Goal: Task Accomplishment & Management: Use online tool/utility

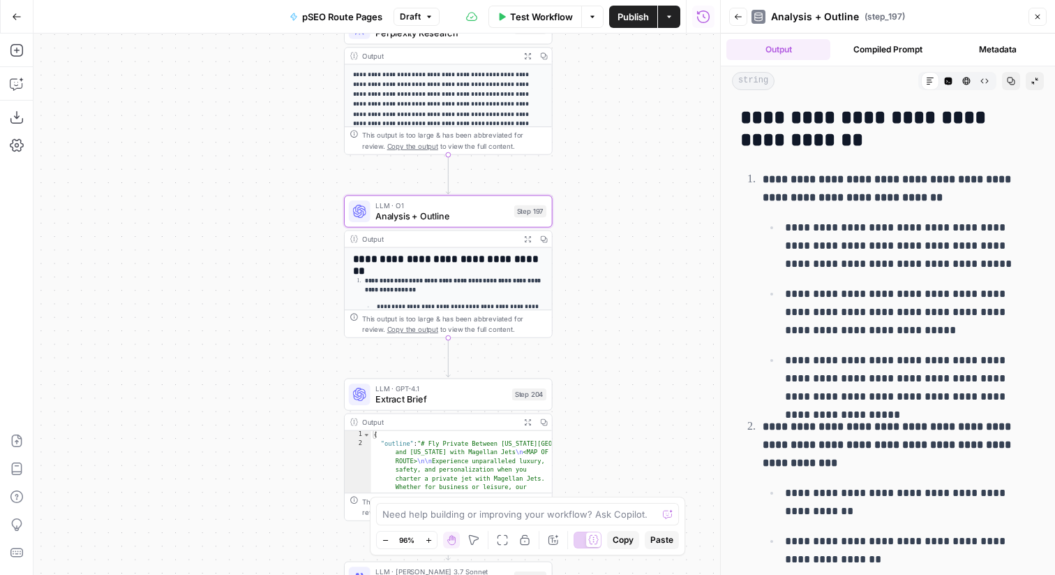
scroll to position [7697, 0]
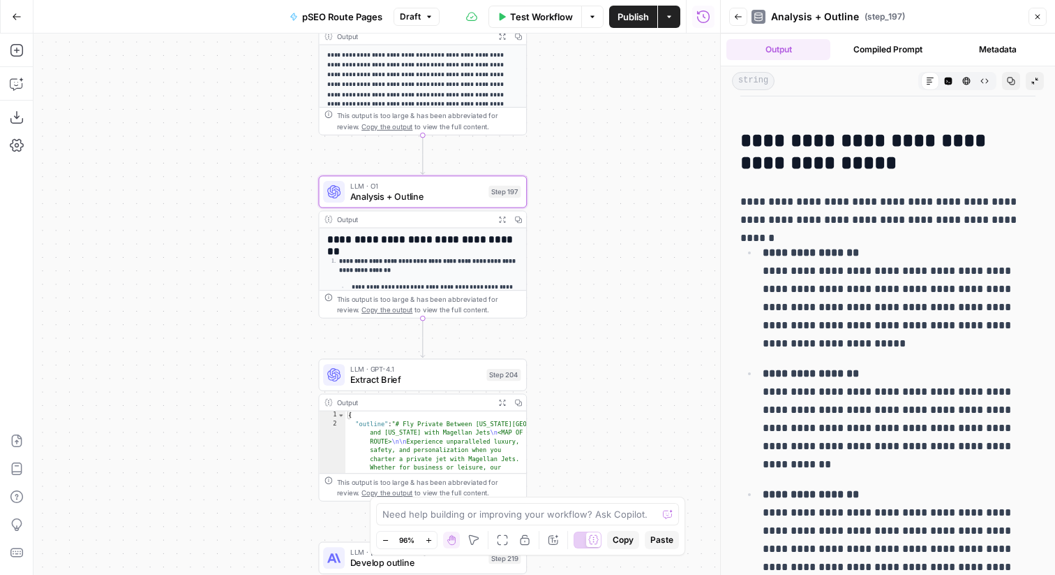
click at [21, 15] on button "Go Back" at bounding box center [16, 16] width 25 height 25
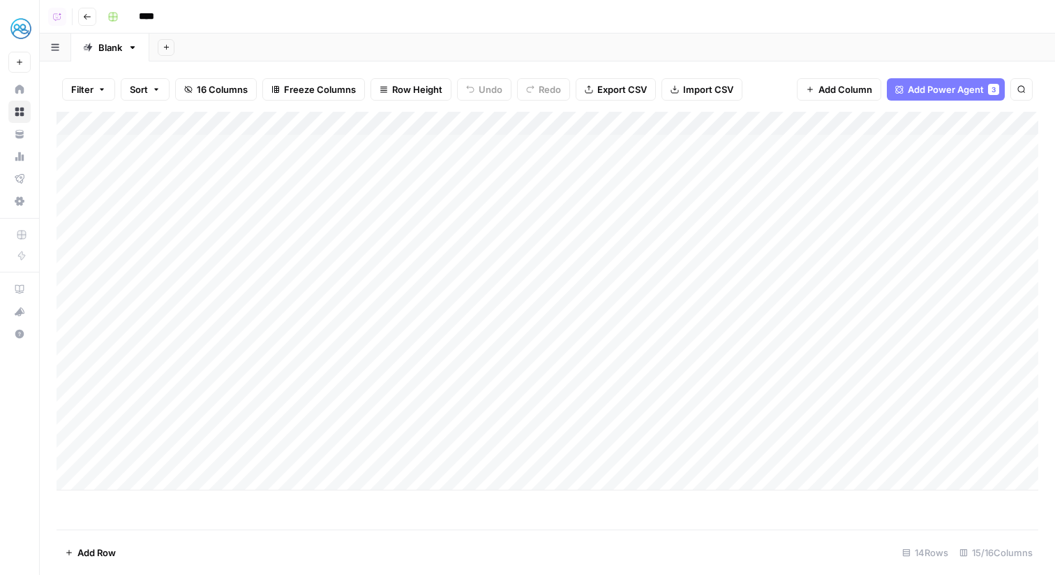
click at [141, 451] on div "Add Column" at bounding box center [548, 301] width 982 height 378
click at [142, 452] on div "Add Column" at bounding box center [548, 301] width 982 height 378
click at [100, 453] on textarea "**********" at bounding box center [189, 456] width 223 height 20
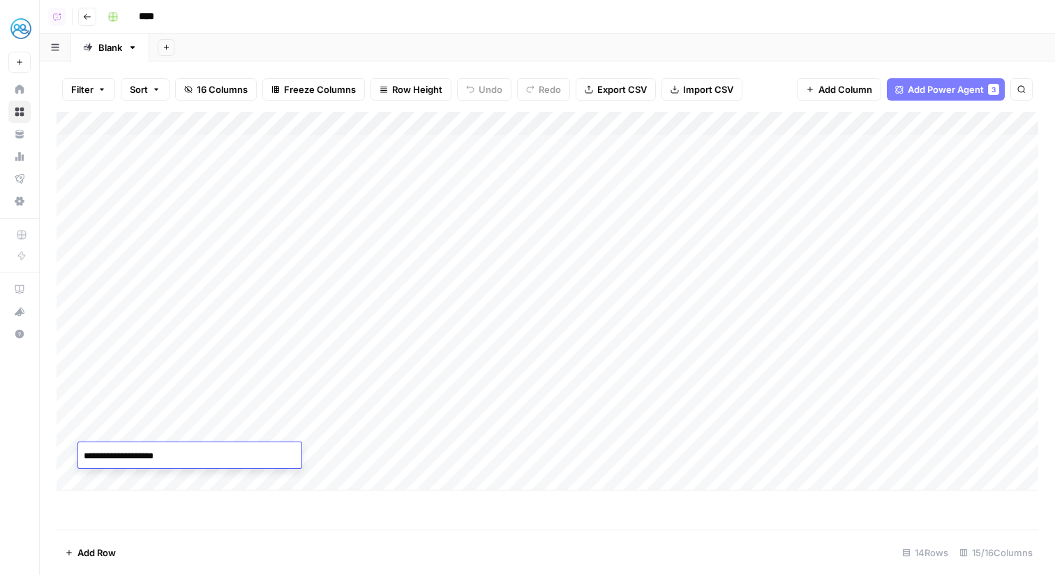
click at [403, 451] on div "Add Column" at bounding box center [548, 301] width 982 height 378
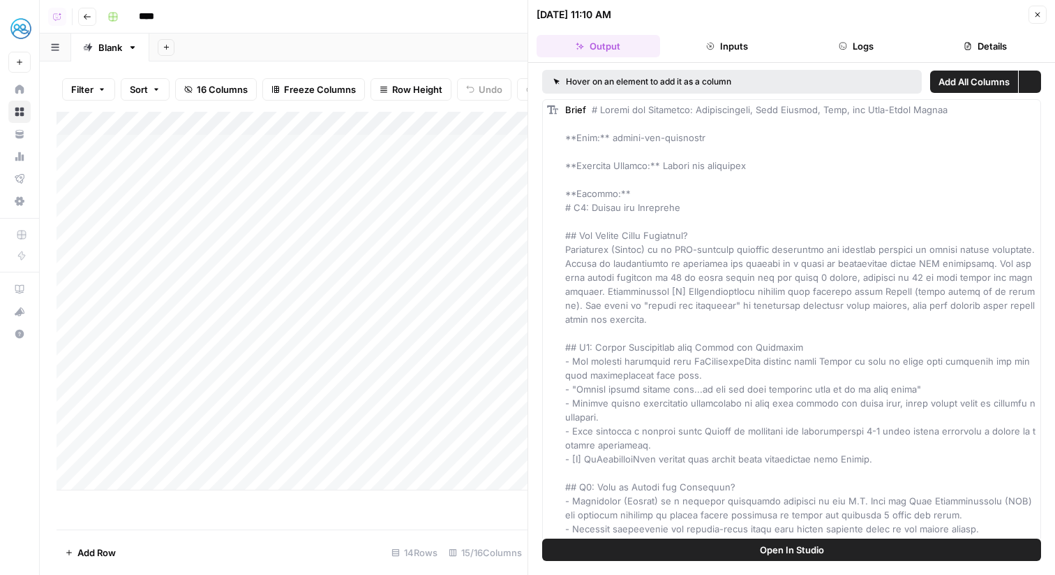
click at [1045, 11] on button "Close" at bounding box center [1038, 15] width 18 height 18
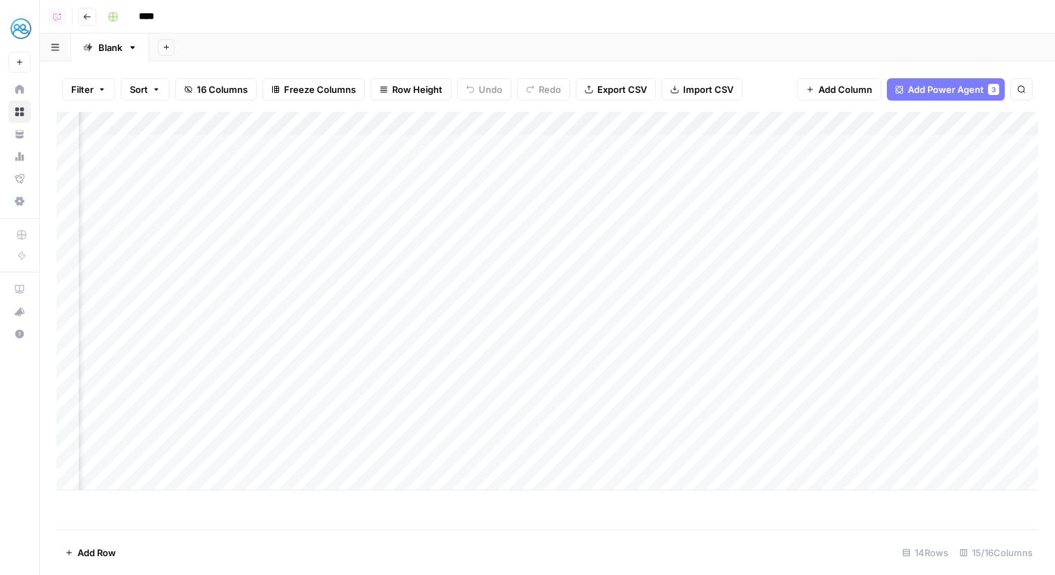
scroll to position [0, 1057]
click at [715, 447] on div "Add Column" at bounding box center [548, 301] width 982 height 378
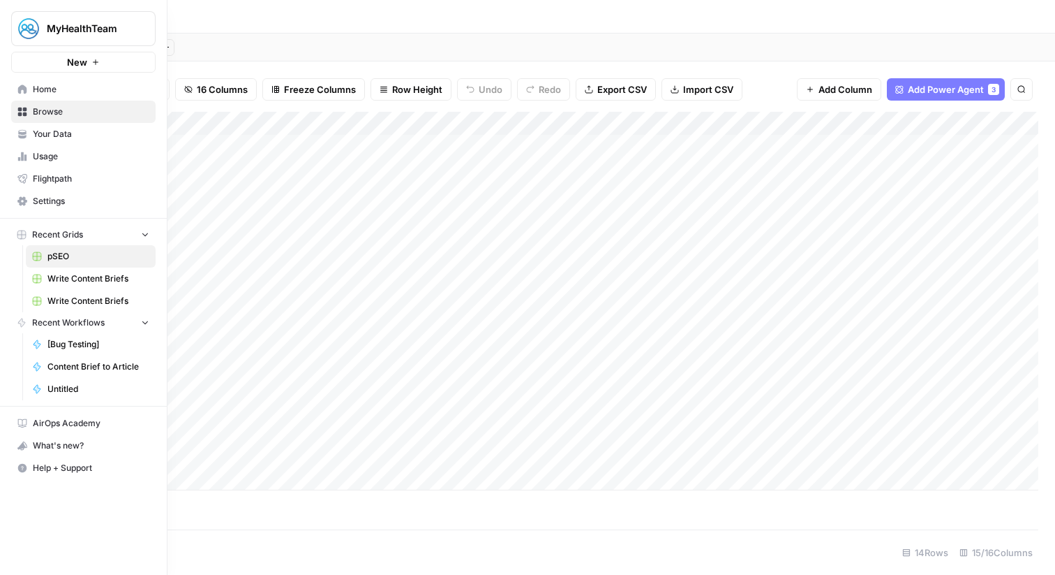
click at [22, 83] on link "Home" at bounding box center [83, 89] width 145 height 22
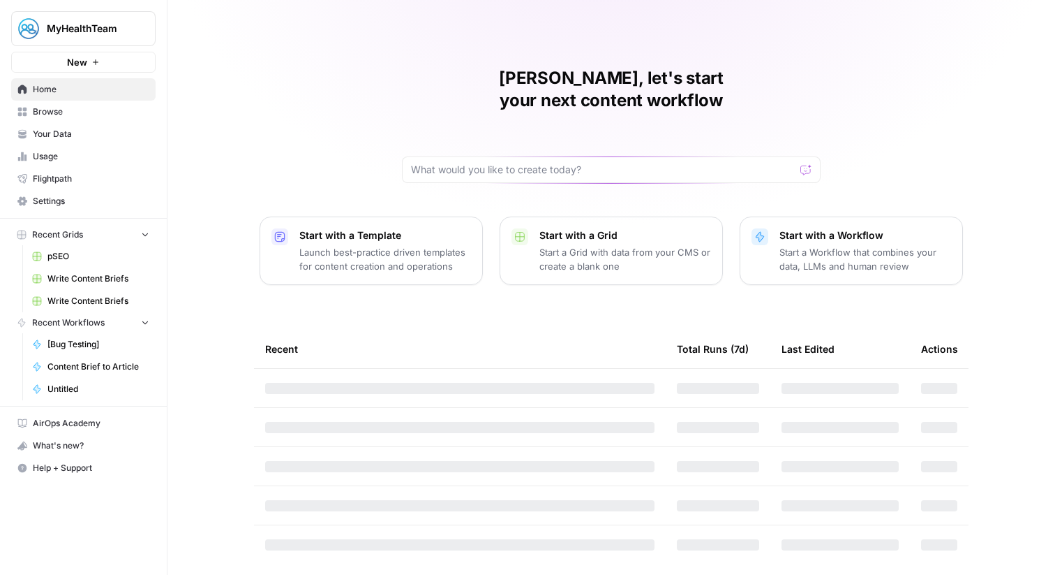
click at [106, 6] on div "MyHealthTeam New" at bounding box center [83, 36] width 167 height 73
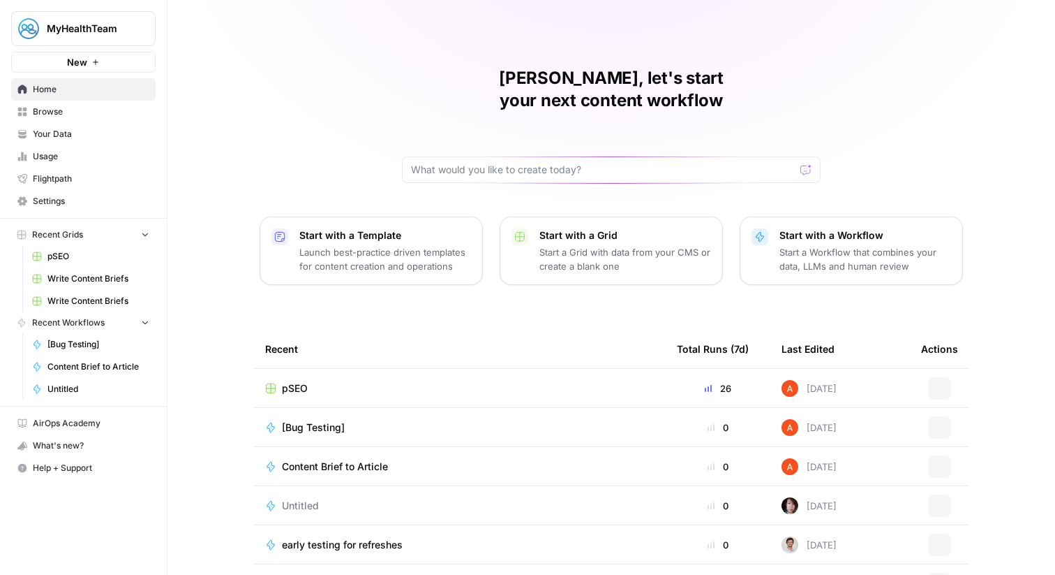
click at [118, 27] on span "MyHealthTeam" at bounding box center [89, 29] width 84 height 14
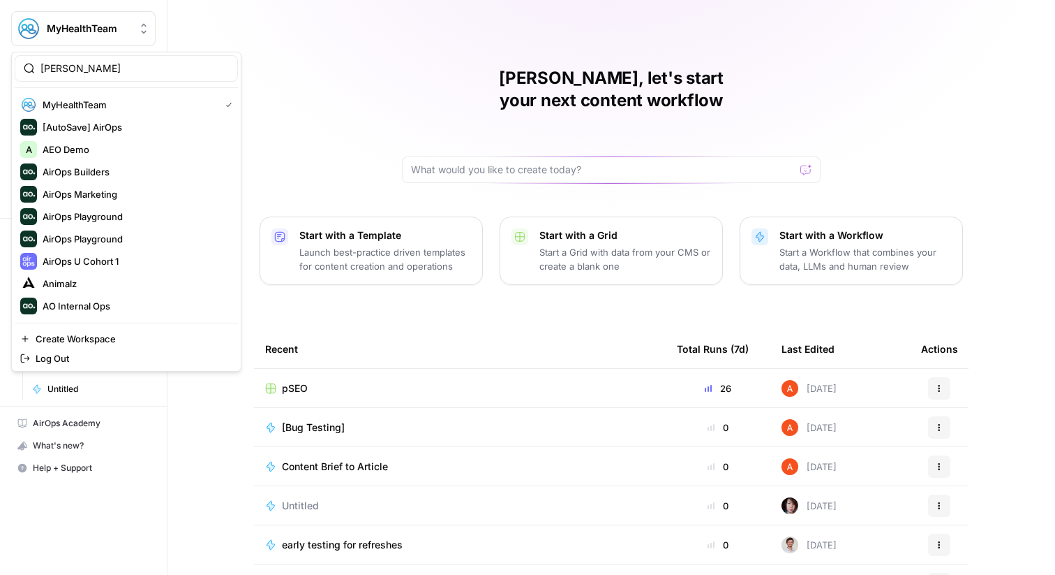
type input "zola"
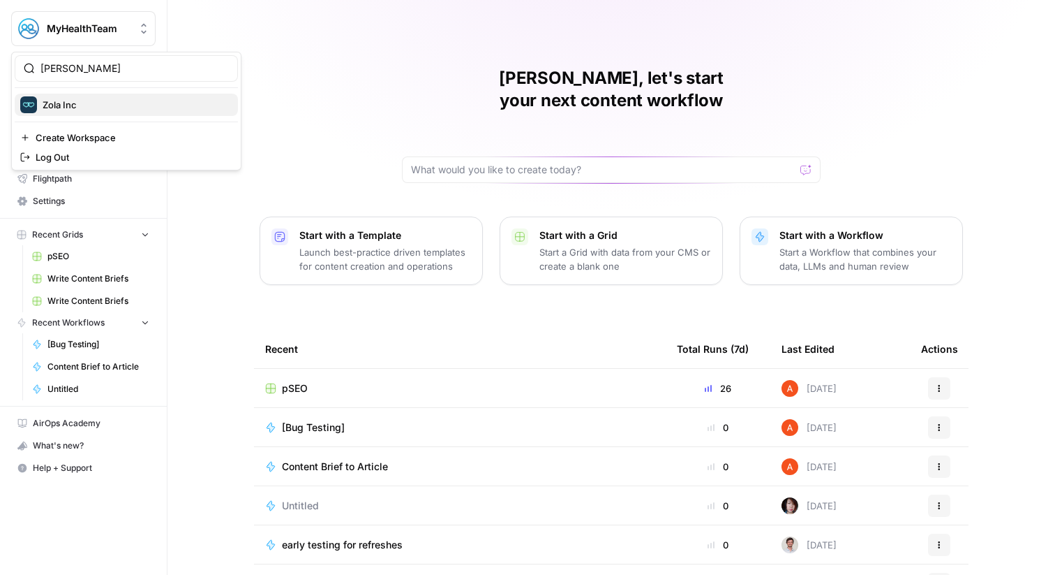
click at [106, 101] on span "Zola Inc" at bounding box center [135, 105] width 184 height 14
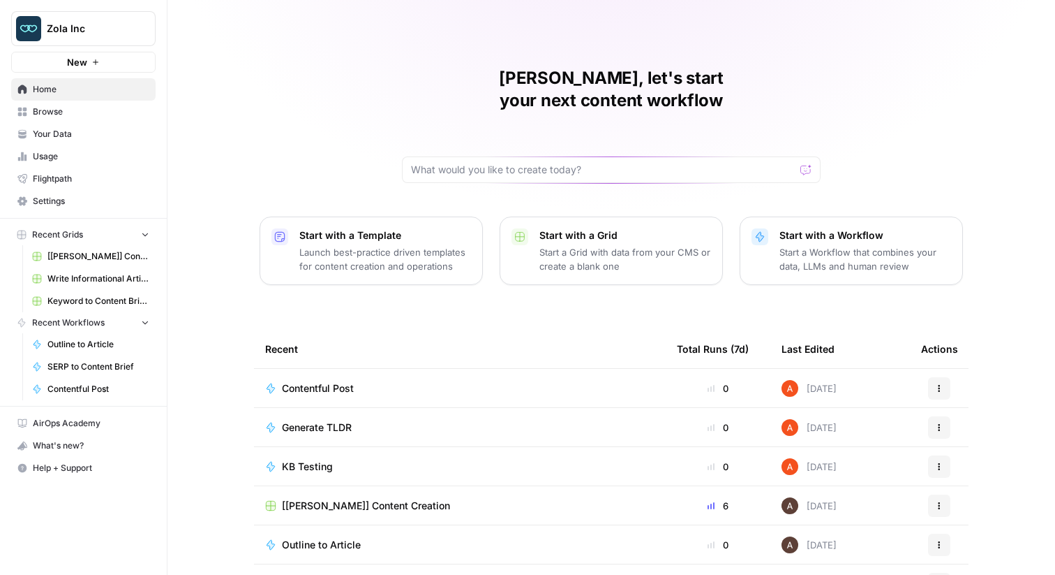
scroll to position [68, 0]
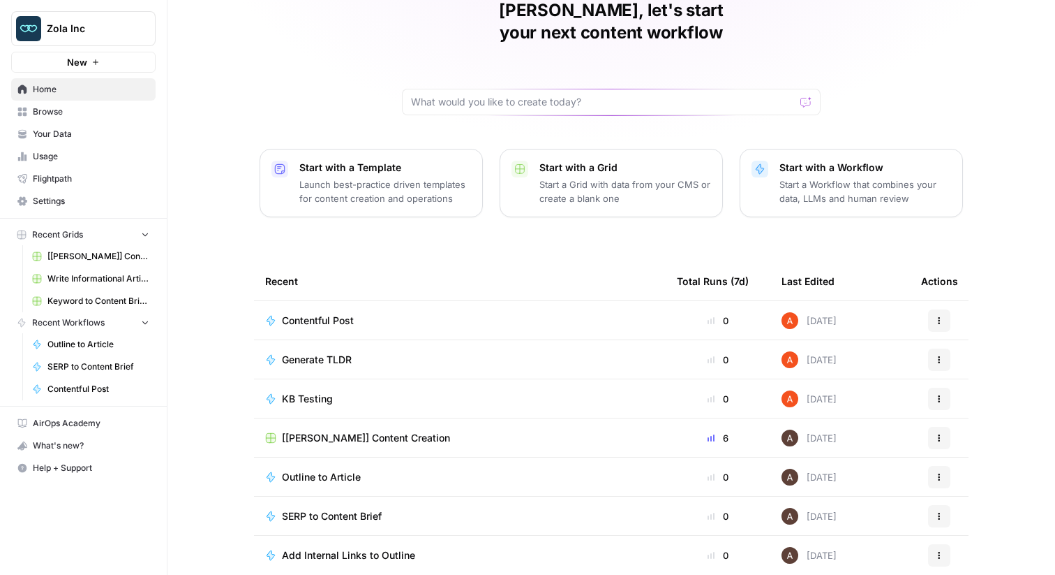
click at [355, 501] on td "SERP to Content Brief" at bounding box center [460, 515] width 412 height 38
click at [350, 509] on span "SERP to Content Brief" at bounding box center [332, 516] width 100 height 14
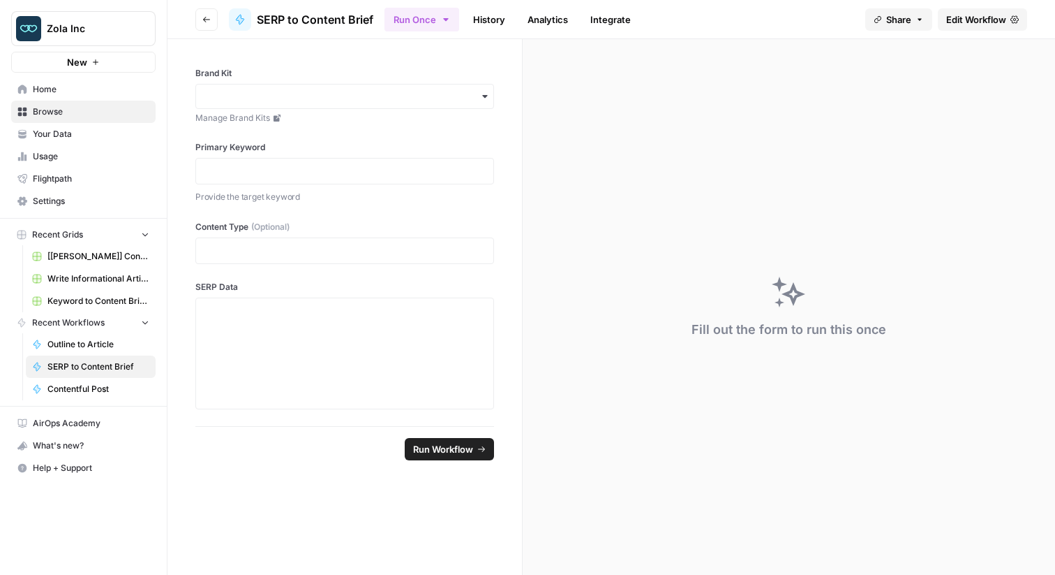
click at [984, 17] on span "Edit Workflow" at bounding box center [977, 20] width 60 height 14
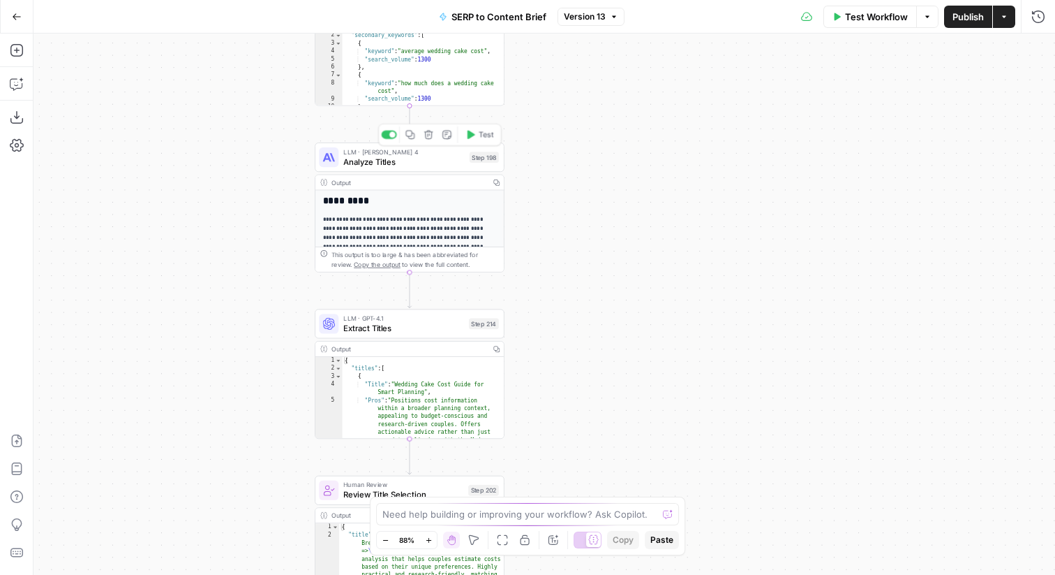
click at [475, 165] on div "LLM · Claude Sonnet 4 Analyze Titles Step 198 Copy step Delete step Edit Note T…" at bounding box center [409, 157] width 180 height 21
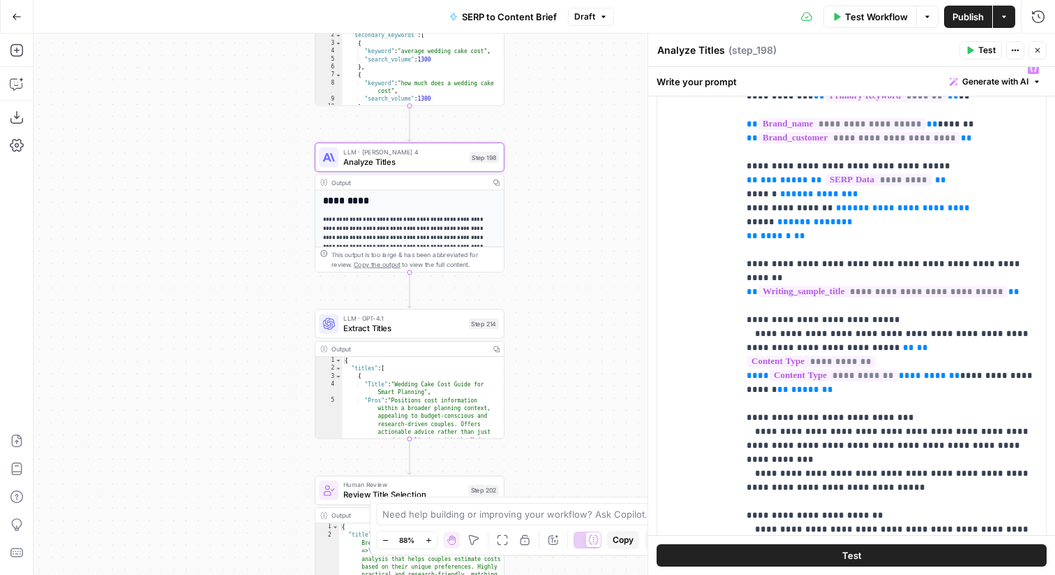
scroll to position [211, 0]
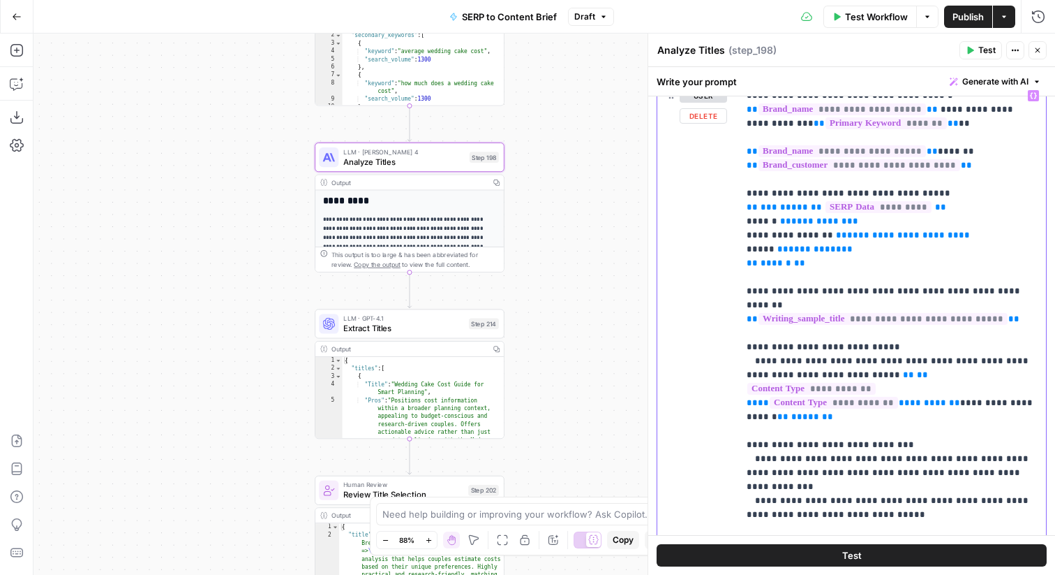
click at [903, 255] on p "**********" at bounding box center [892, 543] width 291 height 908
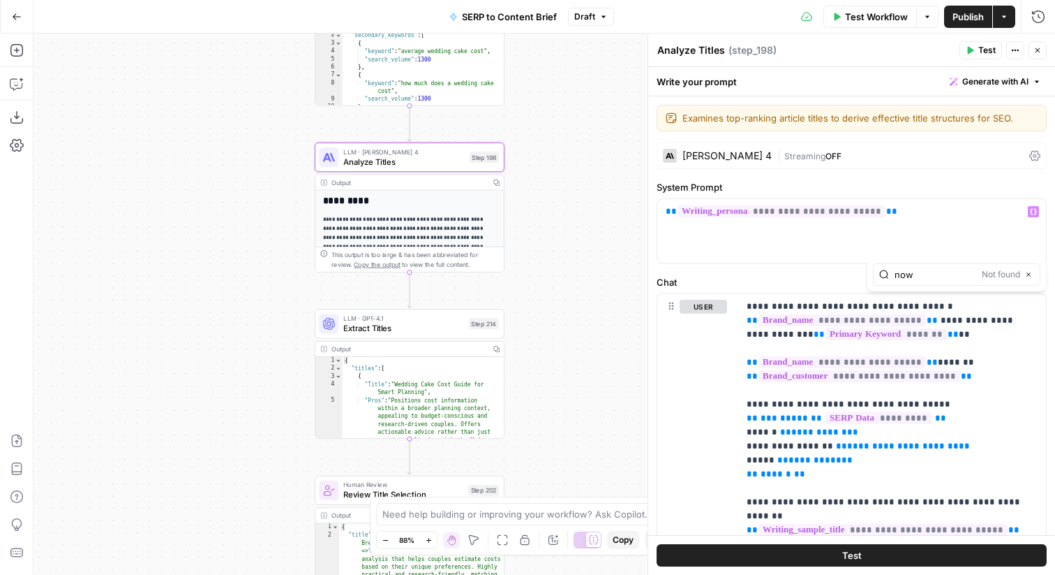
type input "now"
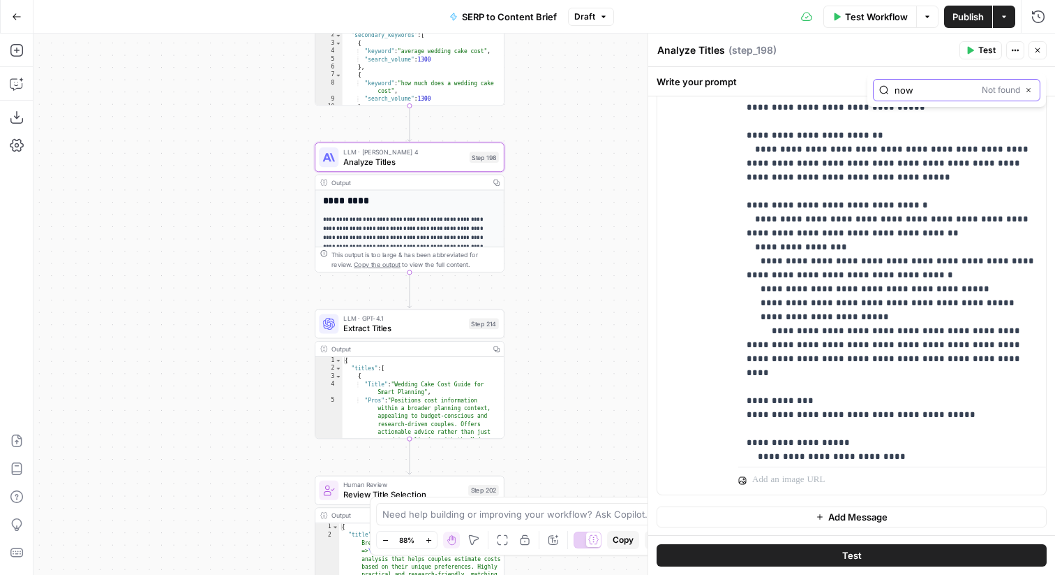
scroll to position [209, 0]
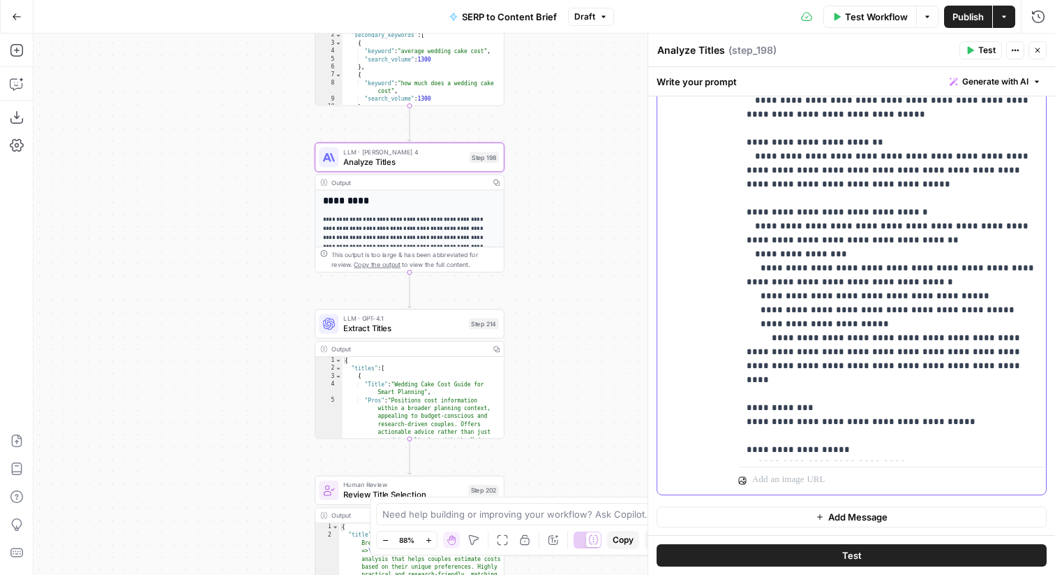
click at [910, 198] on p "**********" at bounding box center [892, 143] width 291 height 908
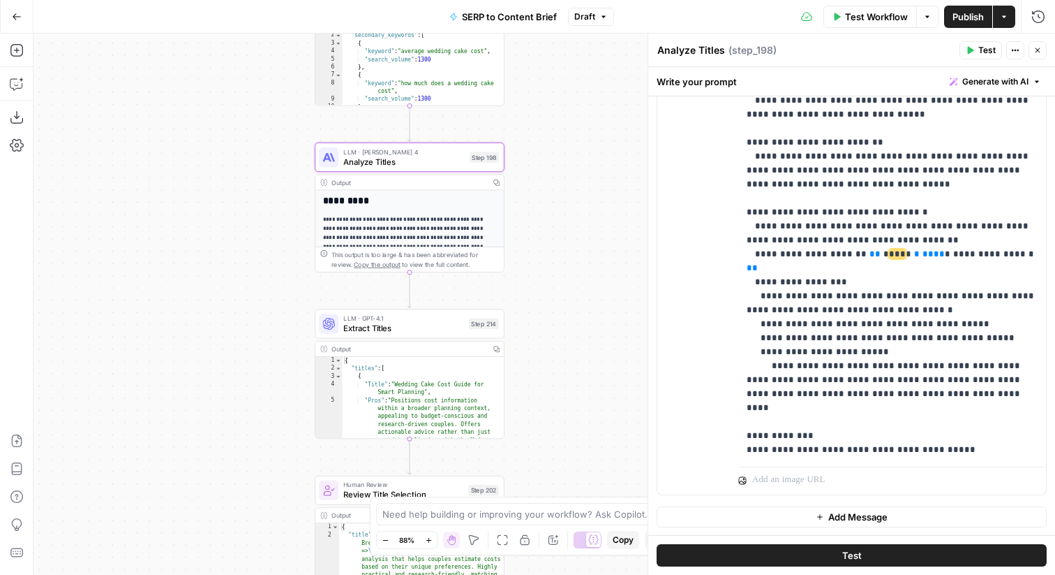
click at [969, 53] on icon "button" at bounding box center [971, 51] width 6 height 8
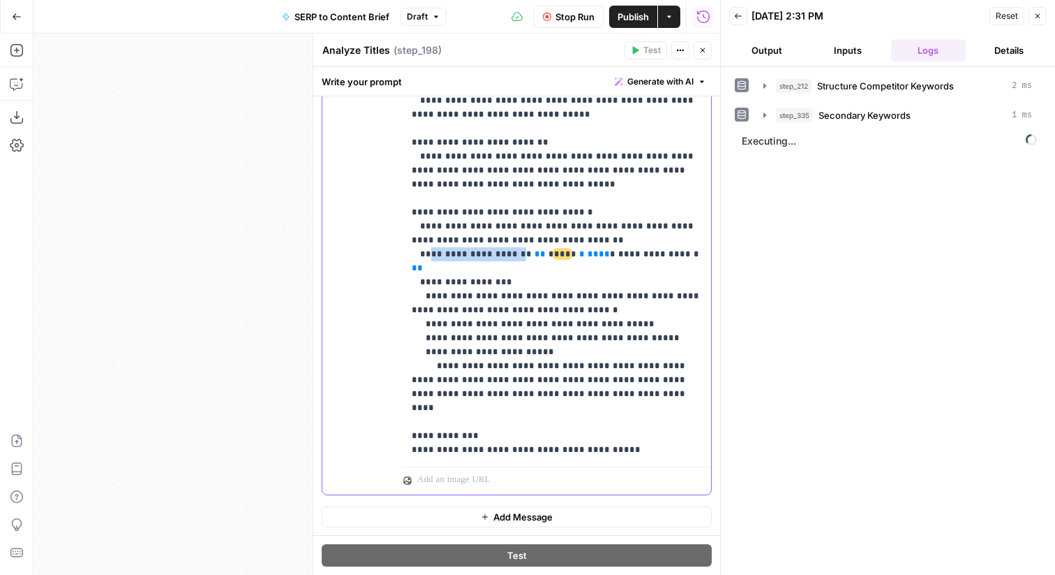
drag, startPoint x: 507, startPoint y: 214, endPoint x: 427, endPoint y: 215, distance: 80.3
click at [427, 215] on p "**********" at bounding box center [557, 149] width 291 height 921
click at [529, 283] on p "**********" at bounding box center [557, 149] width 291 height 921
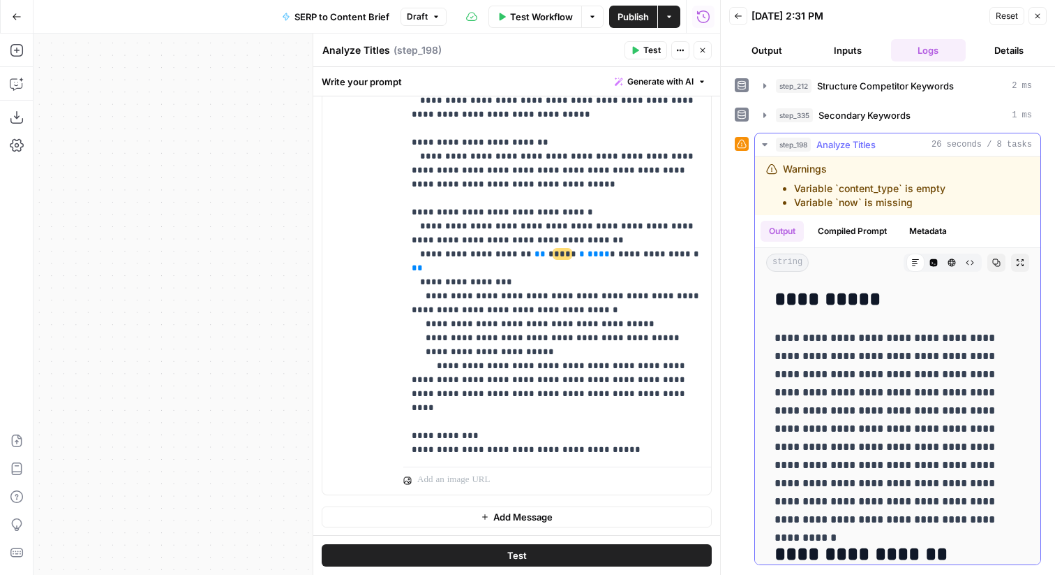
click at [855, 232] on button "Compiled Prompt" at bounding box center [853, 231] width 86 height 21
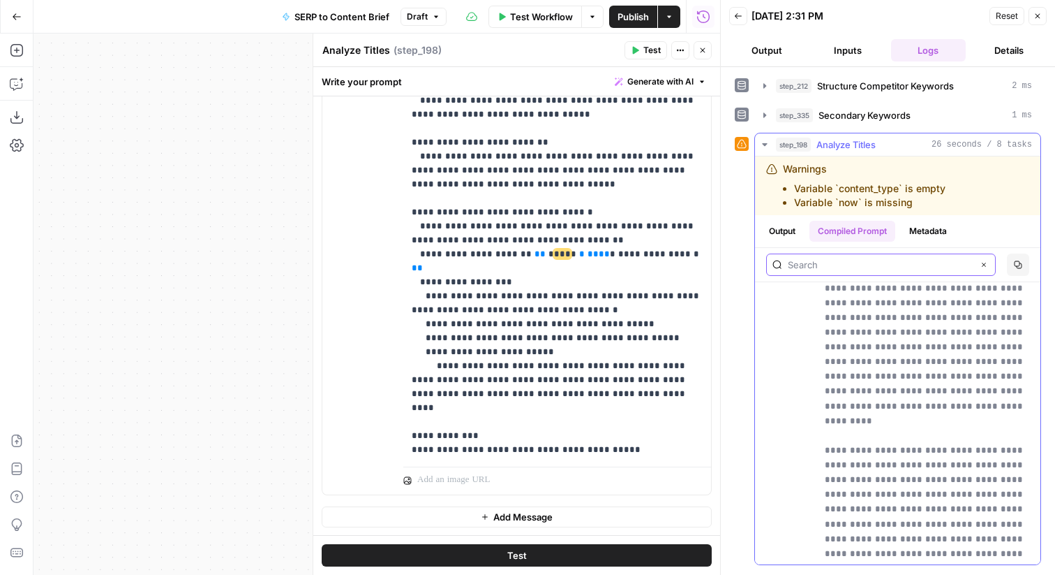
click at [880, 268] on input "text" at bounding box center [880, 265] width 185 height 14
paste input "The current date is"
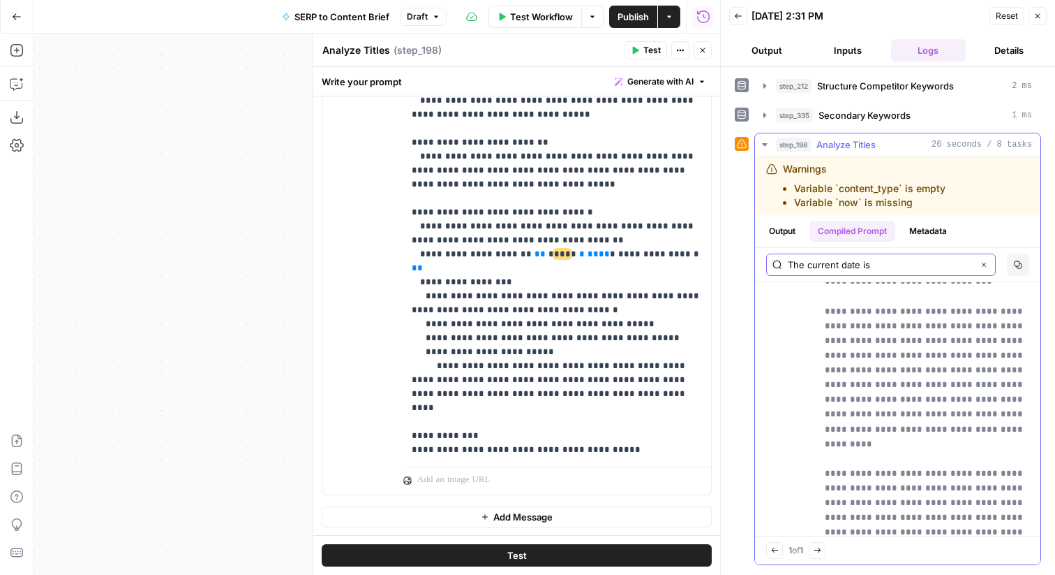
type input "The current date is"
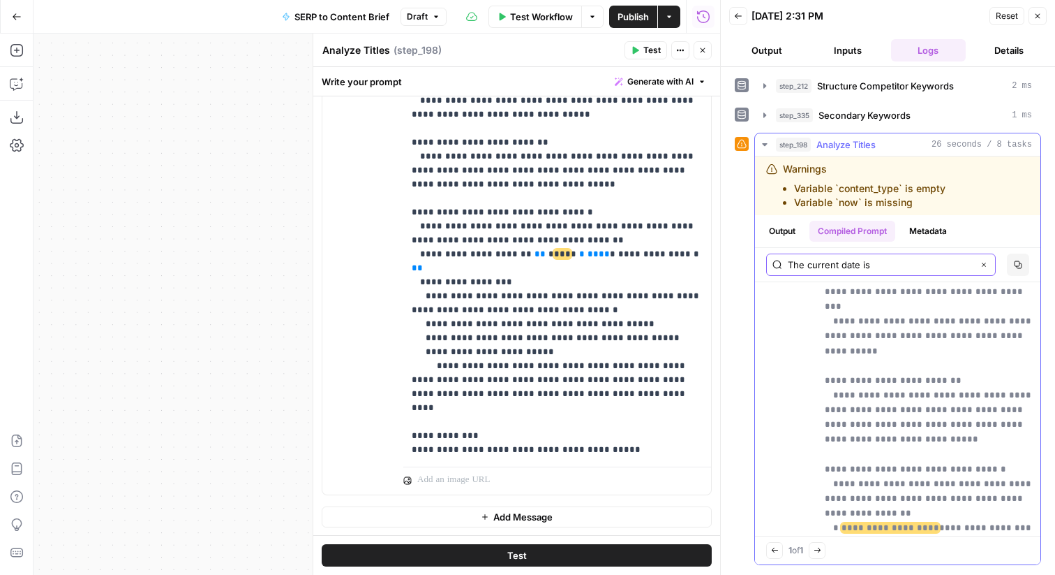
scroll to position [2272, 0]
drag, startPoint x: 924, startPoint y: 370, endPoint x: 1030, endPoint y: 371, distance: 106.1
click at [780, 246] on div "Output Compiled Prompt Metadata The current date is Clear Copy" at bounding box center [898, 248] width 286 height 67
click at [778, 227] on button "Output" at bounding box center [782, 231] width 43 height 21
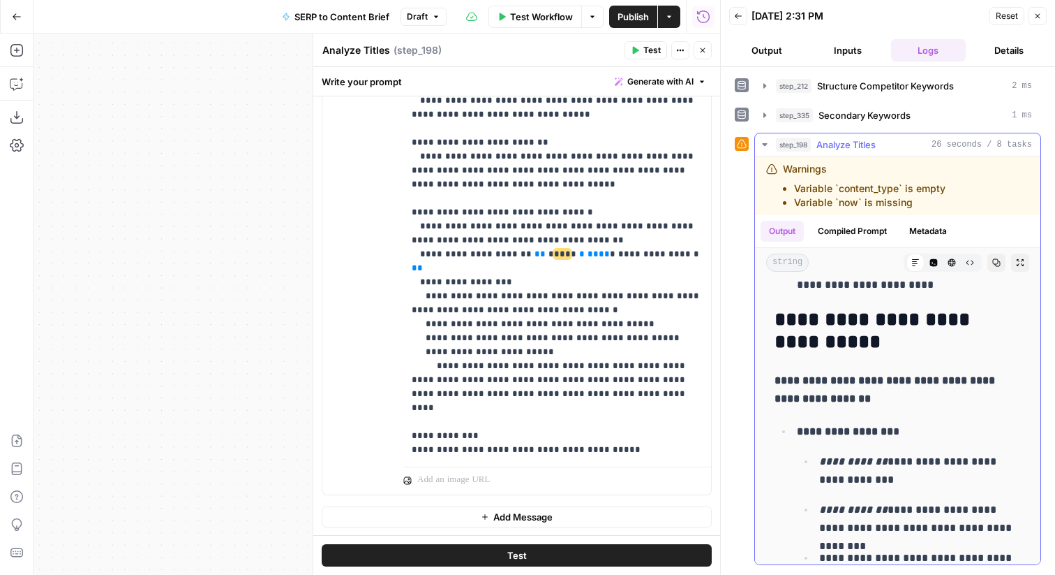
scroll to position [802, 0]
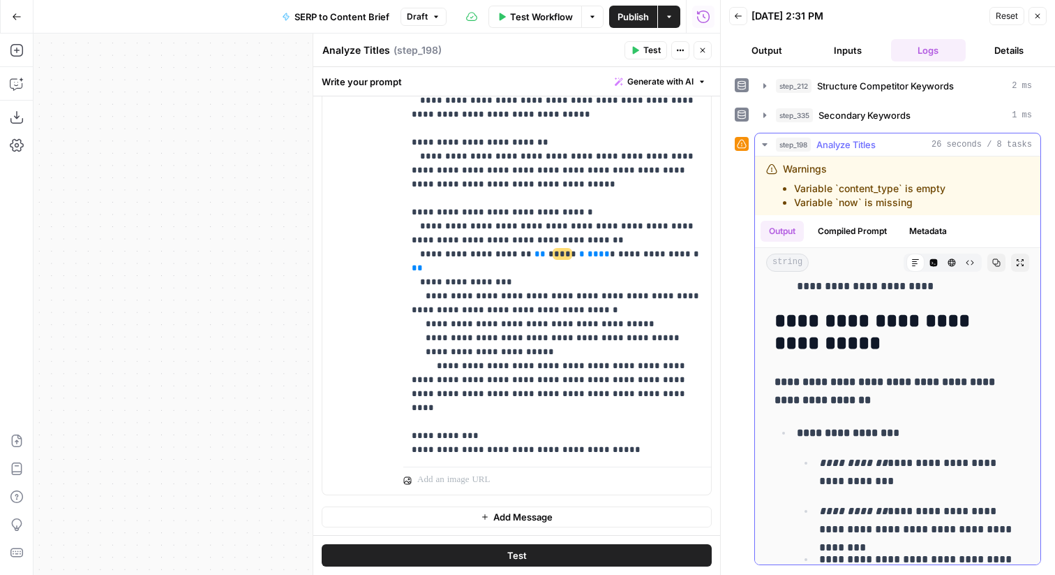
click at [915, 370] on div "**********" at bounding box center [897, 494] width 263 height 2027
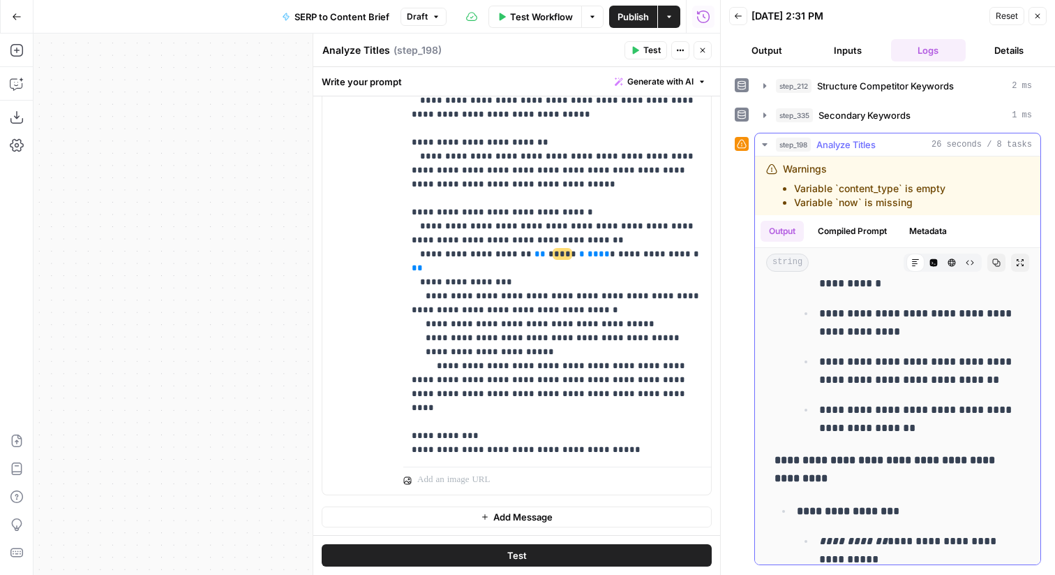
scroll to position [1455, 0]
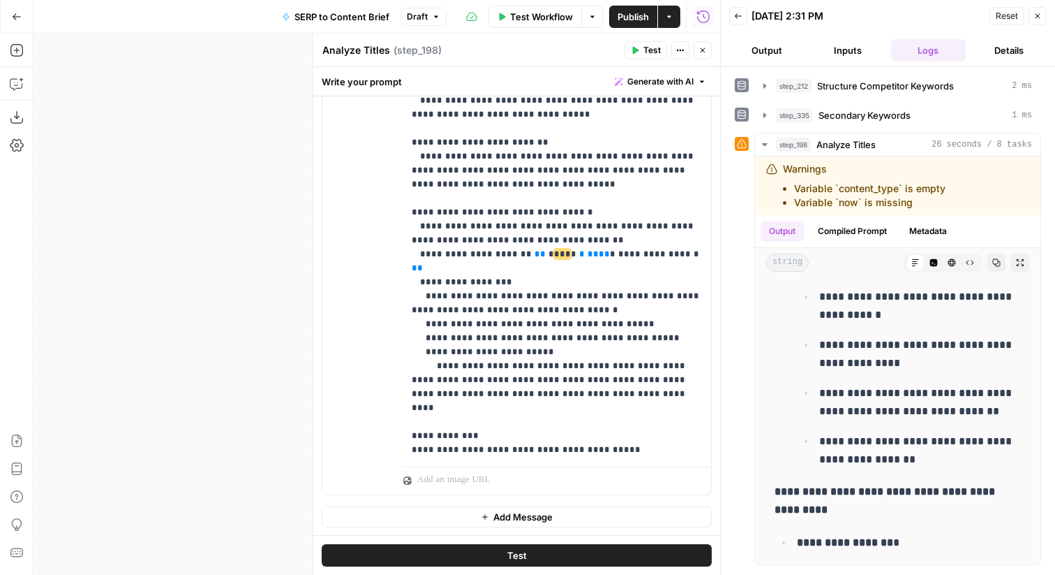
click at [1037, 13] on icon "button" at bounding box center [1038, 16] width 8 height 8
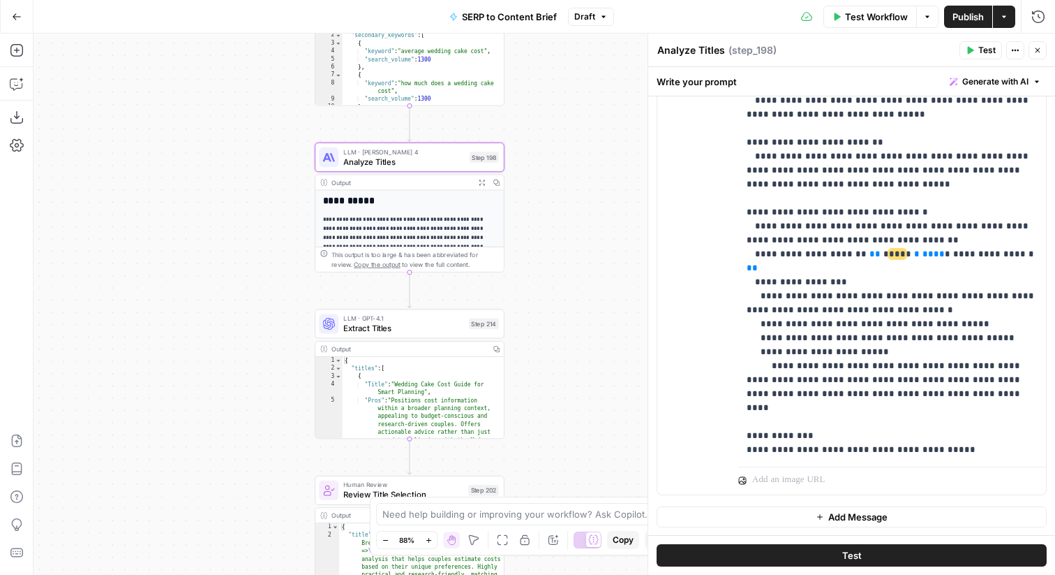
click at [1044, 52] on button "Close" at bounding box center [1038, 50] width 18 height 18
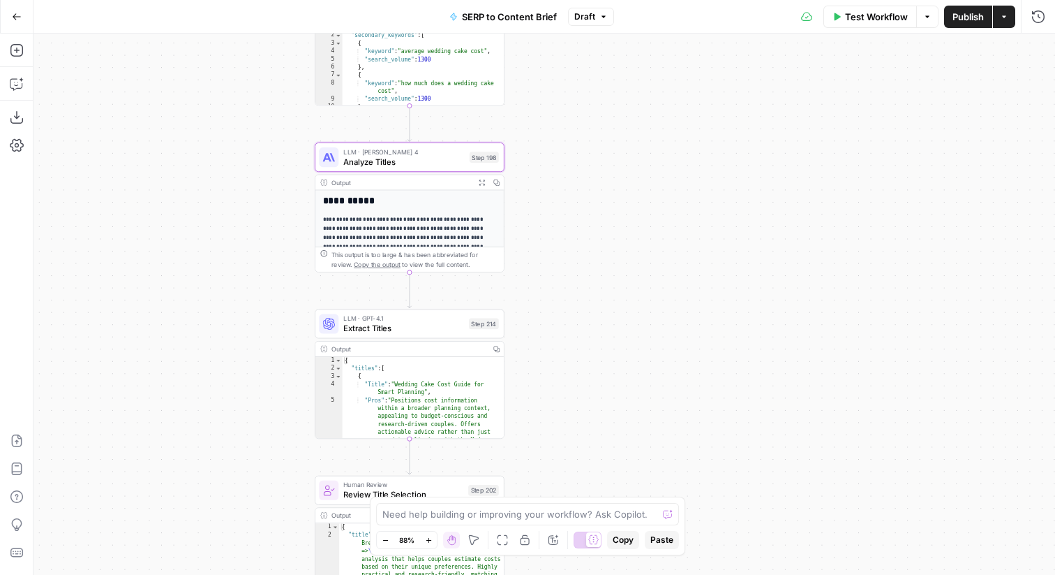
click at [977, 21] on span "Publish" at bounding box center [968, 17] width 31 height 14
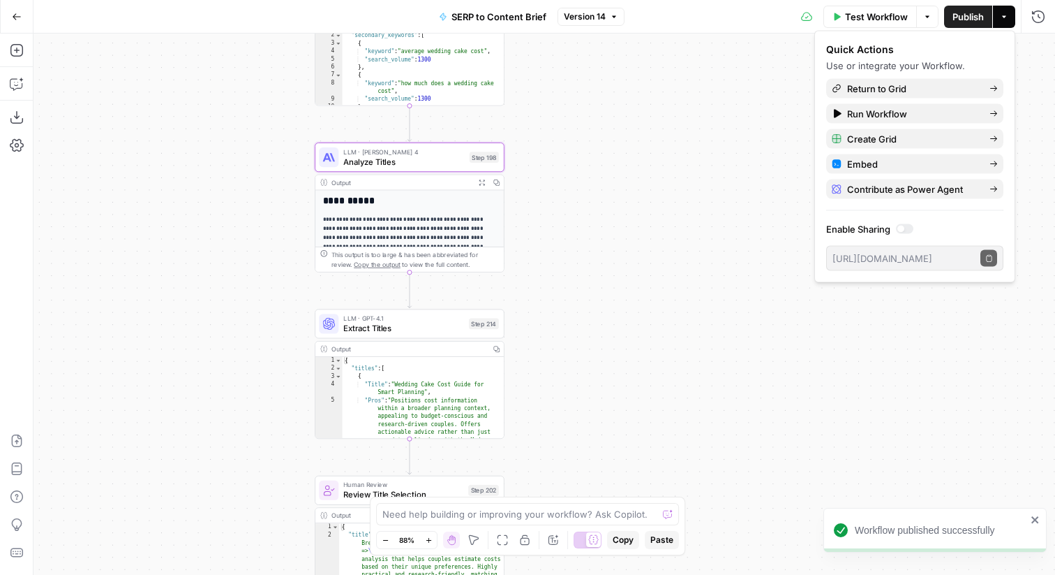
click at [20, 17] on icon "button" at bounding box center [17, 17] width 10 height 10
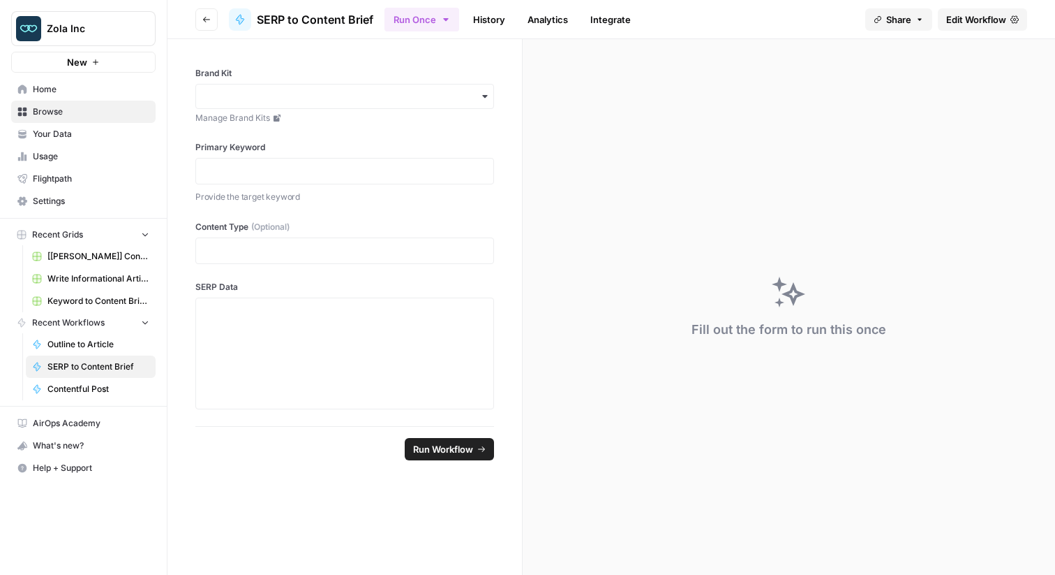
click at [138, 135] on span "Your Data" at bounding box center [91, 134] width 117 height 13
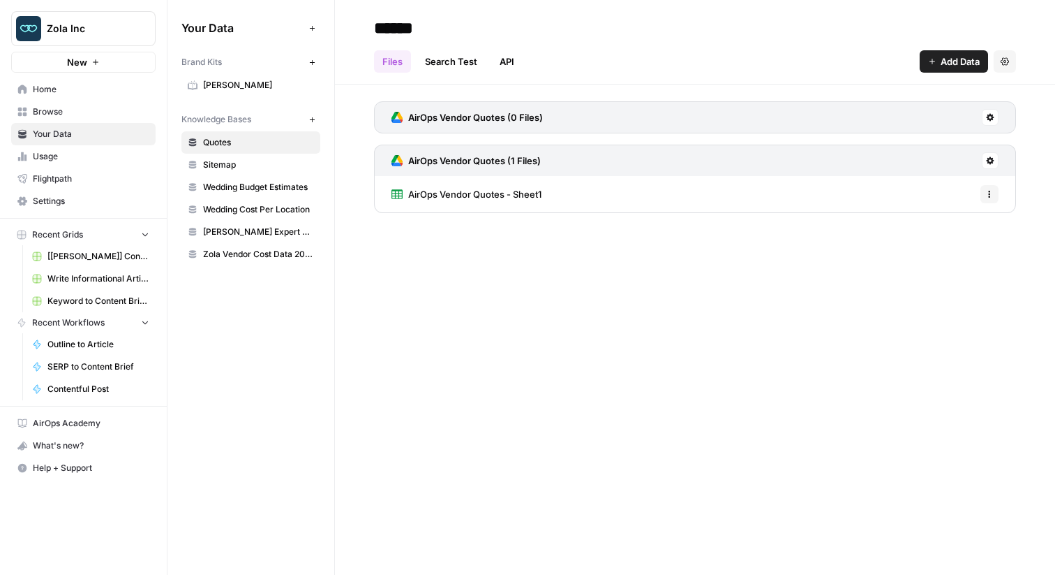
click at [121, 94] on span "Home" at bounding box center [91, 89] width 117 height 13
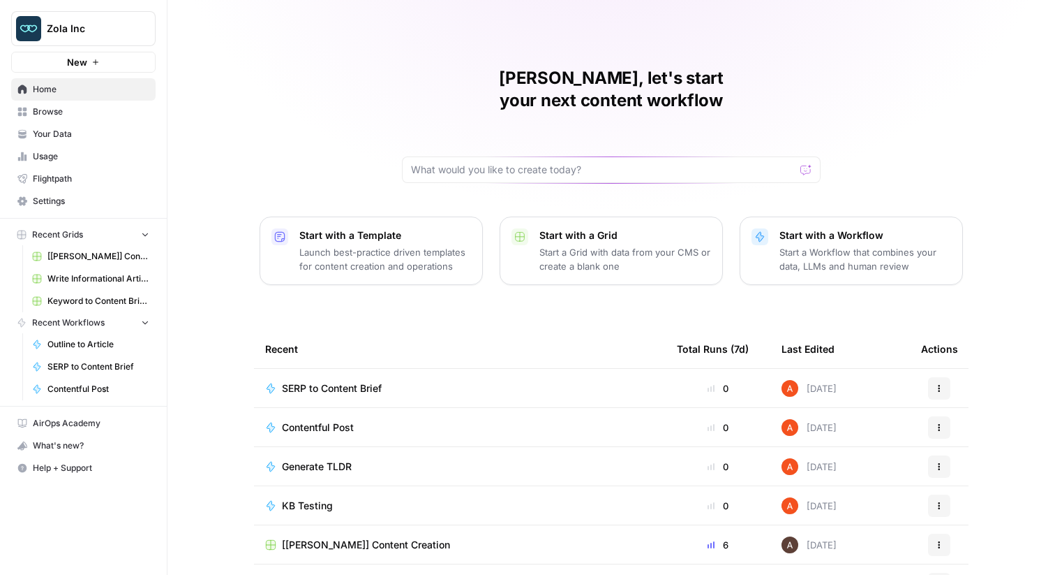
click at [304, 381] on span "SERP to Content Brief" at bounding box center [332, 388] width 100 height 14
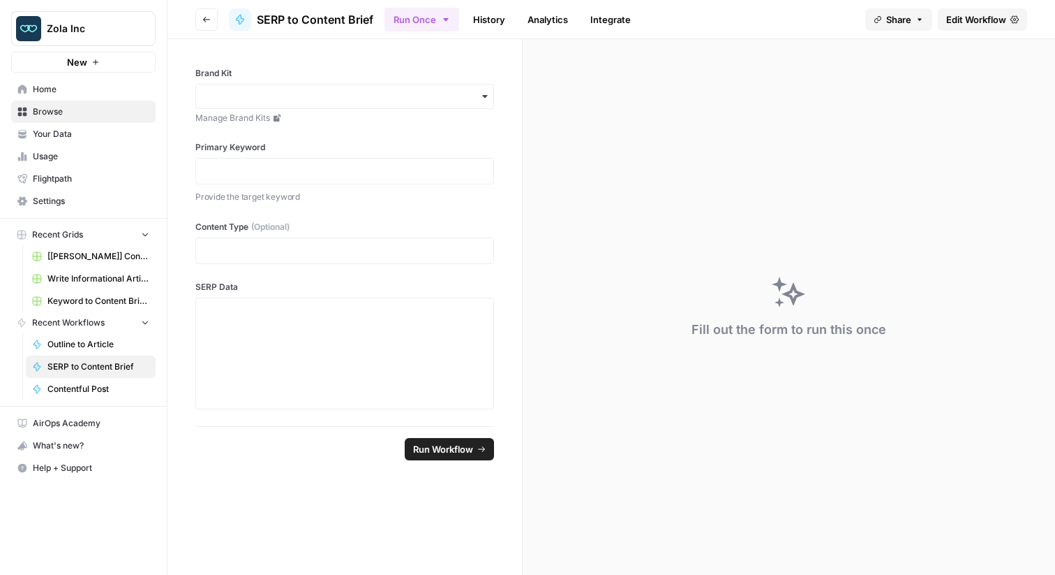
click at [956, 15] on span "Edit Workflow" at bounding box center [977, 20] width 60 height 14
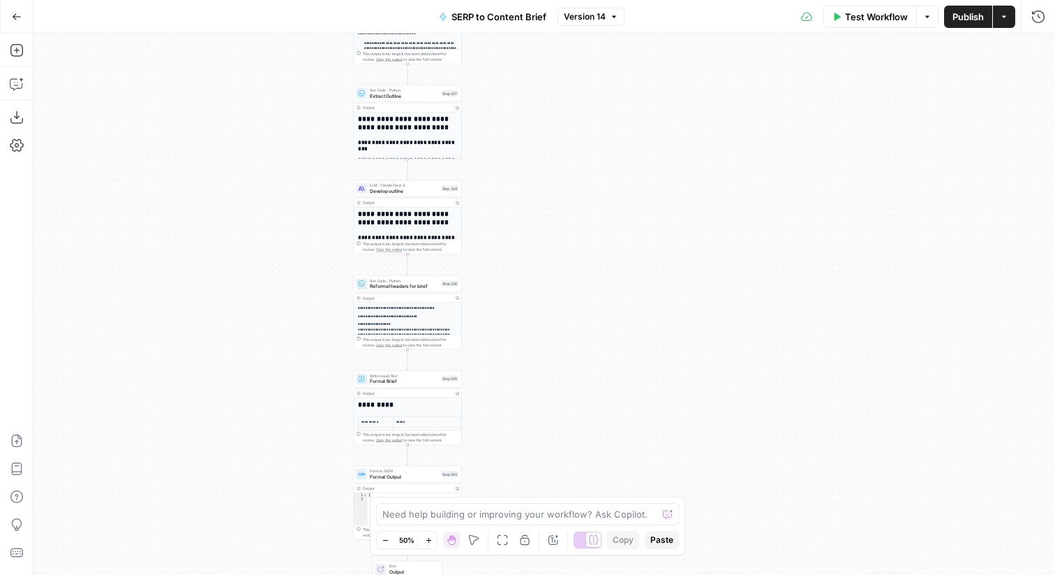
click at [581, 17] on span "Version 14" at bounding box center [585, 16] width 42 height 13
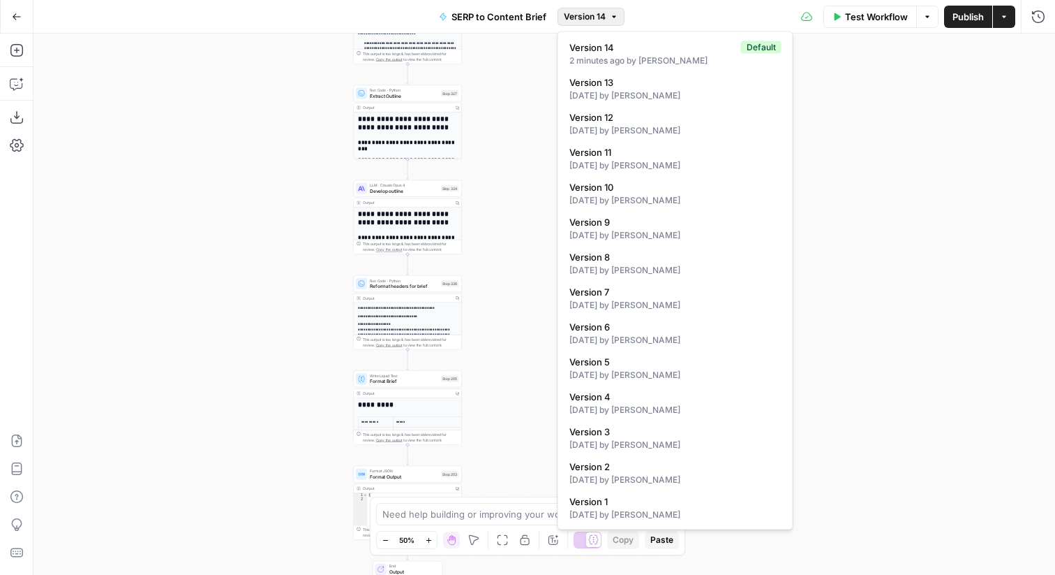
click at [253, 98] on div "Workflow Set Inputs Inputs Run Code · JavaScript Structure Competitor Keywords …" at bounding box center [545, 304] width 1022 height 541
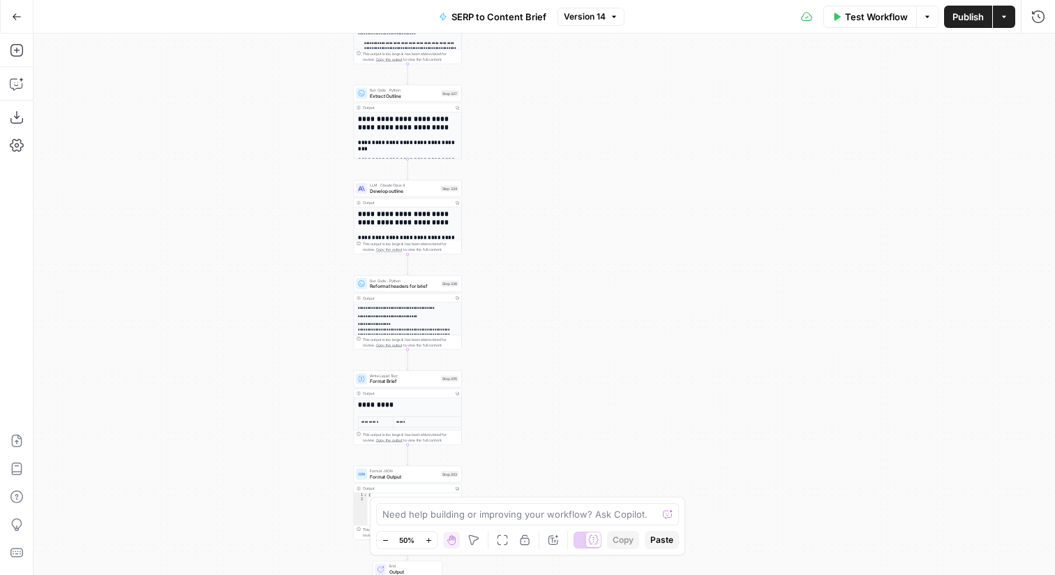
click at [27, 27] on button "Go Back" at bounding box center [16, 16] width 25 height 25
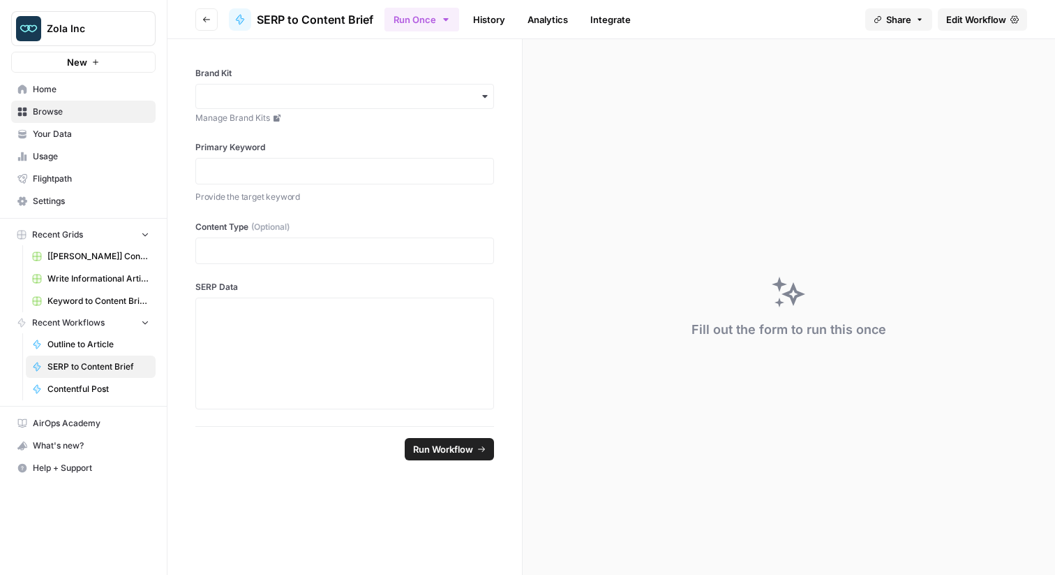
click at [202, 17] on icon "button" at bounding box center [206, 19] width 8 height 8
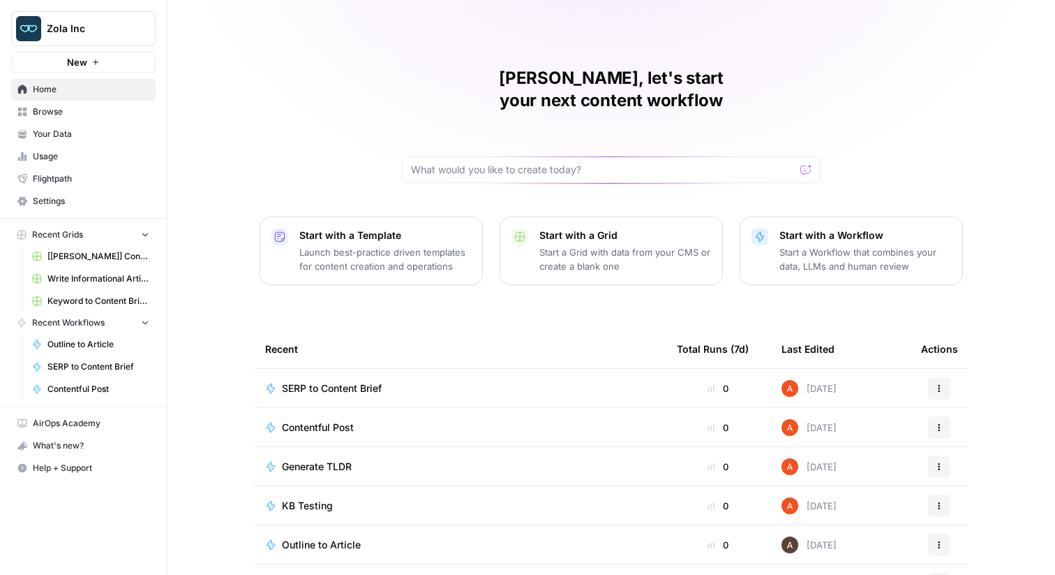
scroll to position [68, 0]
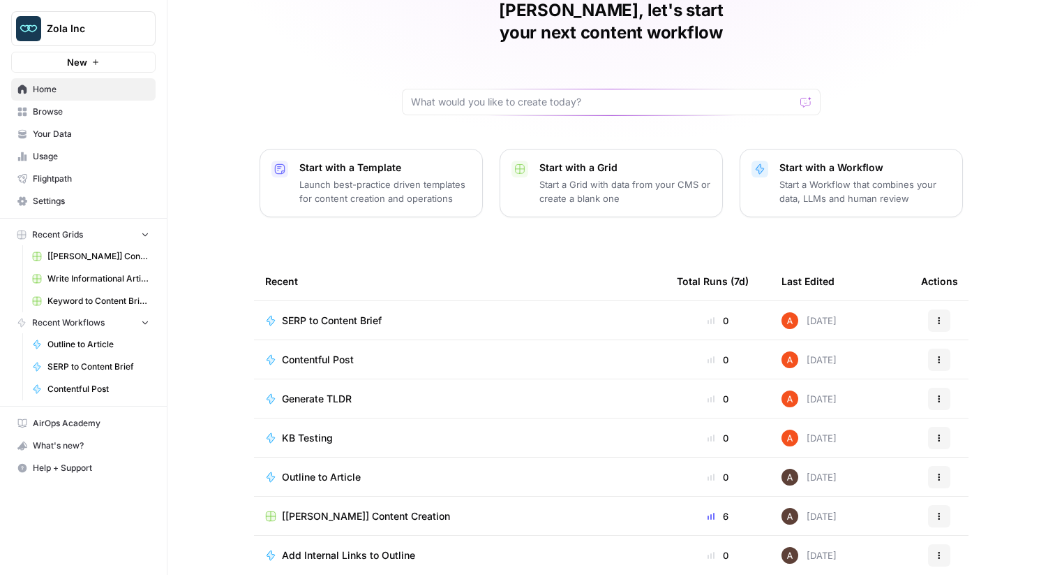
click at [321, 470] on span "Outline to Article" at bounding box center [321, 477] width 79 height 14
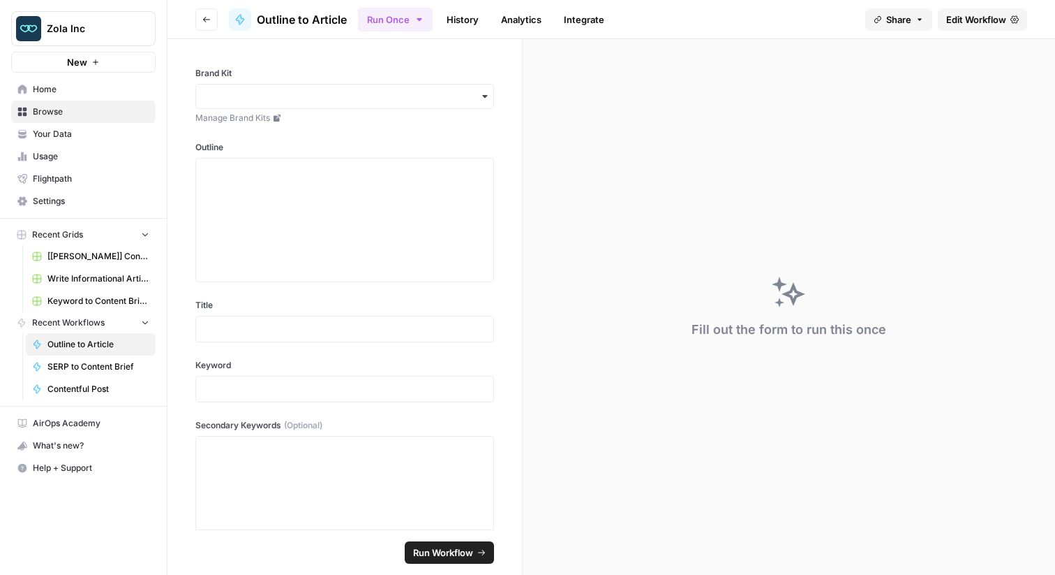
click at [1003, 17] on span "Edit Workflow" at bounding box center [977, 20] width 60 height 14
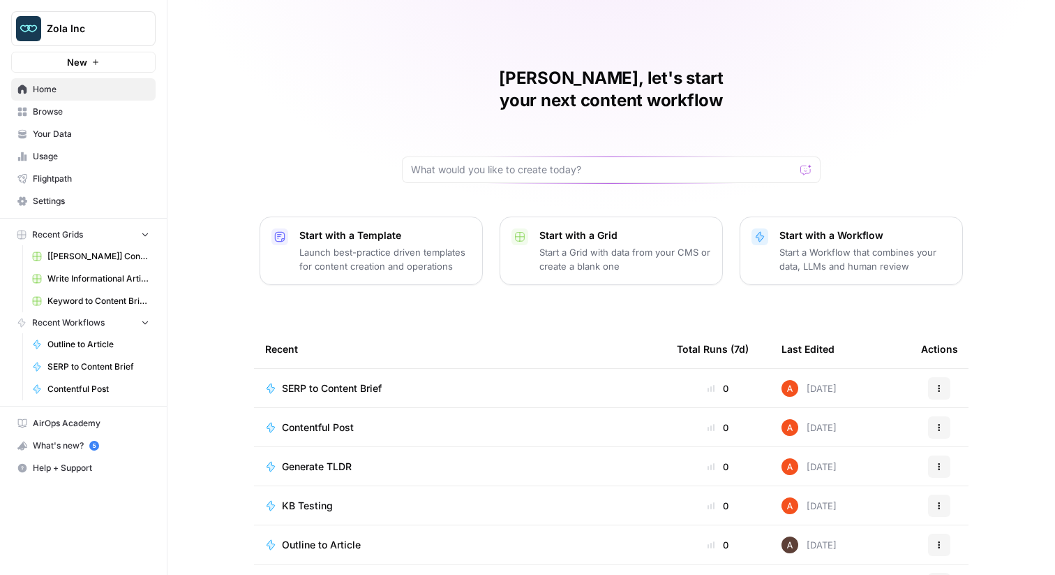
click at [96, 111] on span "Browse" at bounding box center [91, 111] width 117 height 13
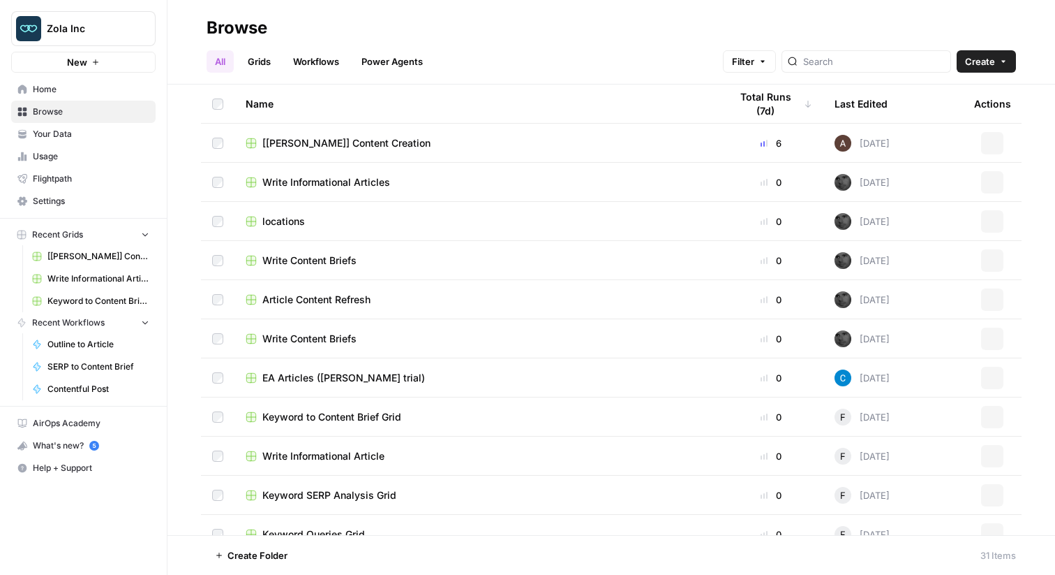
click at [254, 66] on link "Grids" at bounding box center [259, 61] width 40 height 22
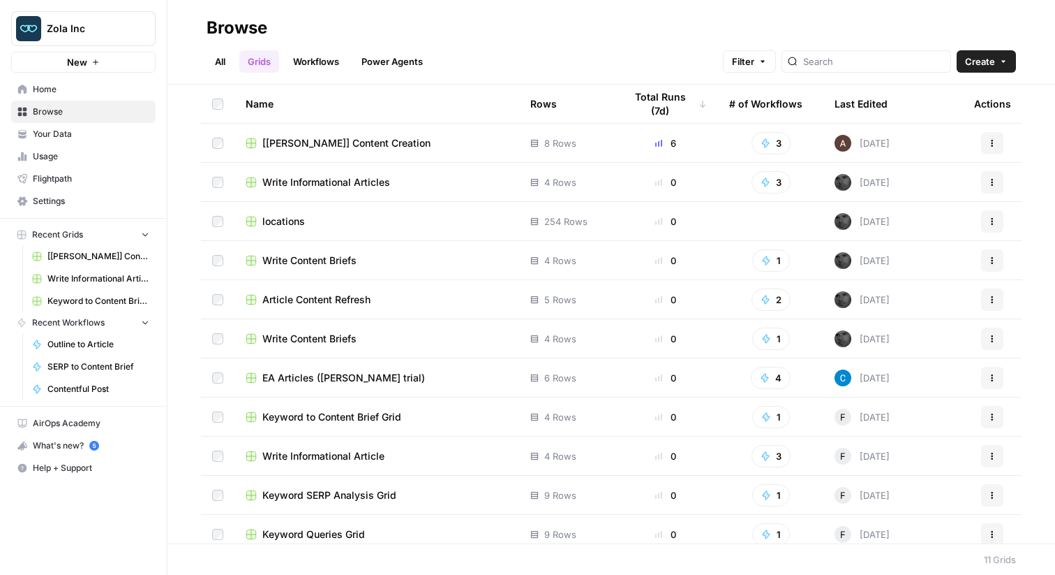
click at [300, 140] on span "[[PERSON_NAME]] Content Creation" at bounding box center [346, 143] width 168 height 14
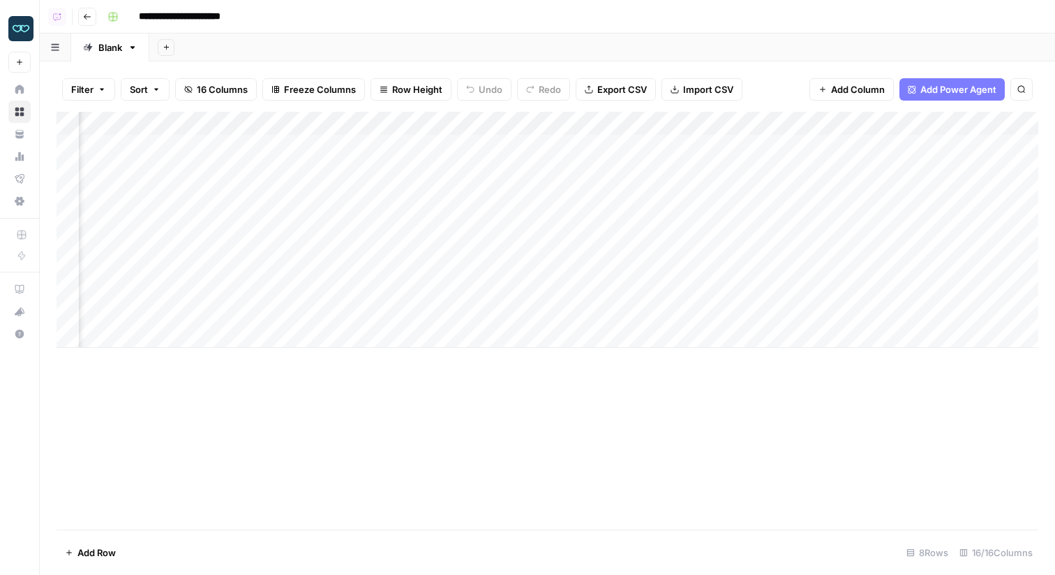
scroll to position [0, 1246]
click at [305, 264] on div "Add Column" at bounding box center [548, 230] width 982 height 236
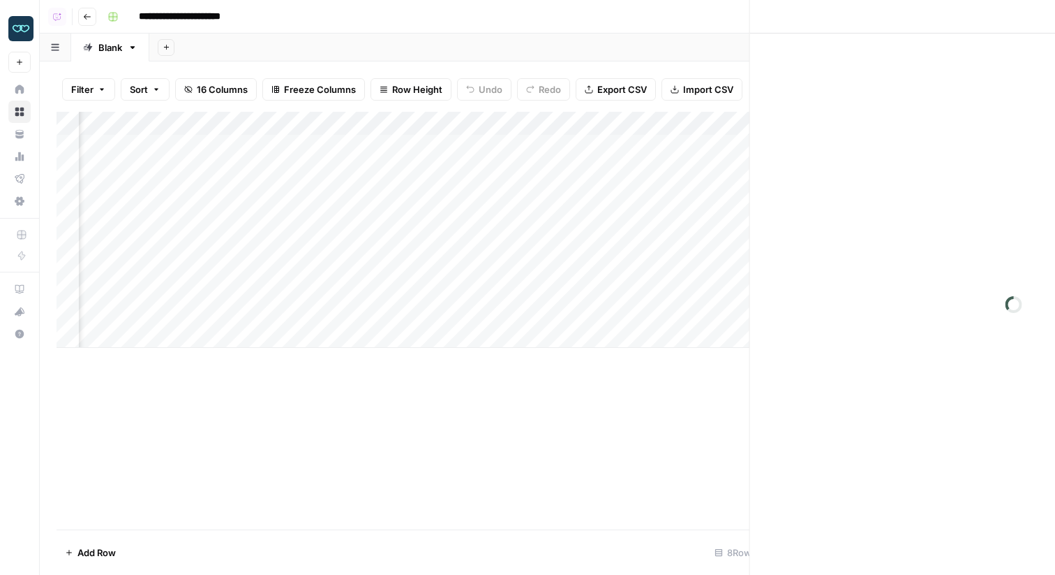
scroll to position [0, 1235]
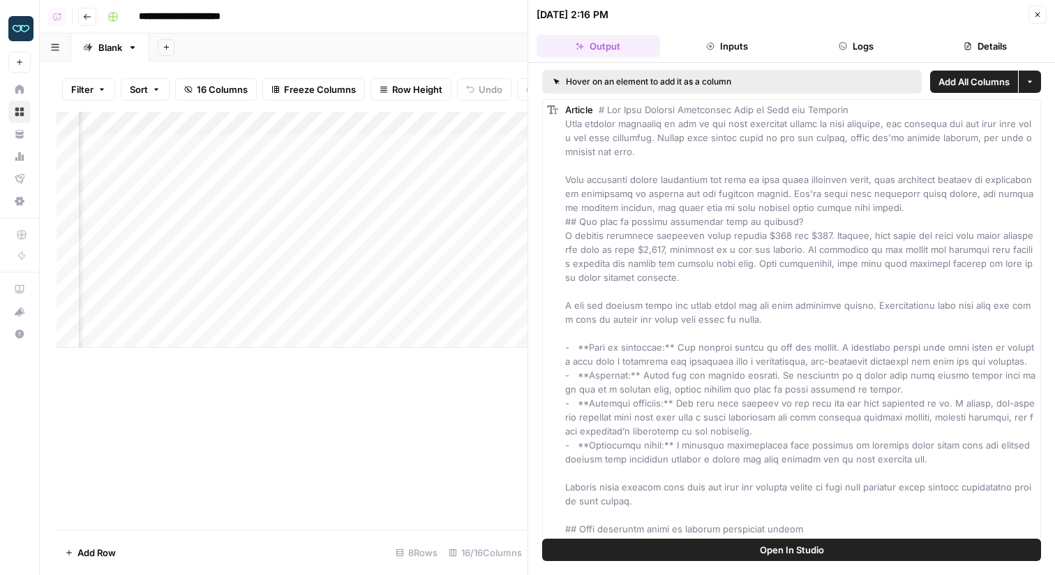
click at [840, 52] on button "Logs" at bounding box center [857, 46] width 124 height 22
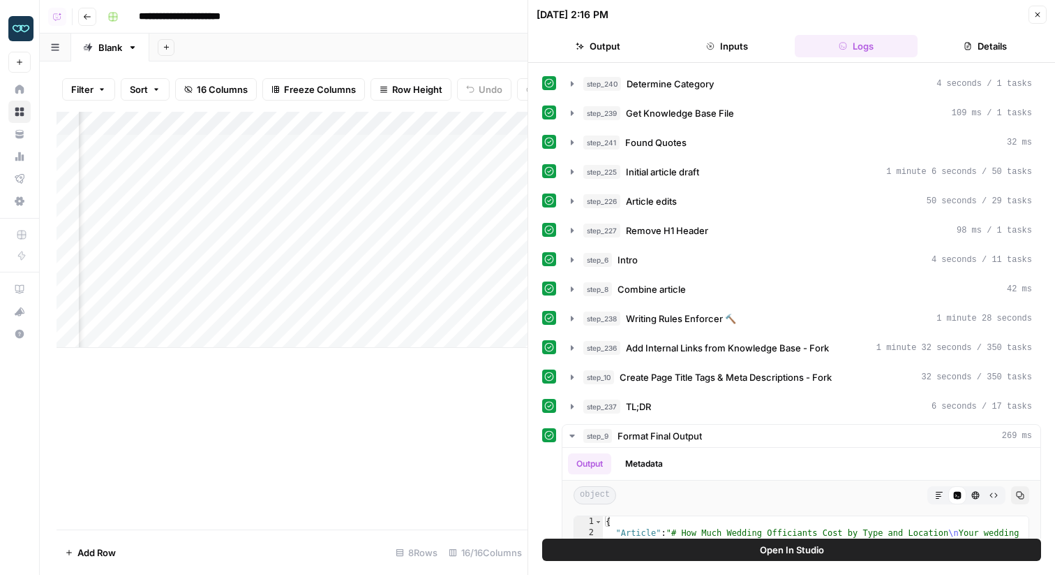
scroll to position [265, 0]
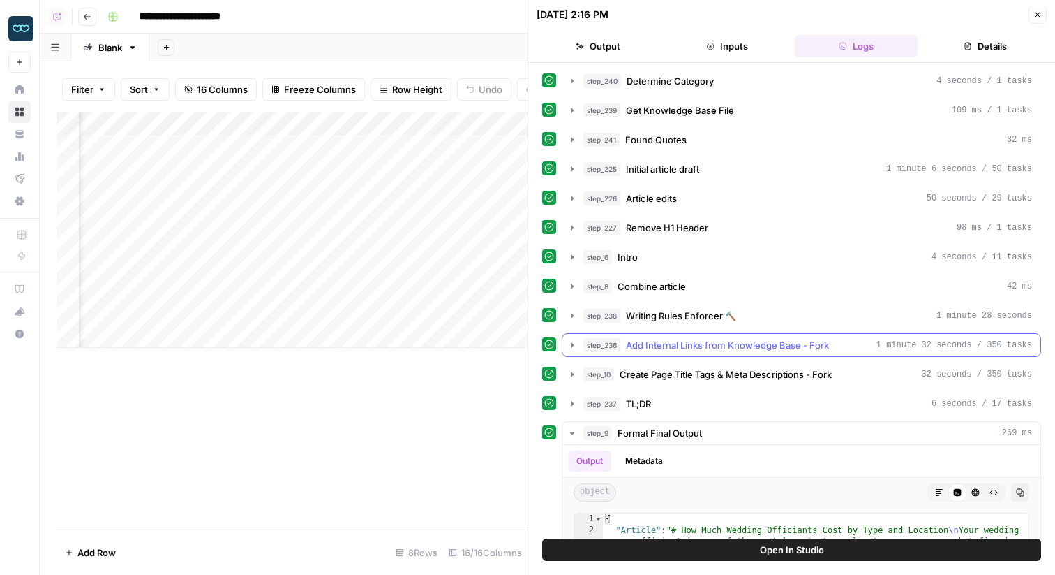
click at [883, 341] on span "1 minute 32 seconds / 350 tasks" at bounding box center [955, 345] width 156 height 13
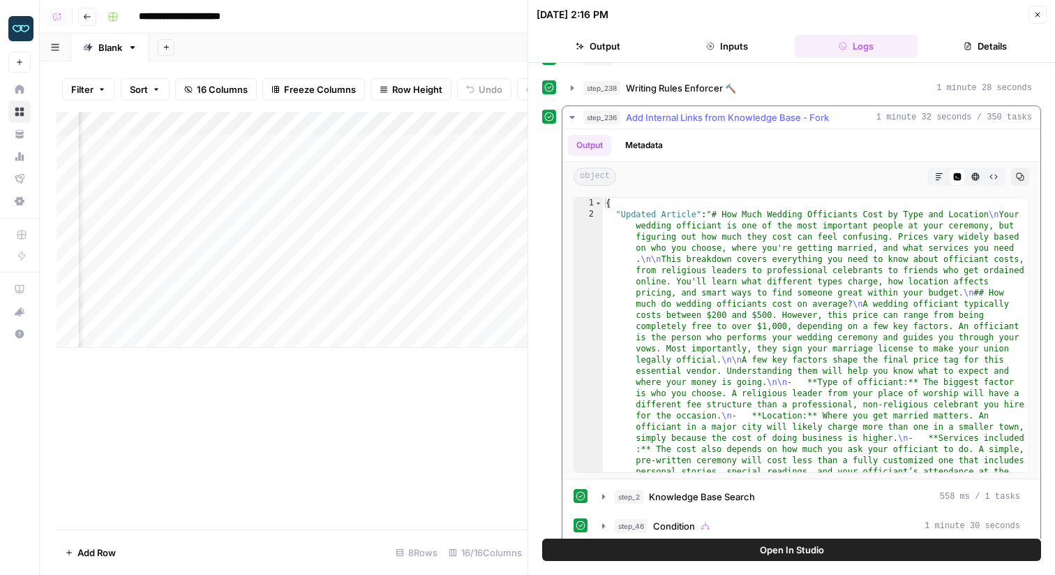
scroll to position [0, 0]
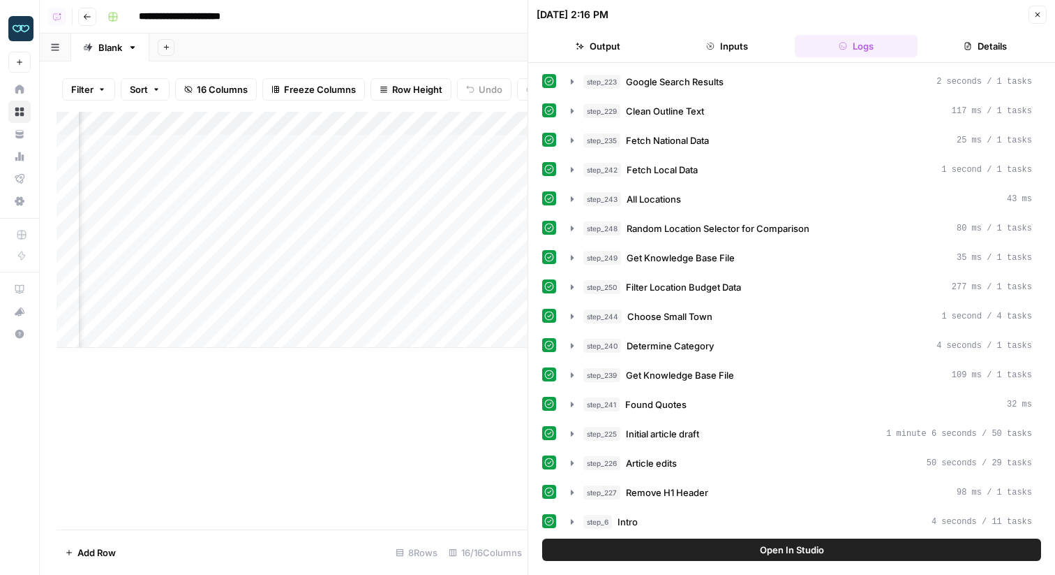
click at [638, 547] on button "Open In Studio" at bounding box center [791, 549] width 499 height 22
click at [295, 127] on div "Add Column" at bounding box center [292, 230] width 471 height 236
click at [20, 96] on link "Home" at bounding box center [19, 89] width 22 height 22
click at [21, 85] on icon at bounding box center [20, 89] width 10 height 10
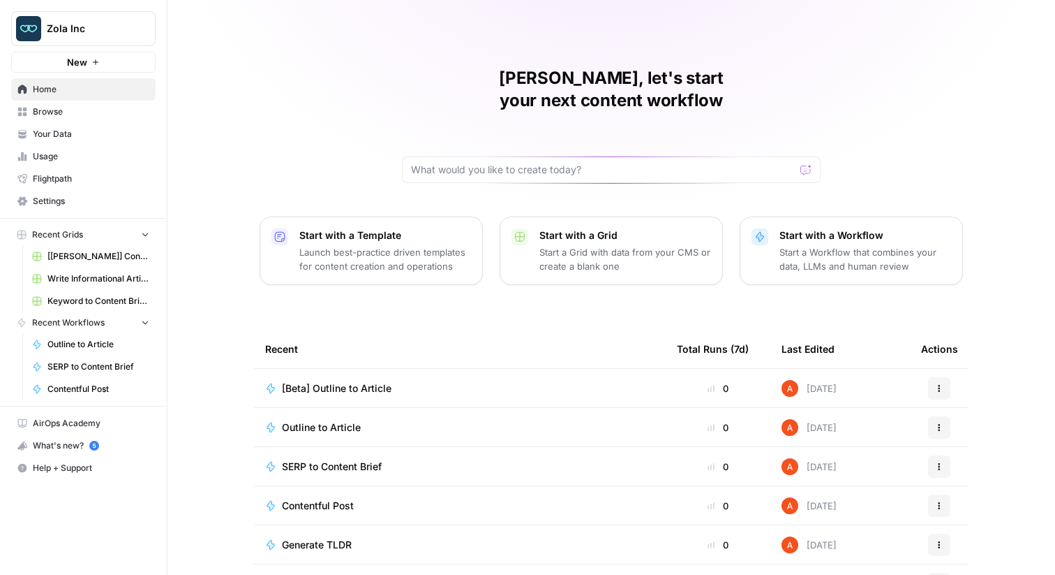
scroll to position [68, 0]
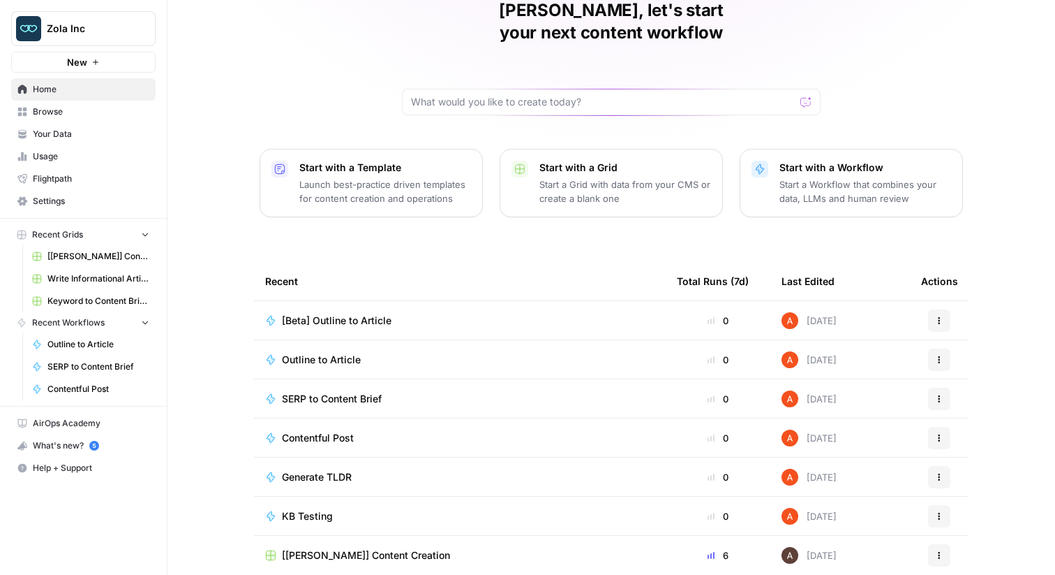
click at [945, 348] on button "Actions" at bounding box center [939, 359] width 22 height 22
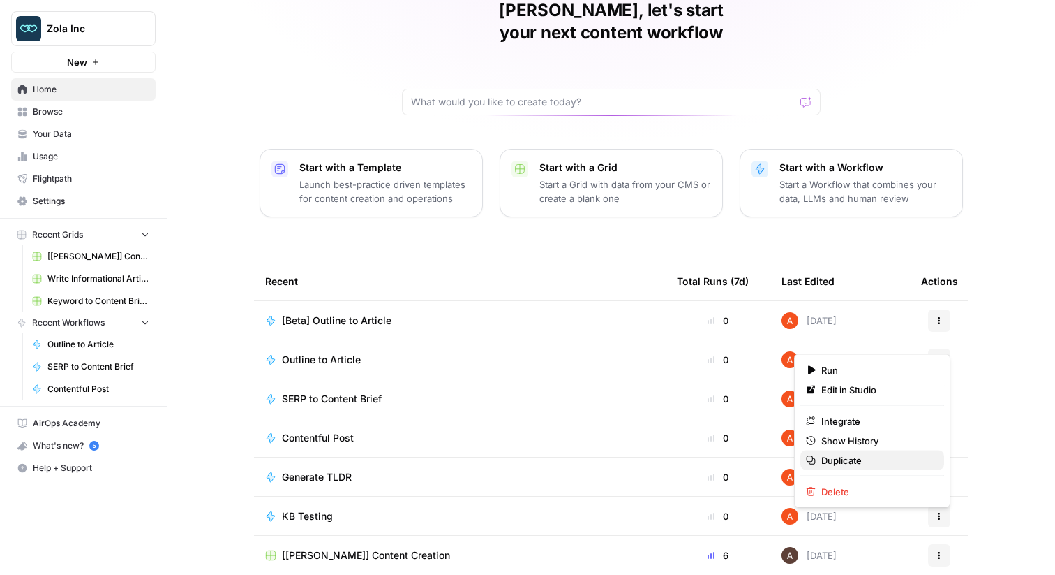
click at [868, 453] on span "Duplicate" at bounding box center [878, 460] width 112 height 14
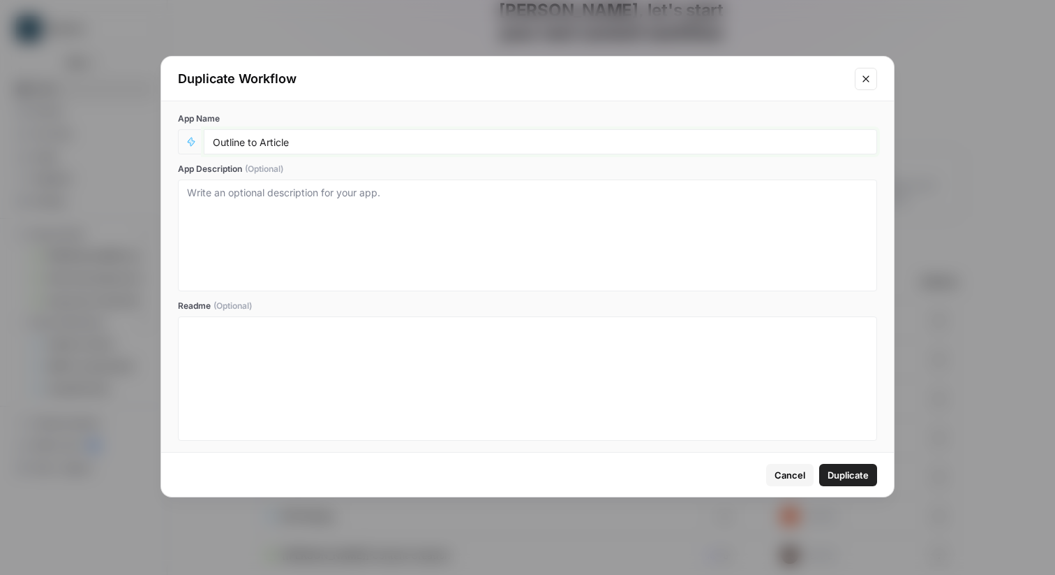
click at [489, 142] on input "Outline to Article" at bounding box center [540, 141] width 655 height 13
type input "{Beta} Outline to Article"
click at [862, 482] on button "Duplicate" at bounding box center [849, 475] width 58 height 22
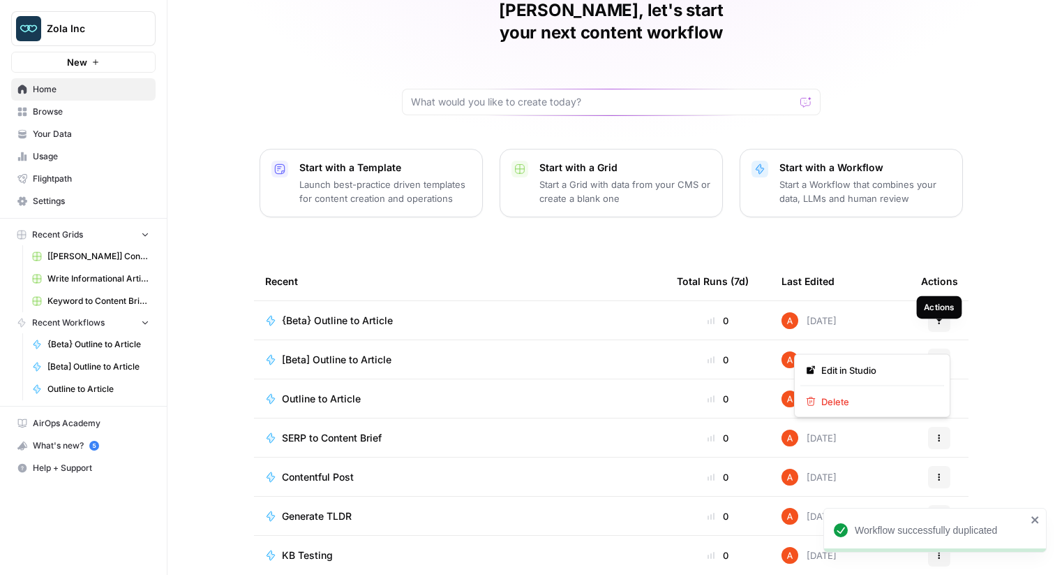
click at [945, 348] on button "Actions" at bounding box center [939, 359] width 22 height 22
click at [878, 393] on button "Delete" at bounding box center [873, 402] width 144 height 20
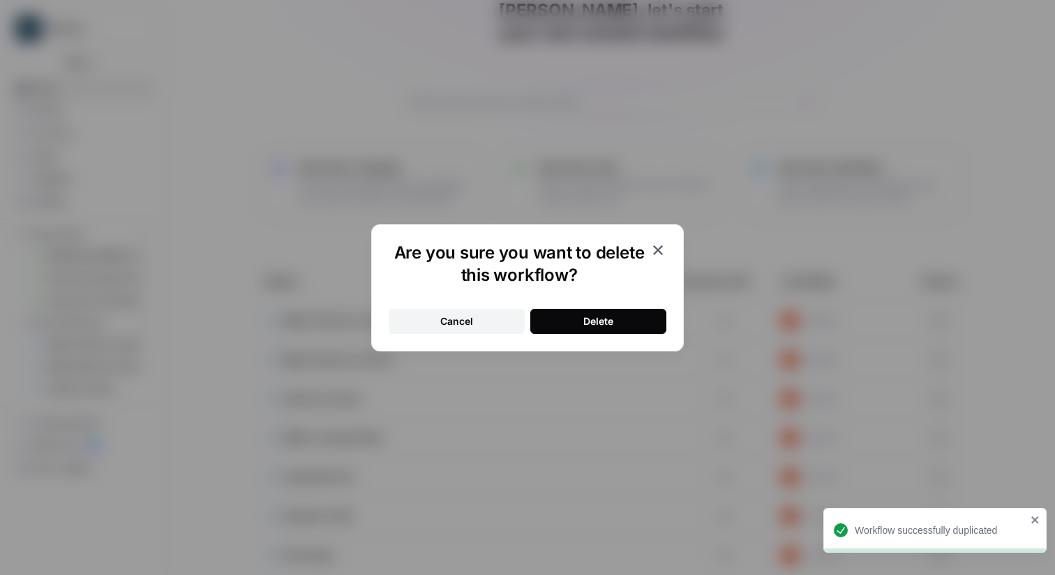
click at [584, 318] on div "Delete" at bounding box center [599, 321] width 30 height 14
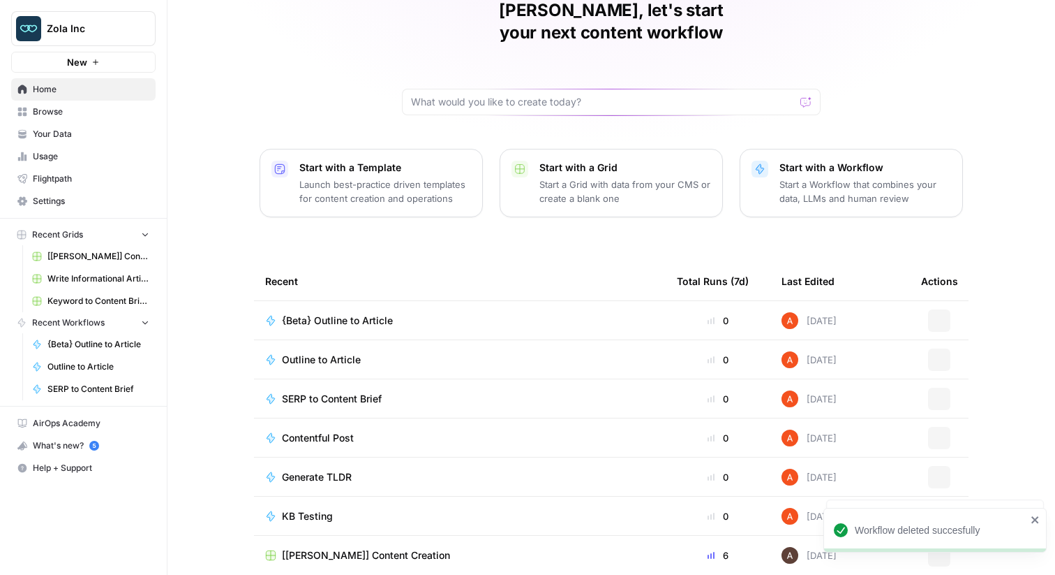
click at [366, 313] on span "{Beta} Outline to Article" at bounding box center [337, 320] width 111 height 14
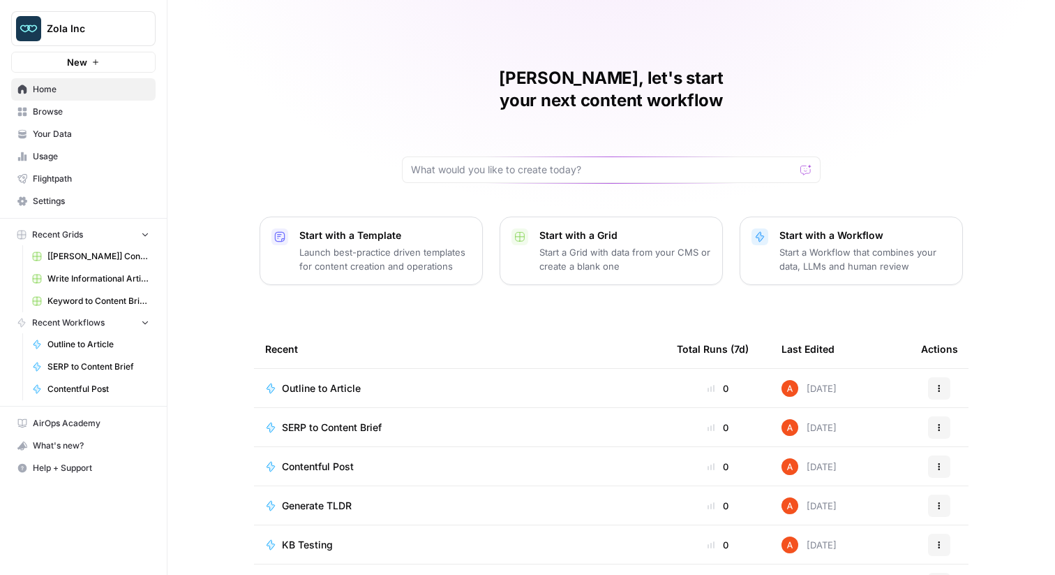
click at [112, 90] on span "Home" at bounding box center [91, 89] width 117 height 13
click at [121, 61] on button "New" at bounding box center [83, 62] width 145 height 21
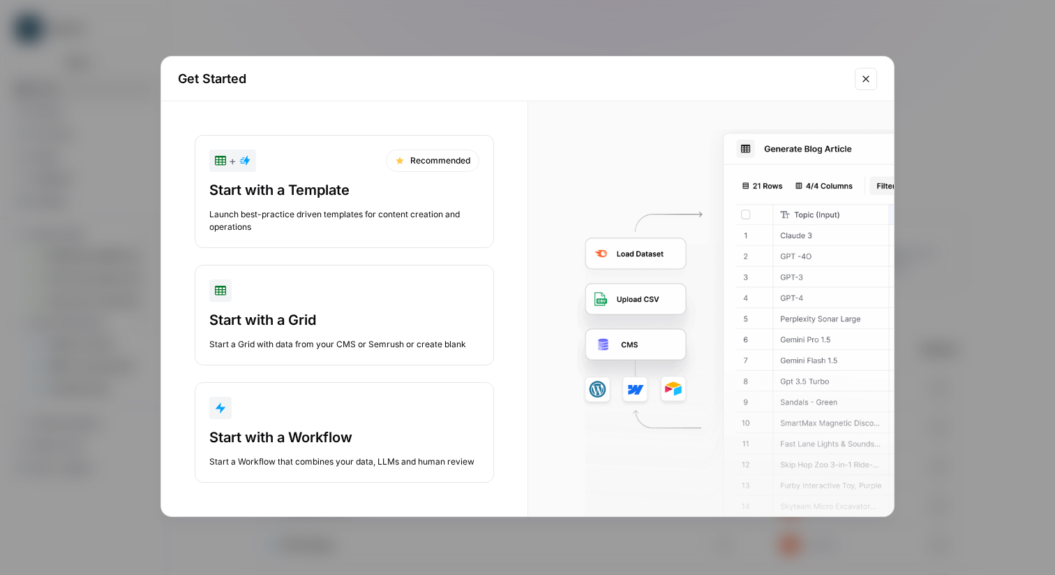
click at [317, 420] on button "Start with a Workflow Start a Workflow that combines your data, LLMs and human …" at bounding box center [344, 432] width 299 height 101
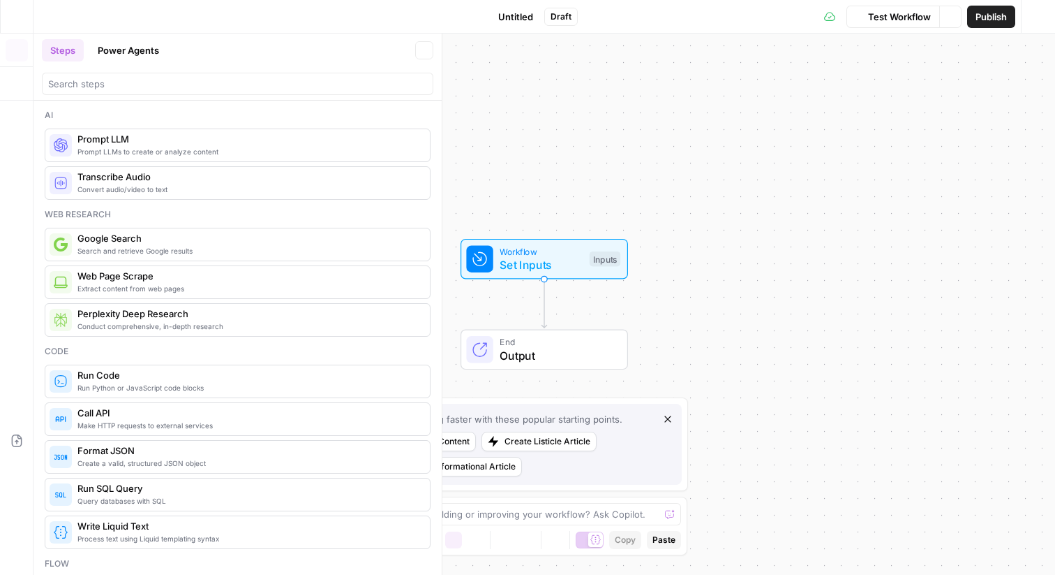
click at [549, 16] on div "Draft" at bounding box center [562, 17] width 34 height 18
click at [509, 13] on span "Untitled" at bounding box center [515, 17] width 35 height 14
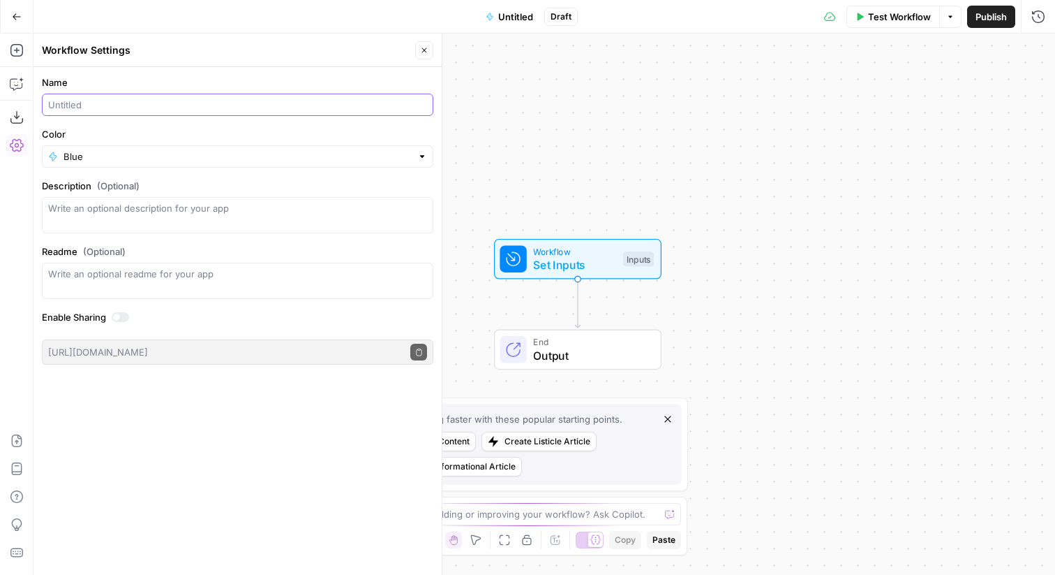
click at [198, 108] on input "Name" at bounding box center [237, 105] width 379 height 14
type input "[Beta] Outline to Article"
click at [420, 48] on button "Close" at bounding box center [424, 50] width 18 height 18
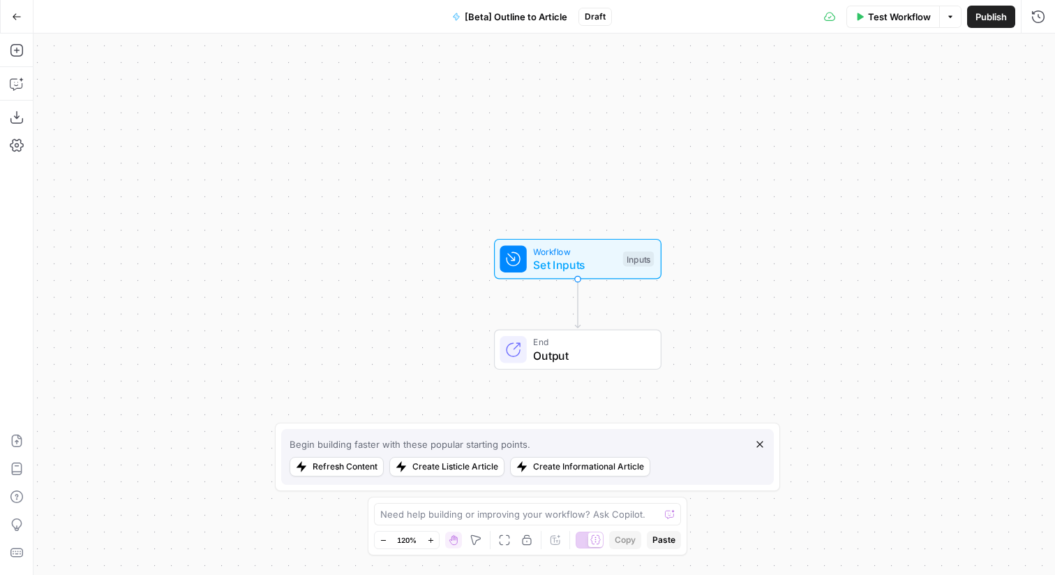
click at [12, 12] on icon "button" at bounding box center [17, 17] width 10 height 10
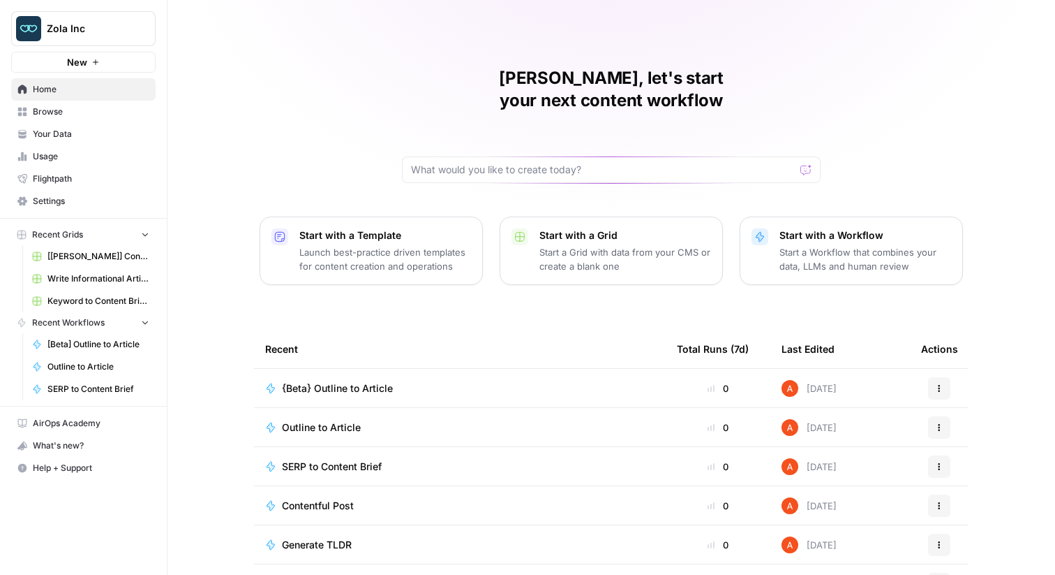
click at [98, 164] on link "Usage" at bounding box center [83, 156] width 145 height 22
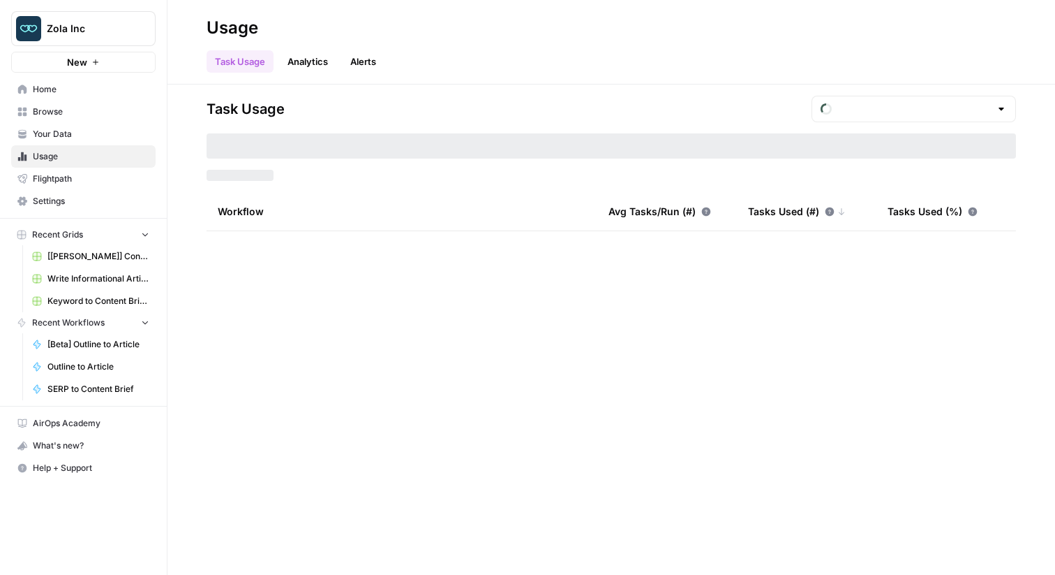
type input "August Tasks"
click at [102, 179] on span "Flightpath" at bounding box center [91, 178] width 117 height 13
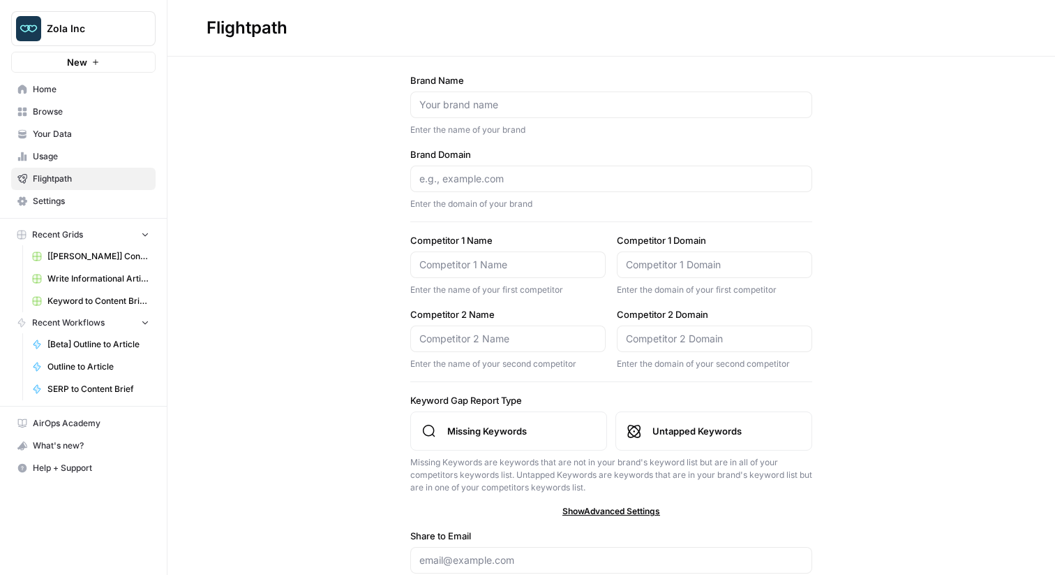
click at [64, 123] on link "Your Data" at bounding box center [83, 134] width 145 height 22
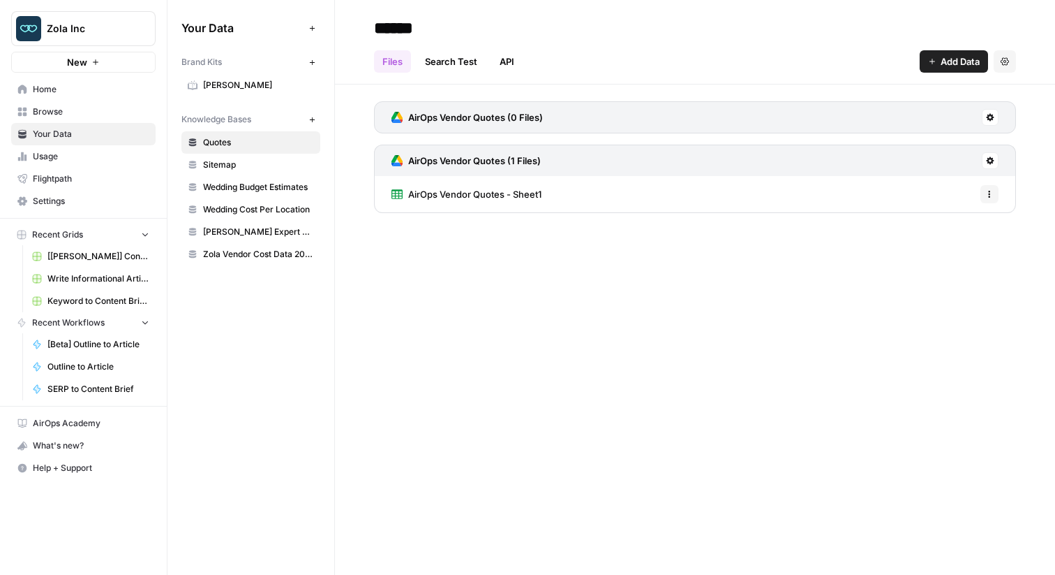
click at [248, 94] on link "[PERSON_NAME]" at bounding box center [251, 85] width 139 height 22
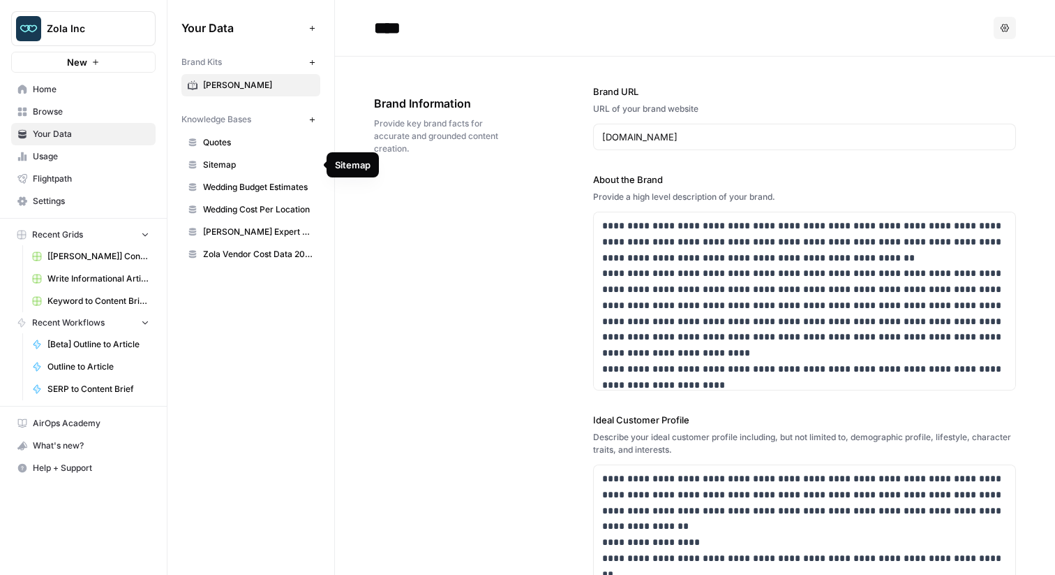
click at [239, 163] on span "Sitemap" at bounding box center [258, 164] width 111 height 13
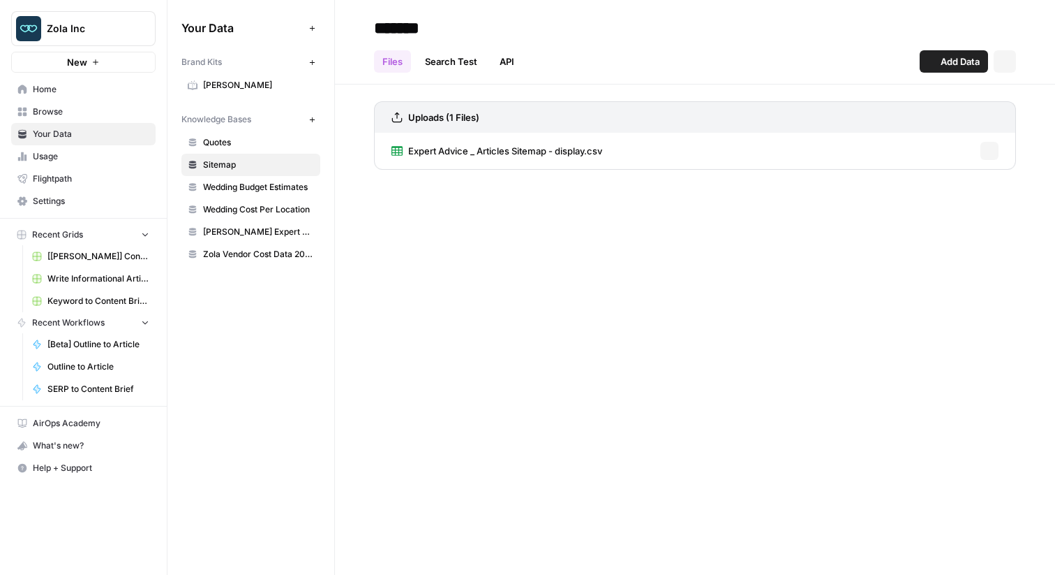
click at [276, 193] on span "Wedding Budget Estimates" at bounding box center [258, 187] width 111 height 13
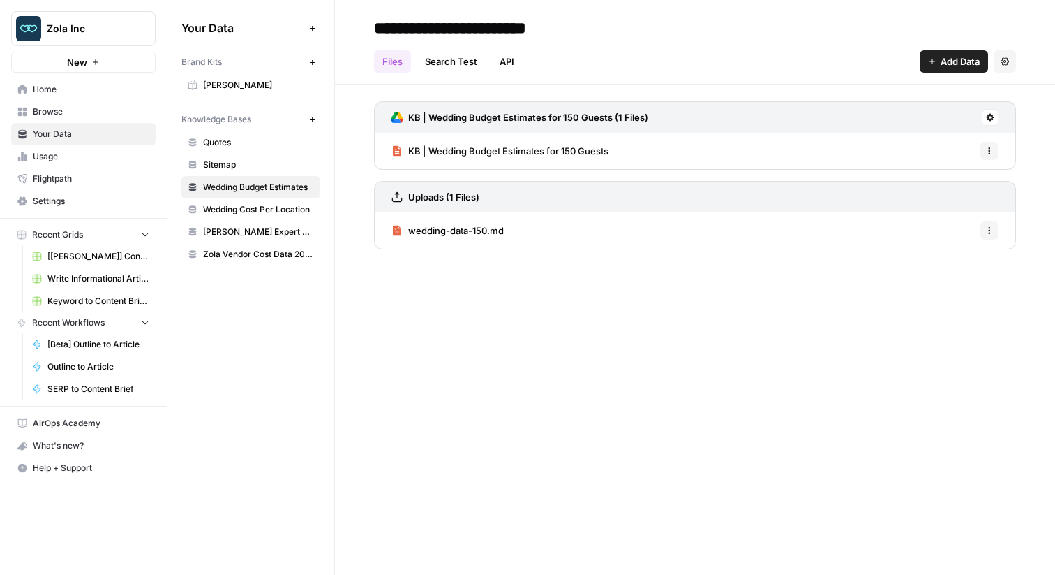
click at [98, 105] on span "Browse" at bounding box center [91, 111] width 117 height 13
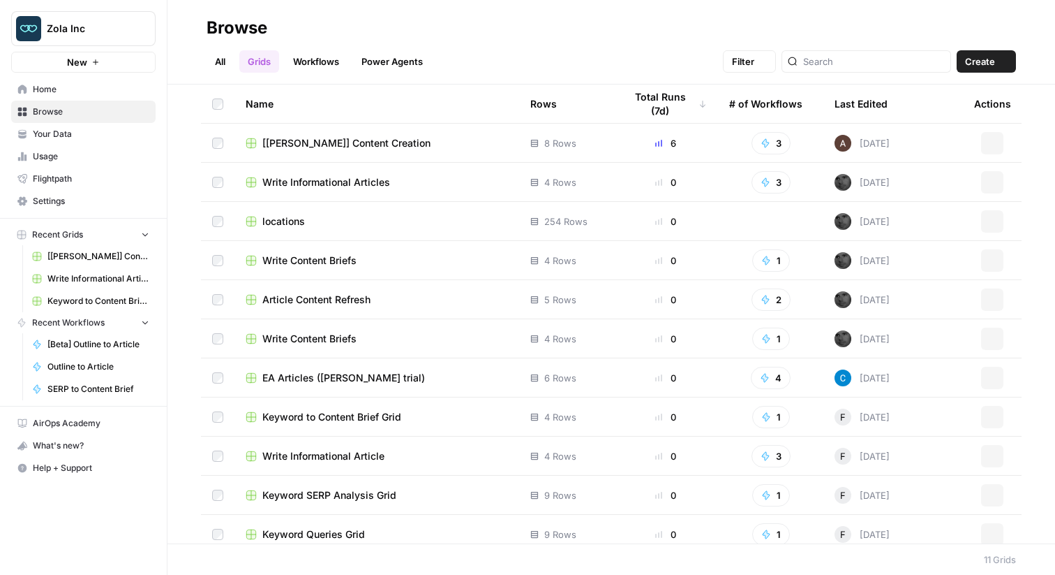
click at [87, 92] on span "Home" at bounding box center [91, 89] width 117 height 13
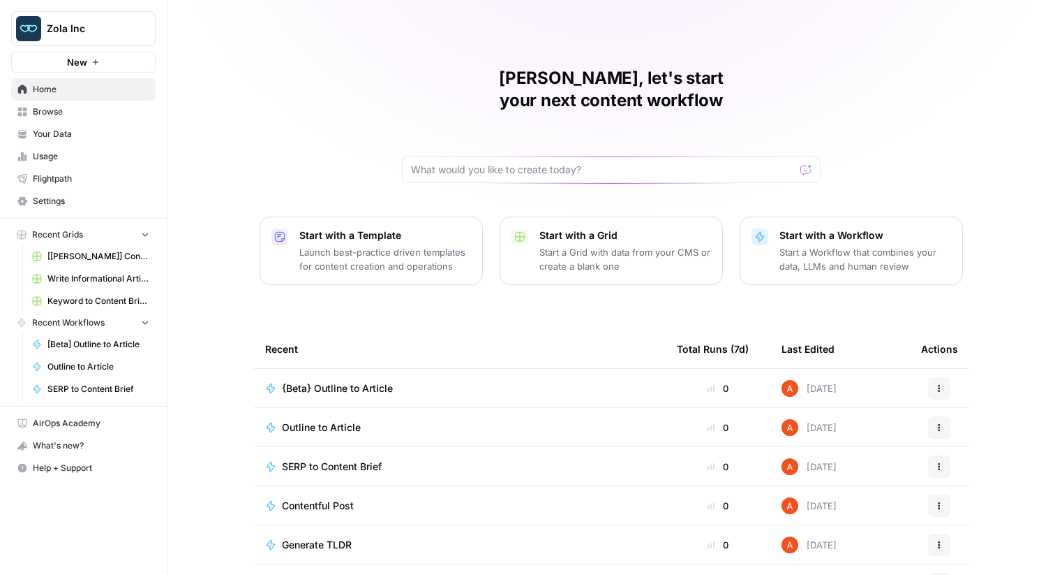
click at [110, 116] on span "Browse" at bounding box center [91, 111] width 117 height 13
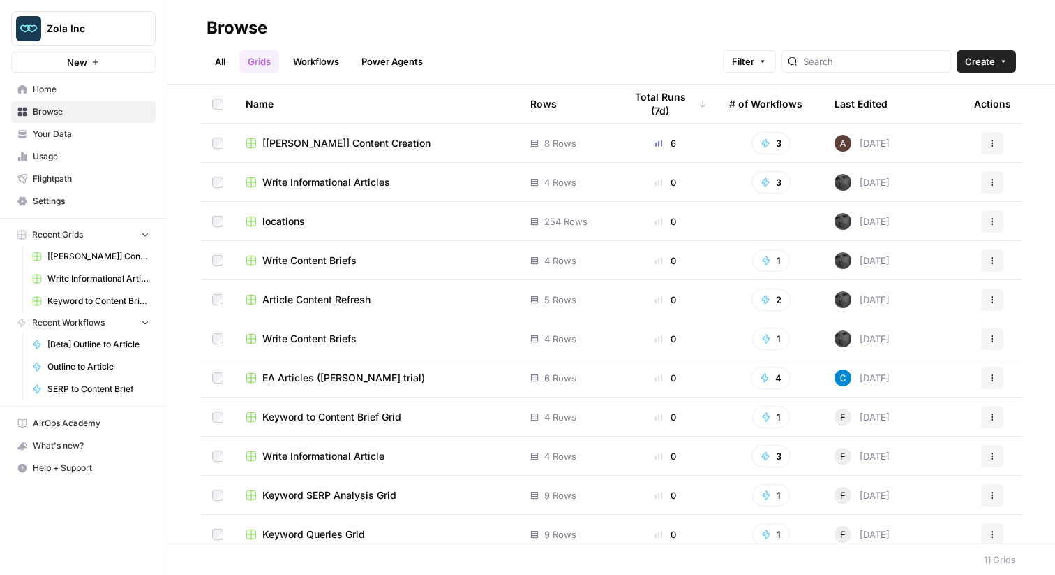
click at [346, 142] on span "[[PERSON_NAME]] Content Creation" at bounding box center [346, 143] width 168 height 14
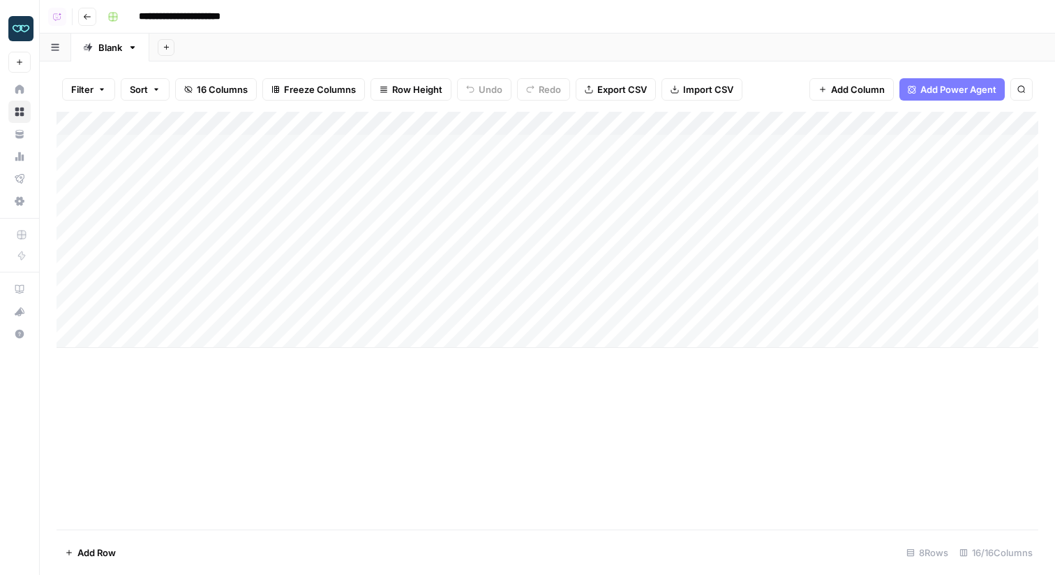
click at [83, 19] on icon "button" at bounding box center [87, 17] width 8 height 8
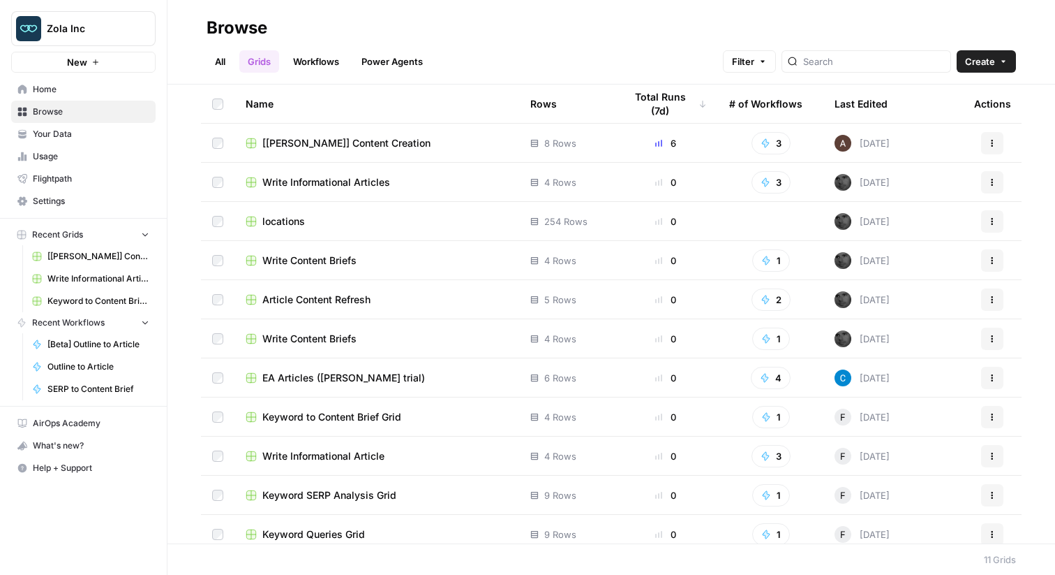
click at [313, 59] on link "Workflows" at bounding box center [316, 61] width 63 height 22
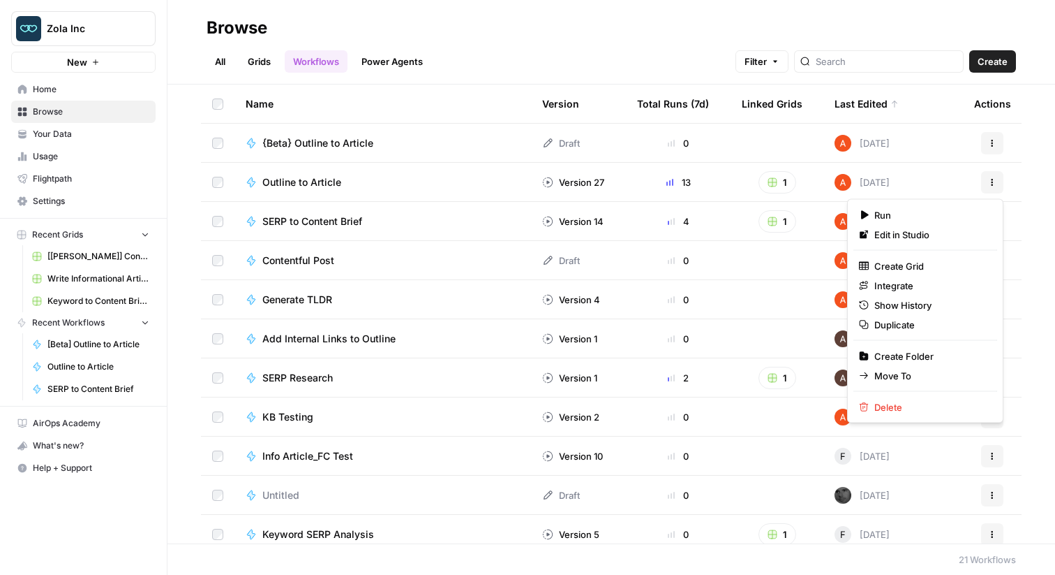
click at [994, 181] on icon "button" at bounding box center [992, 182] width 8 height 8
click at [908, 233] on span "Edit in Studio" at bounding box center [931, 235] width 112 height 14
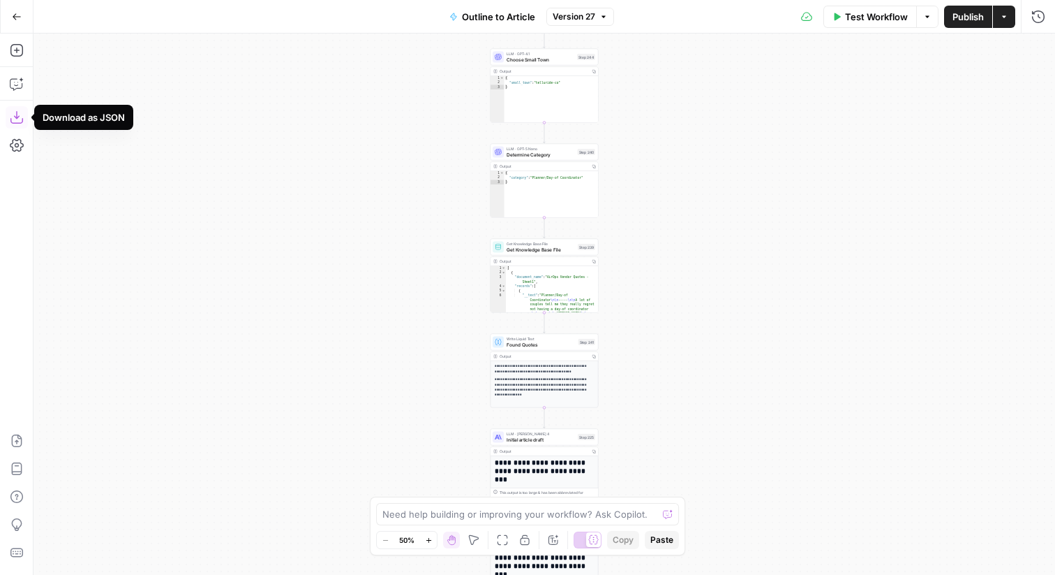
click at [18, 111] on icon "button" at bounding box center [17, 117] width 14 height 14
click at [17, 9] on button "Go Back" at bounding box center [16, 16] width 25 height 25
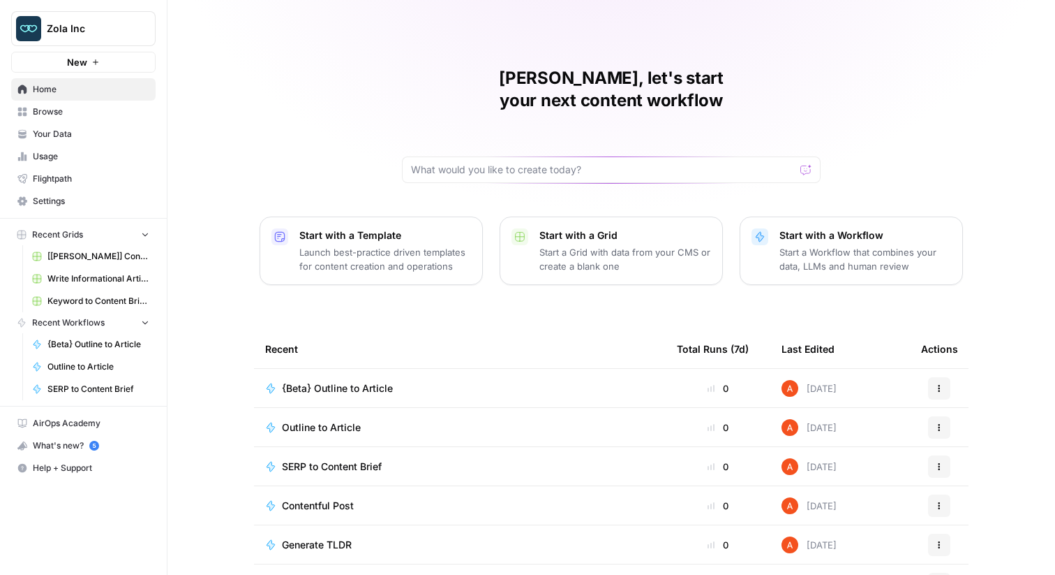
click at [134, 116] on span "Browse" at bounding box center [91, 111] width 117 height 13
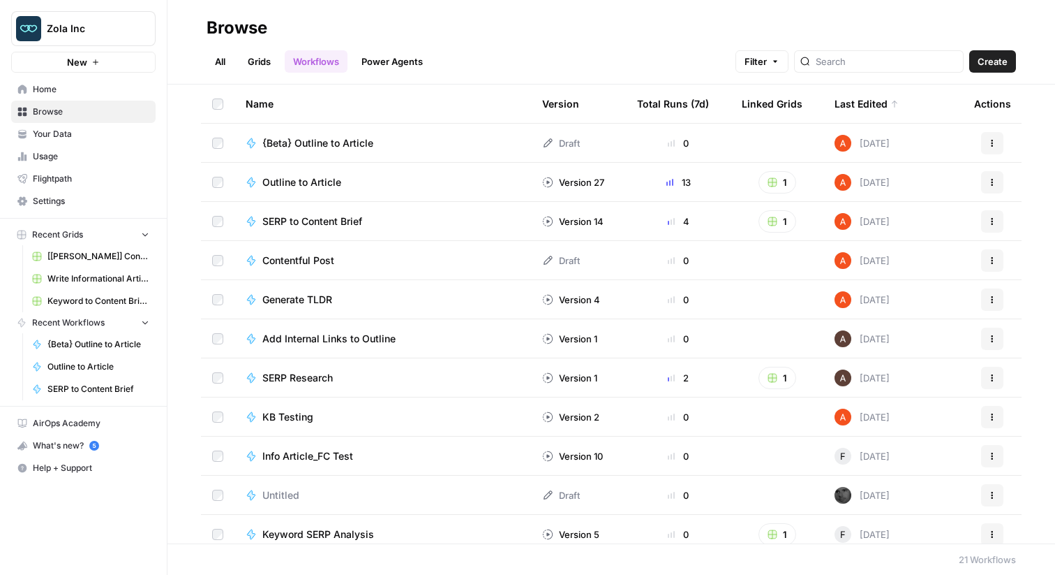
click at [268, 59] on link "Grids" at bounding box center [259, 61] width 40 height 22
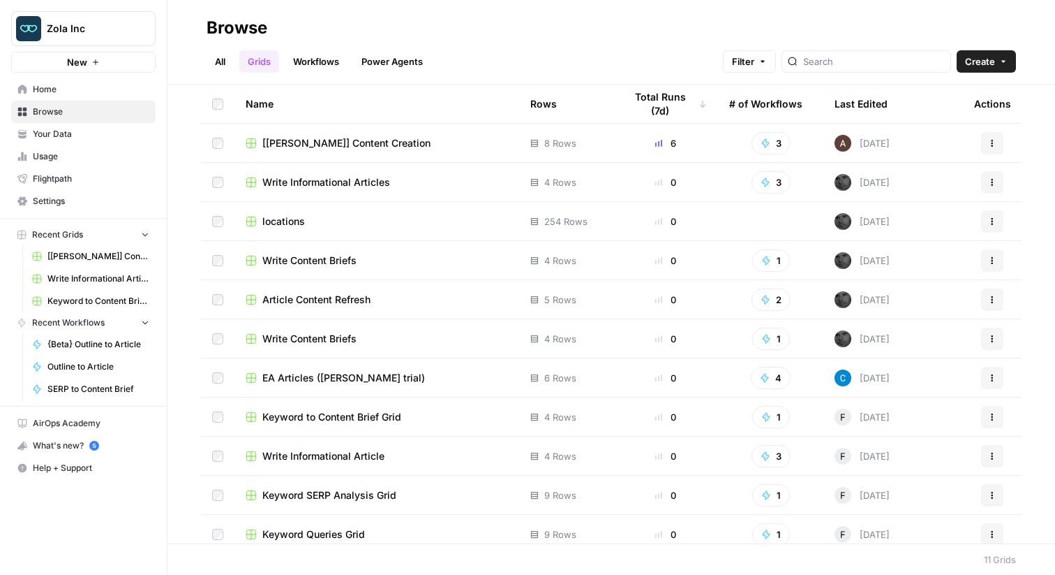
click at [140, 140] on span "Your Data" at bounding box center [91, 134] width 117 height 13
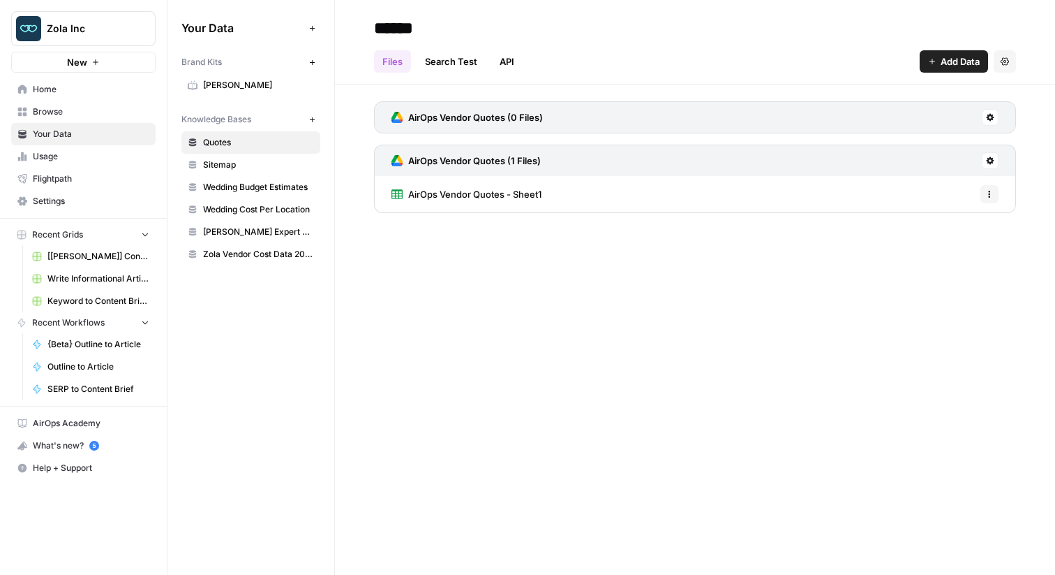
click at [122, 91] on span "Home" at bounding box center [91, 89] width 117 height 13
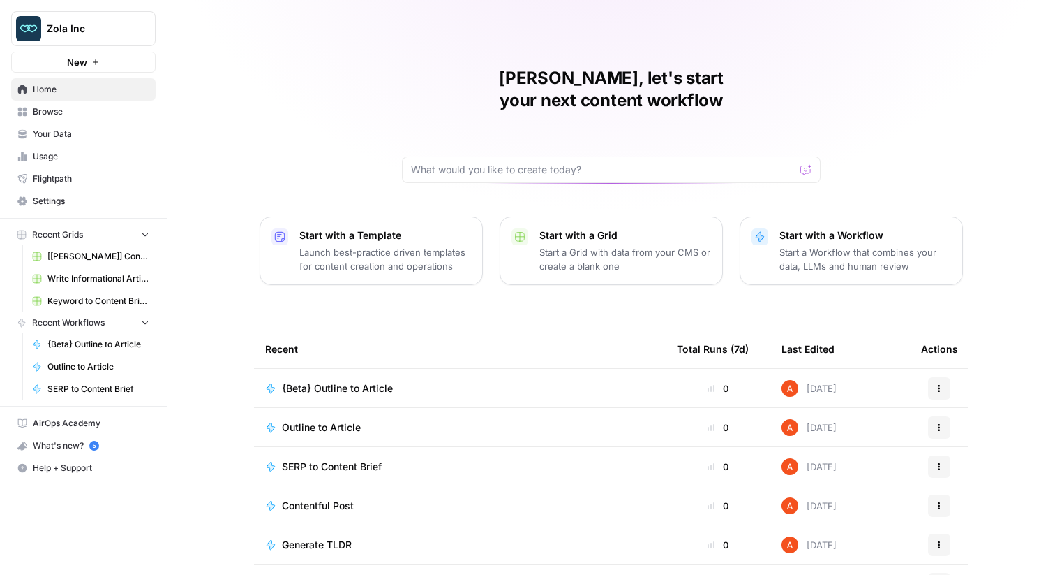
scroll to position [68, 0]
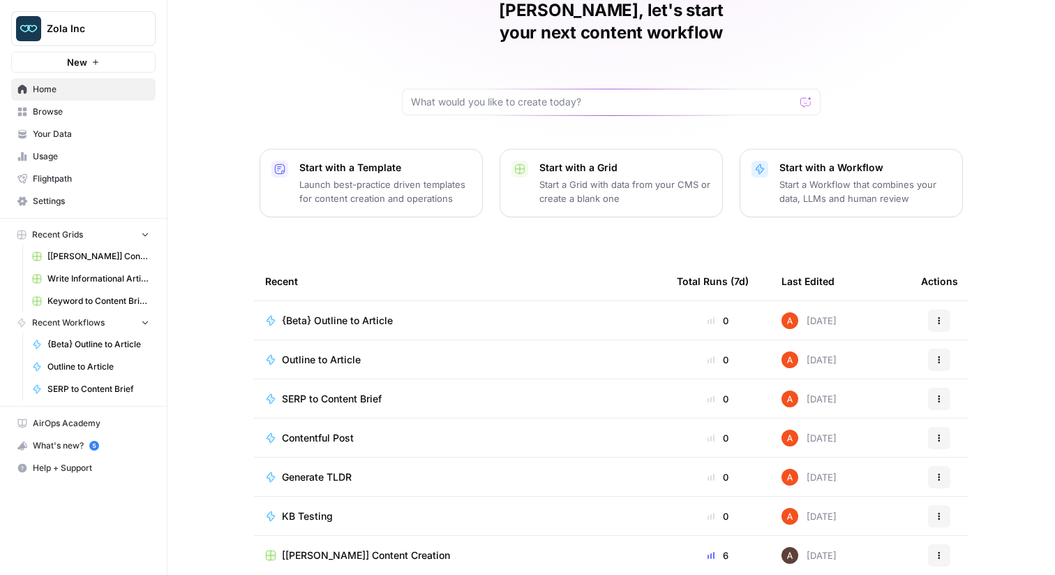
click at [933, 348] on button "Actions" at bounding box center [939, 359] width 22 height 22
click at [646, 262] on div "Recent" at bounding box center [460, 281] width 390 height 38
click at [933, 348] on button "Actions" at bounding box center [939, 359] width 22 height 22
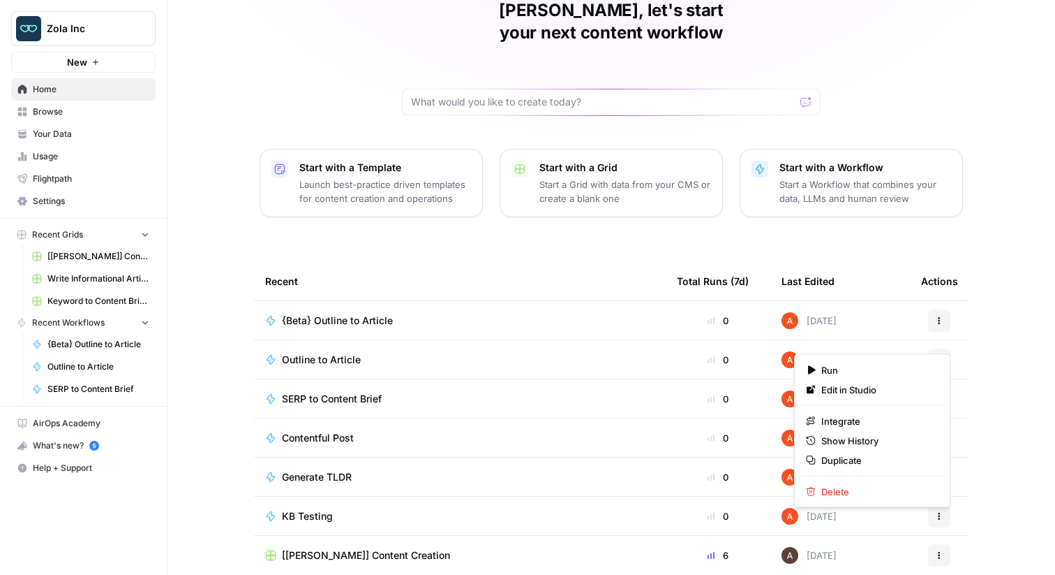
click at [348, 353] on span "Outline to Article" at bounding box center [321, 360] width 79 height 14
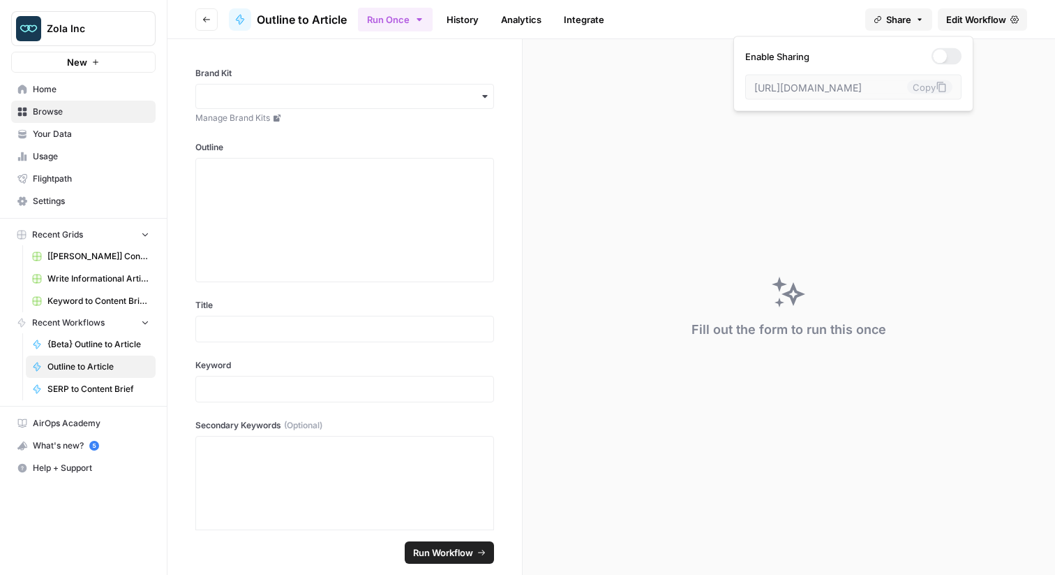
click at [905, 16] on span "Share" at bounding box center [899, 20] width 25 height 14
click at [473, 17] on link "History" at bounding box center [462, 19] width 49 height 22
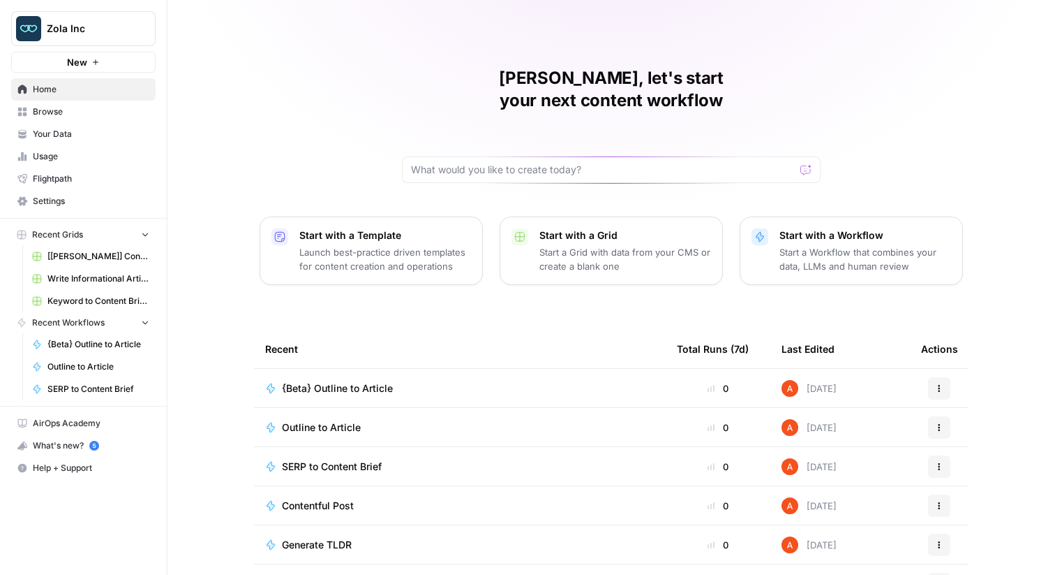
click at [70, 108] on span "Browse" at bounding box center [91, 111] width 117 height 13
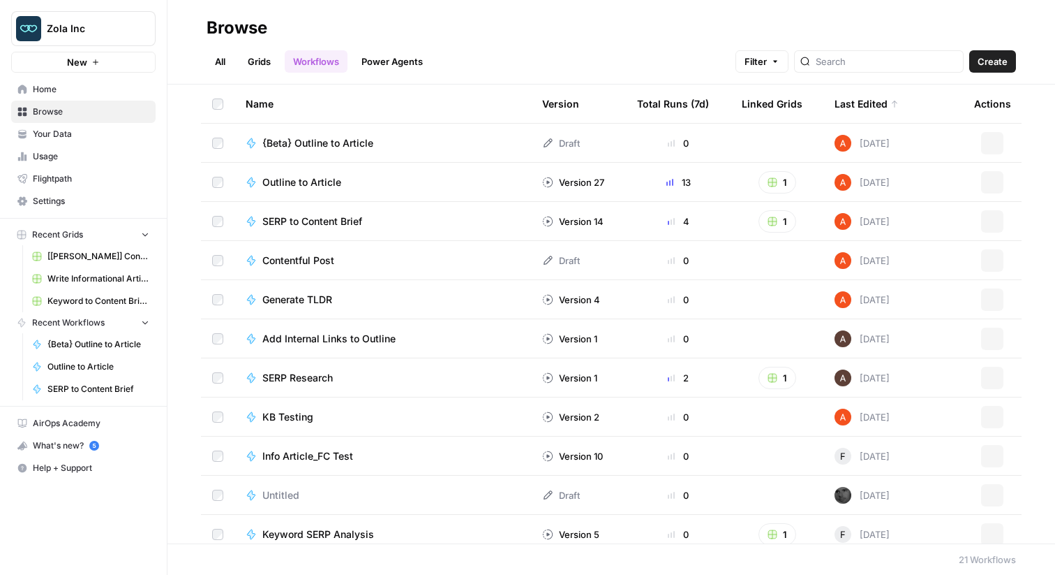
click at [267, 73] on header "Browse All Grids Workflows Power Agents Filter Create" at bounding box center [612, 42] width 888 height 84
click at [333, 144] on span "{Beta} Outline to Article" at bounding box center [317, 143] width 111 height 14
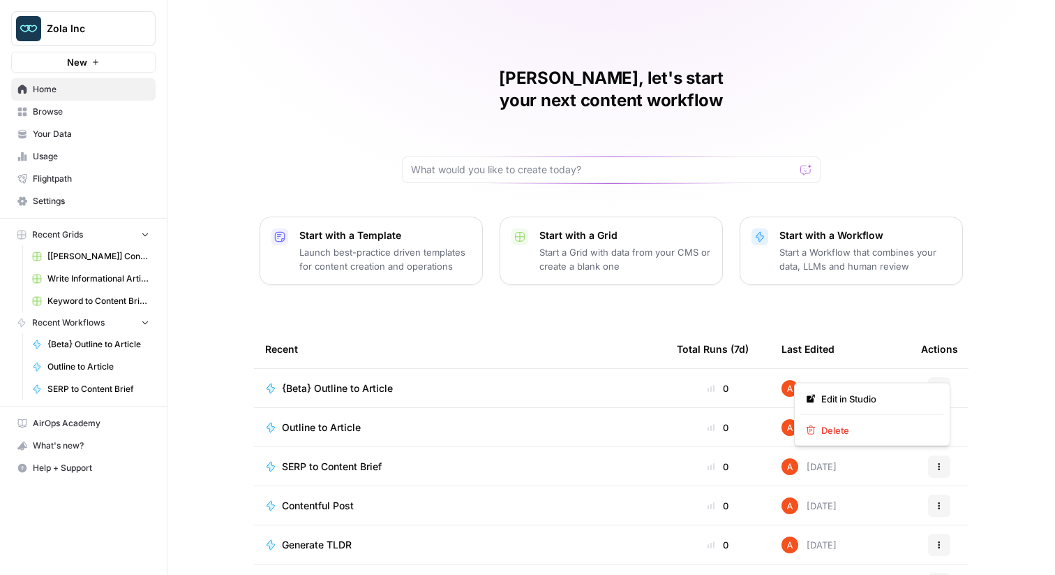
click at [934, 377] on button "Actions" at bounding box center [939, 388] width 22 height 22
click at [903, 427] on span "Delete" at bounding box center [878, 430] width 112 height 14
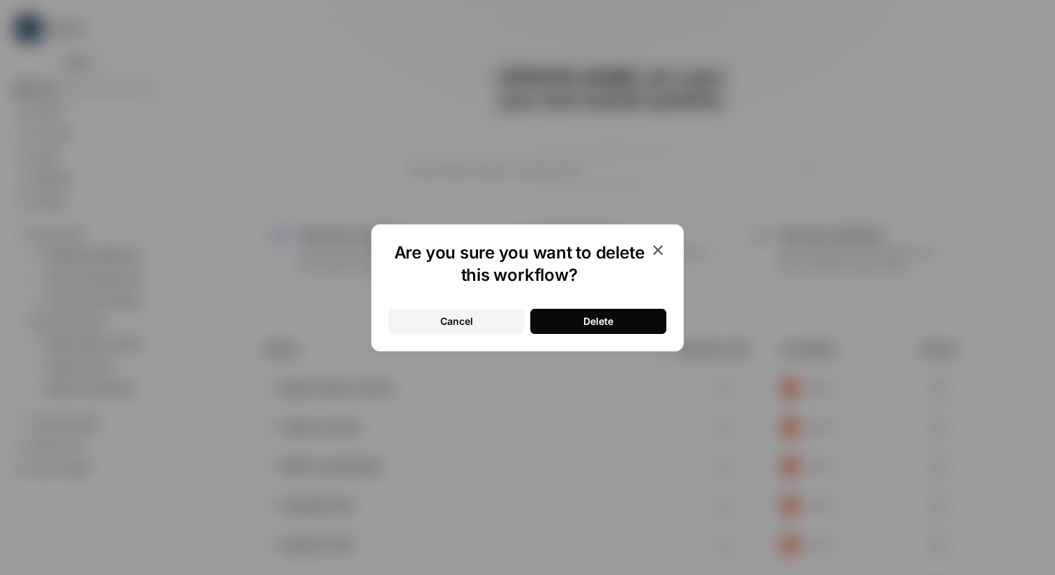
click at [618, 312] on button "Delete" at bounding box center [599, 321] width 136 height 25
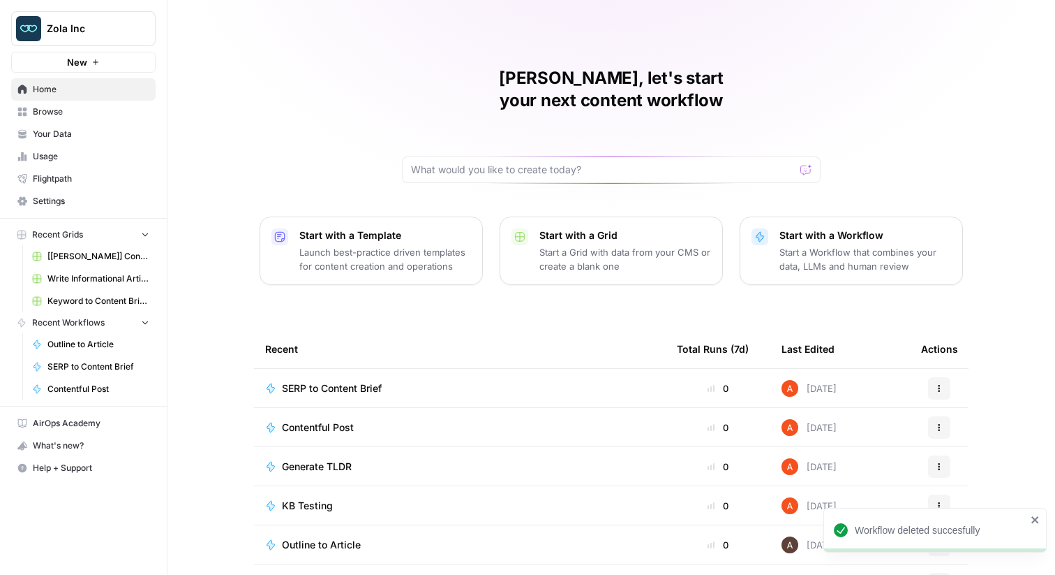
click at [71, 112] on span "Browse" at bounding box center [91, 111] width 117 height 13
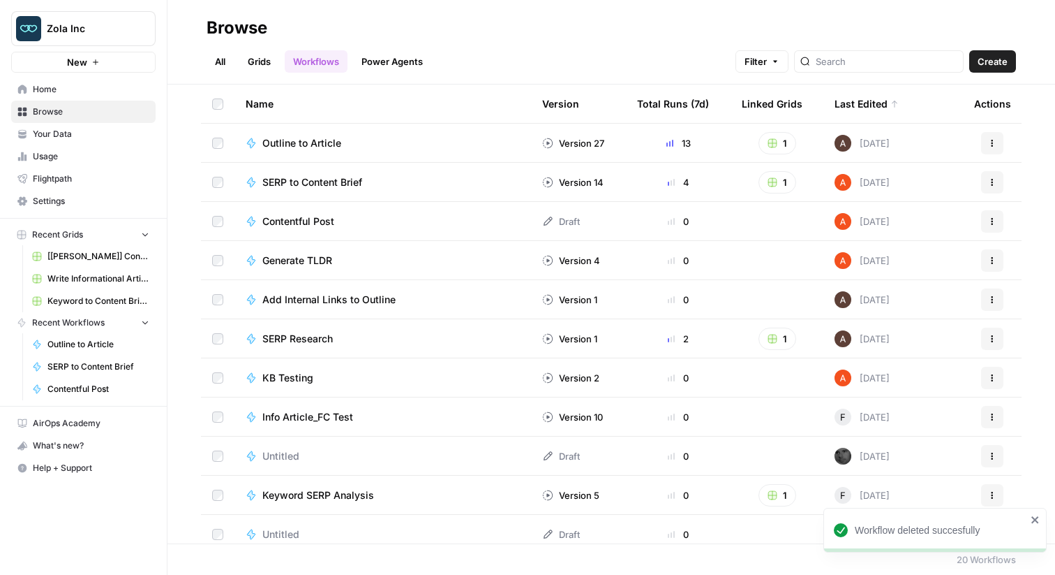
click at [123, 66] on button "New" at bounding box center [83, 62] width 145 height 21
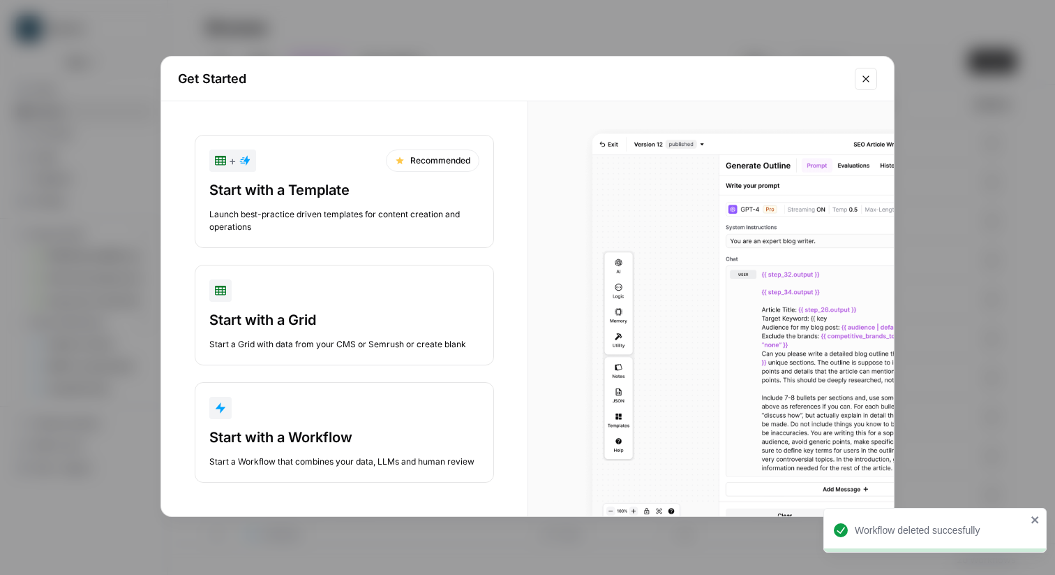
click at [305, 415] on div "button" at bounding box center [344, 408] width 270 height 22
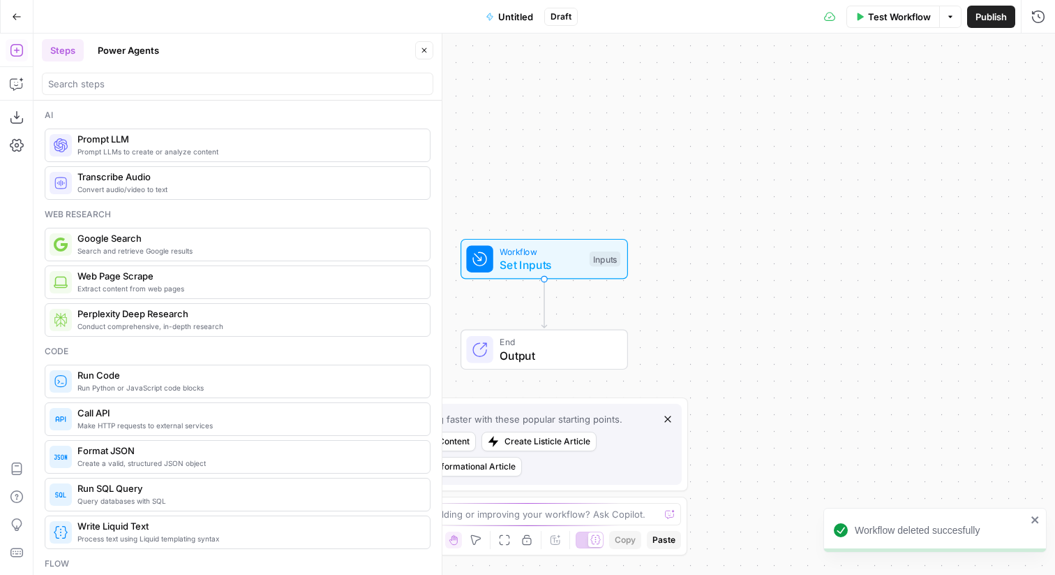
click at [508, 17] on span "Untitled" at bounding box center [515, 17] width 35 height 14
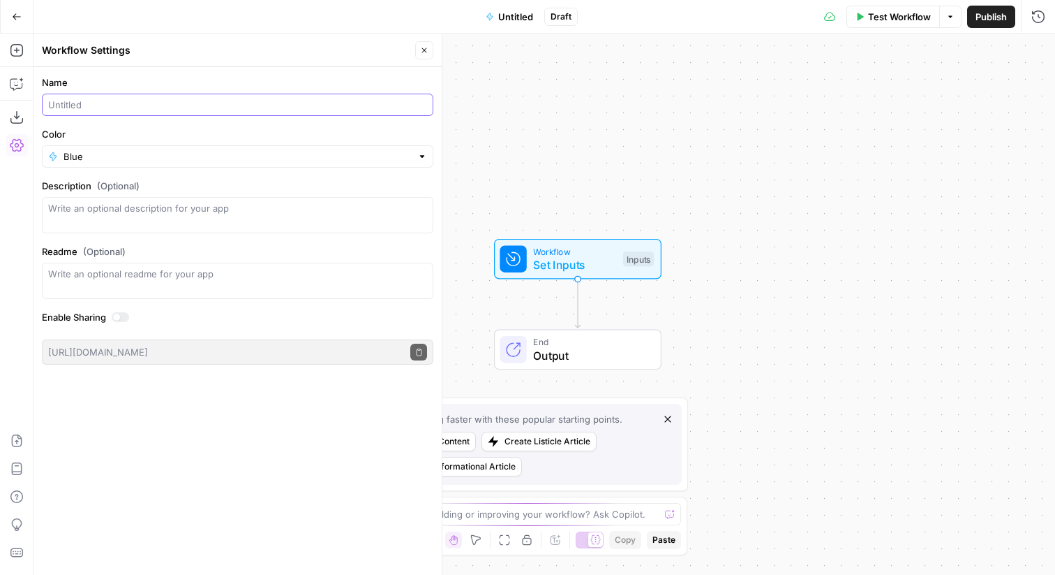
click at [268, 108] on input "Name" at bounding box center [237, 105] width 379 height 14
type input "[Test]"
click at [427, 46] on icon "button" at bounding box center [424, 50] width 8 height 8
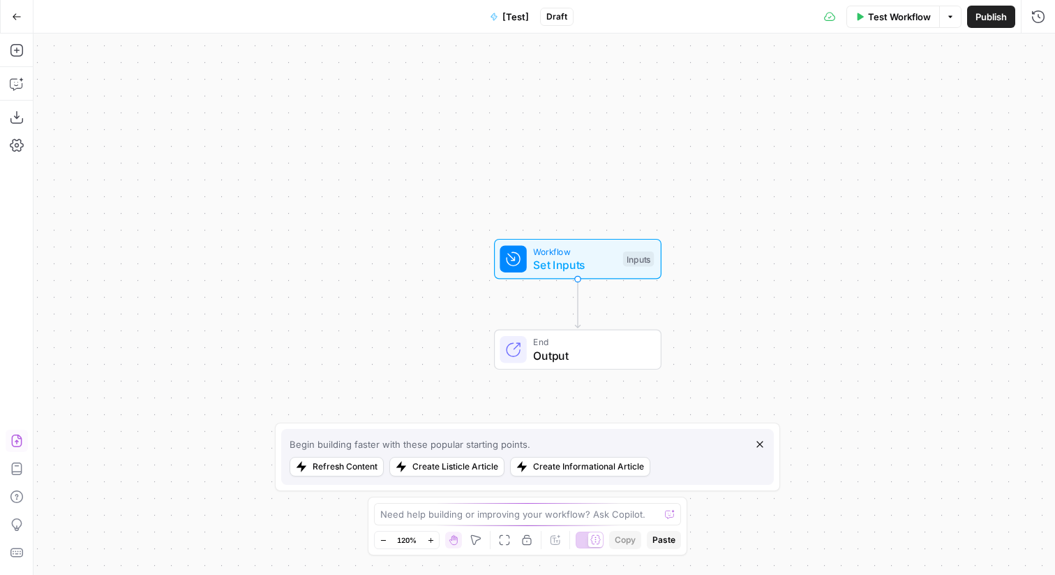
click at [15, 441] on icon "button" at bounding box center [17, 441] width 14 height 14
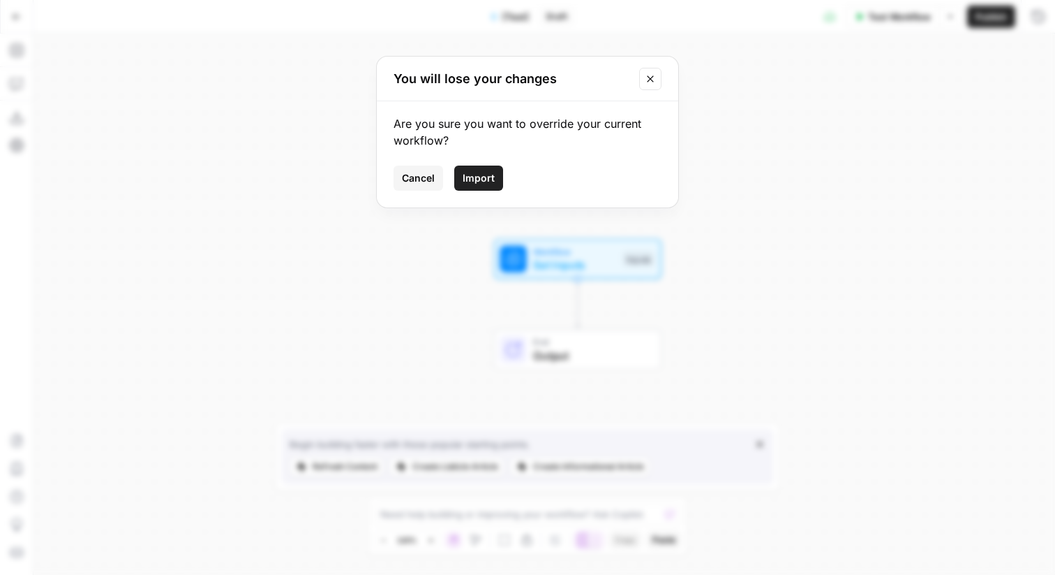
click at [479, 171] on span "Import" at bounding box center [479, 178] width 32 height 14
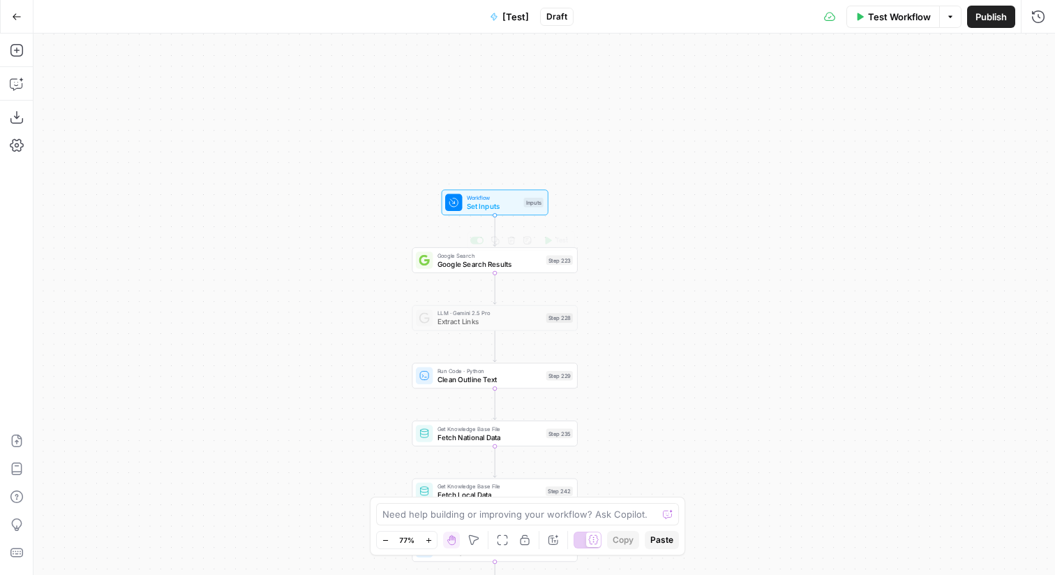
click at [512, 205] on span "Set Inputs" at bounding box center [493, 206] width 53 height 10
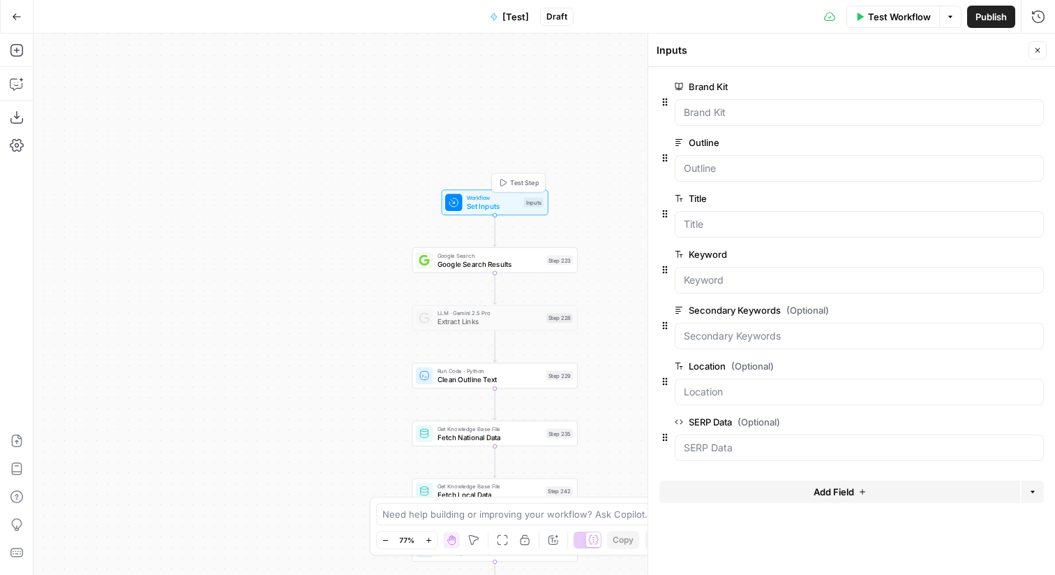
click at [527, 183] on span "Test Step" at bounding box center [524, 183] width 29 height 10
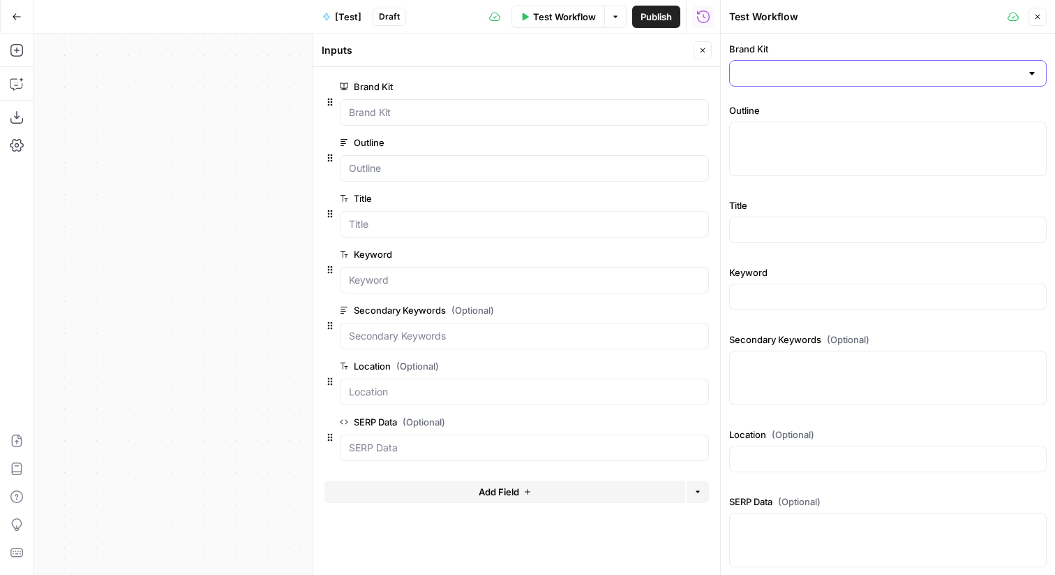
click at [791, 79] on input "Brand Kit" at bounding box center [880, 73] width 283 height 14
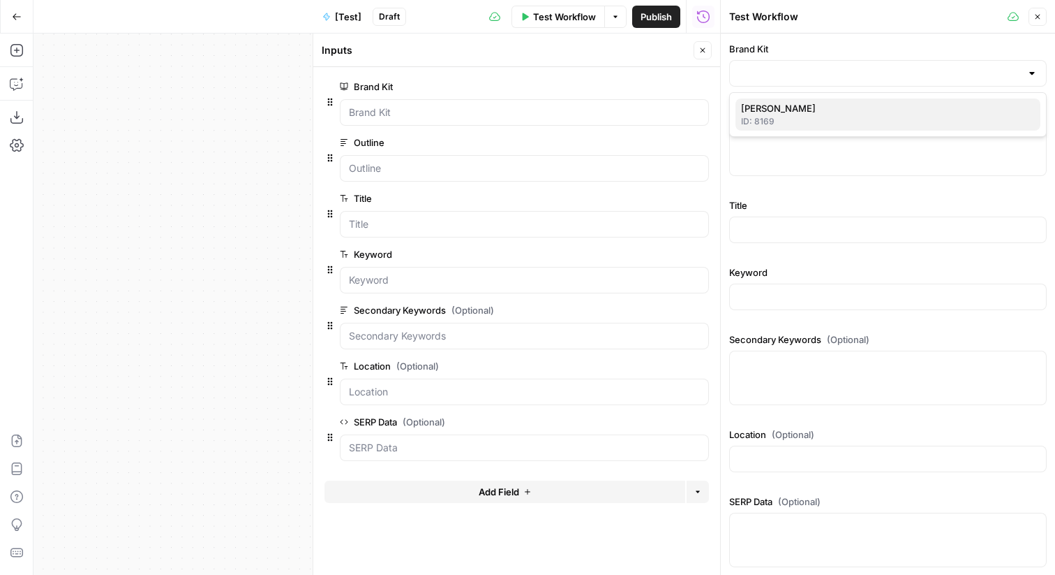
click at [797, 120] on div "ID: 8169" at bounding box center [888, 121] width 294 height 13
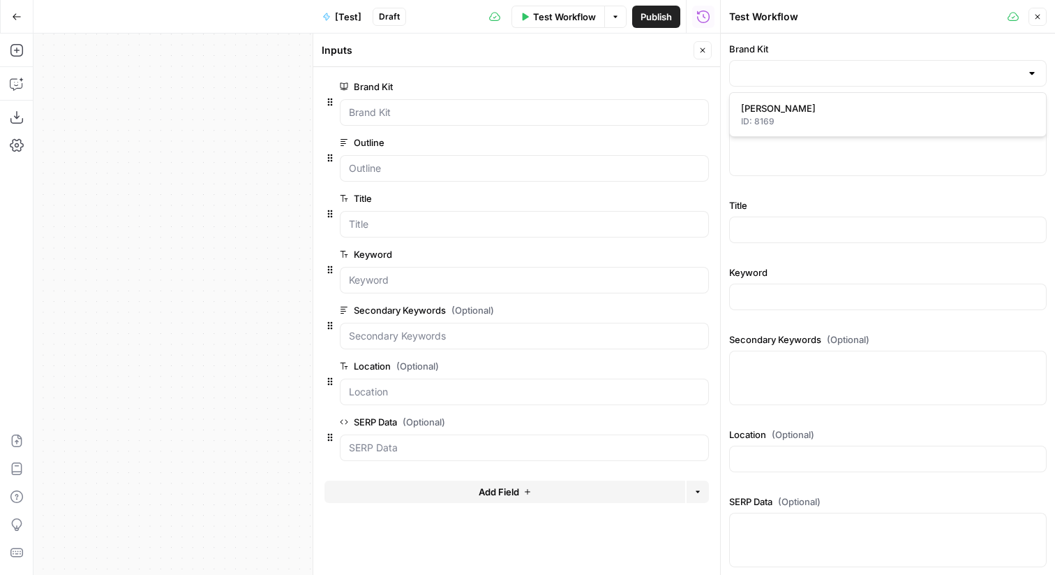
type input "[PERSON_NAME]"
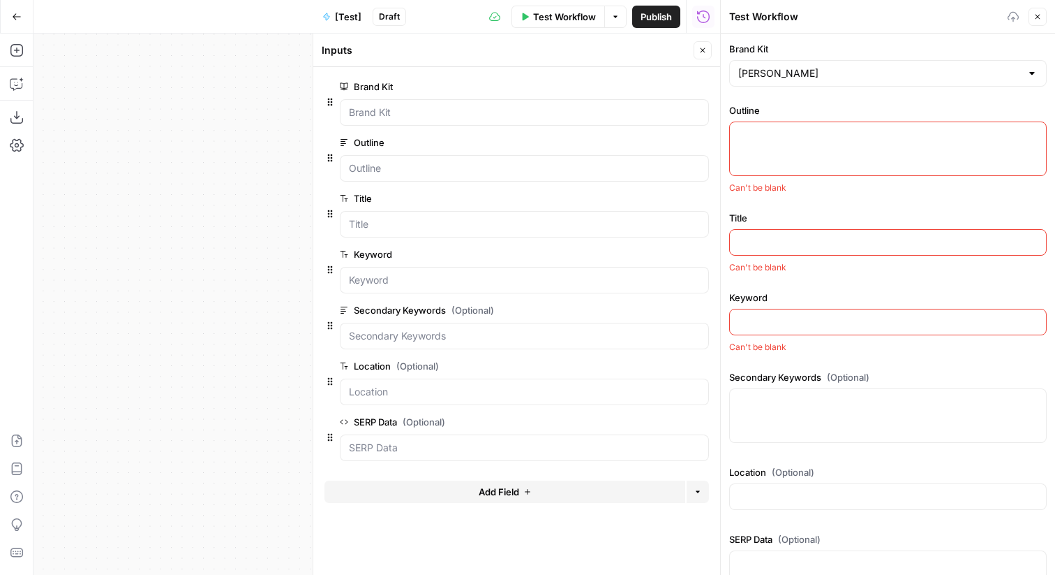
click at [797, 142] on div at bounding box center [888, 148] width 318 height 54
click at [707, 45] on button "Close" at bounding box center [703, 50] width 18 height 18
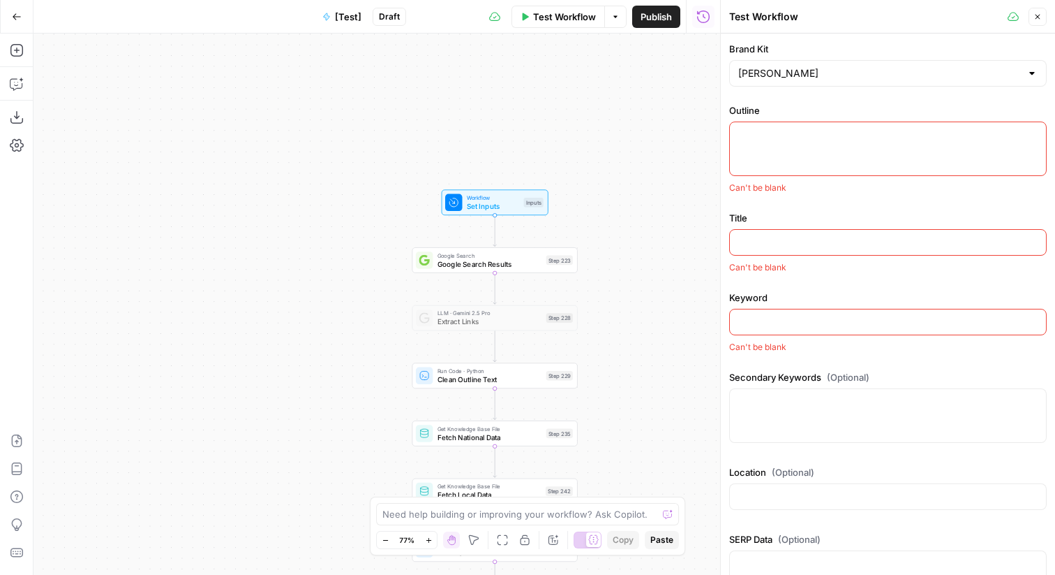
click at [812, 315] on input "Keyword" at bounding box center [888, 322] width 299 height 14
paste input "wedding officiant cost"
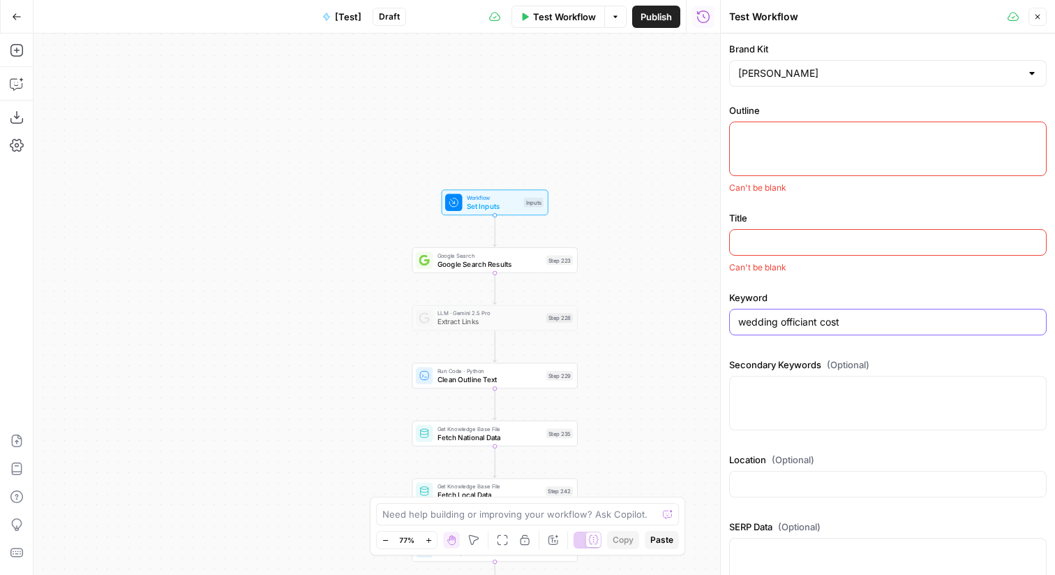
type input "wedding officiant cost"
click at [835, 231] on div at bounding box center [888, 242] width 318 height 27
paste input "How Much Wedding Officiants Cost by Type and Location"
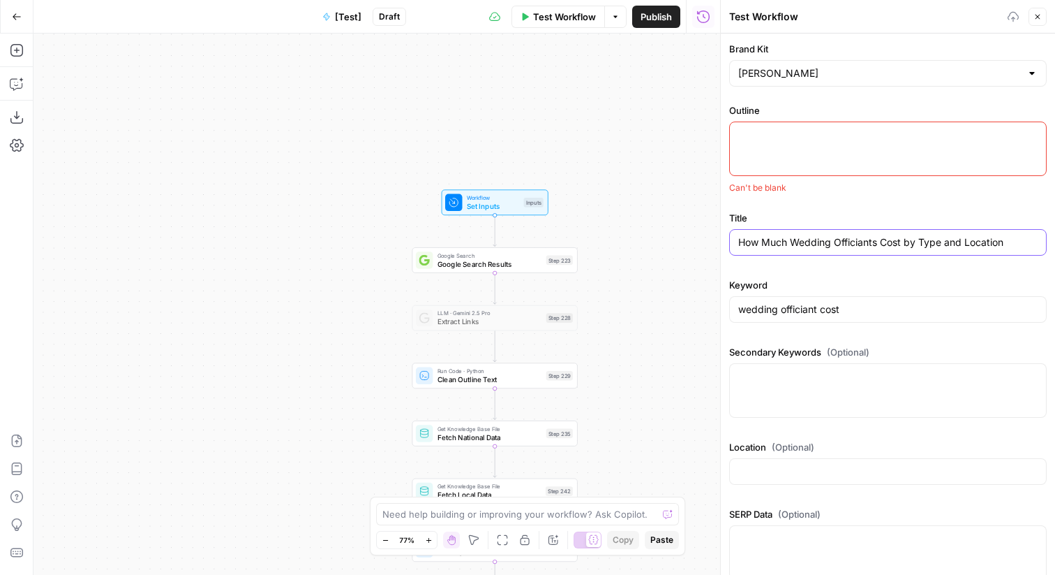
type input "How Much Wedding Officiants Cost by Type and Location"
click at [779, 138] on textarea "Outline" at bounding box center [888, 135] width 299 height 14
paste textarea "# H1: How Much Wedding Officiants Cost by Type and Location ## H2: How Much Do …"
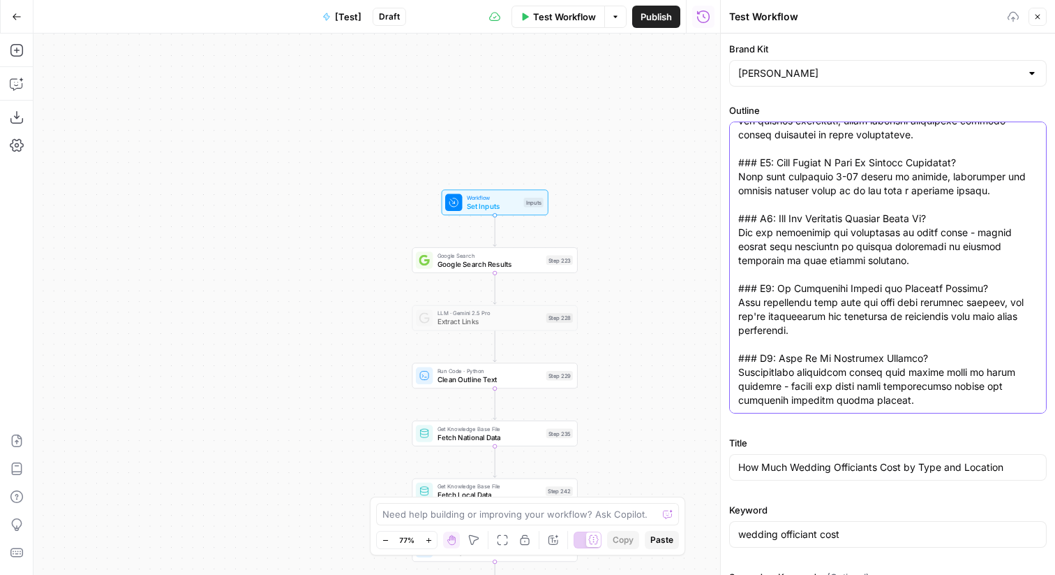
type textarea "# H1: How Much Wedding Officiants Cost by Type and Location ## H2: How Much Do …"
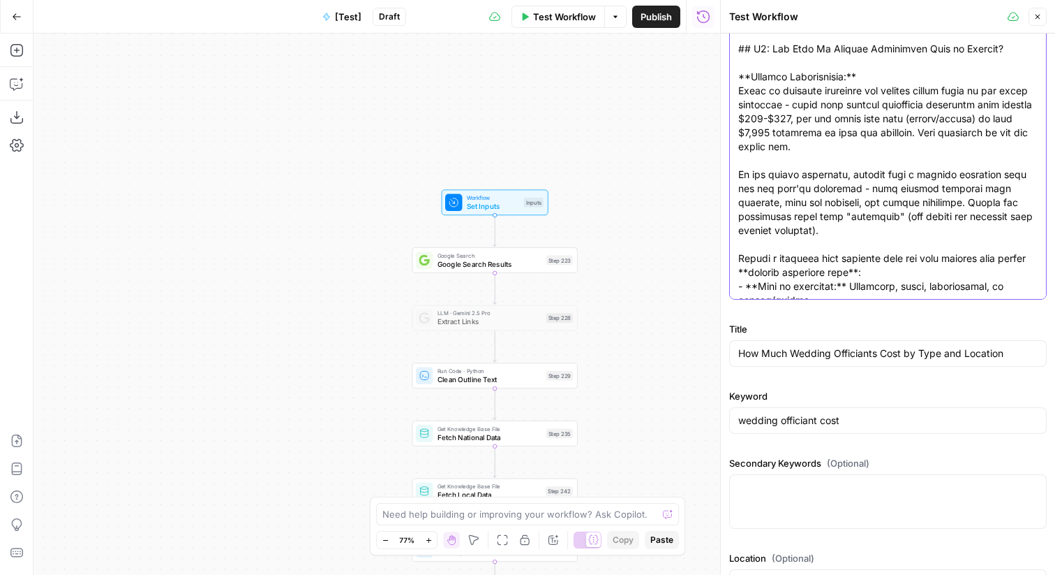
scroll to position [244, 0]
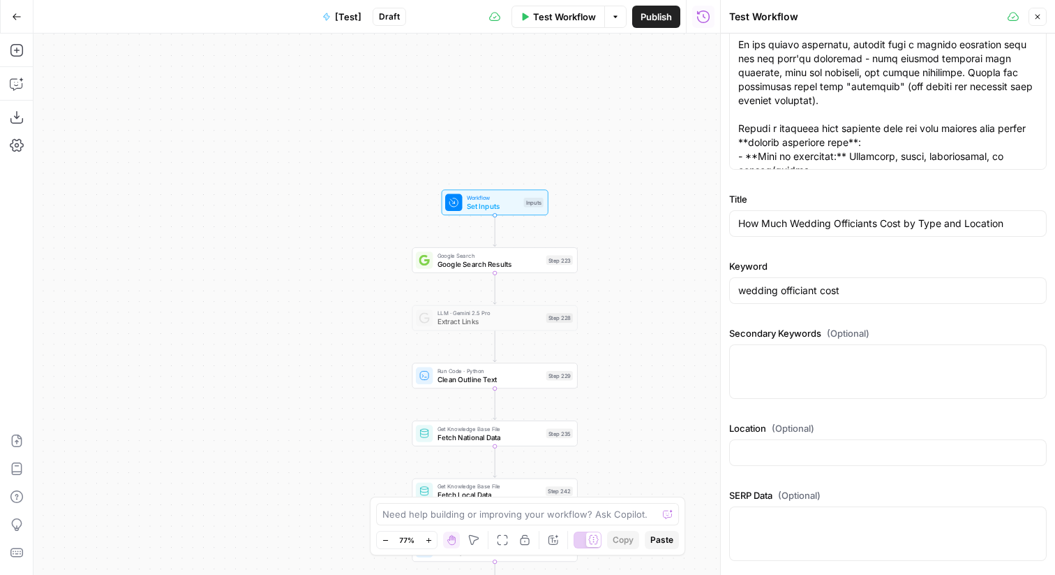
click at [789, 366] on div at bounding box center [888, 371] width 318 height 54
paste textarea ""[{""keyword"":""wedding officiant fee"",""search_volume"":1300},{""keyword"":"…"
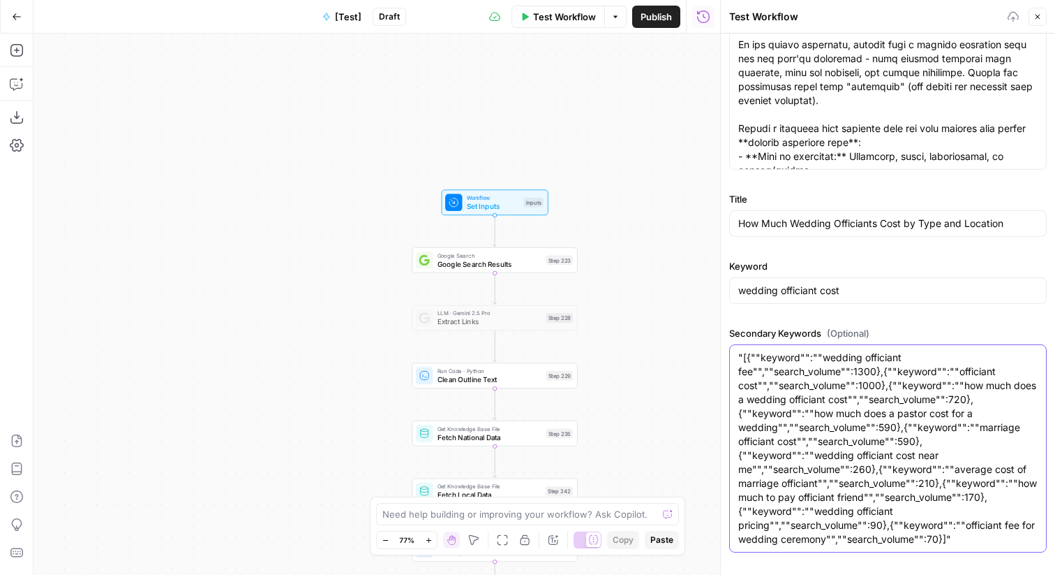
type textarea ""[{""keyword"":""wedding officiant fee"",""search_volume"":1300},{""keyword"":"…"
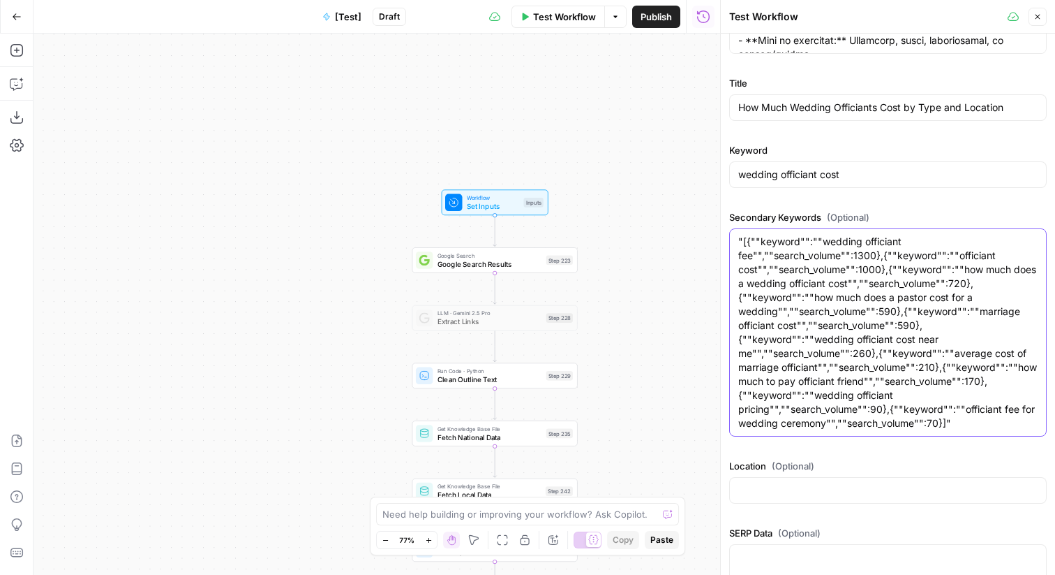
scroll to position [397, 0]
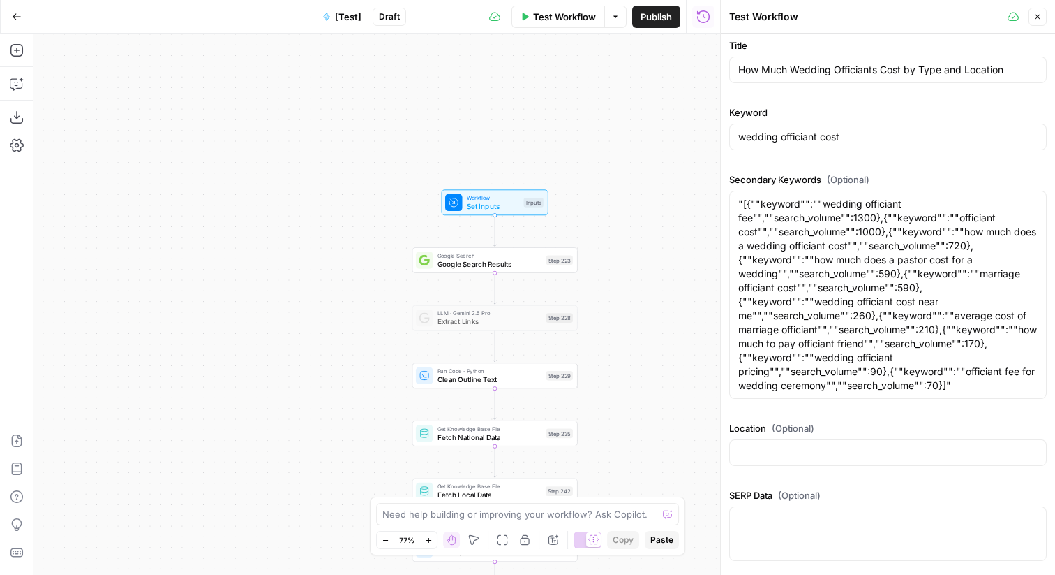
click at [822, 545] on div at bounding box center [888, 533] width 318 height 54
paste textarea "{"organic_results":[{"rank":1,"link":"https://www.brides.com/wedding-cake-cost-…"
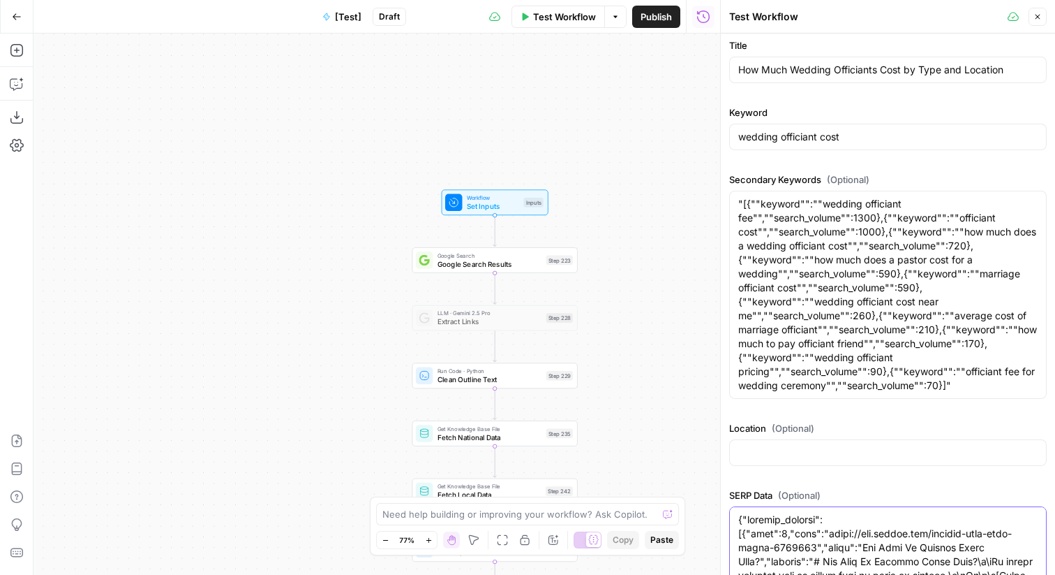
scroll to position [620, 0]
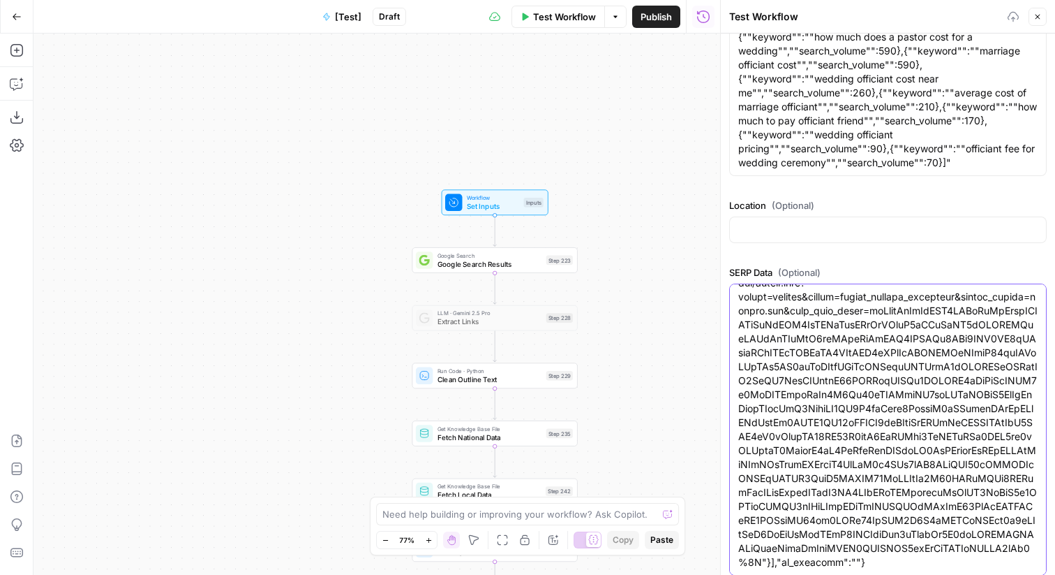
type textarea "{"organic_results":[{"rank":1,"link":"https://www.brides.com/wedding-cake-cost-…"
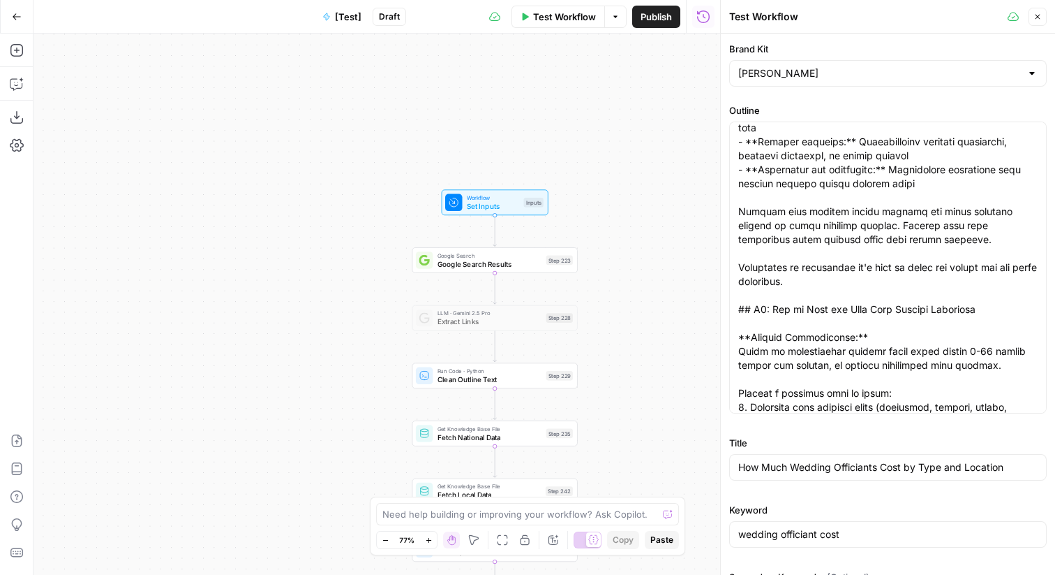
scroll to position [635, 0]
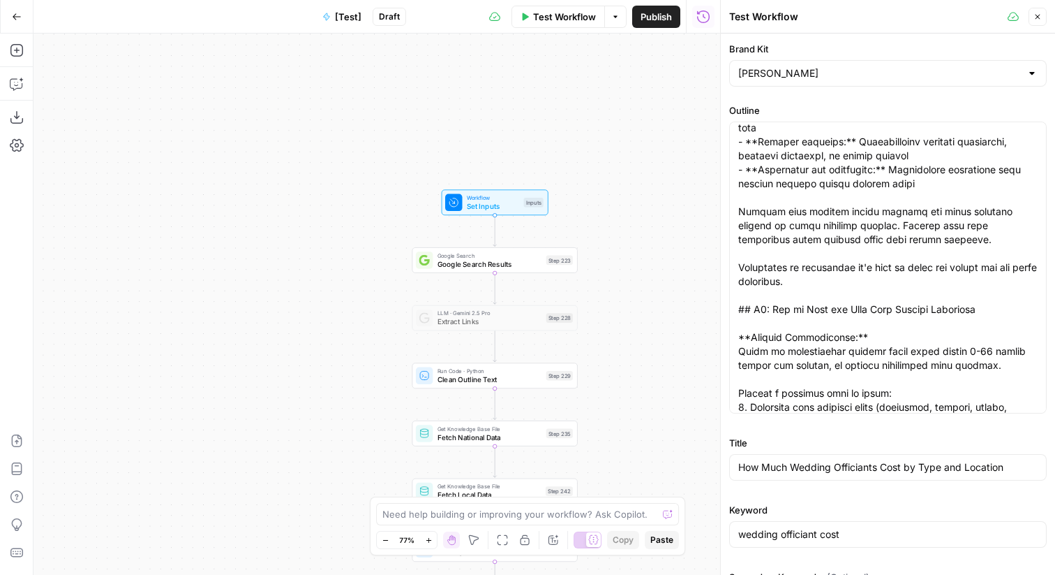
scroll to position [0, 0]
click at [575, 12] on span "Test Workflow" at bounding box center [564, 17] width 63 height 14
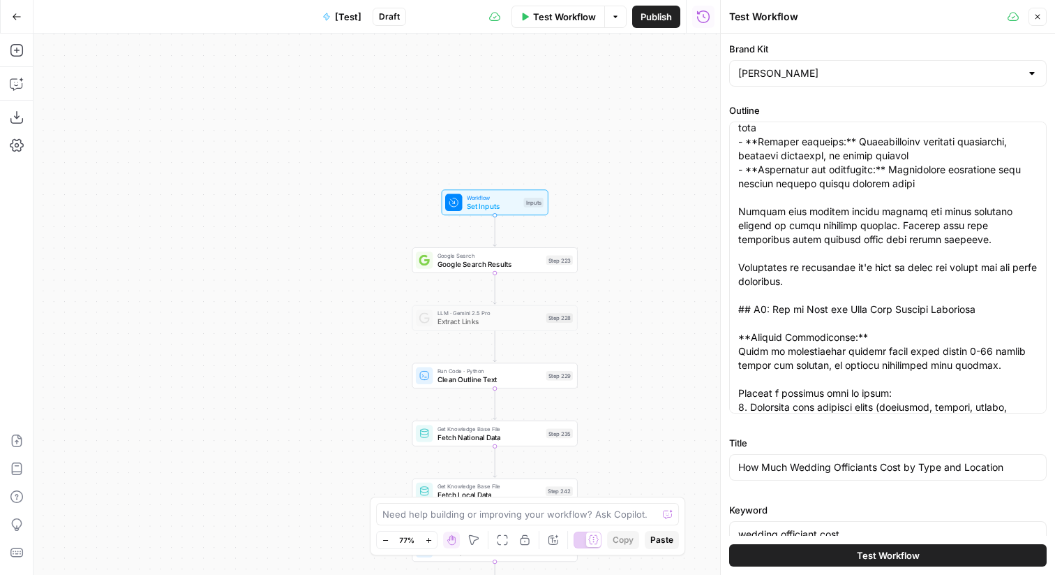
click at [994, 557] on button "Test Workflow" at bounding box center [888, 555] width 318 height 22
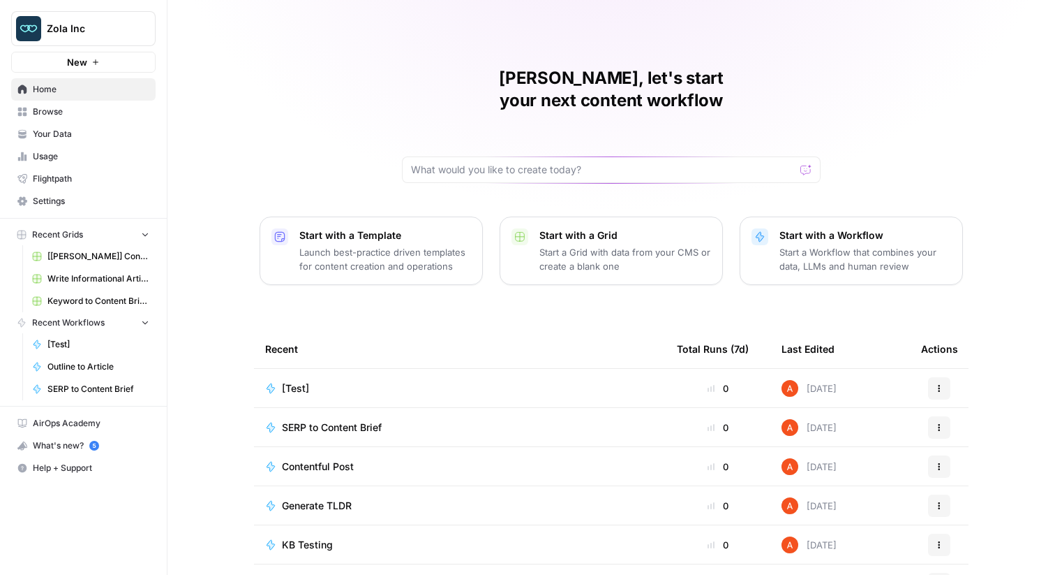
click at [78, 116] on span "Browse" at bounding box center [91, 111] width 117 height 13
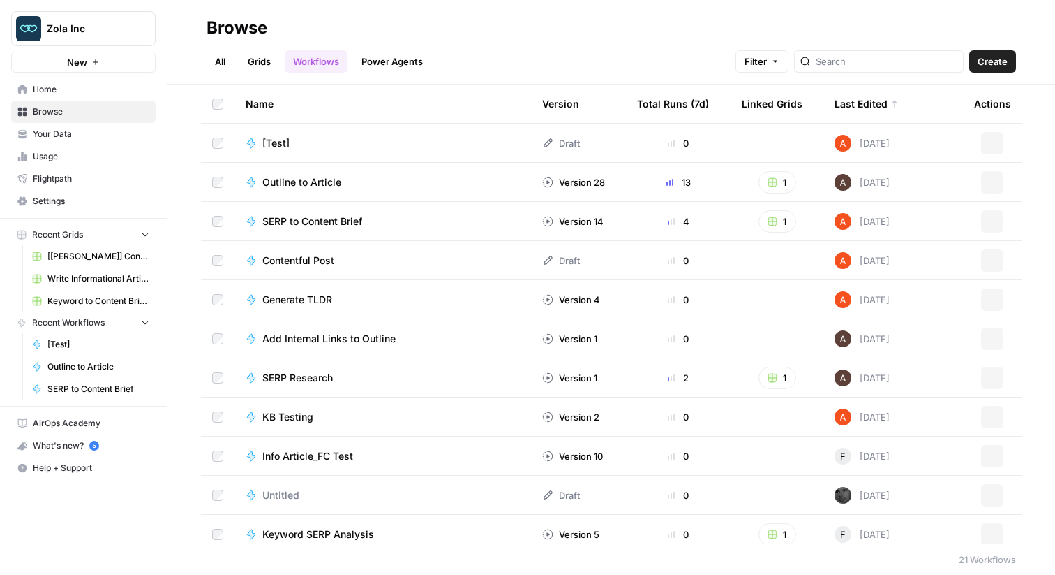
click at [254, 57] on link "Grids" at bounding box center [259, 61] width 40 height 22
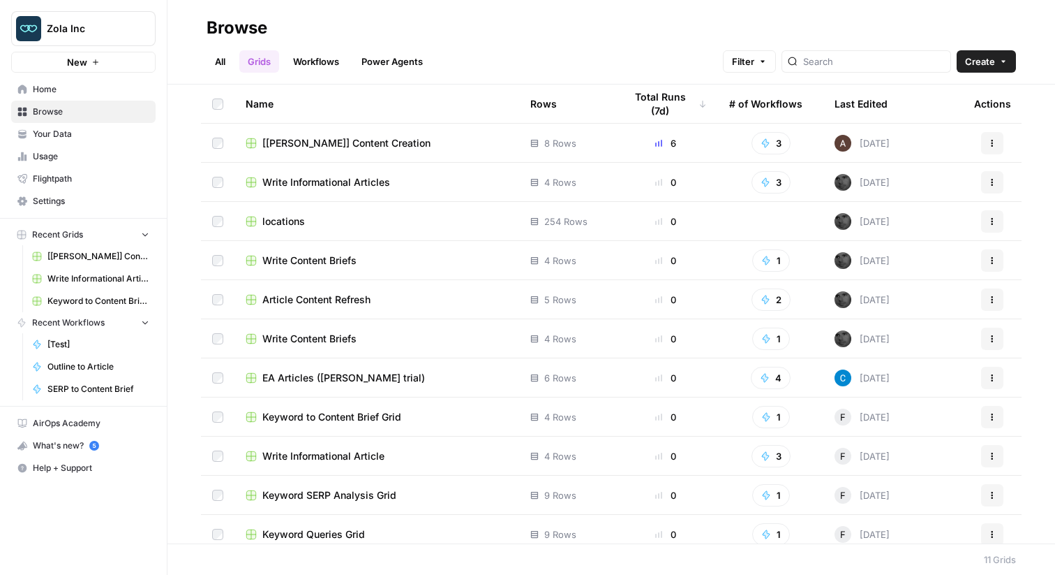
click at [306, 139] on span "[[PERSON_NAME]] Content Creation" at bounding box center [346, 143] width 168 height 14
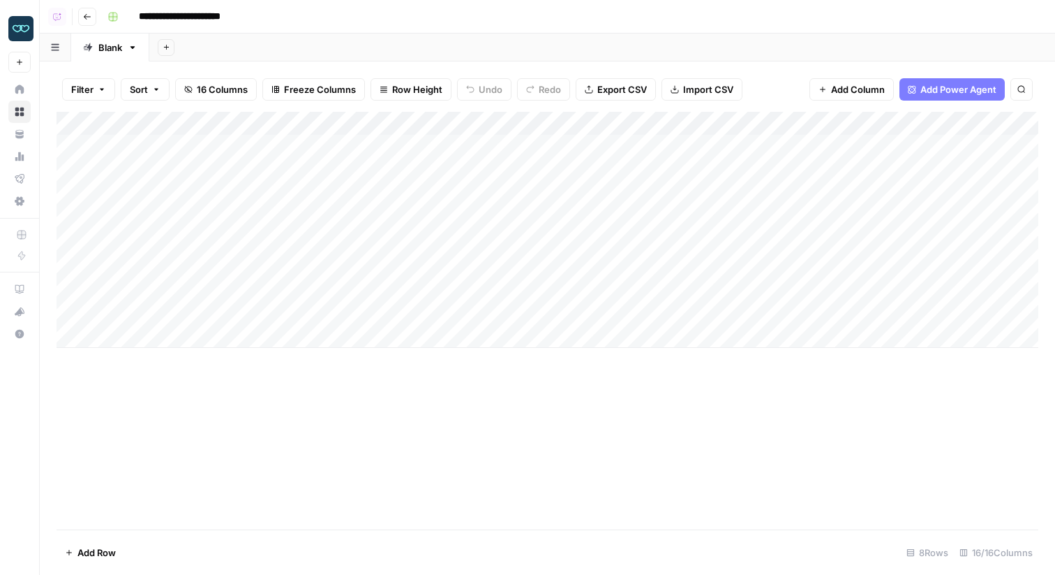
click at [180, 267] on div "Add Column" at bounding box center [548, 230] width 982 height 236
click at [355, 255] on div "Add Column" at bounding box center [548, 230] width 982 height 236
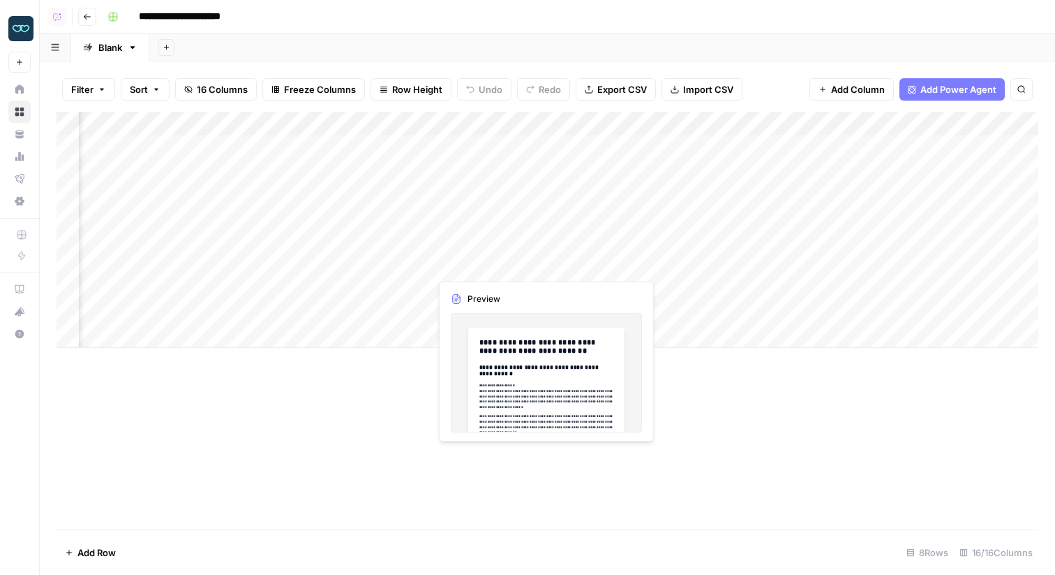
click at [540, 265] on div "Add Column" at bounding box center [548, 230] width 982 height 236
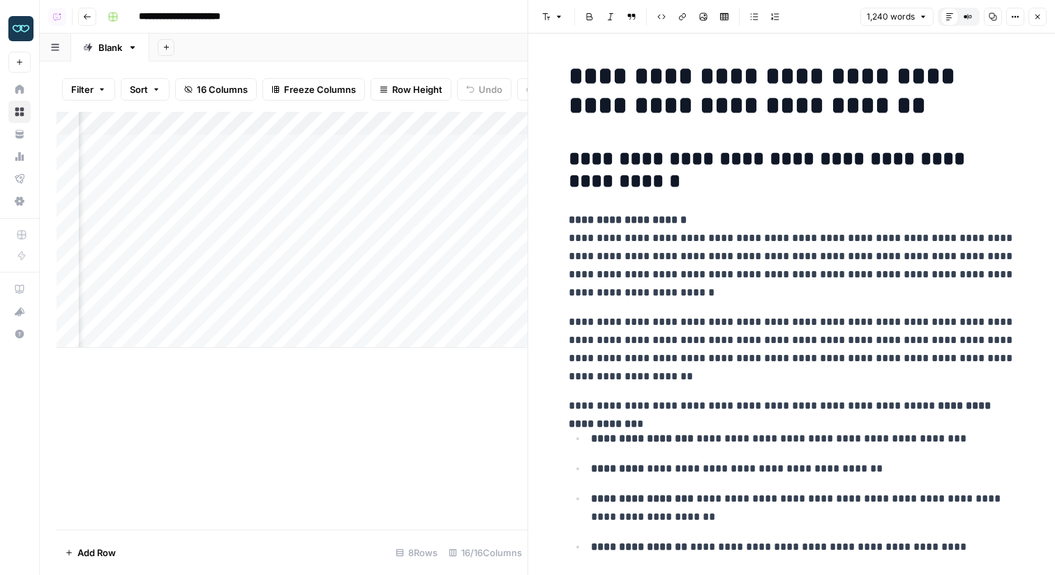
click at [1006, 20] on div "1,240 words Default Editor Compare Old vs New Content Copy Options Close" at bounding box center [954, 17] width 186 height 18
click at [1014, 19] on icon "button" at bounding box center [1016, 17] width 8 height 8
click at [977, 142] on span "Code" at bounding box center [973, 148] width 67 height 14
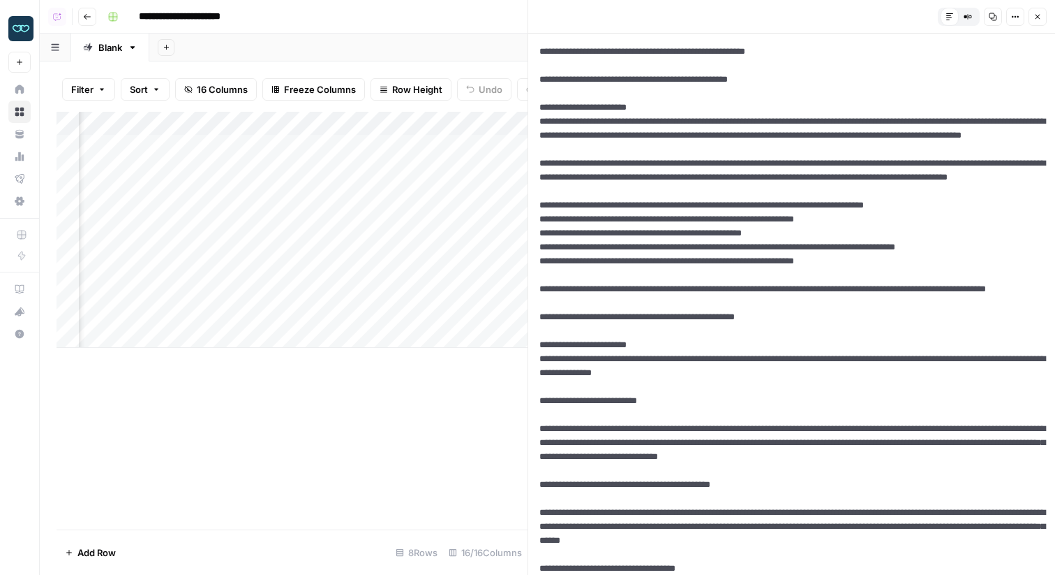
click at [1042, 15] on button "Close" at bounding box center [1038, 17] width 18 height 18
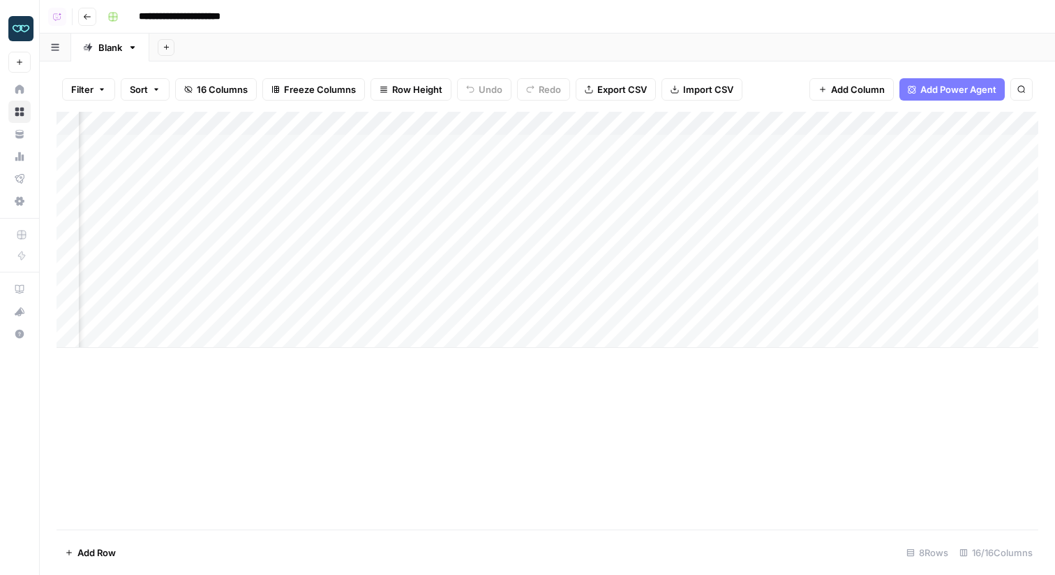
scroll to position [0, 690]
click at [702, 269] on div "Add Column" at bounding box center [548, 230] width 982 height 236
click at [478, 289] on div "Add Column" at bounding box center [548, 230] width 982 height 236
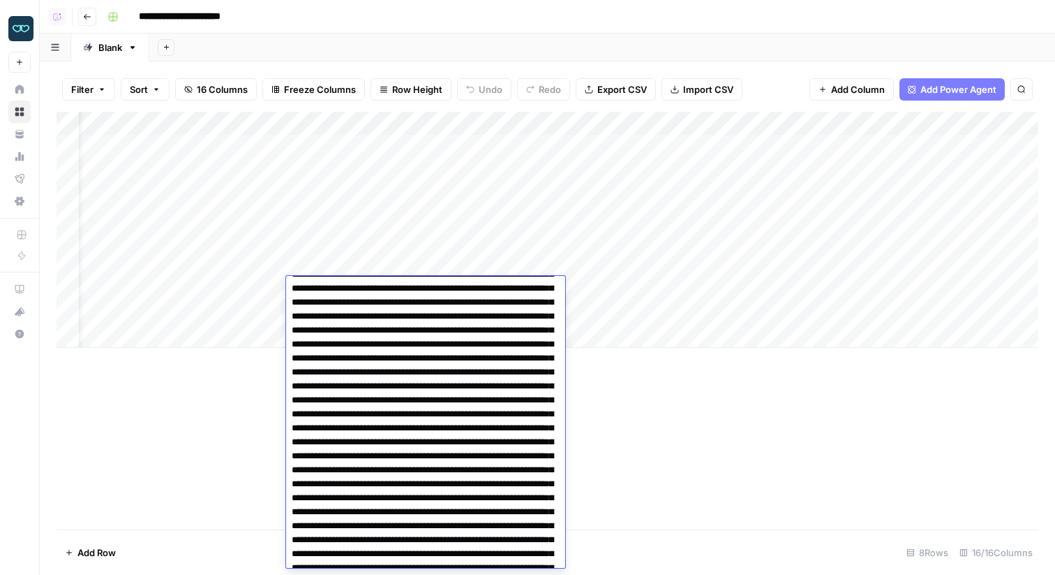
scroll to position [1592, 0]
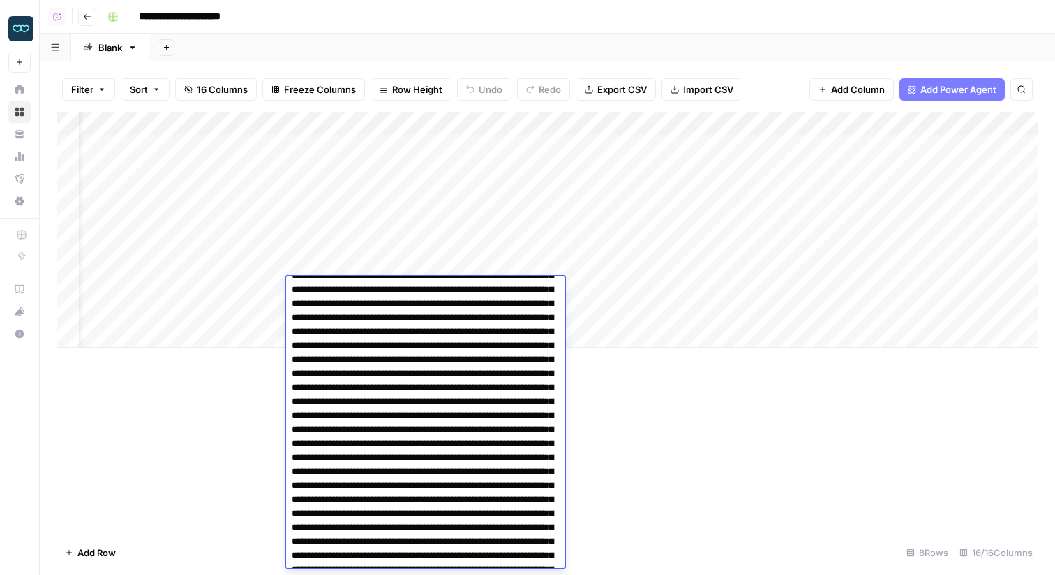
click at [672, 416] on div "Add Column" at bounding box center [548, 320] width 982 height 417
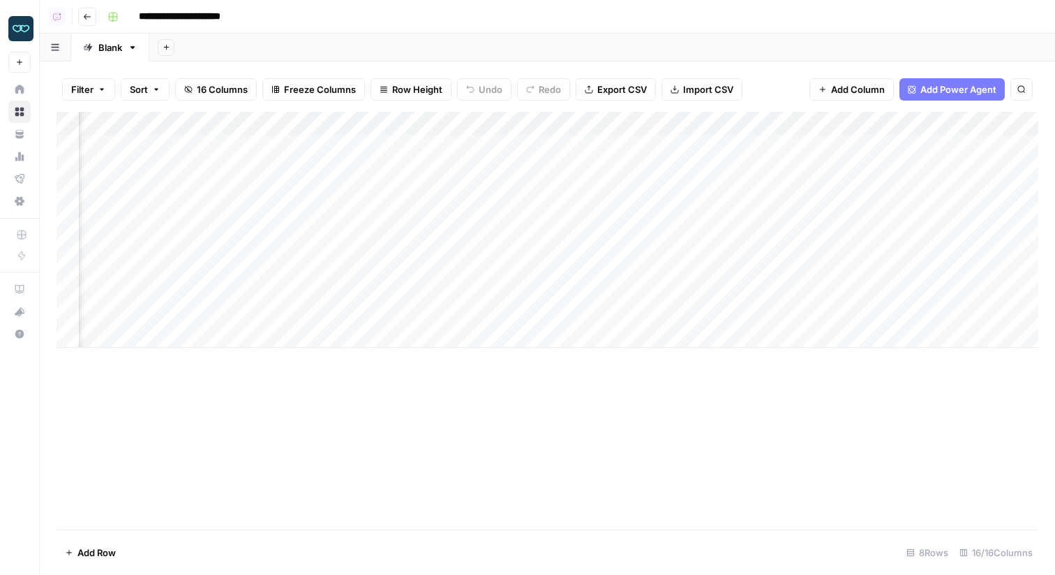
scroll to position [0, 942]
click at [570, 126] on div "Add Column" at bounding box center [548, 230] width 982 height 236
click at [420, 274] on div "Add Column" at bounding box center [548, 230] width 982 height 236
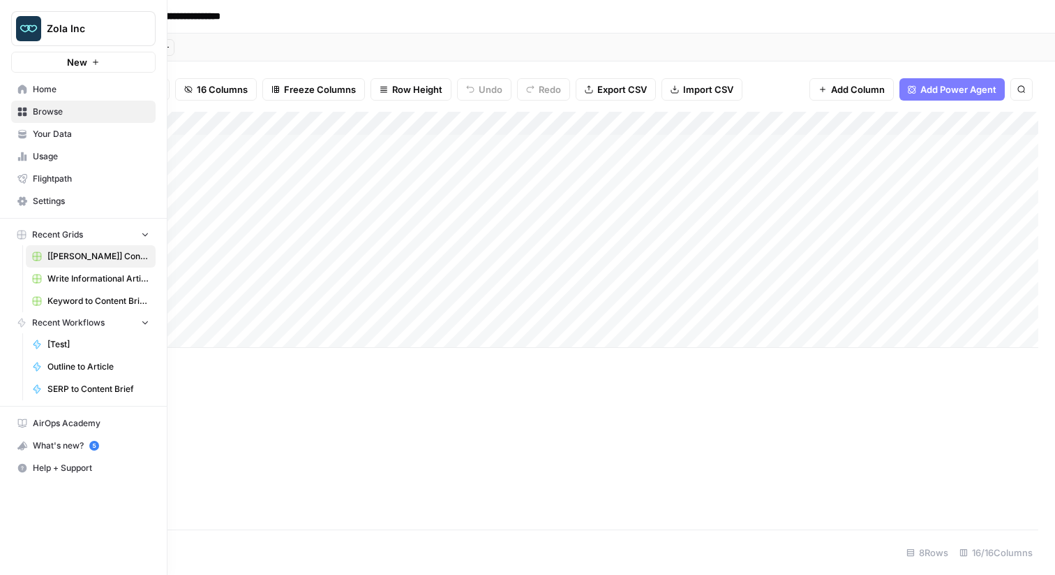
click at [20, 81] on link "Home" at bounding box center [83, 89] width 145 height 22
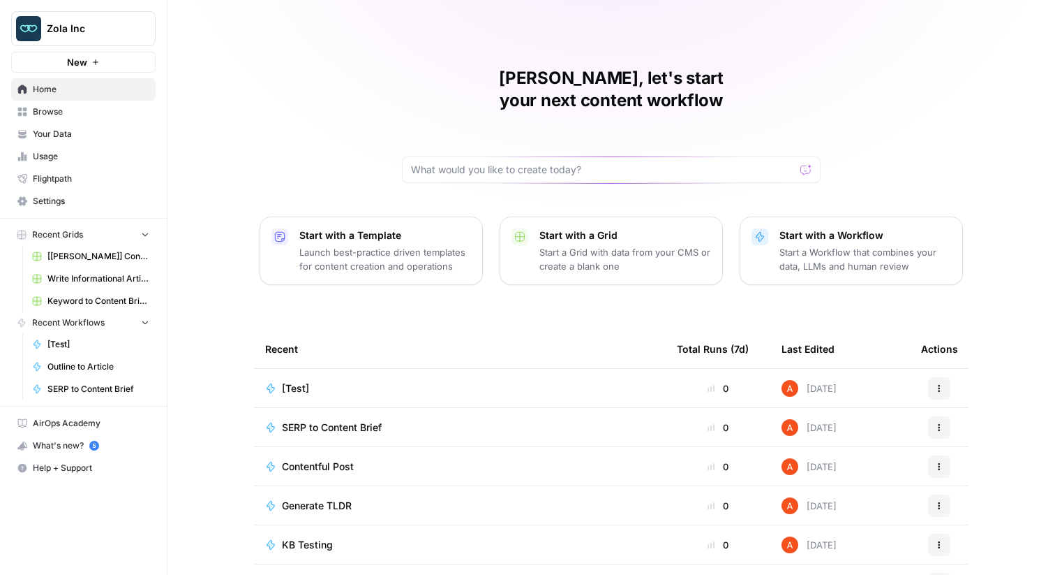
scroll to position [68, 0]
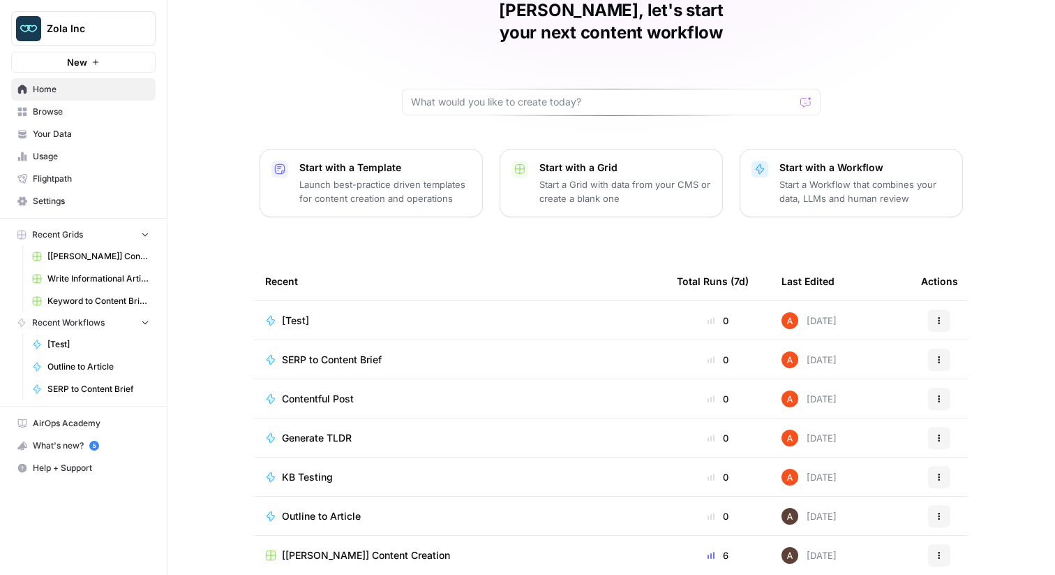
click at [316, 509] on span "Outline to Article" at bounding box center [321, 516] width 79 height 14
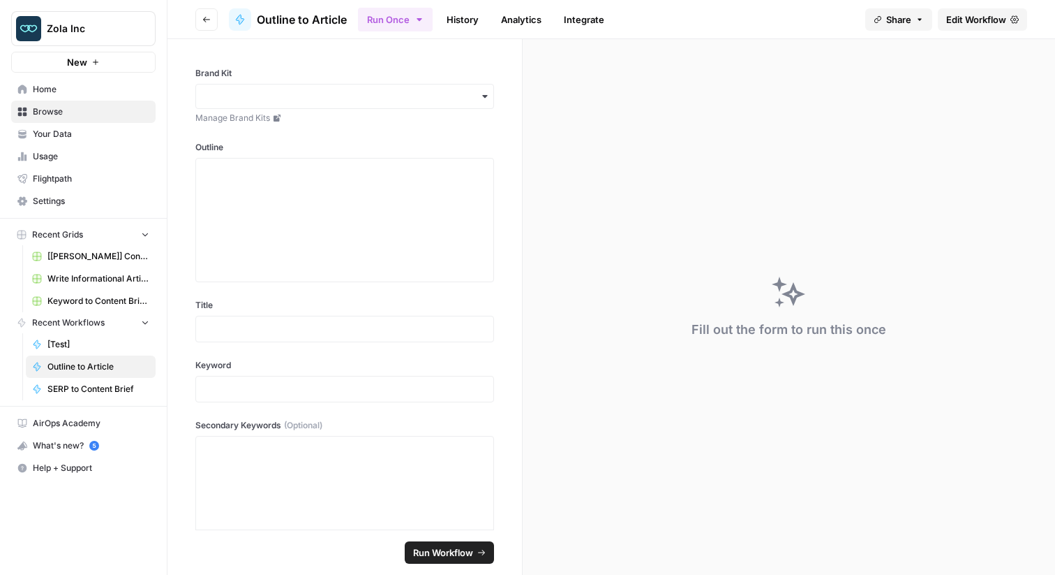
click at [965, 24] on span "Edit Workflow" at bounding box center [977, 20] width 60 height 14
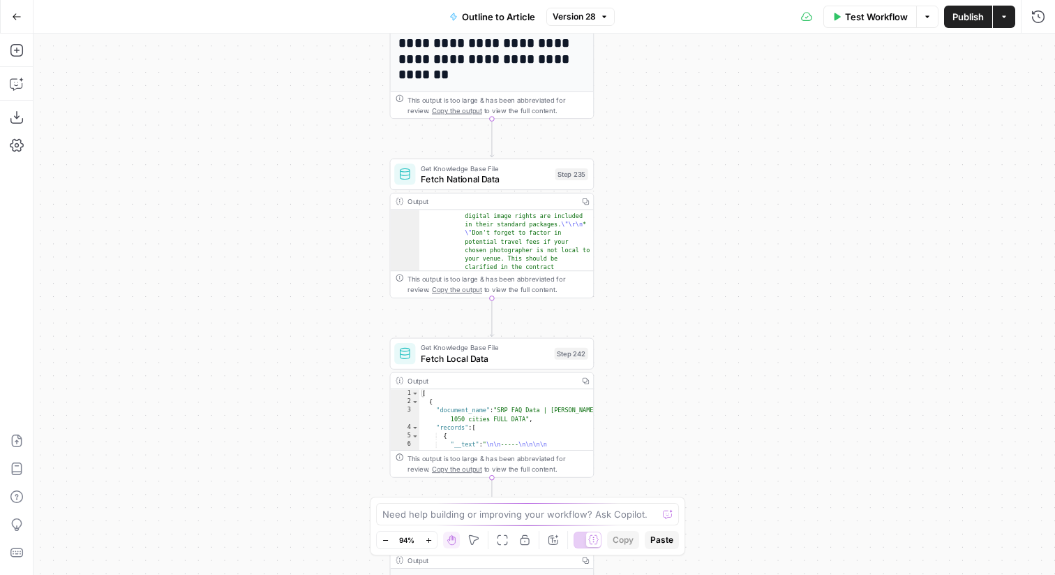
scroll to position [491, 0]
click at [584, 203] on icon "button" at bounding box center [585, 201] width 7 height 7
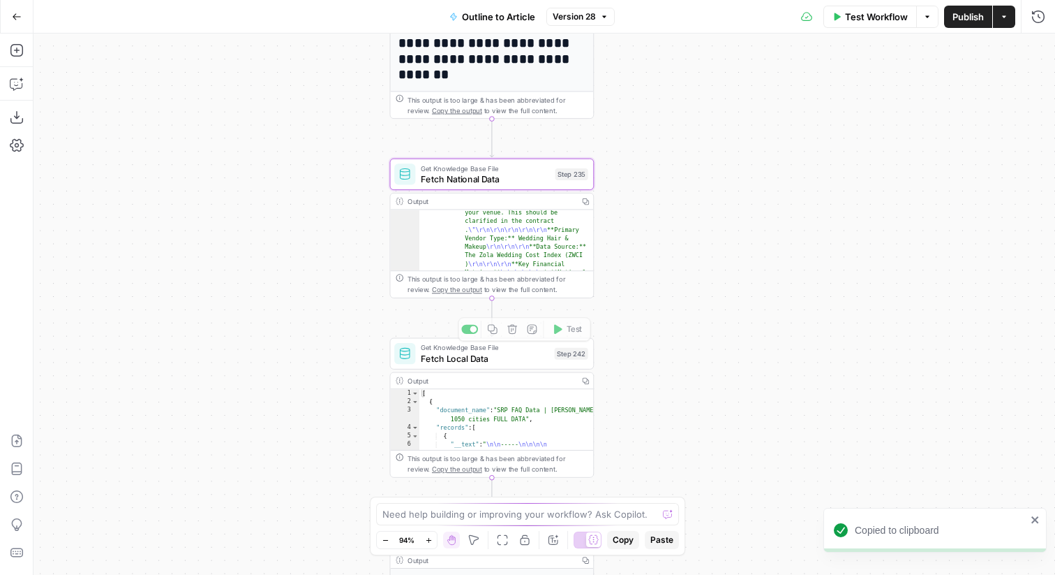
click at [585, 378] on icon "button" at bounding box center [585, 380] width 7 height 7
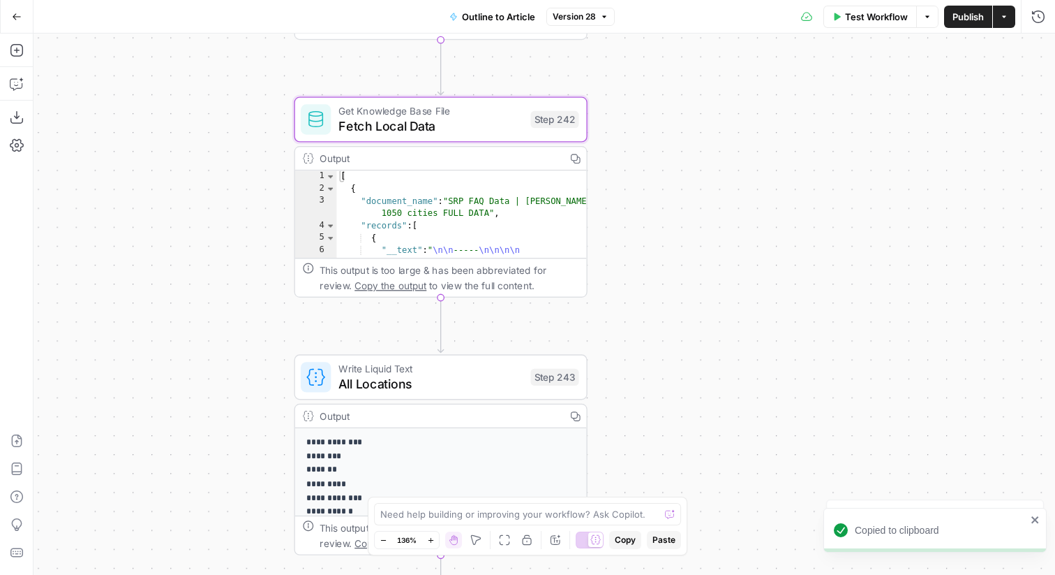
click at [545, 119] on div "Step 242" at bounding box center [555, 119] width 48 height 17
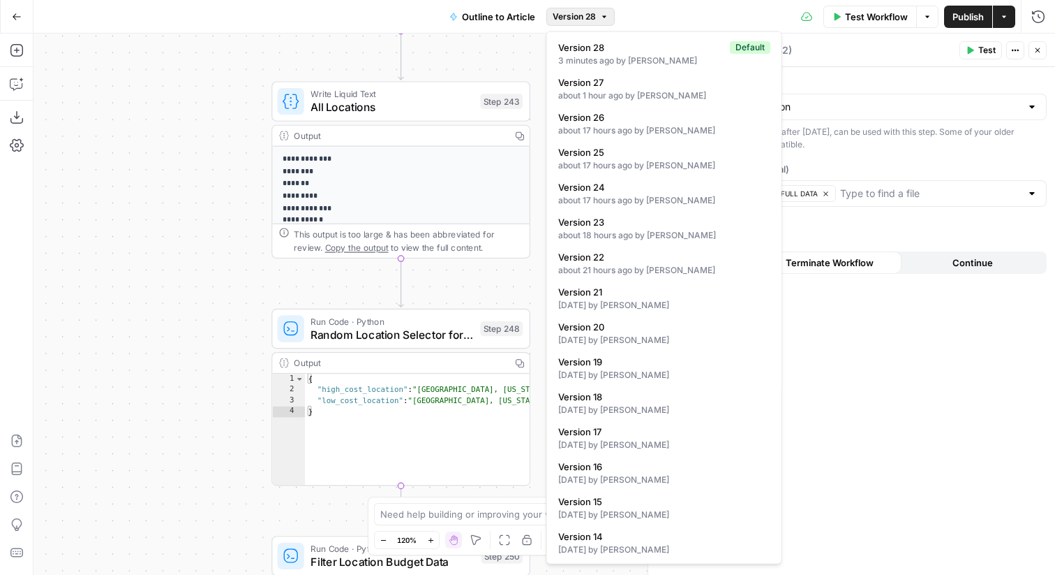
click at [582, 22] on span "Version 28" at bounding box center [574, 16] width 43 height 13
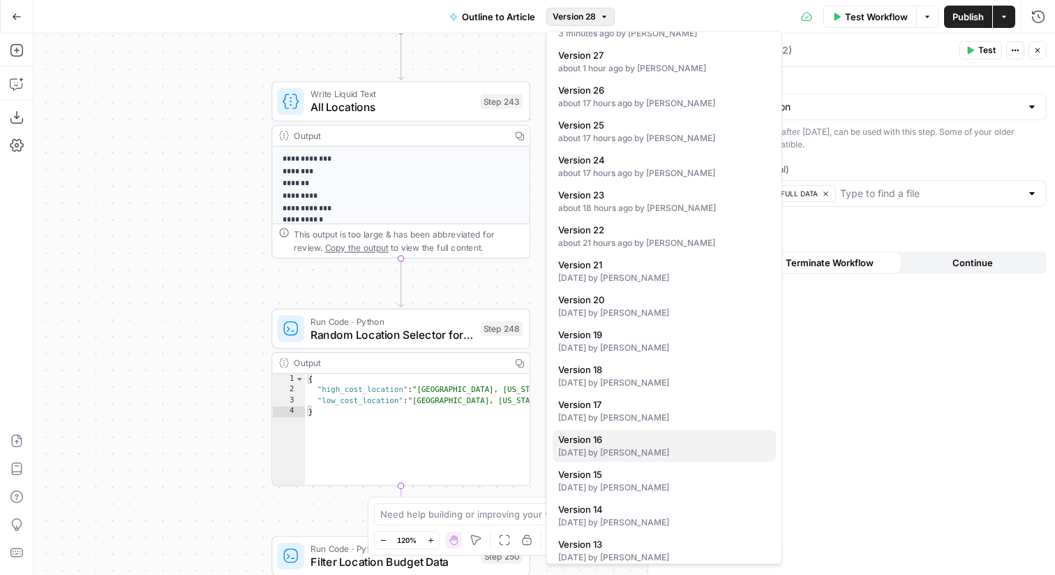
scroll to position [44, 0]
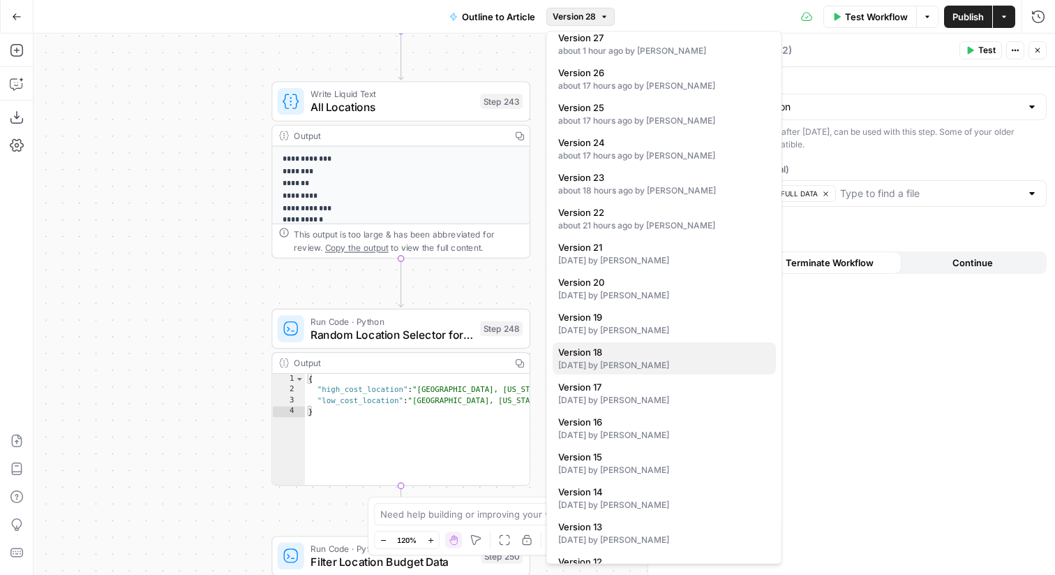
click at [682, 364] on div "[DATE] by [PERSON_NAME]" at bounding box center [664, 366] width 212 height 13
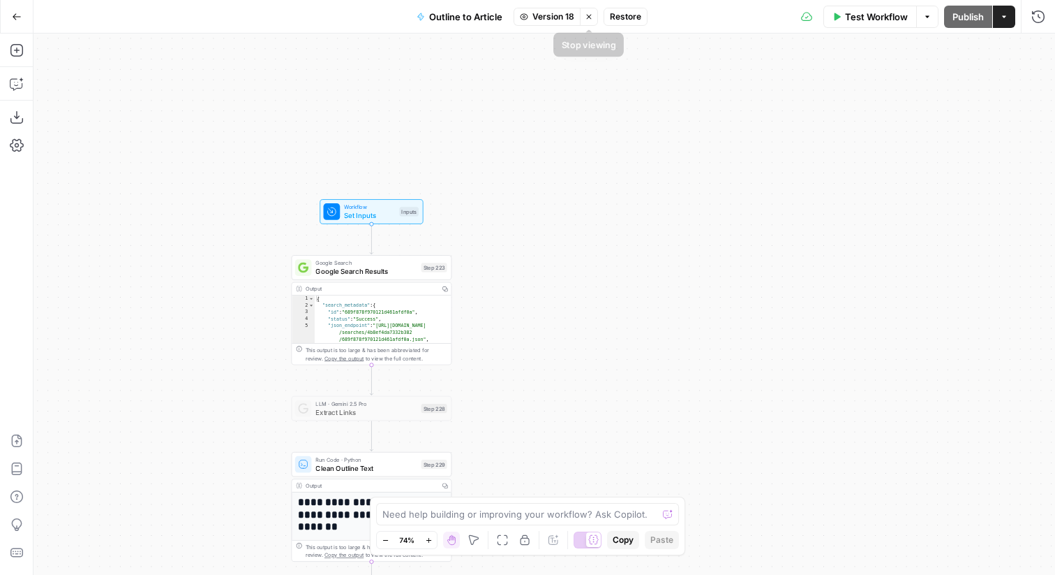
click at [591, 10] on button "Stop viewing" at bounding box center [589, 17] width 18 height 18
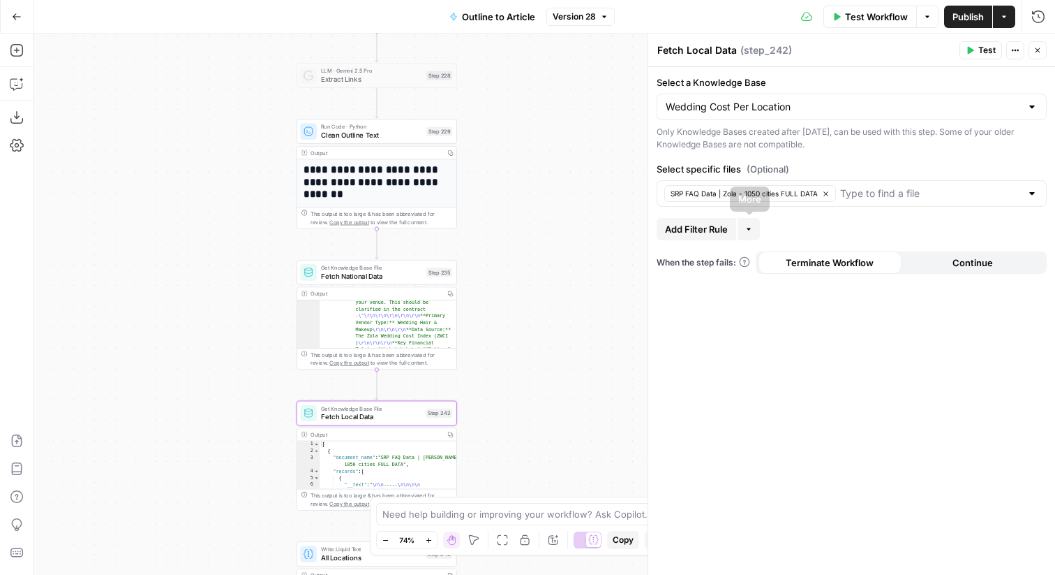
click at [721, 228] on span "Add Filter Rule" at bounding box center [696, 229] width 63 height 14
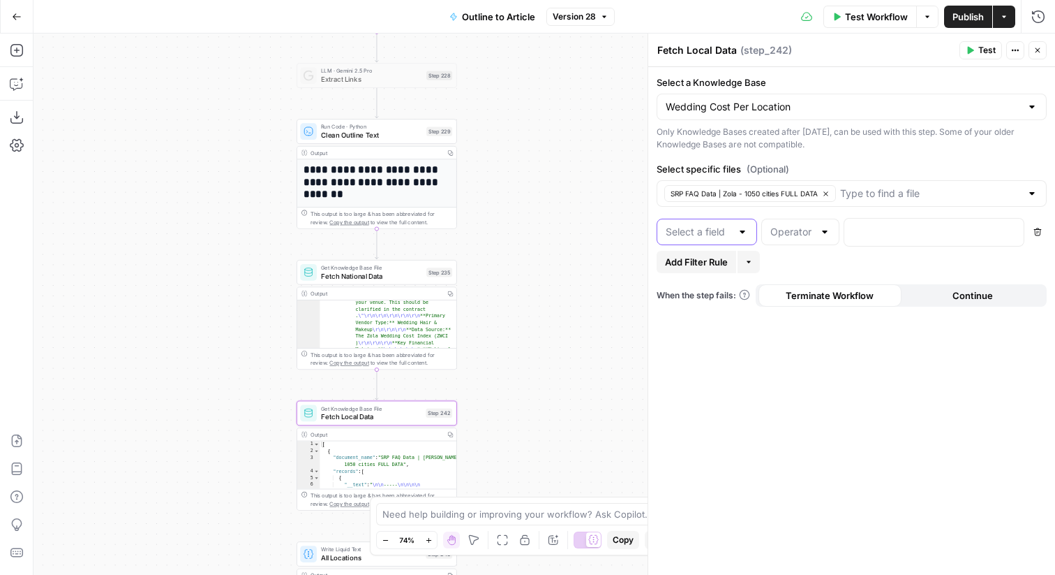
click at [718, 235] on input "text" at bounding box center [699, 232] width 66 height 14
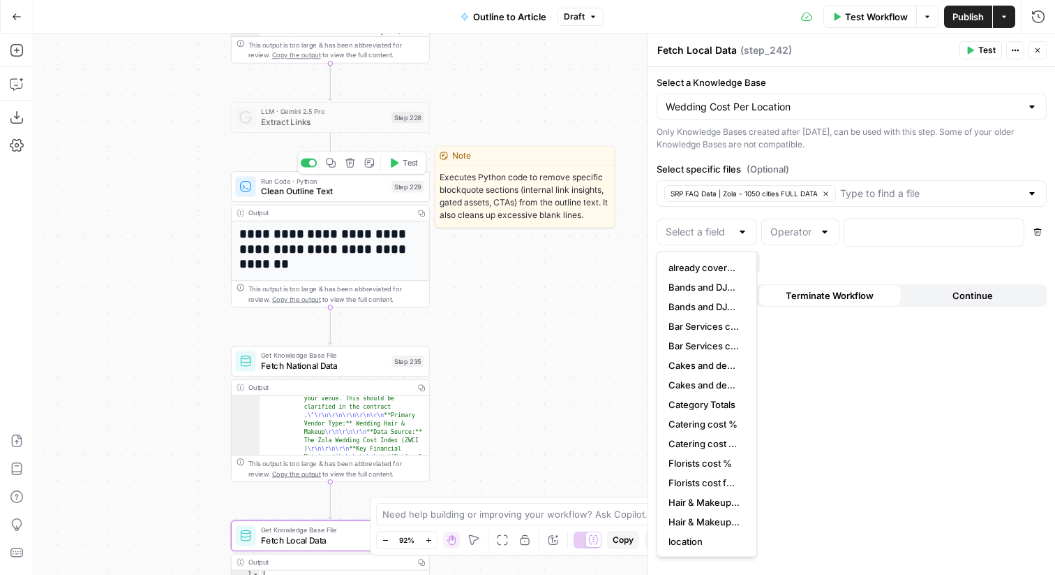
click at [388, 186] on div "Run Code · Python Clean Outline Text Step 229 Copy step Delete step Edit Note T…" at bounding box center [329, 187] width 188 height 22
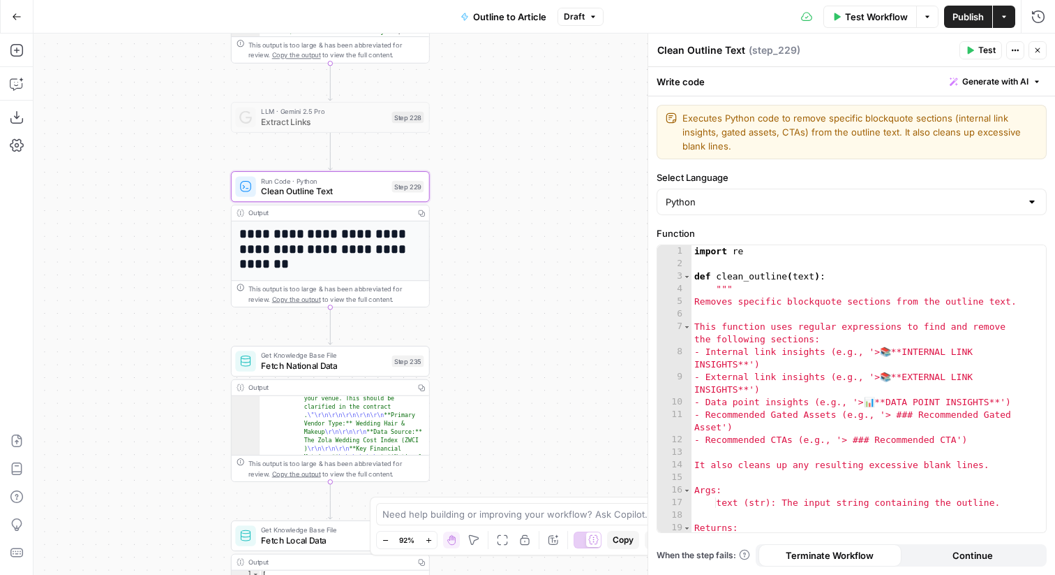
click at [1039, 52] on div "Run History E" at bounding box center [1009, 46] width 80 height 24
click at [1035, 50] on icon "button" at bounding box center [1038, 50] width 8 height 8
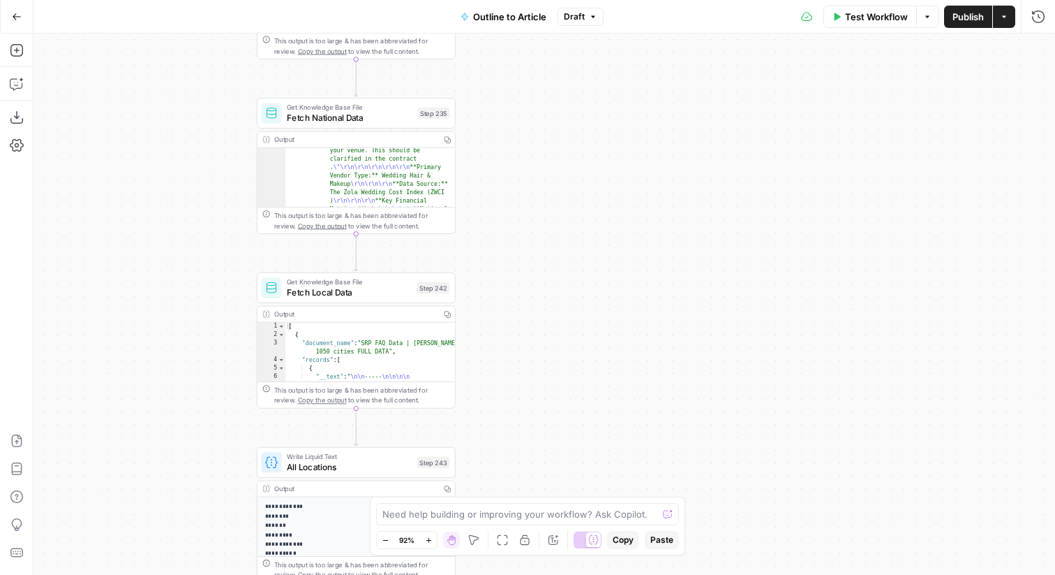
click at [593, 538] on icon at bounding box center [594, 539] width 10 height 9
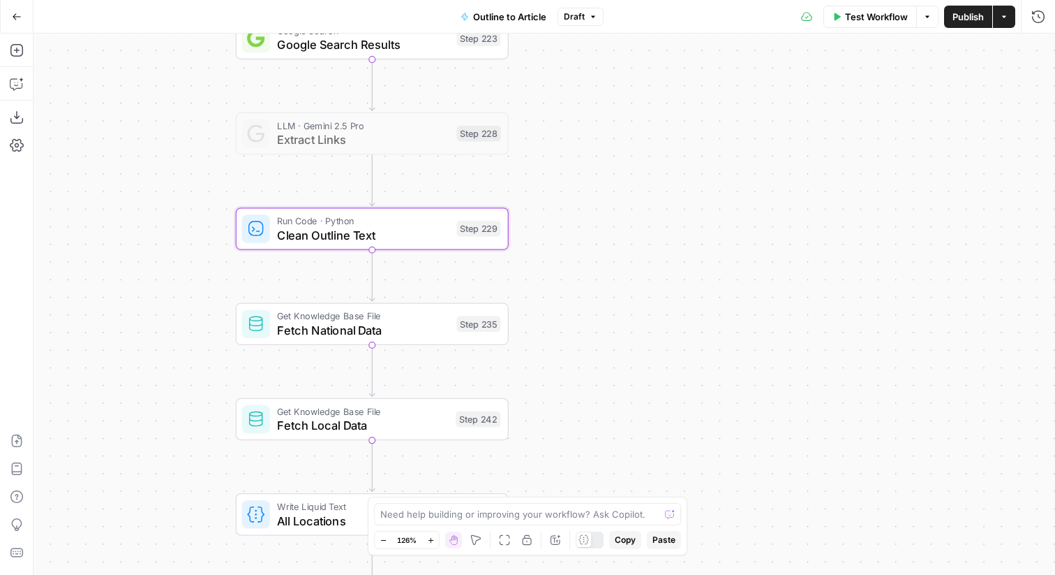
click at [571, 20] on span "Draft" at bounding box center [574, 16] width 21 height 13
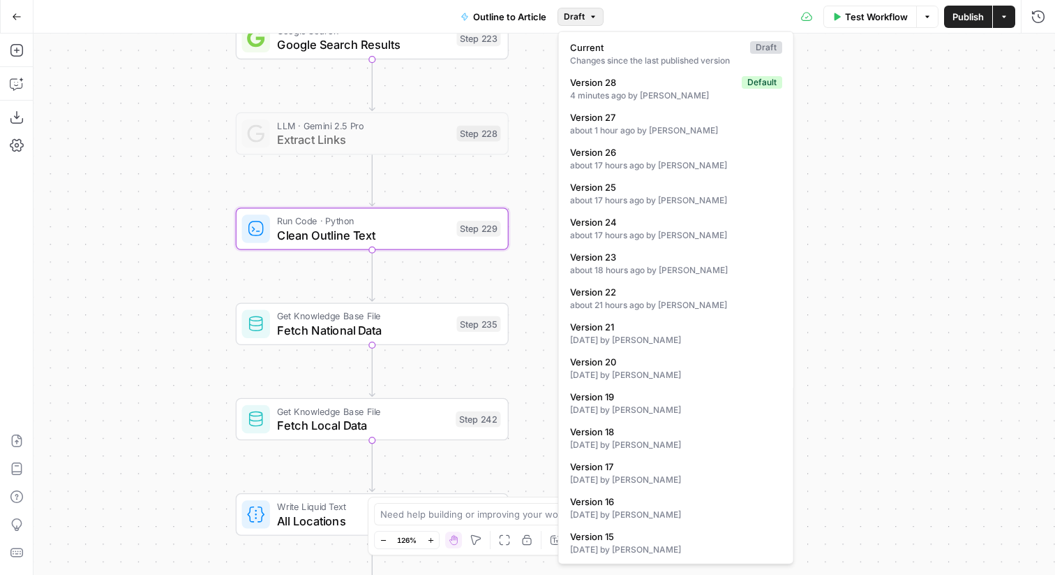
click at [539, 206] on div "Workflow Set Inputs Inputs Google Search Google Search Results Step 223 LLM · G…" at bounding box center [545, 304] width 1022 height 541
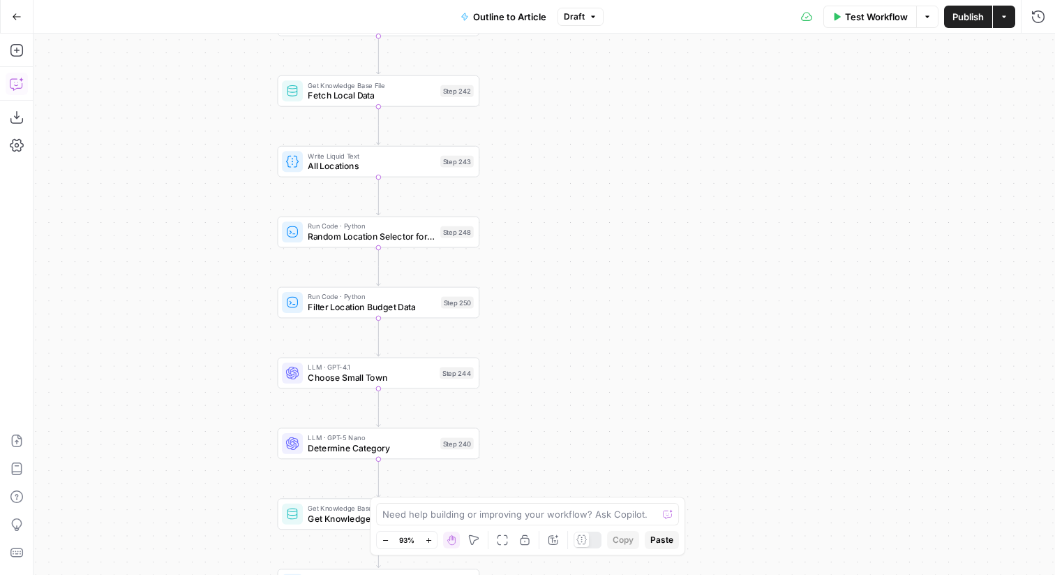
click at [18, 78] on icon "button" at bounding box center [17, 84] width 14 height 14
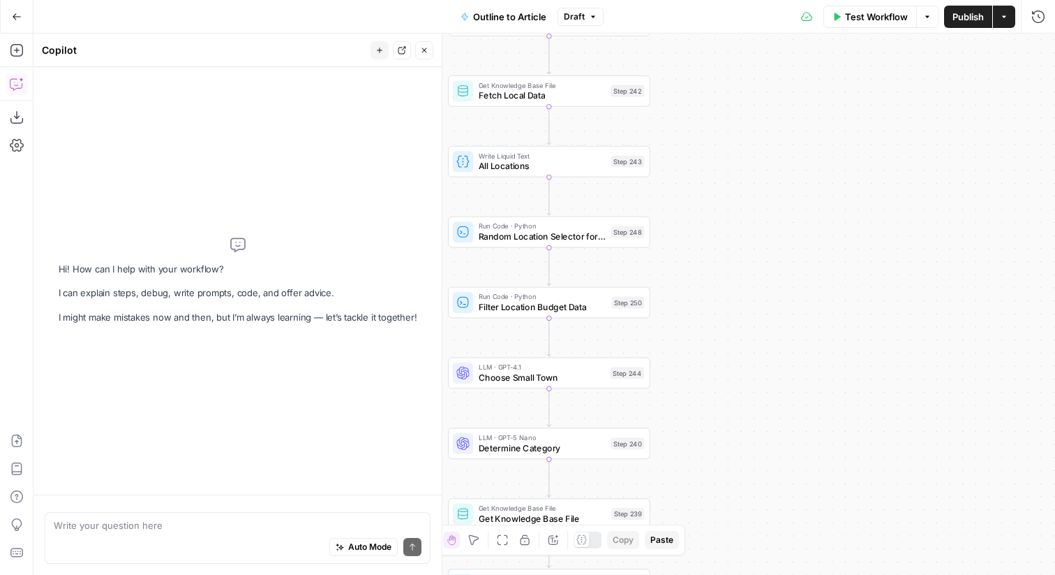
click at [212, 543] on div "Auto Mode Send" at bounding box center [238, 547] width 368 height 31
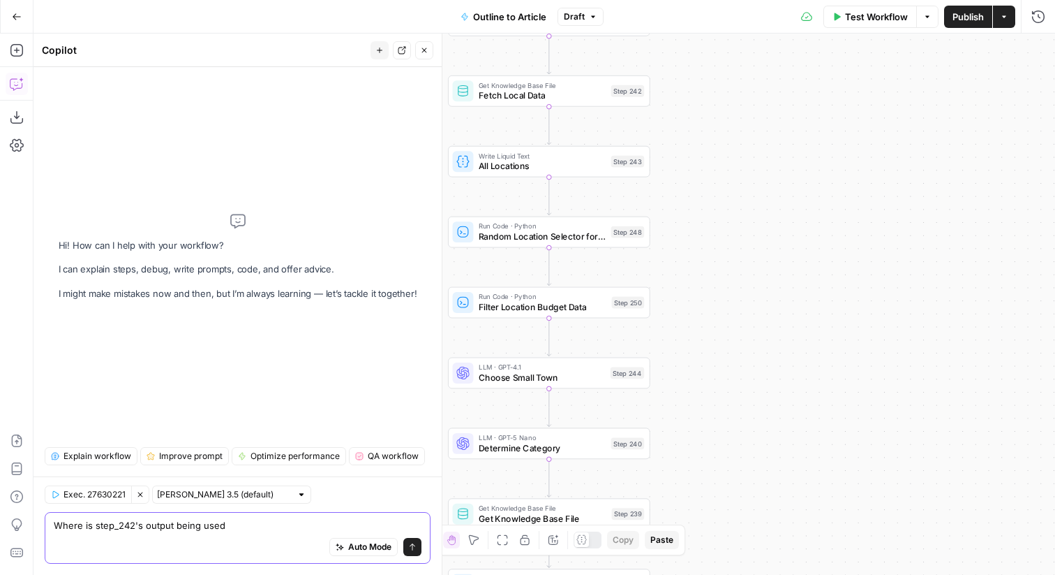
type textarea "Where is step_242's output being used"
click at [572, 19] on span "Draft" at bounding box center [574, 16] width 21 height 13
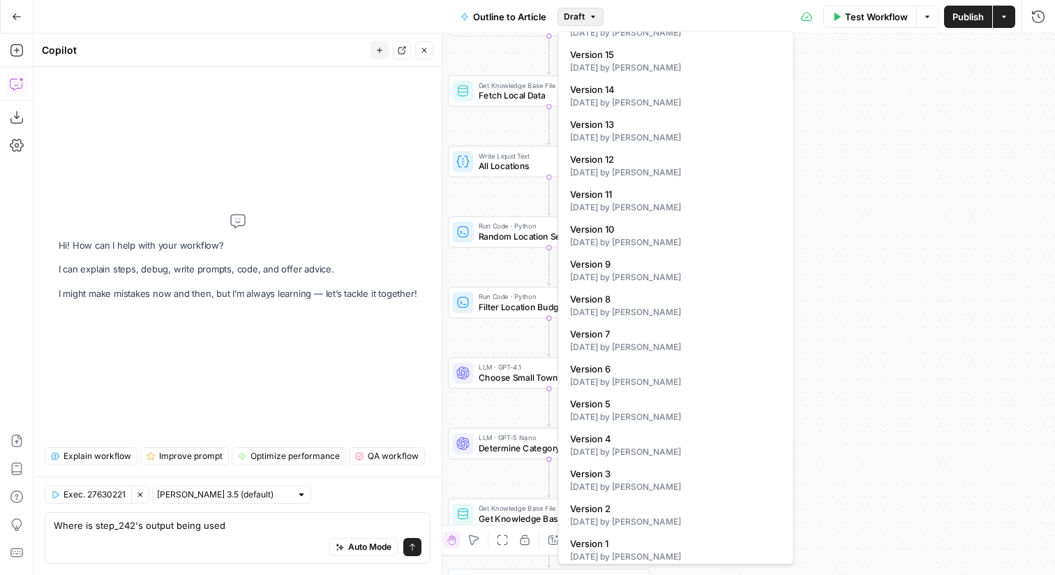
scroll to position [489, 0]
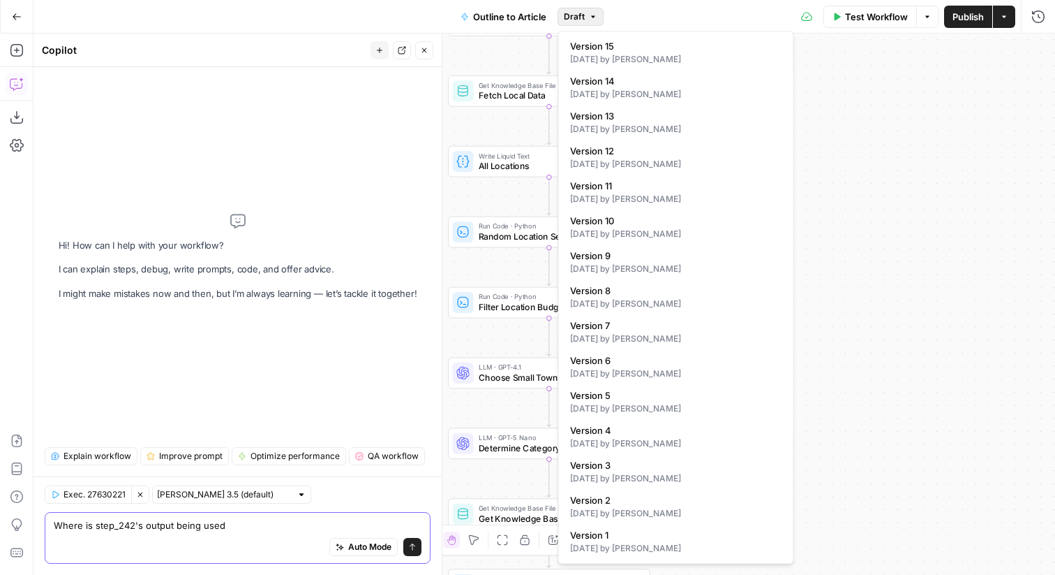
click at [267, 523] on textarea "Where is step_242's output being used" at bounding box center [238, 525] width 368 height 14
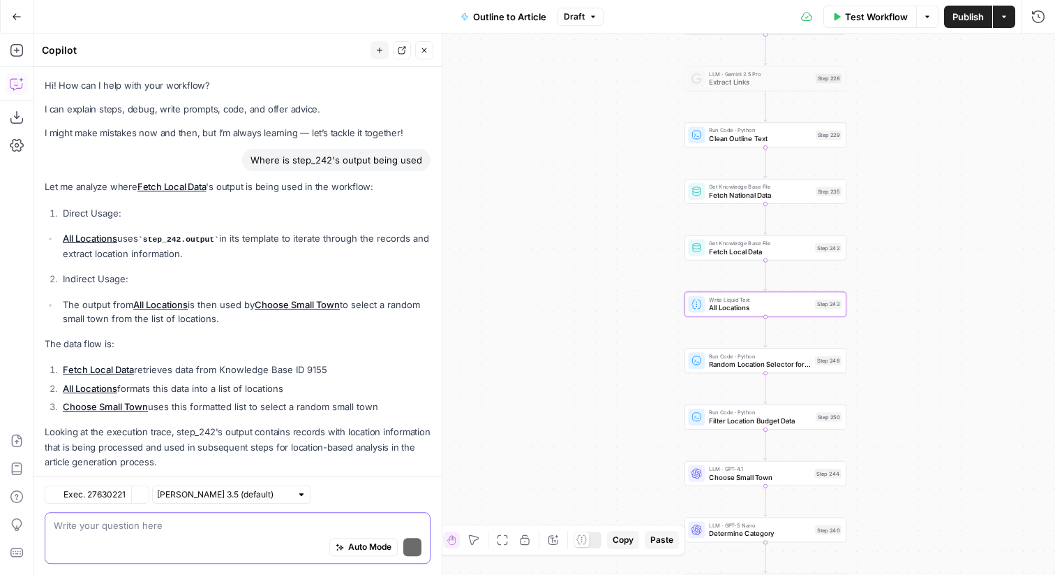
scroll to position [25, 0]
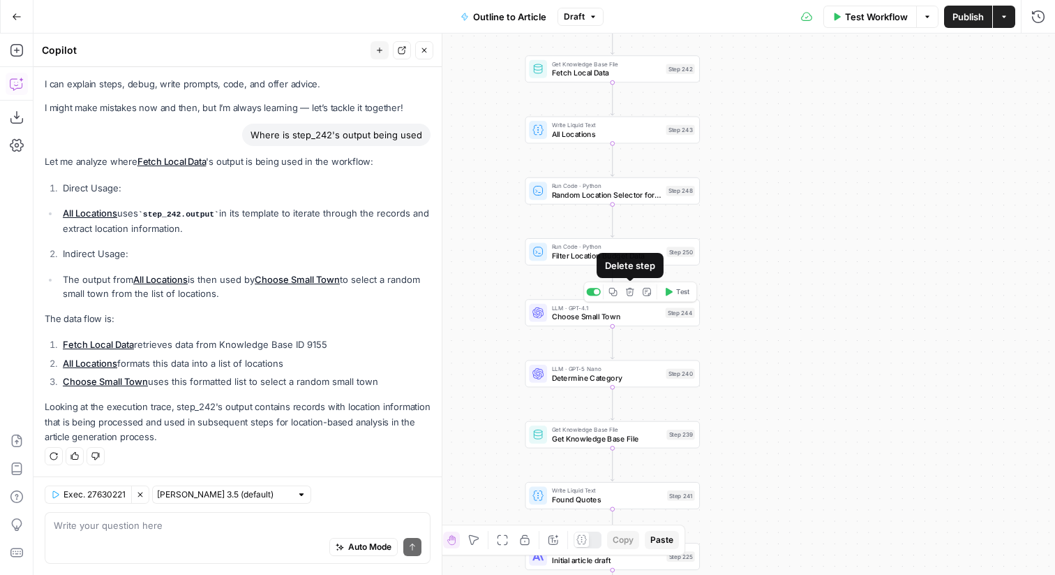
click at [628, 290] on icon "button" at bounding box center [629, 291] width 9 height 9
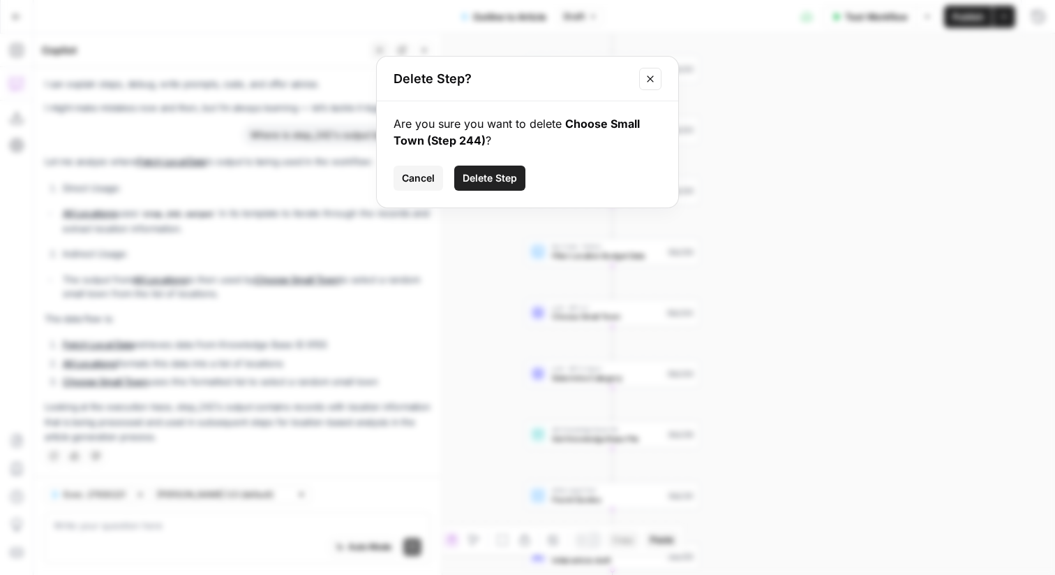
click at [308, 293] on div "Delete Step? Are you sure you want to delete Choose Small Town (Step 244) ? Can…" at bounding box center [527, 287] width 1055 height 575
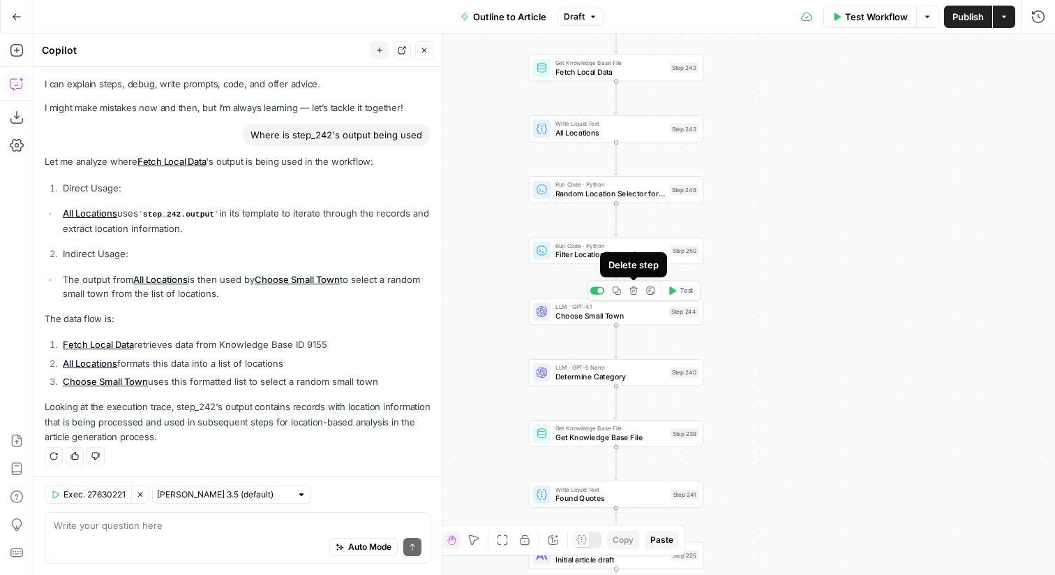
click at [635, 292] on icon "button" at bounding box center [634, 290] width 8 height 8
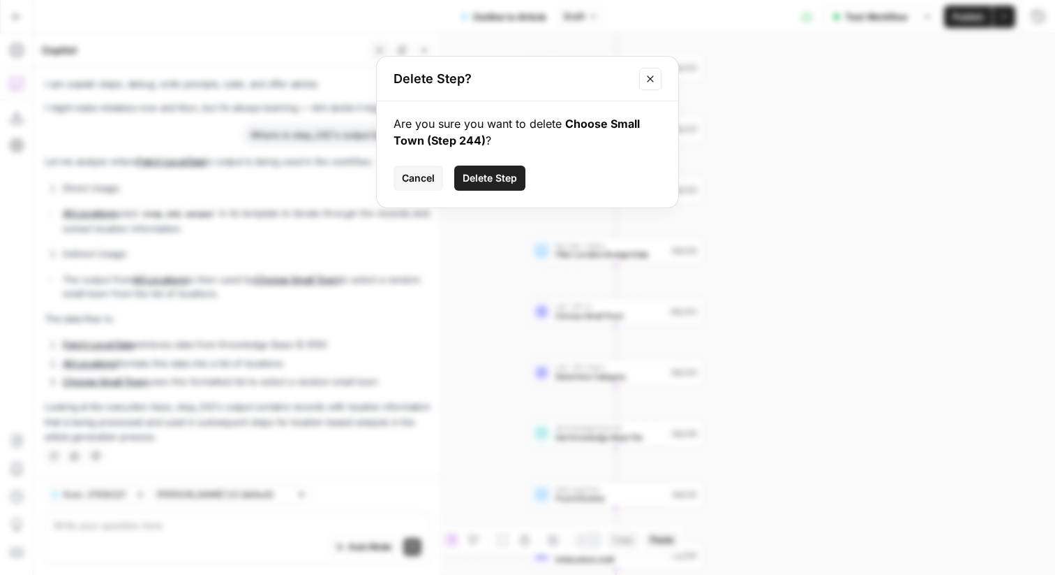
click at [507, 169] on button "Delete Step" at bounding box center [489, 177] width 71 height 25
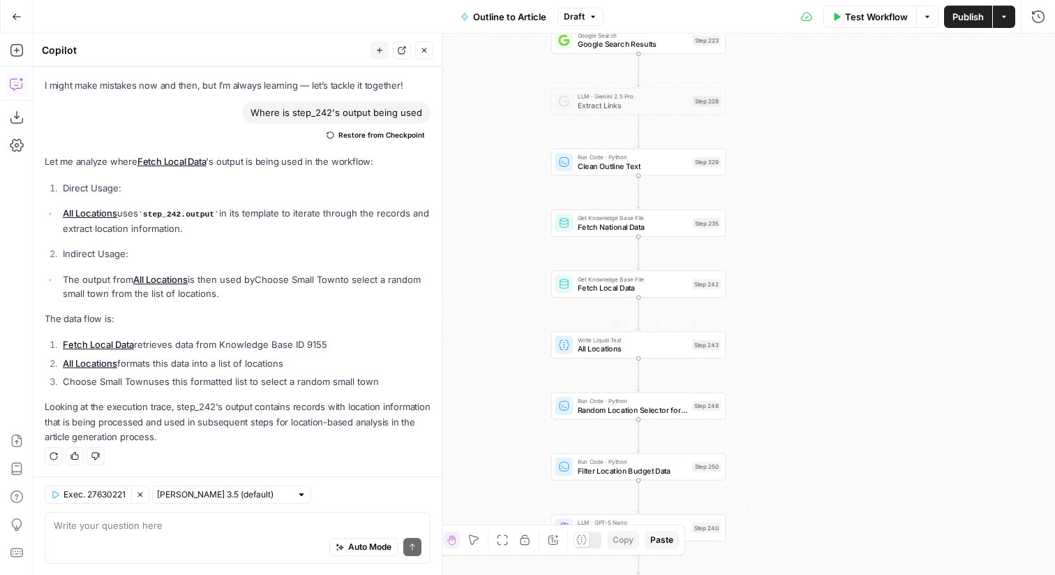
click at [648, 345] on span "All Locations" at bounding box center [633, 348] width 110 height 11
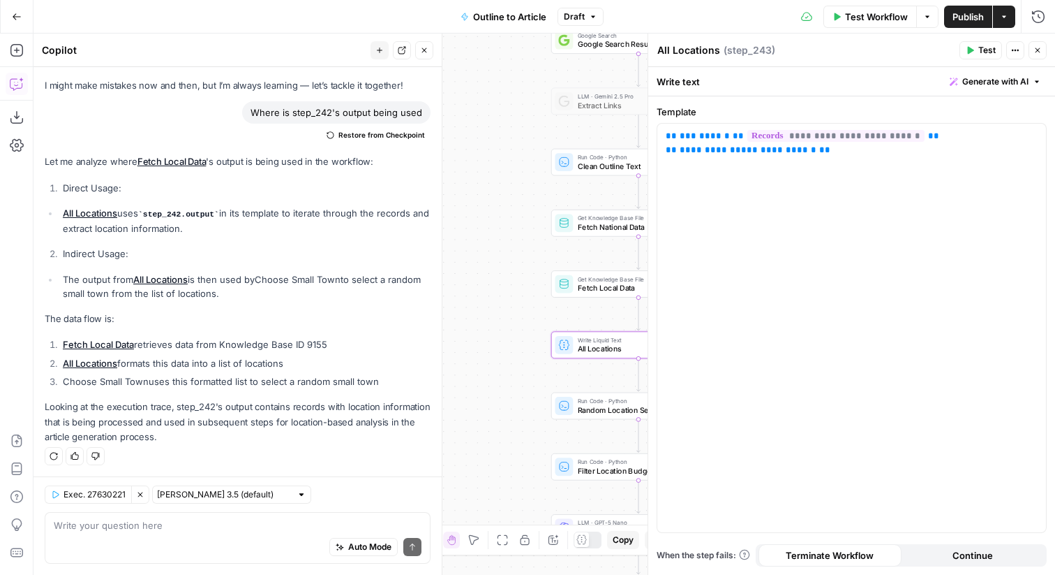
click at [1044, 52] on button "Close" at bounding box center [1038, 50] width 18 height 18
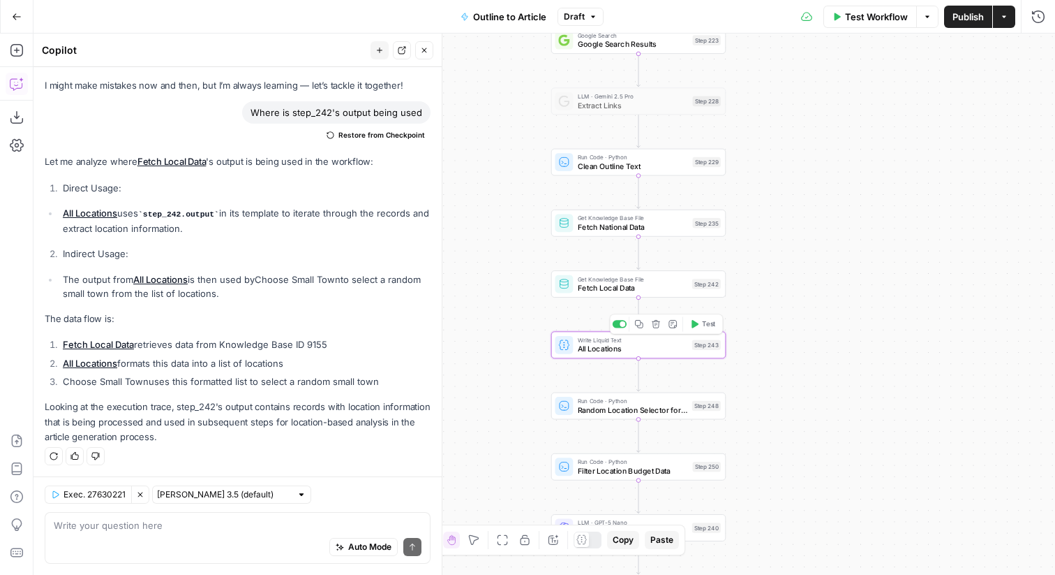
click at [655, 324] on icon "button" at bounding box center [656, 323] width 9 height 9
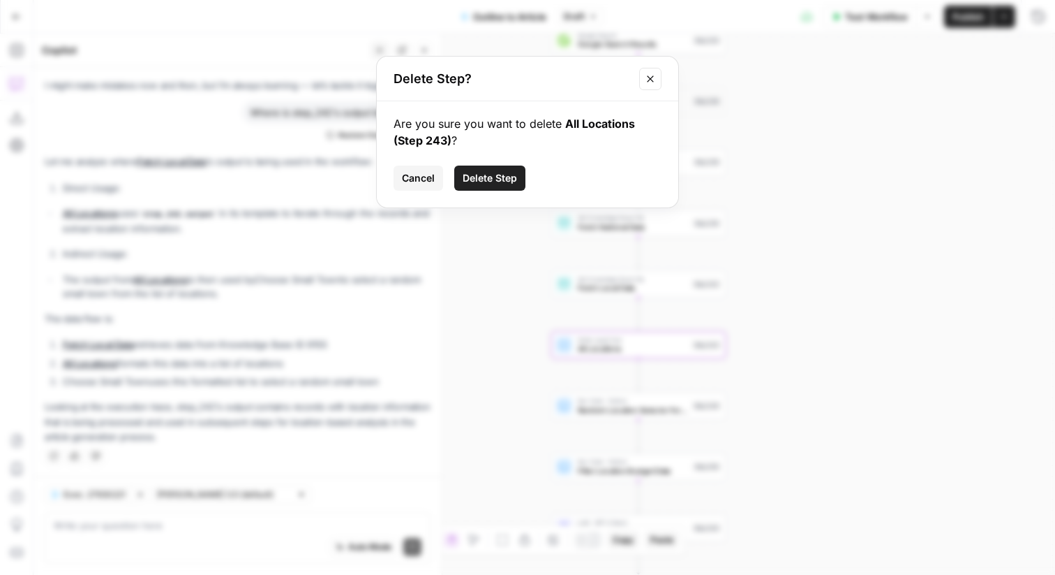
click at [500, 177] on span "Delete Step" at bounding box center [490, 178] width 54 height 14
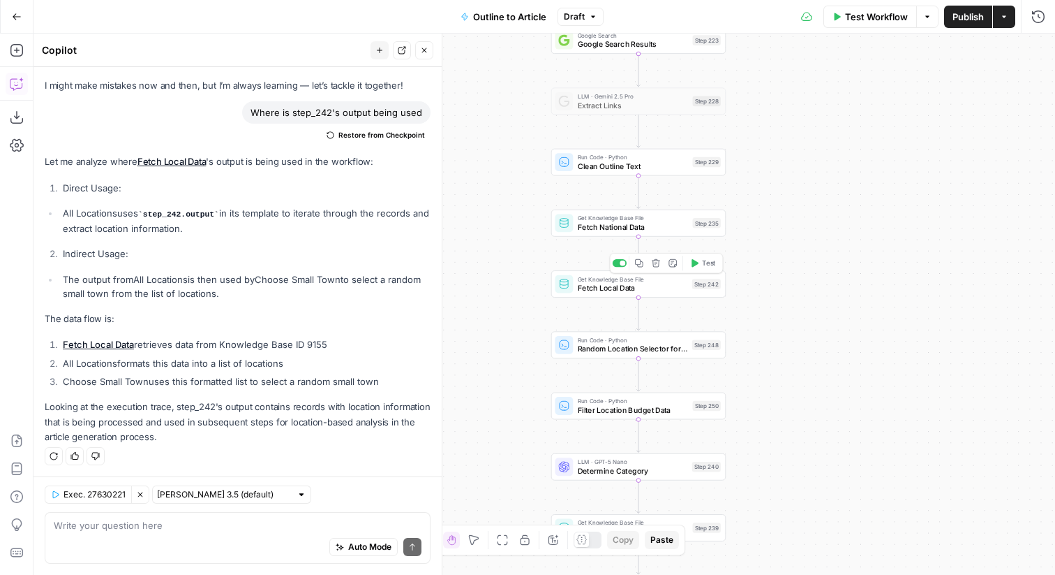
click at [655, 265] on icon "button" at bounding box center [656, 263] width 8 height 8
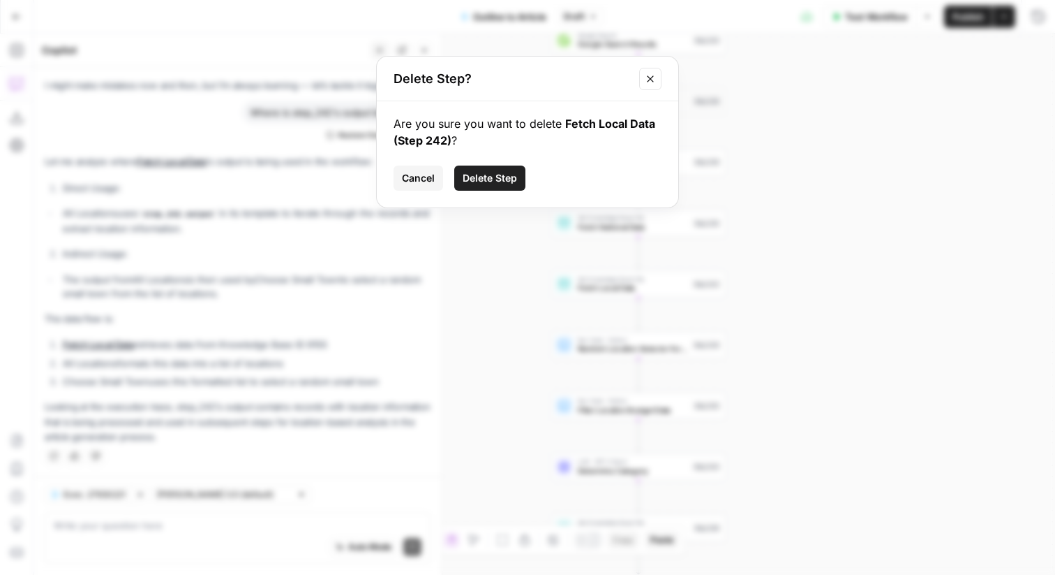
click at [496, 172] on span "Delete Step" at bounding box center [490, 178] width 54 height 14
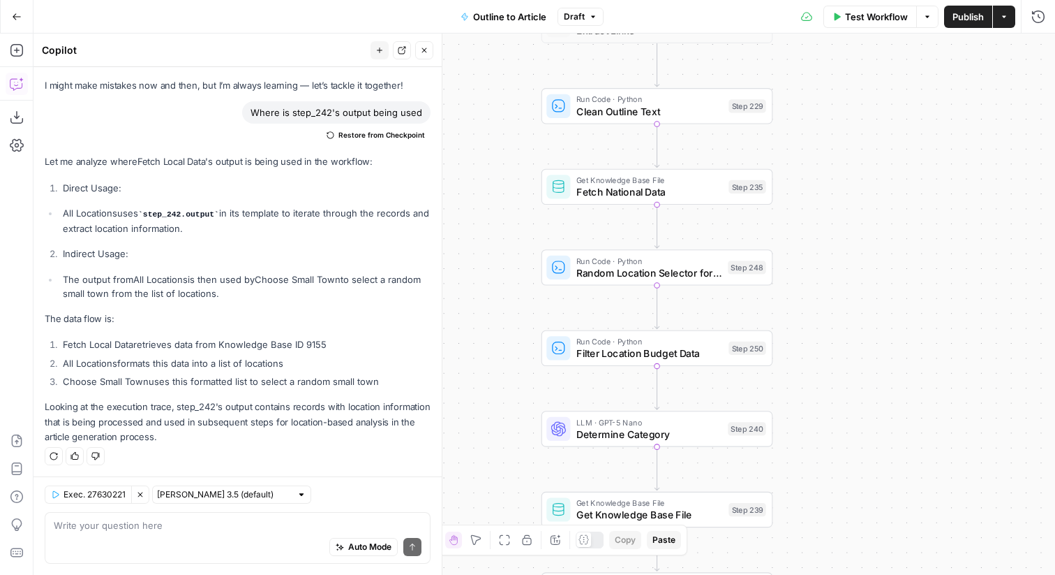
click at [424, 46] on icon "button" at bounding box center [424, 50] width 8 height 8
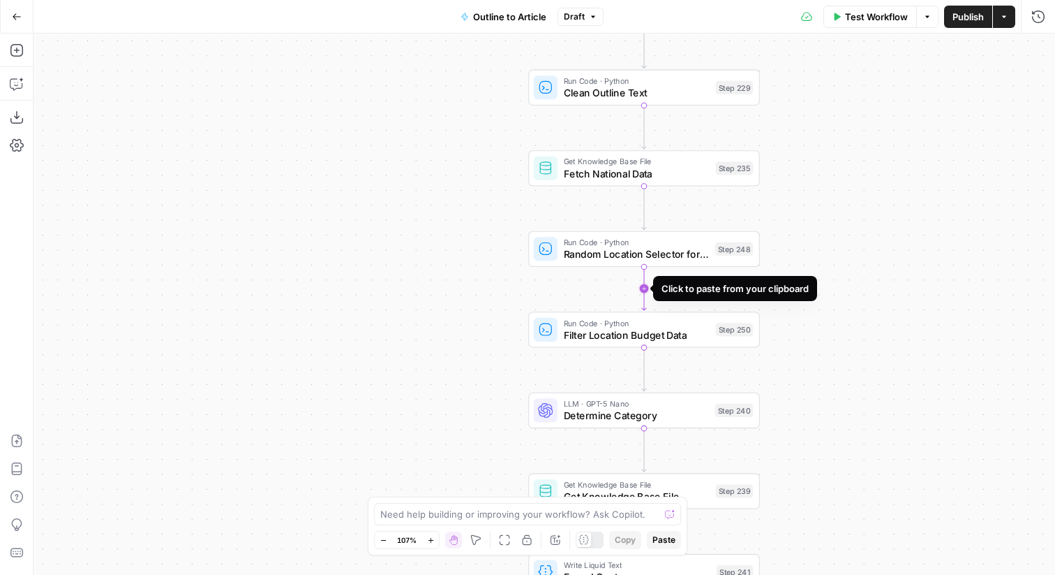
click at [644, 287] on icon "Edge from step_248 to step_250" at bounding box center [644, 288] width 4 height 43
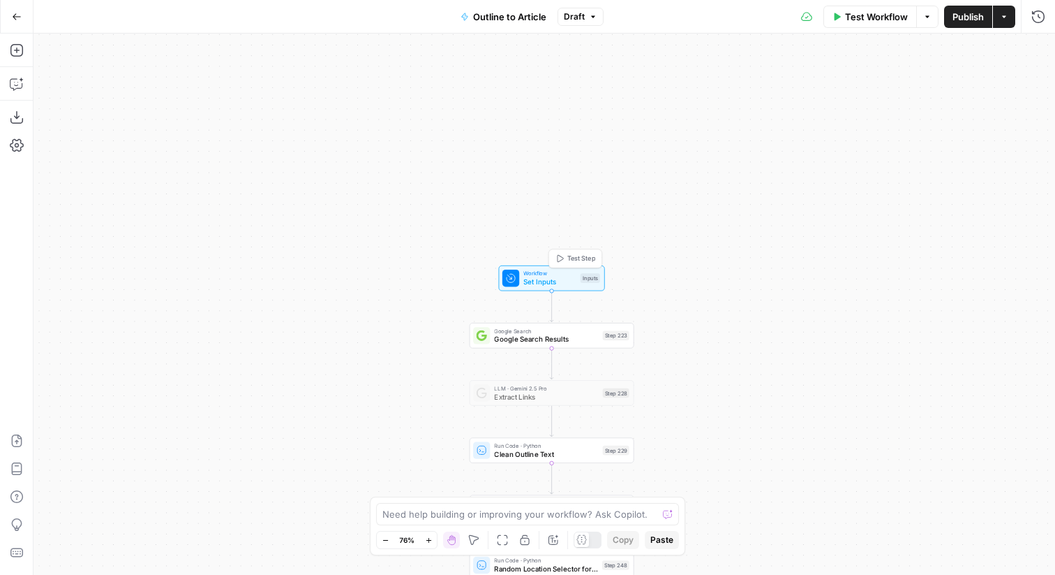
click at [583, 261] on span "Test Step" at bounding box center [582, 258] width 28 height 10
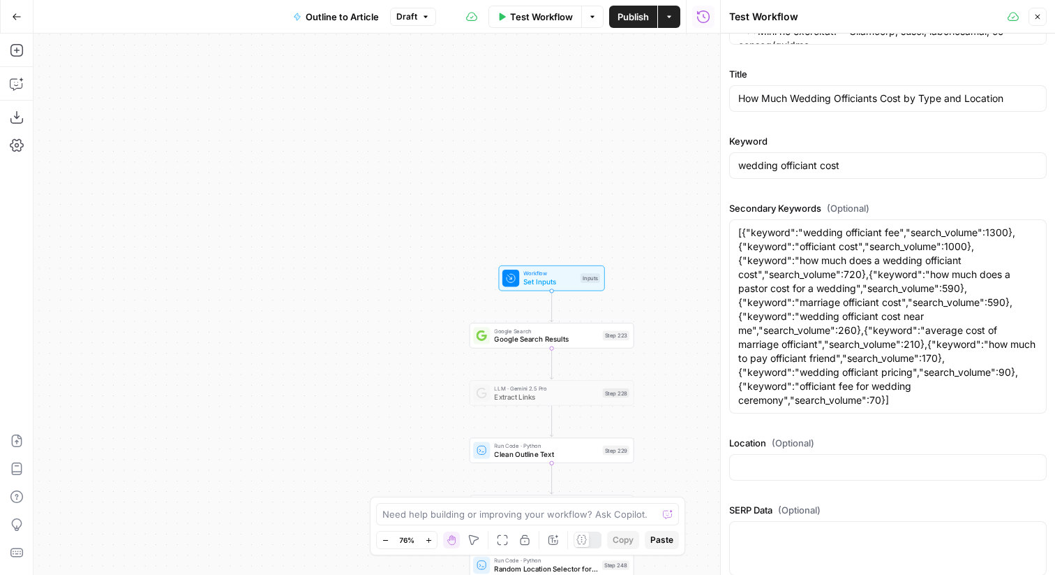
scroll to position [383, 0]
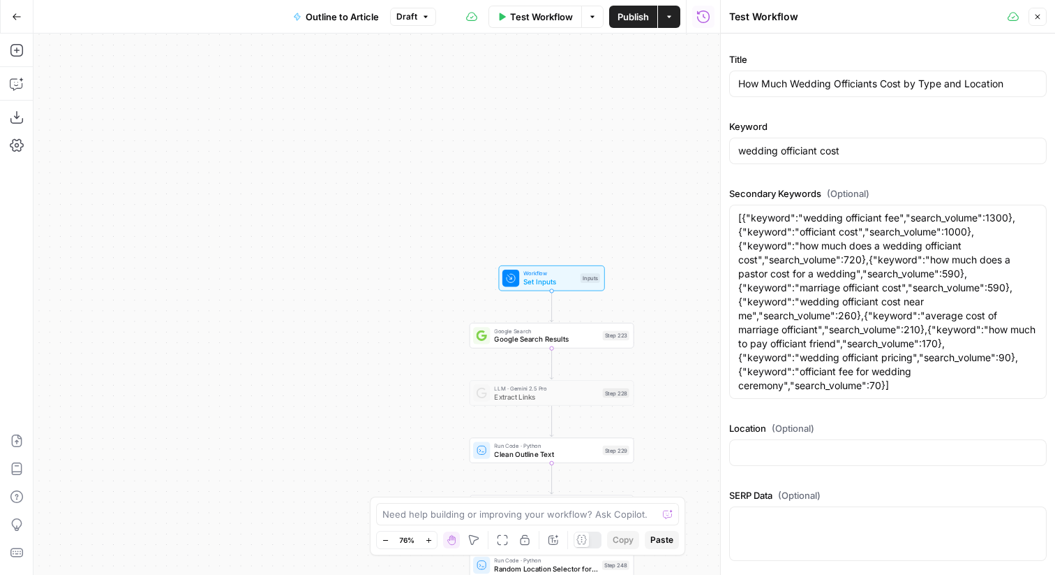
click at [901, 543] on div at bounding box center [888, 533] width 318 height 54
click at [1042, 20] on button "Close" at bounding box center [1038, 17] width 18 height 18
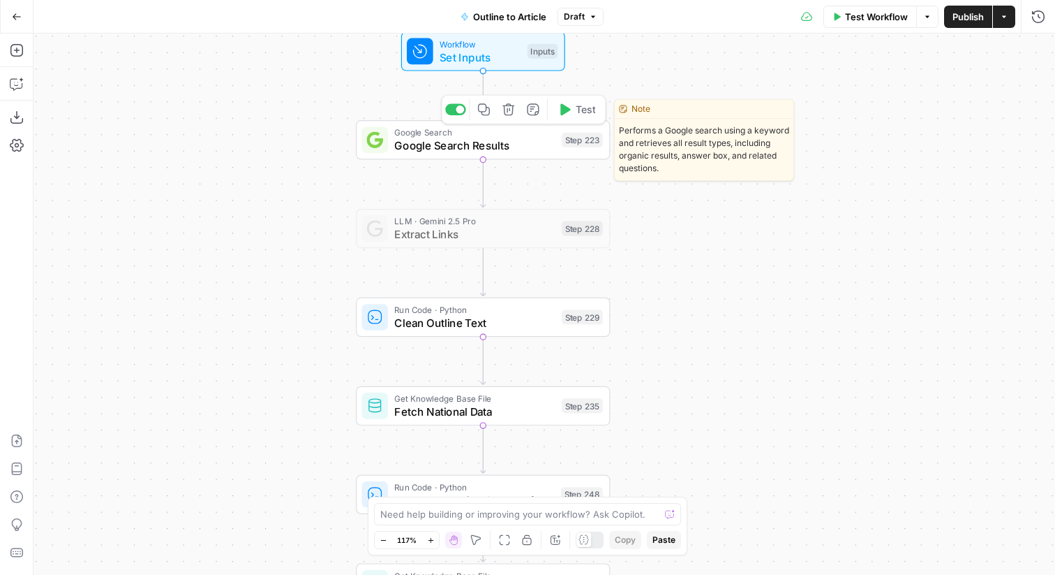
click at [590, 110] on span "Test" at bounding box center [586, 109] width 20 height 15
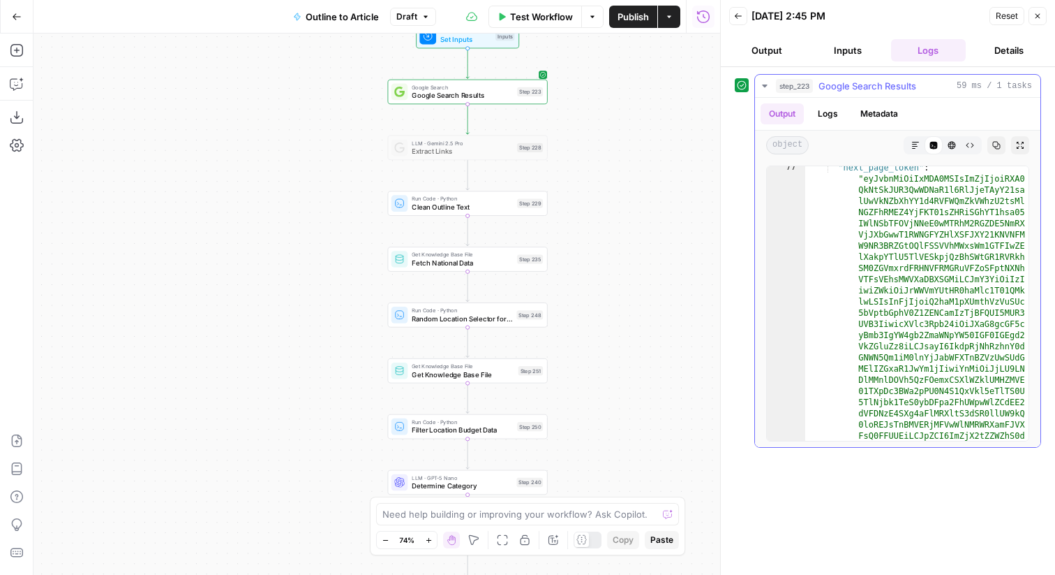
scroll to position [2498, 0]
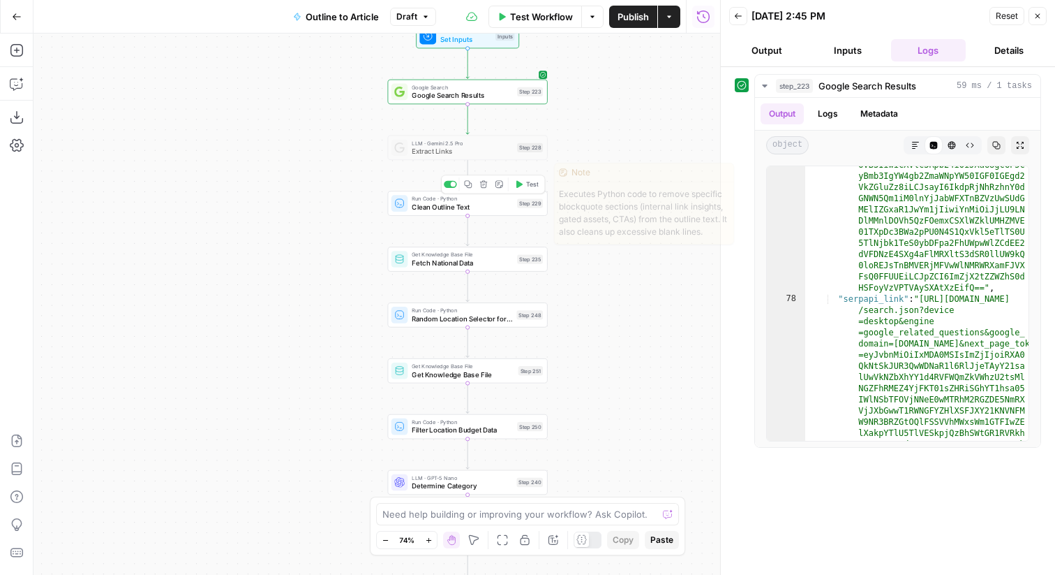
click at [521, 187] on icon "button" at bounding box center [518, 184] width 8 height 8
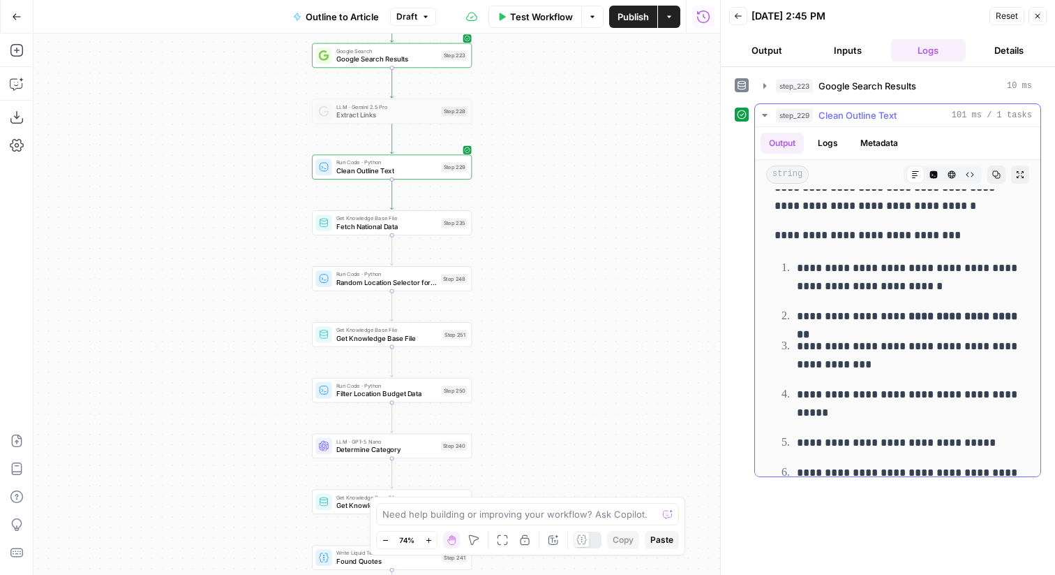
scroll to position [3540, 0]
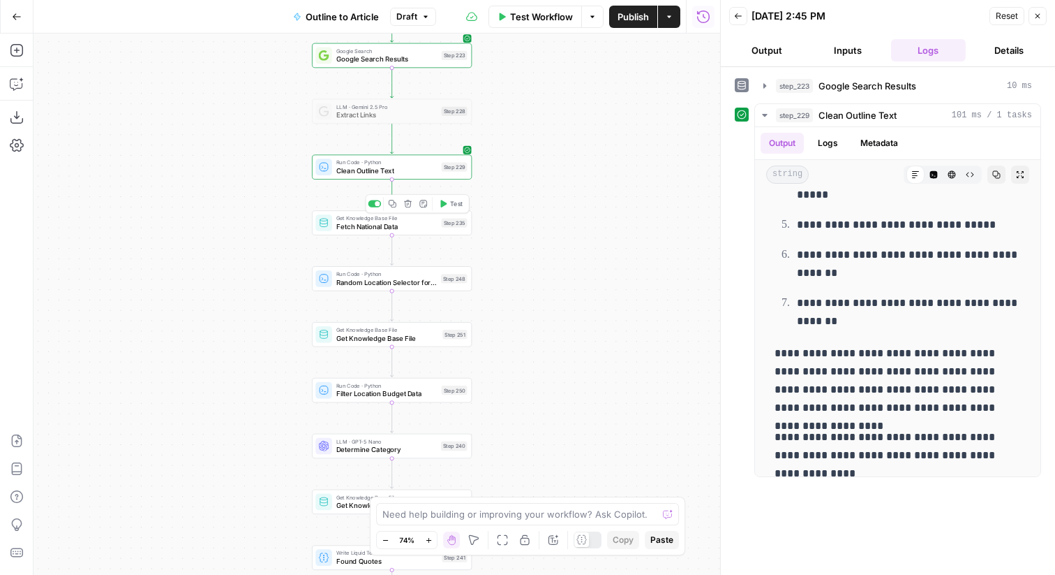
click at [466, 208] on button "Test" at bounding box center [451, 203] width 32 height 13
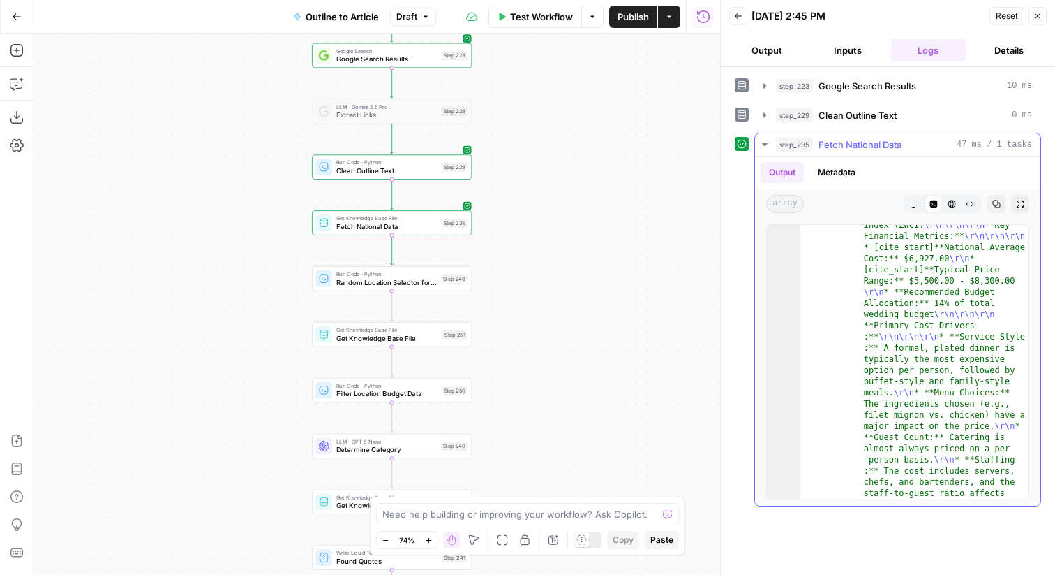
scroll to position [2766, 0]
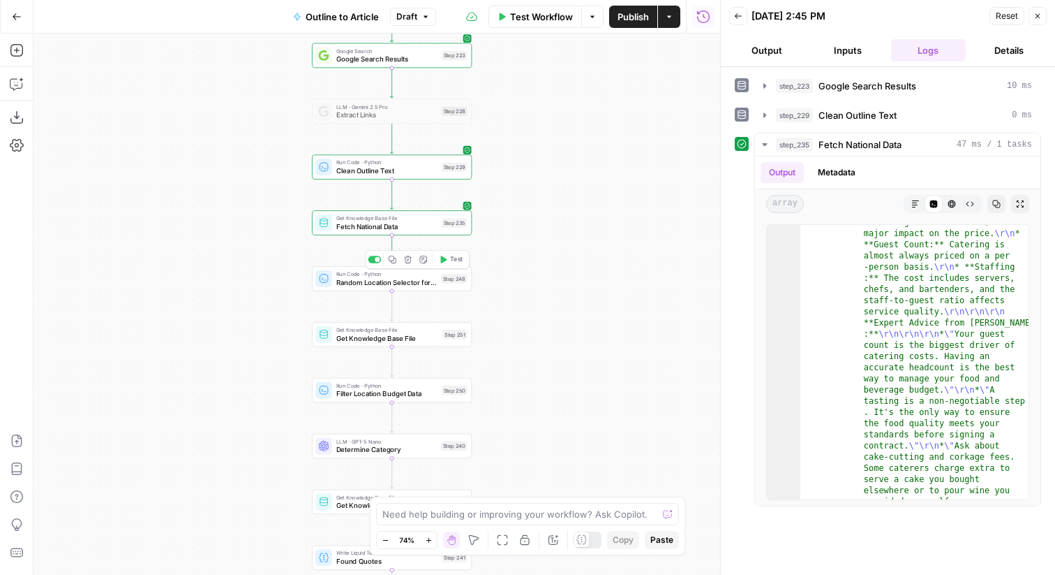
click at [443, 276] on div "Step 248" at bounding box center [454, 278] width 27 height 9
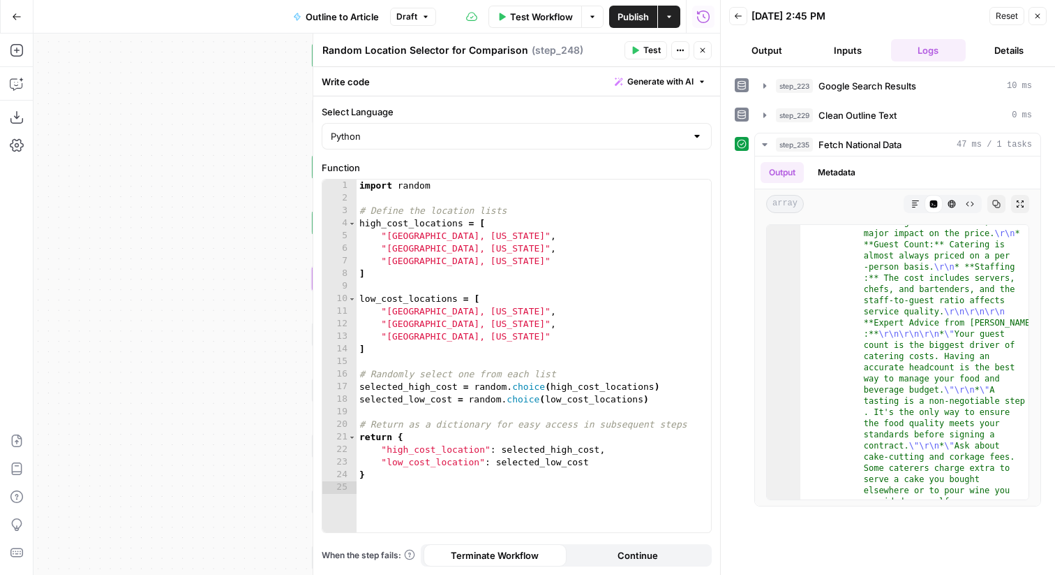
click at [644, 50] on span "Test" at bounding box center [652, 50] width 17 height 13
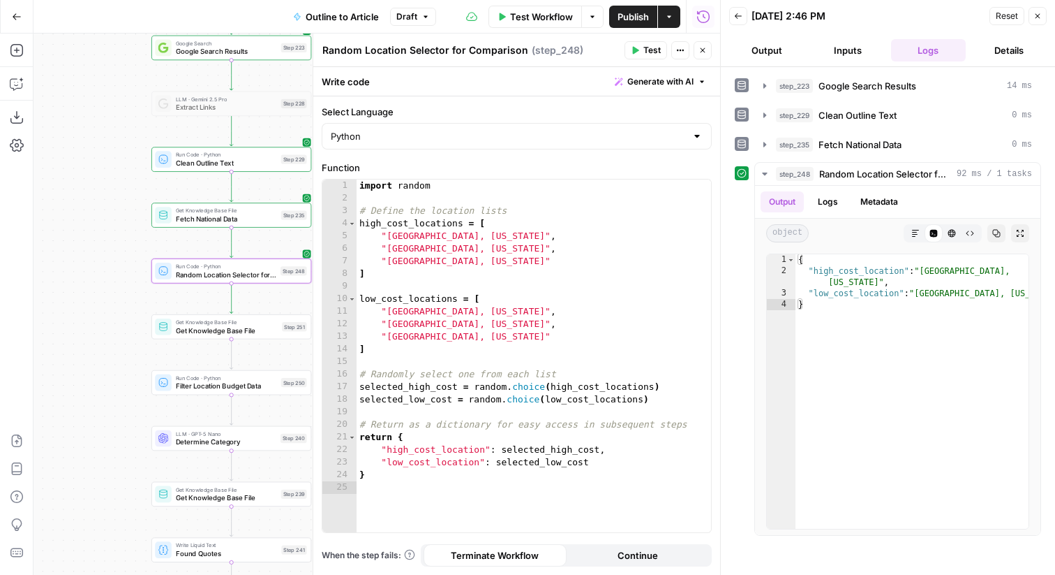
click at [703, 49] on icon "button" at bounding box center [703, 50] width 8 height 8
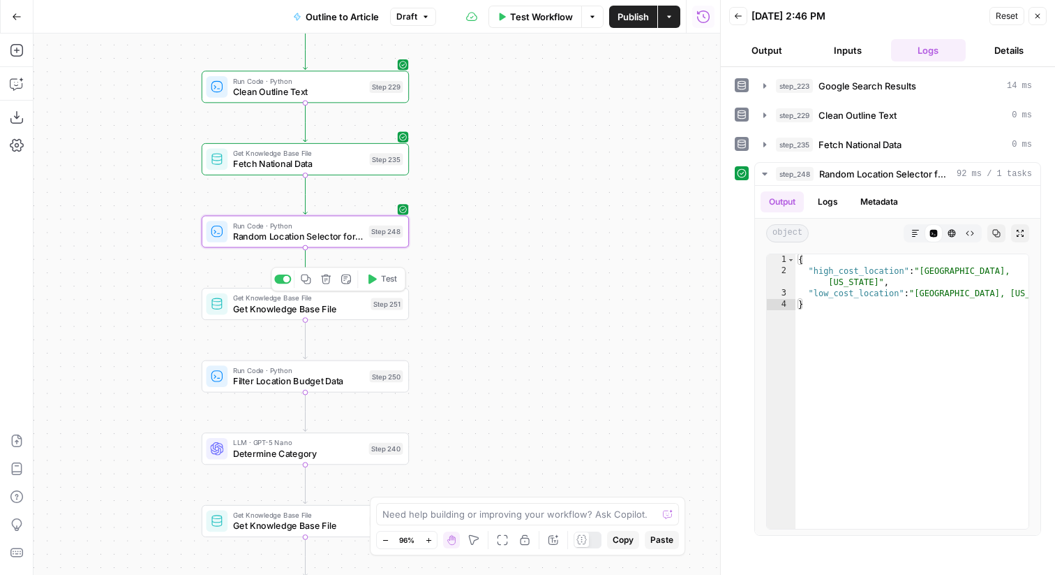
click at [371, 283] on icon "button" at bounding box center [371, 279] width 10 height 10
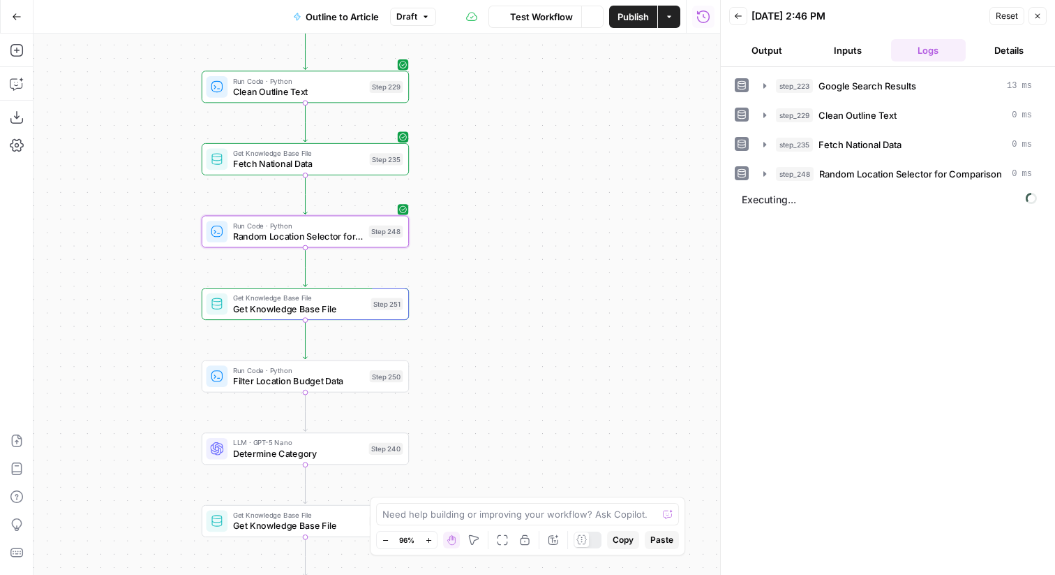
click at [397, 307] on div "Step 251" at bounding box center [387, 303] width 32 height 12
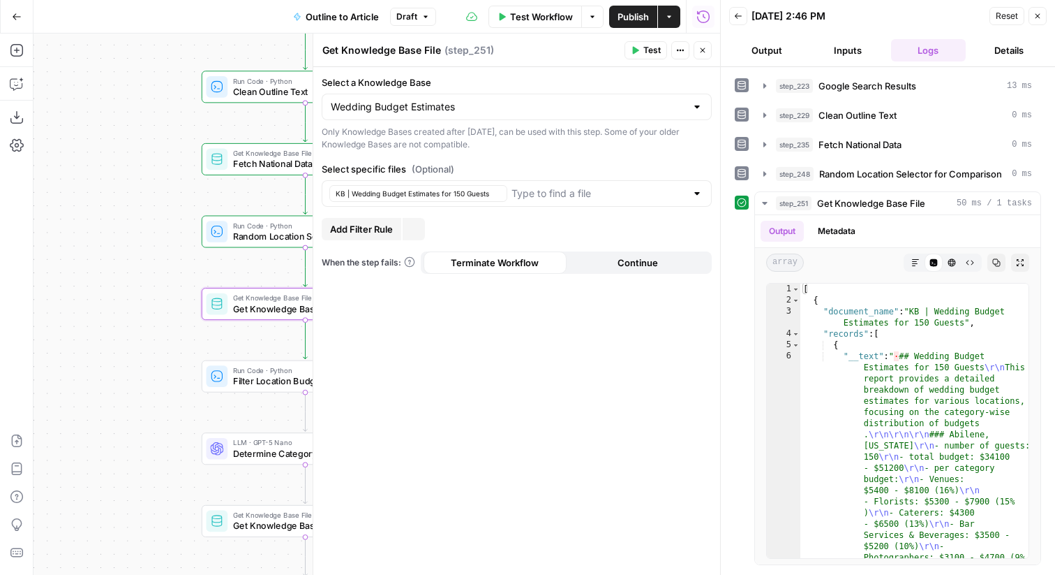
type textarea "**********"
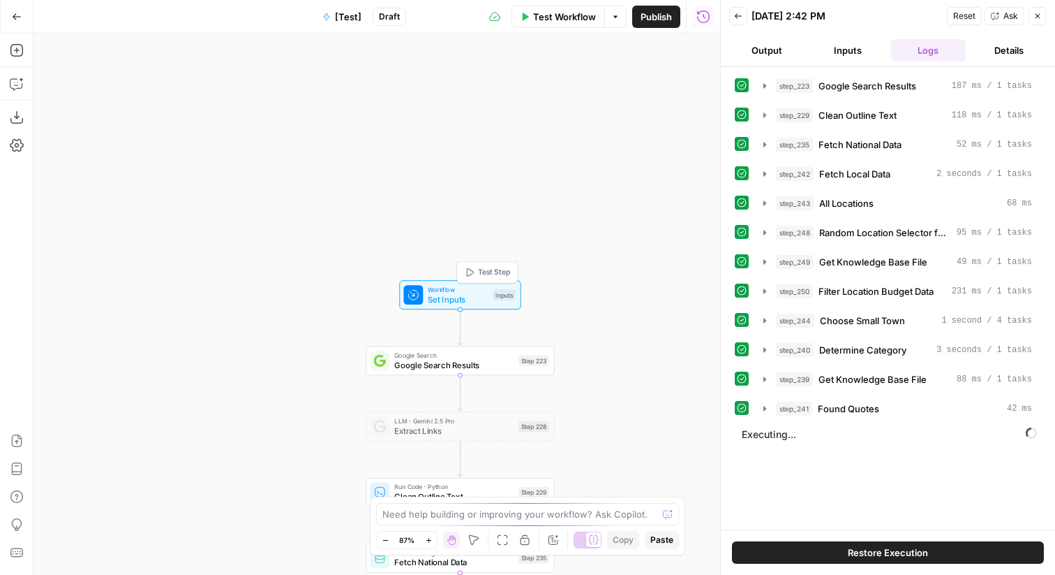
click at [497, 271] on span "Test Step" at bounding box center [494, 272] width 32 height 11
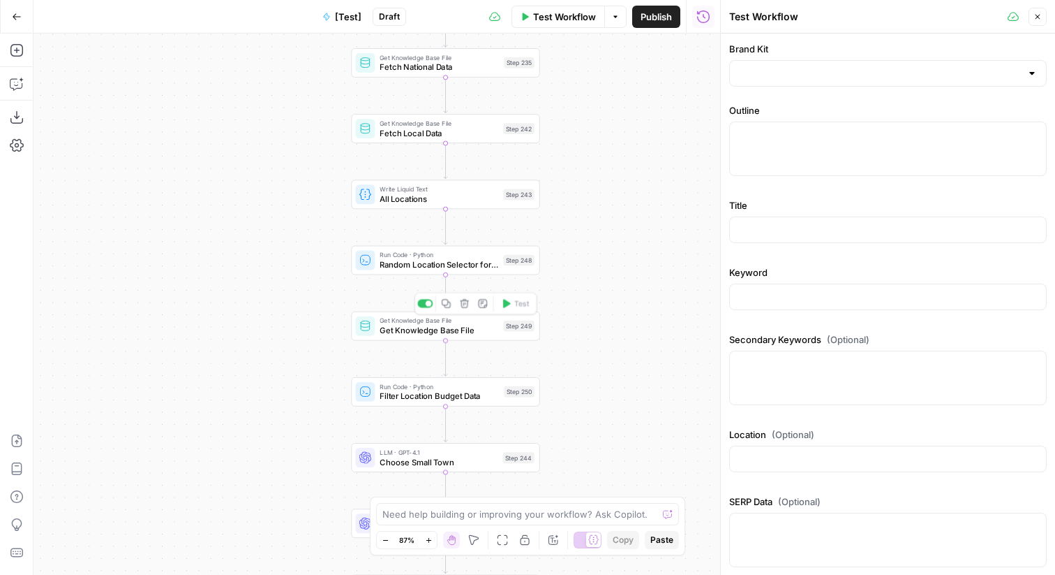
click at [497, 329] on span "Get Knowledge Base File" at bounding box center [439, 330] width 119 height 12
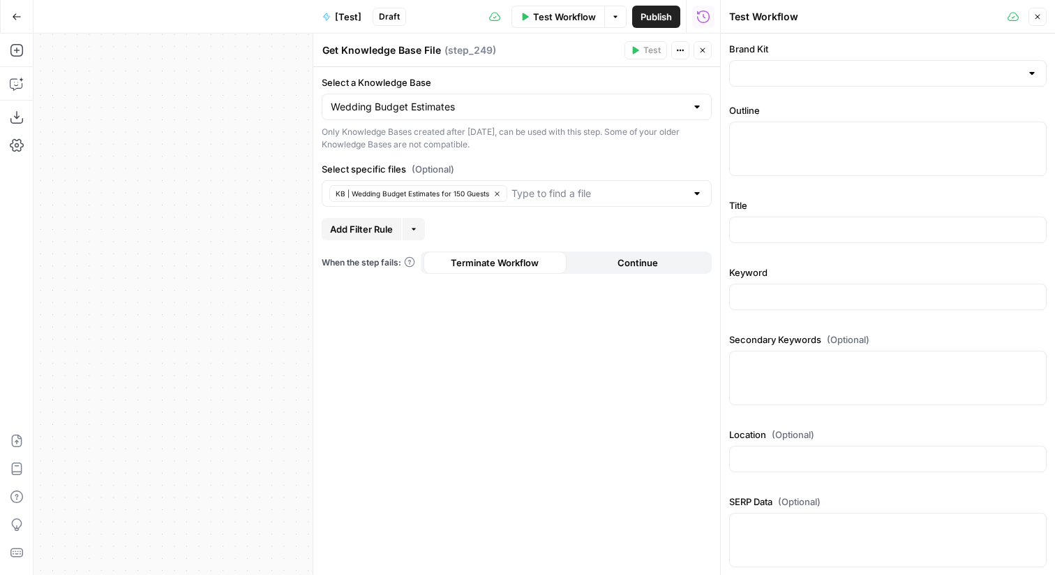
click at [1040, 20] on icon "button" at bounding box center [1038, 17] width 8 height 8
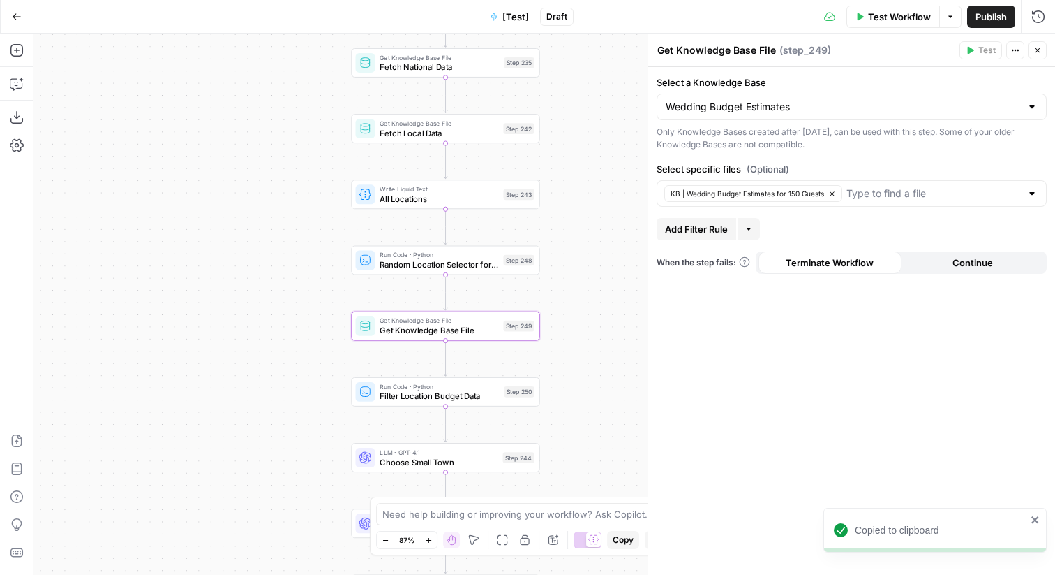
click at [21, 22] on button "Go Back" at bounding box center [16, 16] width 25 height 25
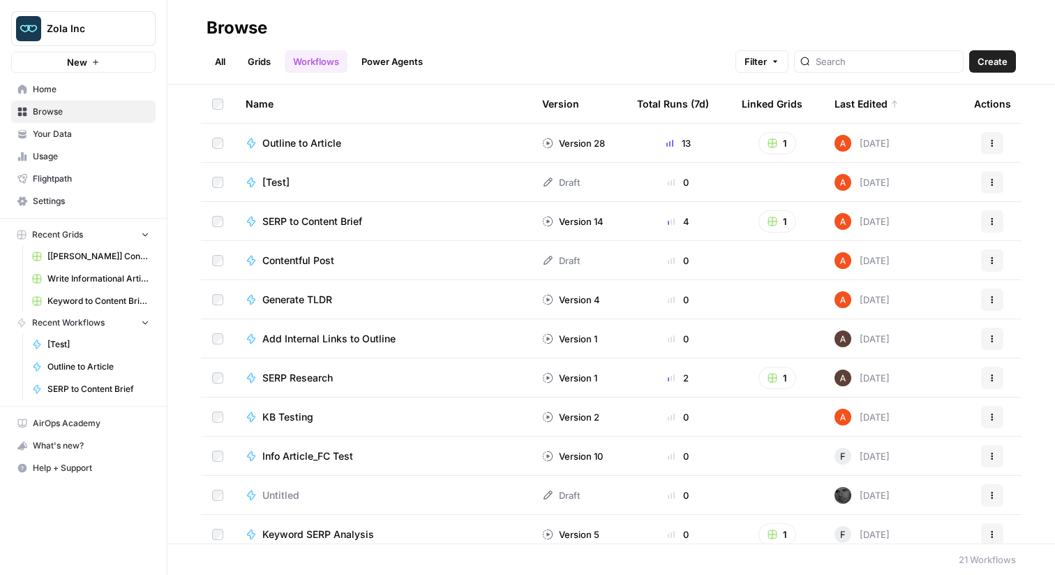
click at [87, 155] on span "Usage" at bounding box center [91, 156] width 117 height 13
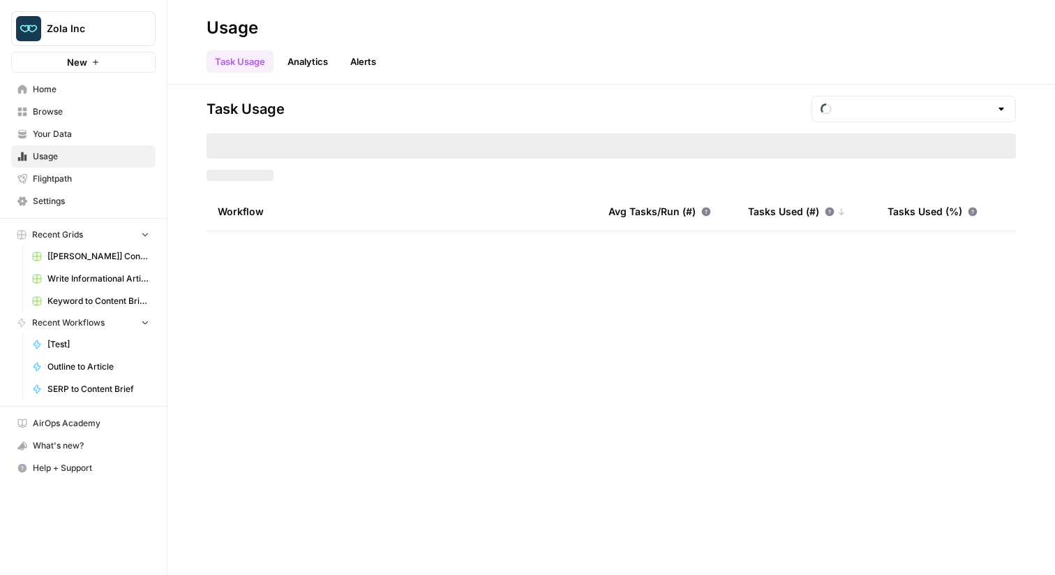
type input "August Tasks"
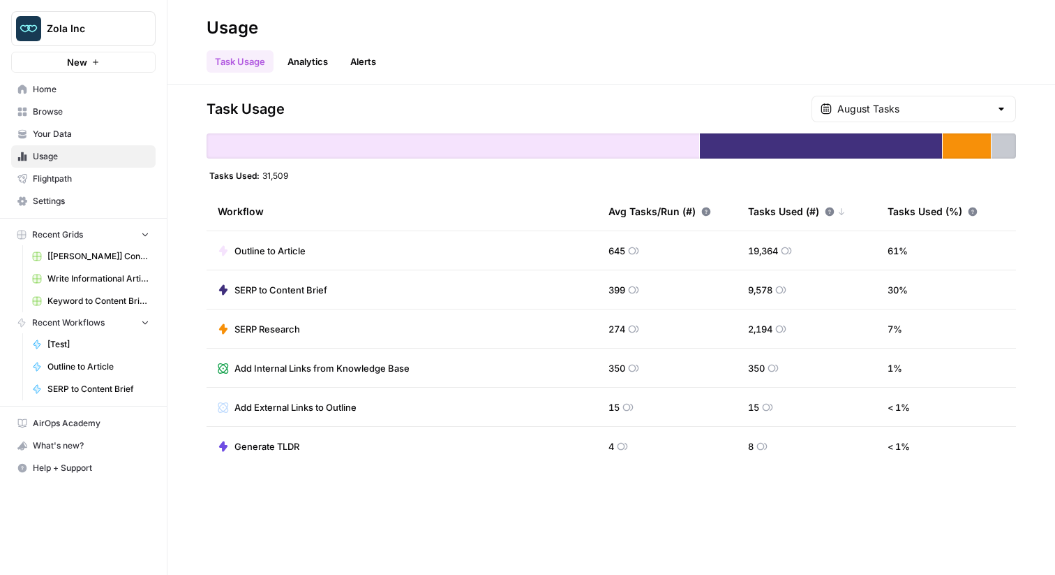
click at [79, 138] on span "Your Data" at bounding box center [91, 134] width 117 height 13
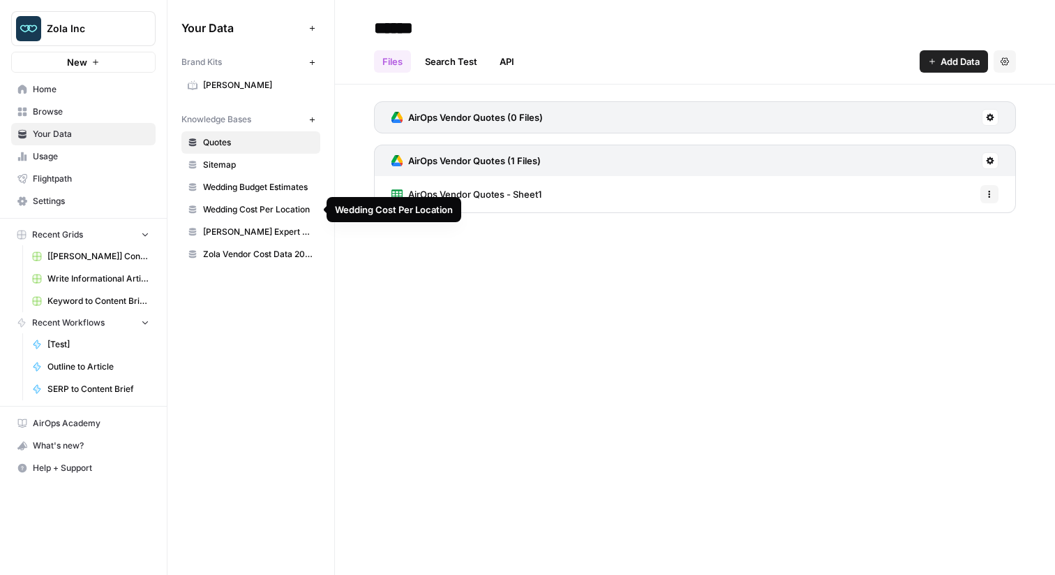
click at [249, 190] on span "Wedding Budget Estimates" at bounding box center [258, 187] width 111 height 13
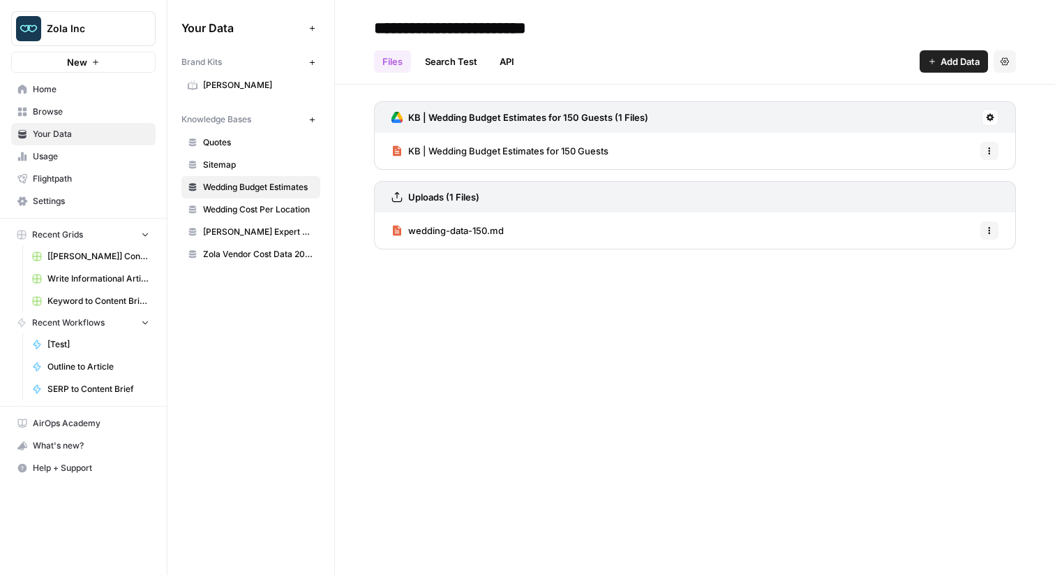
click at [492, 147] on span "KB | Wedding Budget Estimates for 150 Guests" at bounding box center [508, 151] width 200 height 14
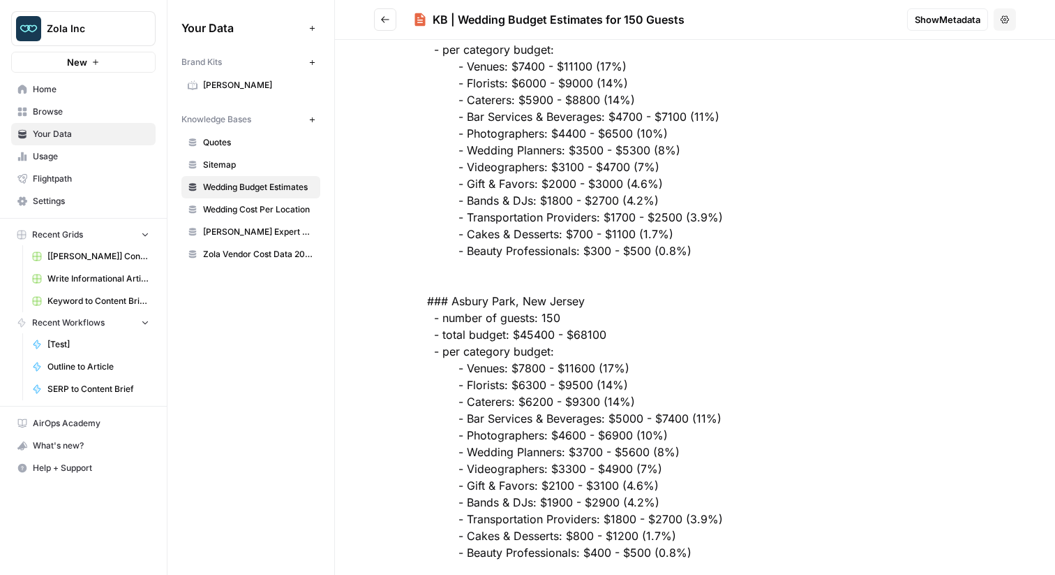
scroll to position [9822, 0]
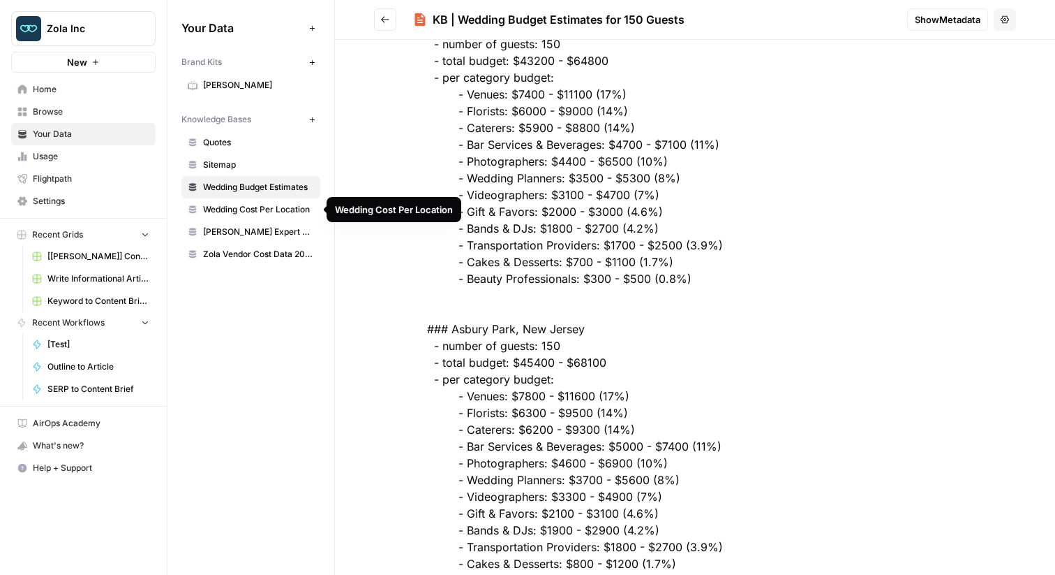
click at [272, 237] on span "[PERSON_NAME] Expert Advice Articles" at bounding box center [258, 231] width 111 height 13
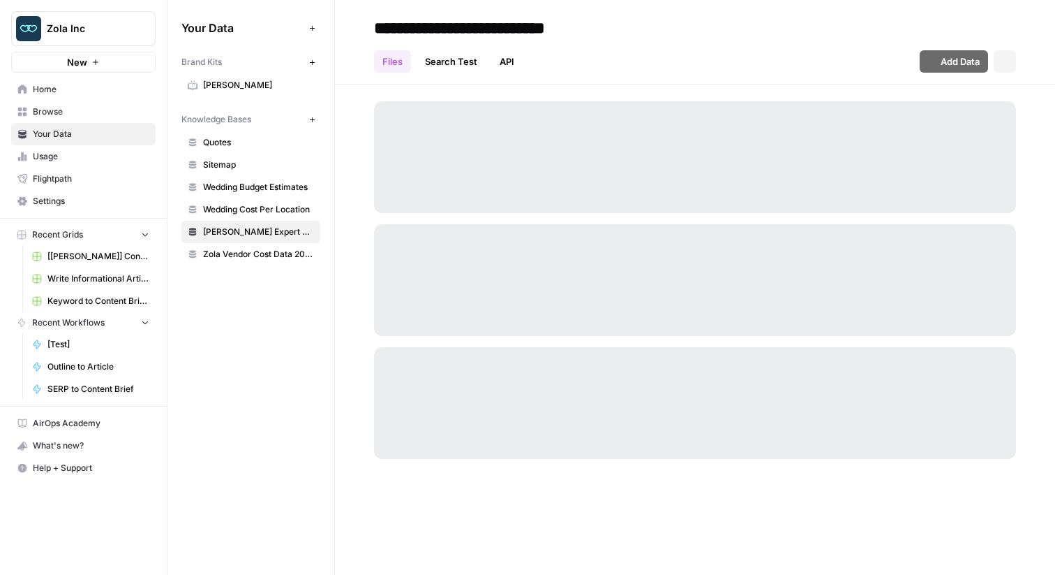
click at [274, 253] on span "Zola Vendor Cost Data 2025" at bounding box center [258, 254] width 111 height 13
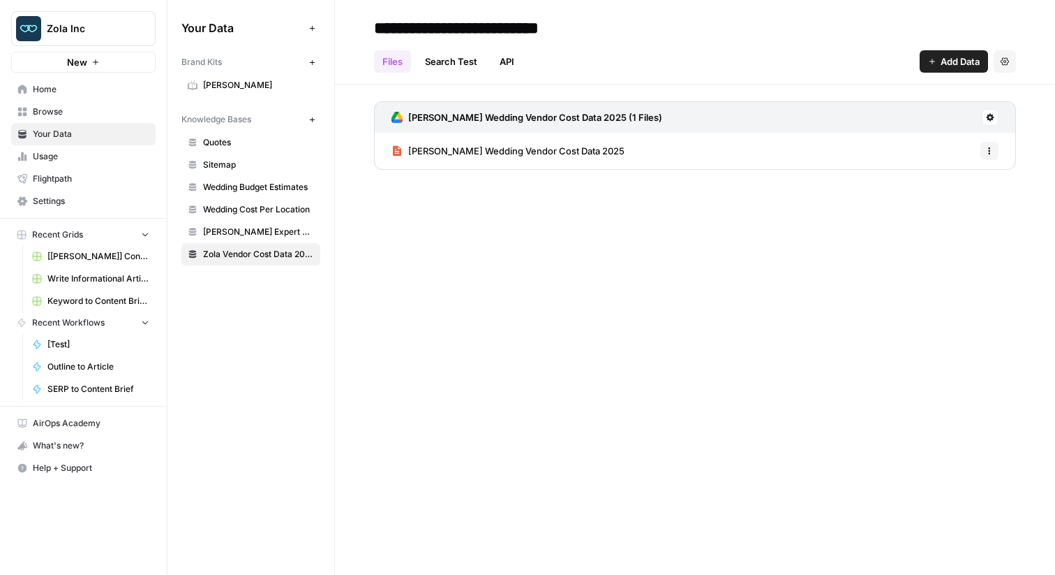
click at [450, 158] on link "[PERSON_NAME] Wedding Vendor Cost Data 2025" at bounding box center [508, 151] width 233 height 36
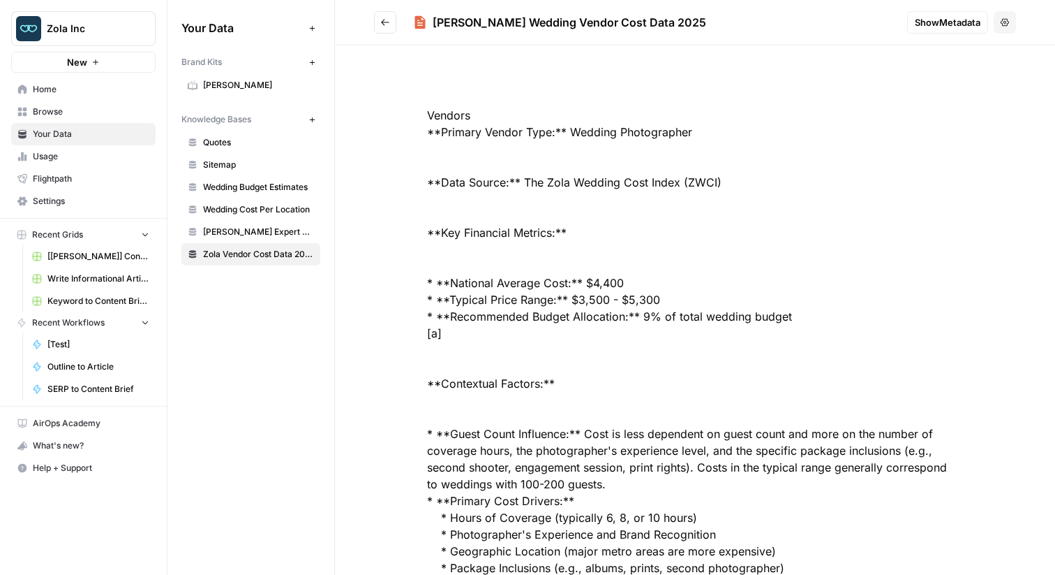
click at [384, 19] on icon "Go back" at bounding box center [385, 22] width 10 height 10
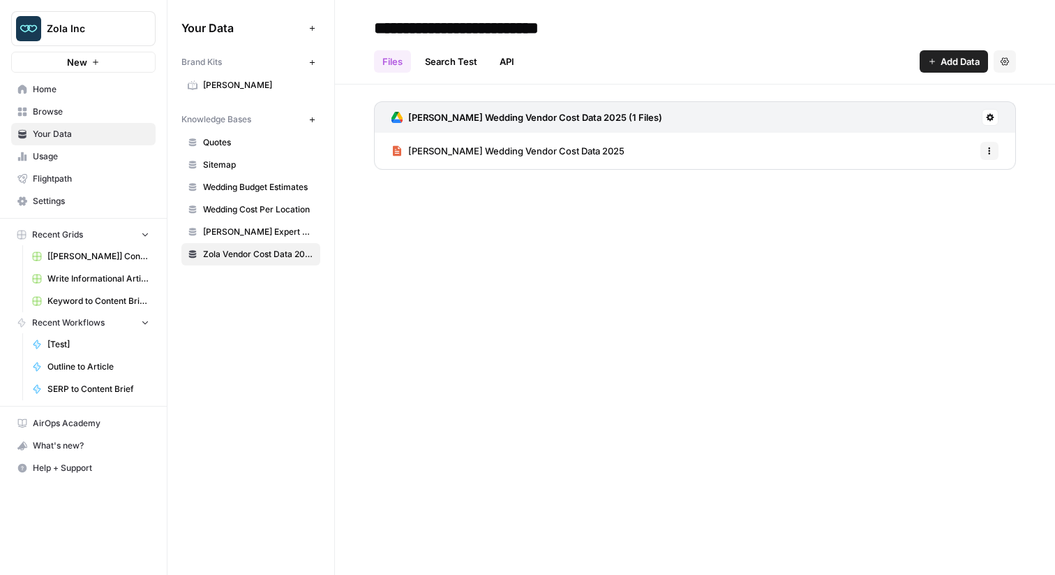
click at [255, 221] on link "[PERSON_NAME] Expert Advice Articles" at bounding box center [251, 232] width 139 height 22
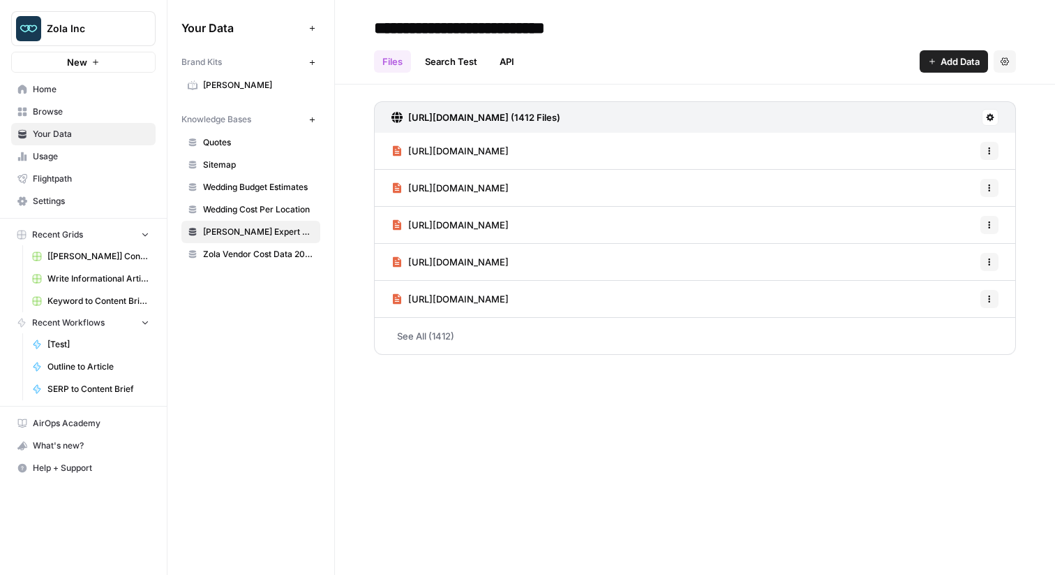
click at [256, 184] on span "Wedding Budget Estimates" at bounding box center [258, 187] width 111 height 13
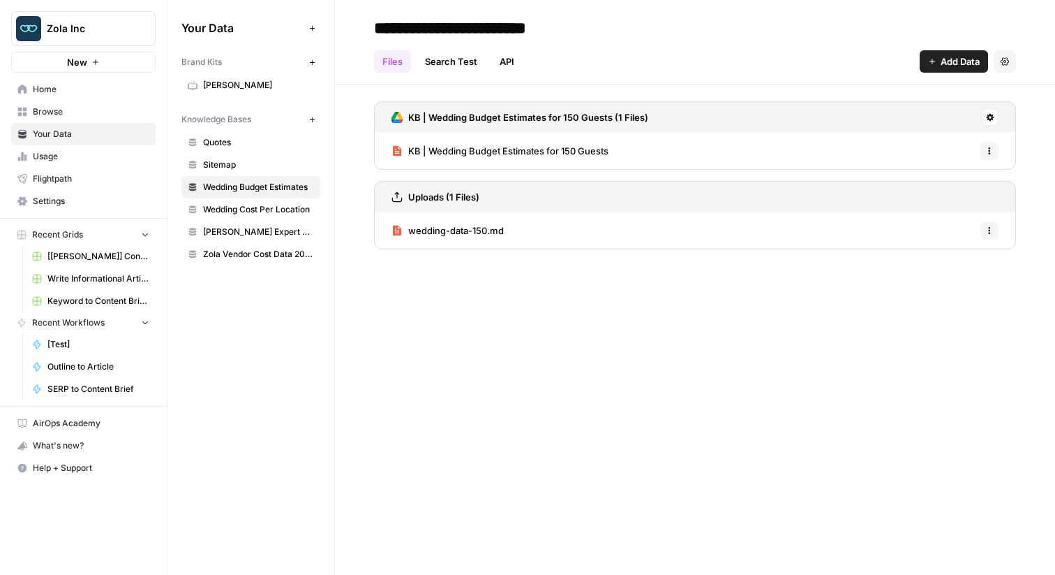
click at [471, 234] on span "wedding-data-150.md" at bounding box center [456, 230] width 96 height 14
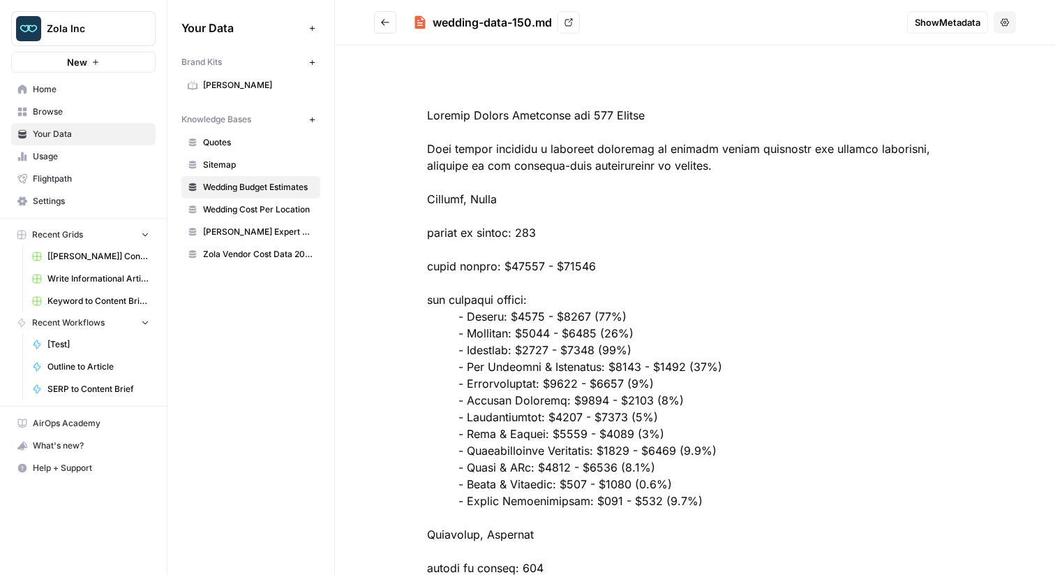
click at [390, 17] on button "Go back" at bounding box center [385, 22] width 22 height 22
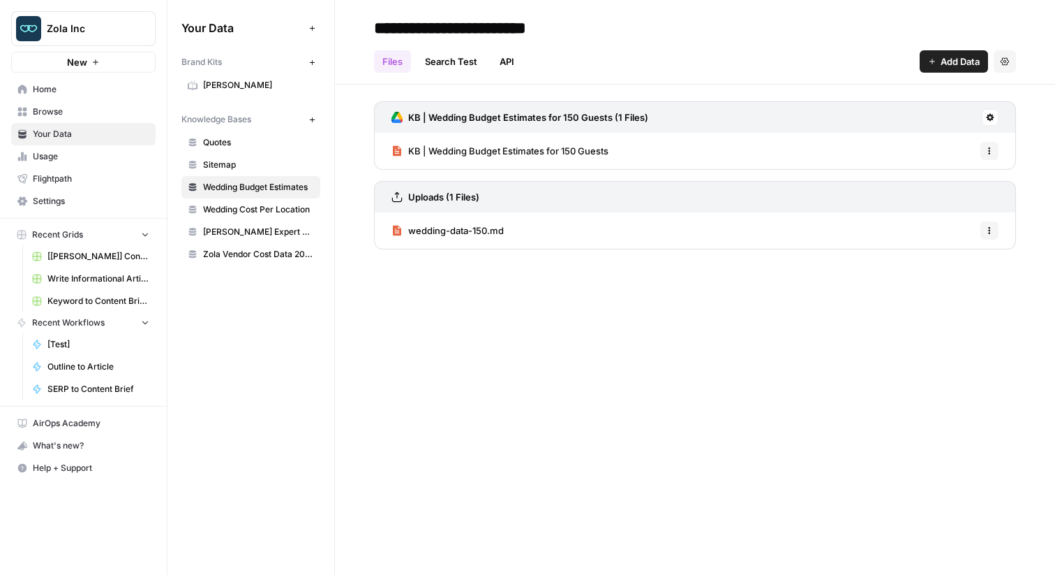
click at [454, 226] on span "wedding-data-150.md" at bounding box center [456, 230] width 96 height 14
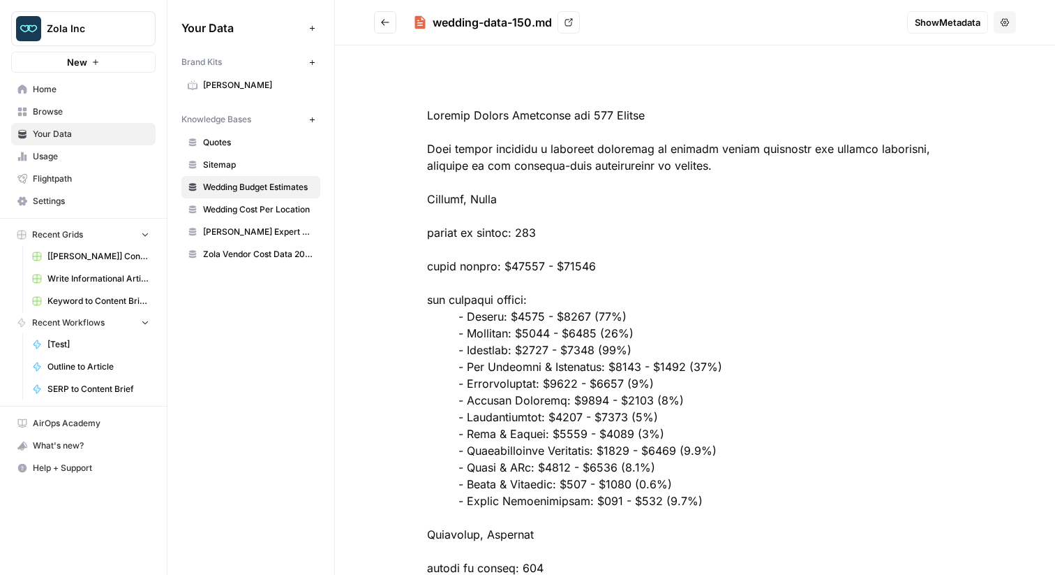
click at [387, 20] on icon "Go back" at bounding box center [385, 22] width 10 height 10
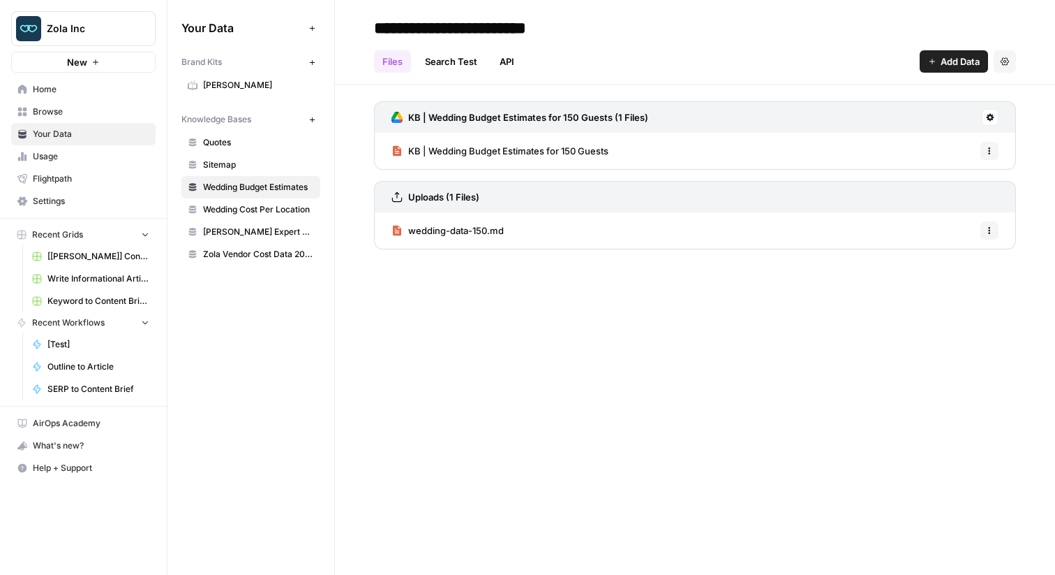
click at [295, 204] on span "Wedding Cost Per Location" at bounding box center [258, 209] width 111 height 13
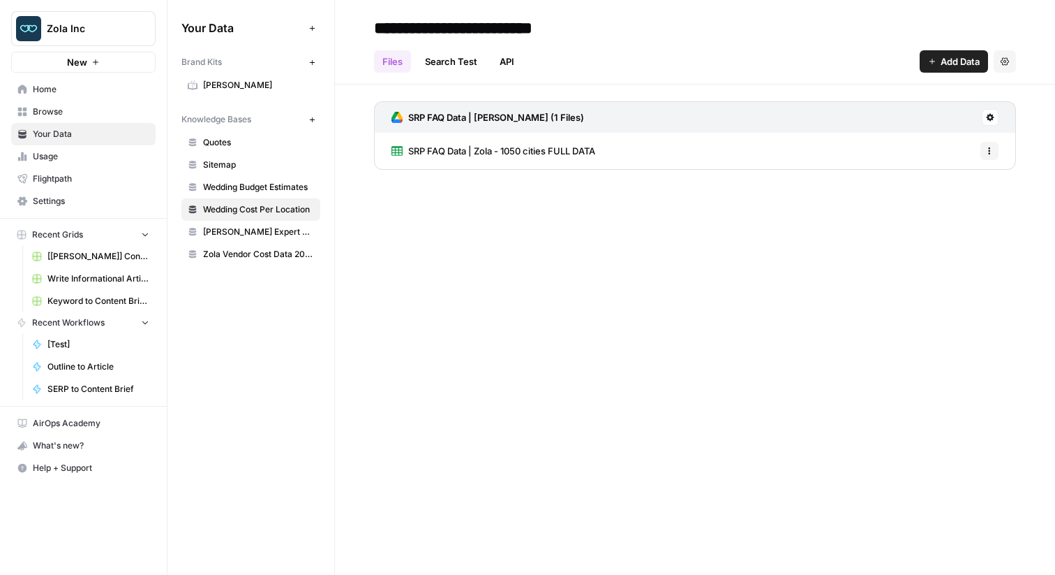
click at [464, 158] on link "SRP FAQ Data | Zola - 1050 cities FULL DATA" at bounding box center [494, 151] width 204 height 36
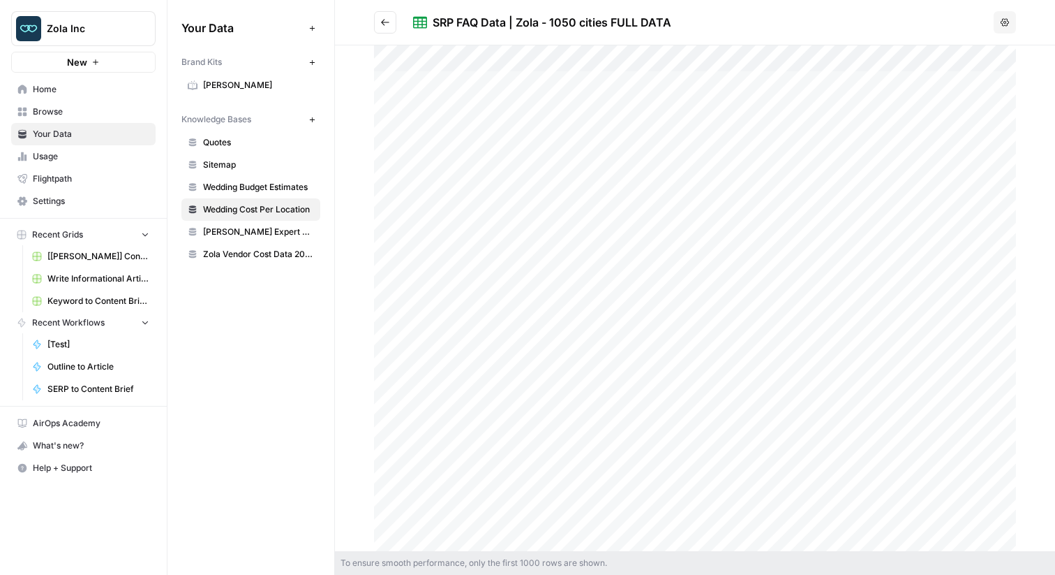
click at [393, 21] on button "Go back" at bounding box center [385, 22] width 22 height 22
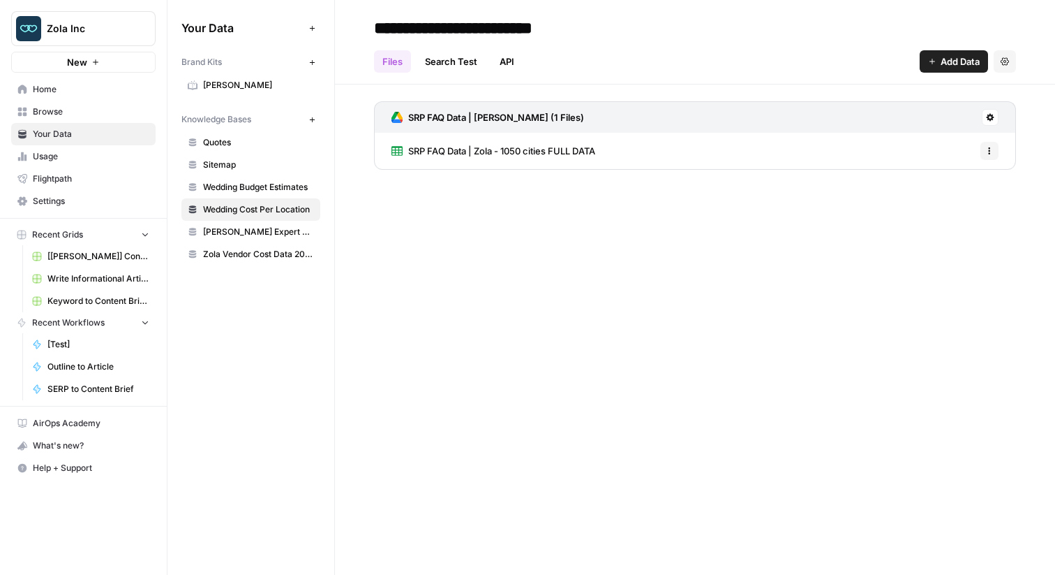
click at [476, 64] on link "Search Test" at bounding box center [451, 61] width 69 height 22
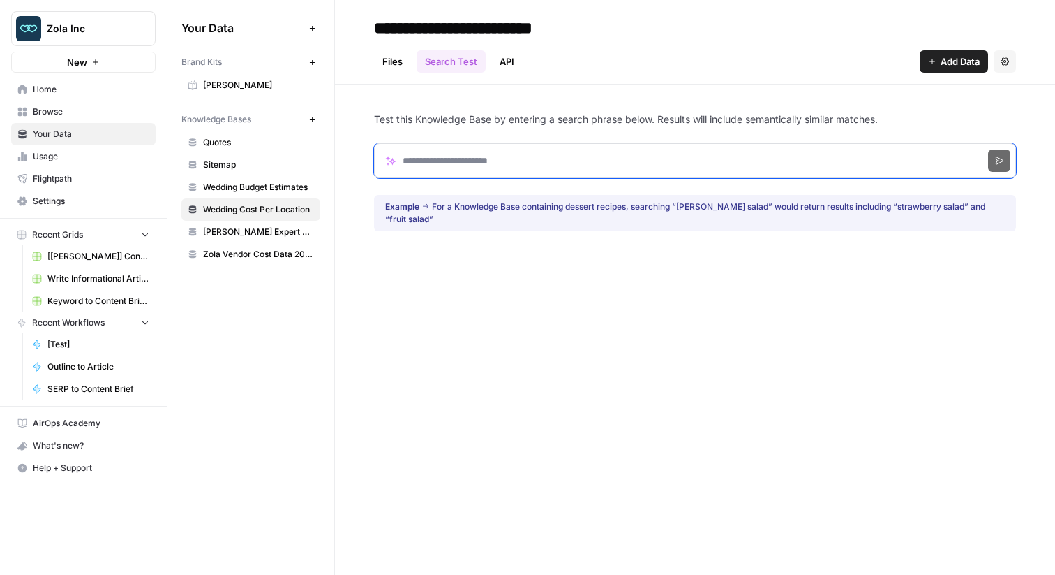
paste input "*******"
click at [501, 161] on input "Search phrase" at bounding box center [695, 160] width 642 height 35
type input "*********"
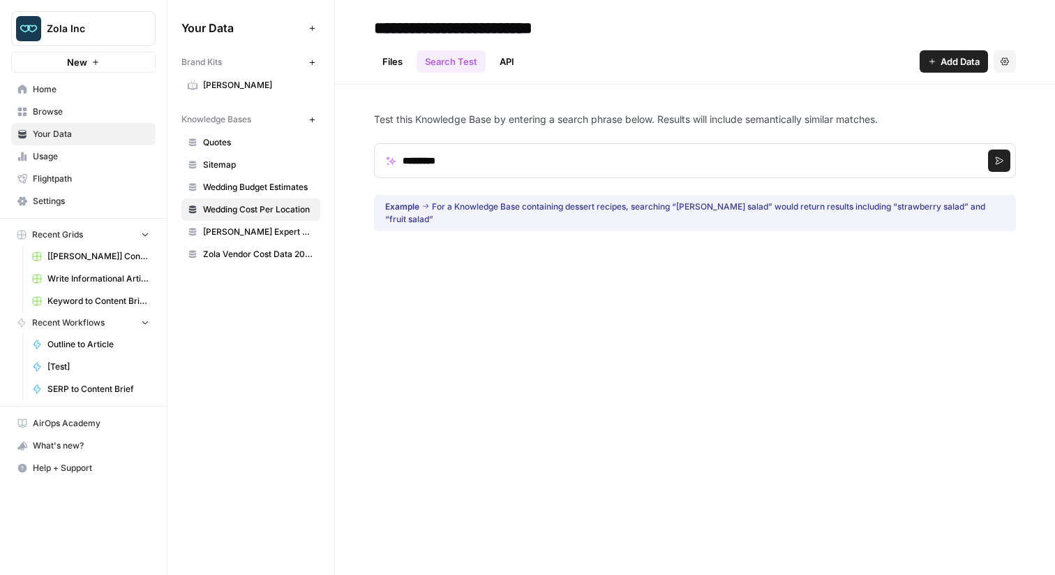
click at [1009, 165] on button "Search" at bounding box center [999, 160] width 22 height 22
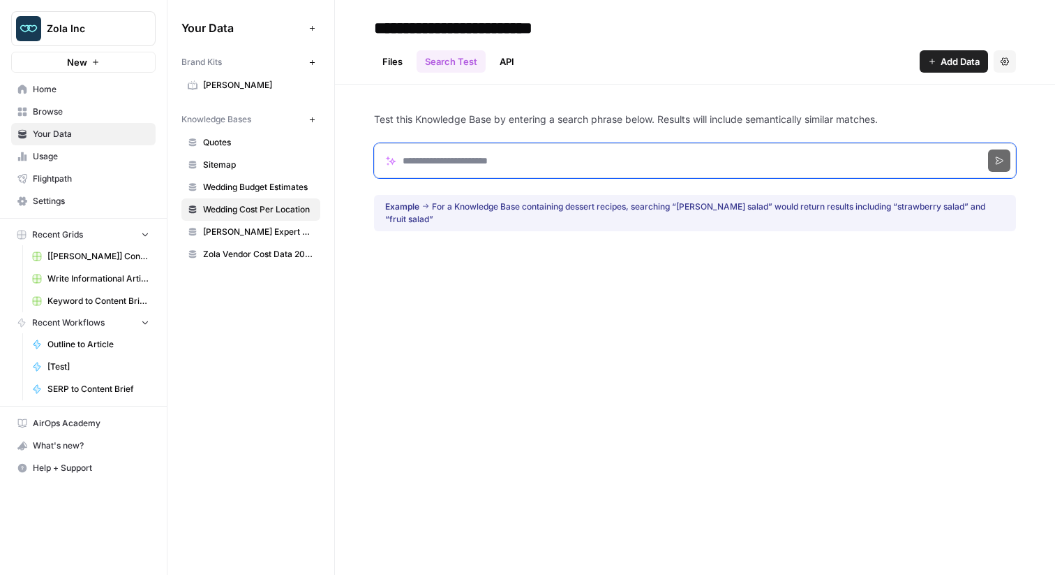
click at [471, 158] on input "Search phrase" at bounding box center [695, 160] width 642 height 35
paste input "*******"
type input "*********"
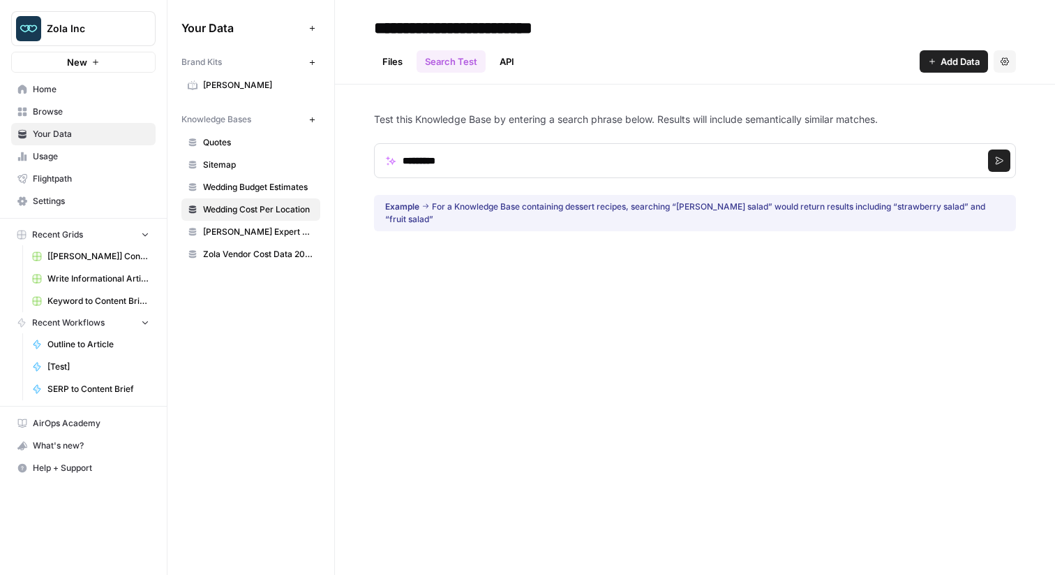
click at [999, 158] on icon "submit" at bounding box center [999, 160] width 8 height 8
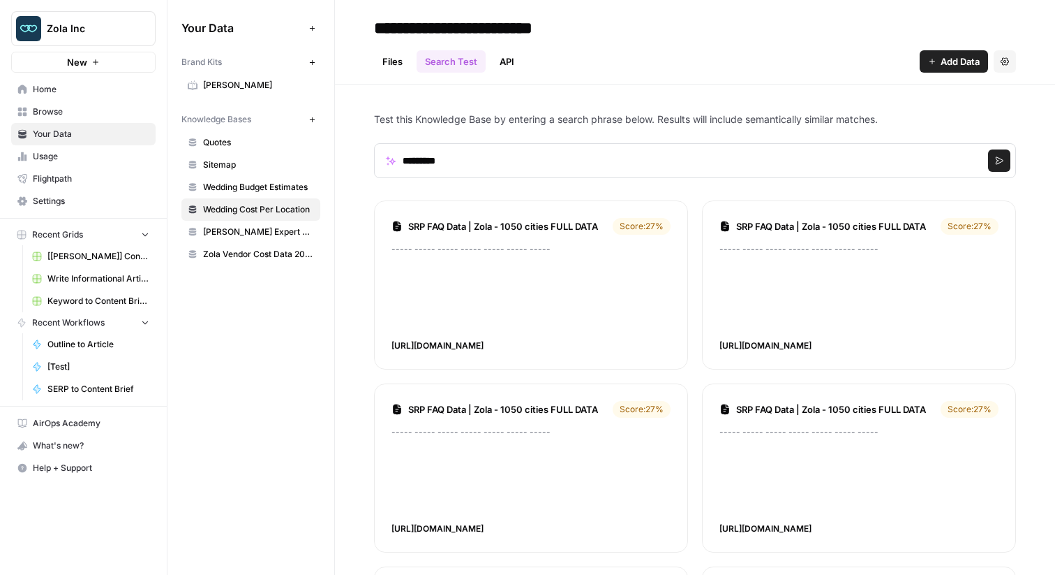
click at [397, 69] on link "Files" at bounding box center [392, 61] width 37 height 22
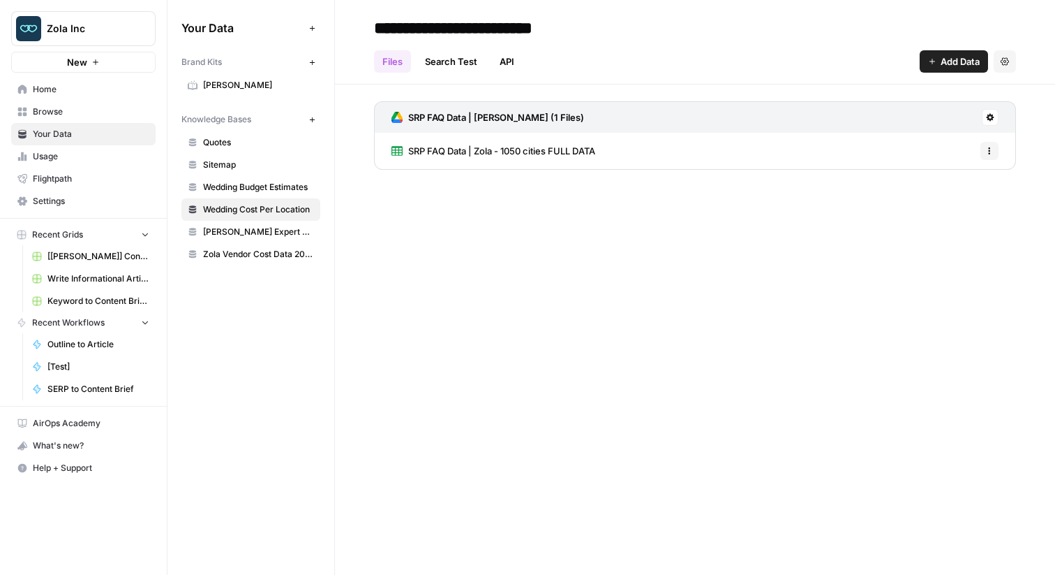
click at [686, 151] on div "SRP FAQ Data | Zola - 1050 cities FULL DATA Options" at bounding box center [695, 151] width 642 height 36
click at [977, 150] on div "SRP FAQ Data | Zola - 1050 cities FULL DATA Options" at bounding box center [695, 151] width 642 height 36
click at [986, 149] on icon "button" at bounding box center [990, 151] width 8 height 8
click at [905, 141] on div "SRP FAQ Data | Zola - 1050 cities FULL DATA Options" at bounding box center [695, 151] width 642 height 36
click at [985, 118] on button at bounding box center [990, 117] width 17 height 17
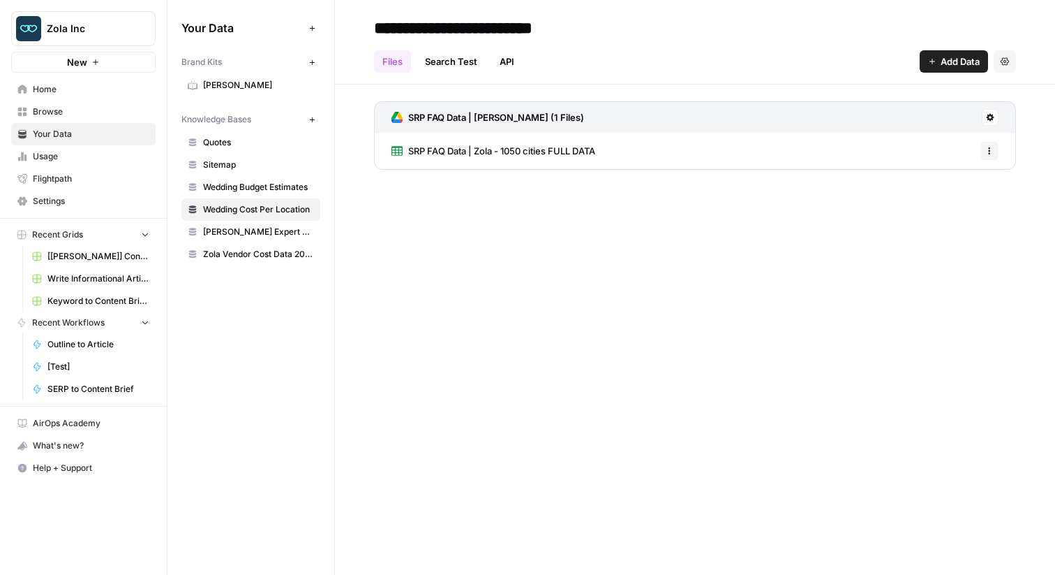
click at [785, 149] on div "SRP FAQ Data | Zola - 1050 cities FULL DATA Options" at bounding box center [695, 151] width 642 height 36
click at [639, 160] on div "SRP FAQ Data | Zola - 1050 cities FULL DATA Options" at bounding box center [695, 151] width 642 height 36
click at [576, 149] on span "SRP FAQ Data | Zola - 1050 cities FULL DATA" at bounding box center [501, 151] width 187 height 14
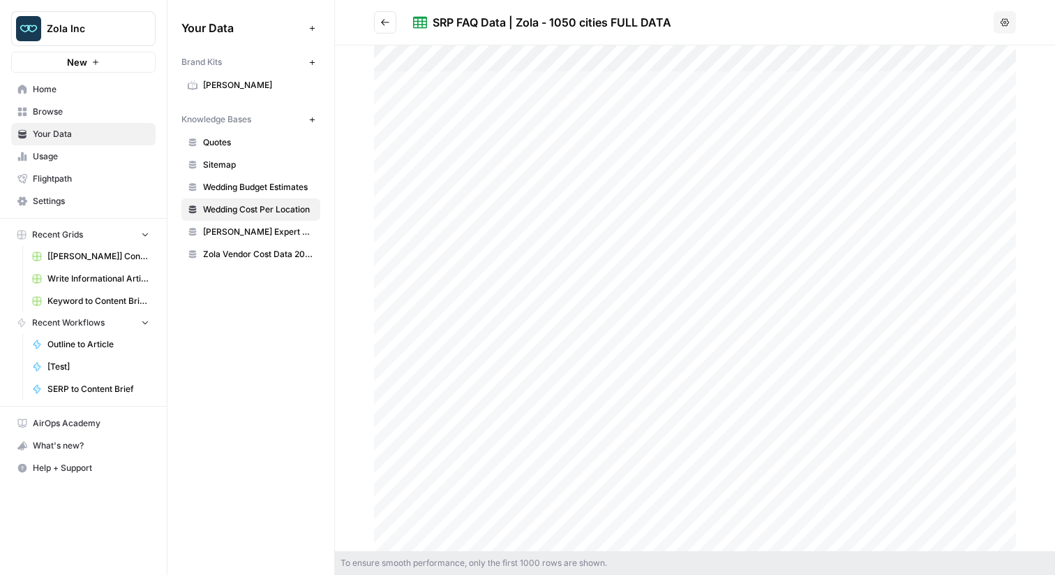
click at [377, 23] on button "Go back" at bounding box center [385, 22] width 22 height 22
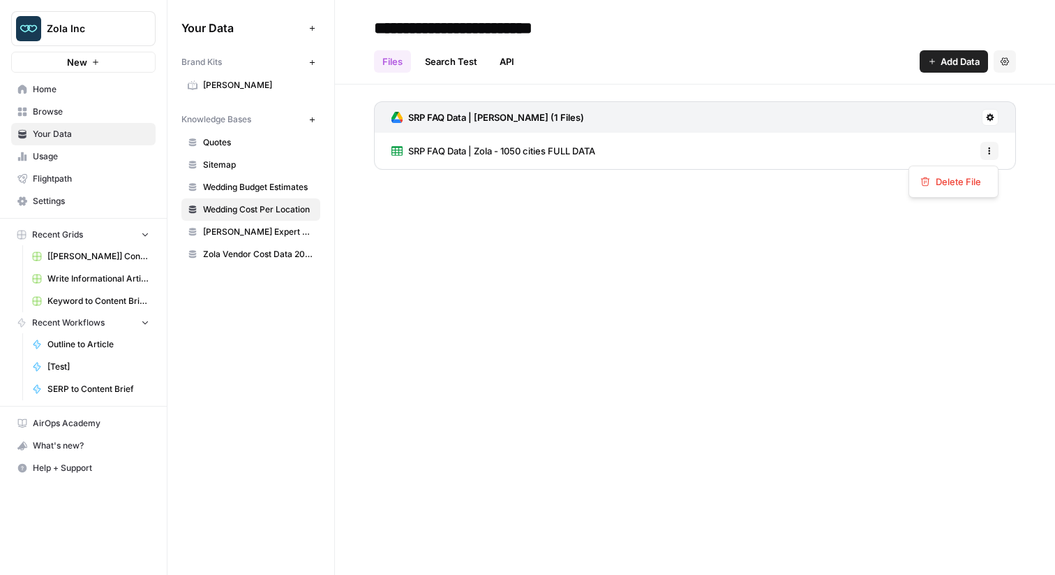
click at [987, 154] on button "Options" at bounding box center [990, 151] width 18 height 18
click at [1005, 66] on button "Settings" at bounding box center [1005, 61] width 22 height 22
click at [856, 170] on div "SRP FAQ Data | Zola (1 Files) SRP FAQ Data | Zola - 1050 cities FULL DATA Optio…" at bounding box center [695, 141] width 642 height 80
click at [817, 149] on div "SRP FAQ Data | Zola - 1050 cities FULL DATA Options" at bounding box center [695, 151] width 642 height 36
click at [856, 146] on div "SRP FAQ Data | Zola - 1050 cities FULL DATA Options" at bounding box center [695, 151] width 642 height 36
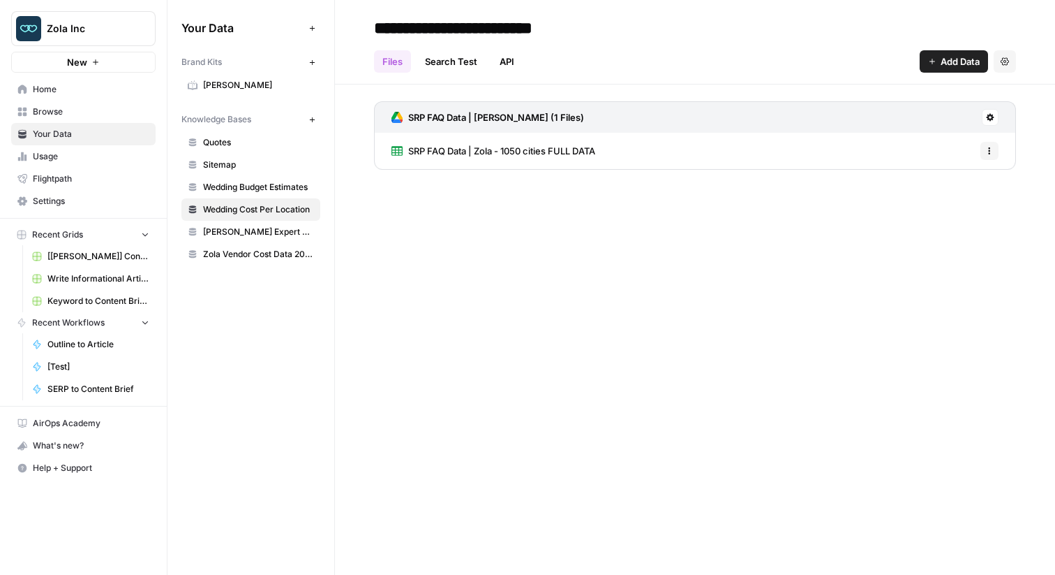
click at [579, 140] on link "SRP FAQ Data | Zola - 1050 cities FULL DATA" at bounding box center [494, 151] width 204 height 36
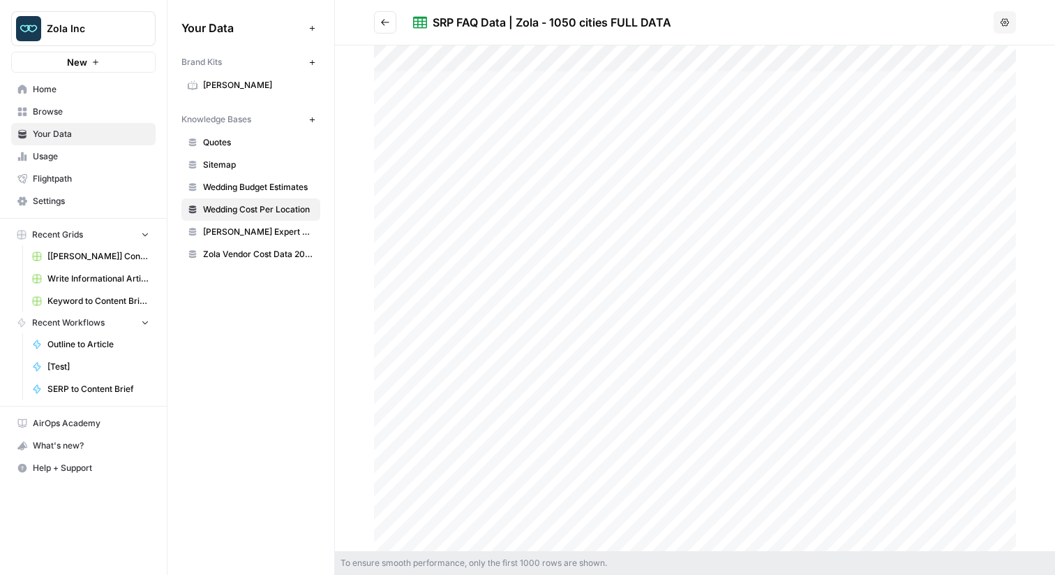
click at [1003, 25] on icon "button" at bounding box center [1005, 22] width 8 height 8
click at [847, 25] on h2 "SRP FAQ Data | Zola - 1050 cities FULL DATA" at bounding box center [681, 22] width 614 height 22
click at [380, 22] on icon "Go back" at bounding box center [385, 22] width 10 height 10
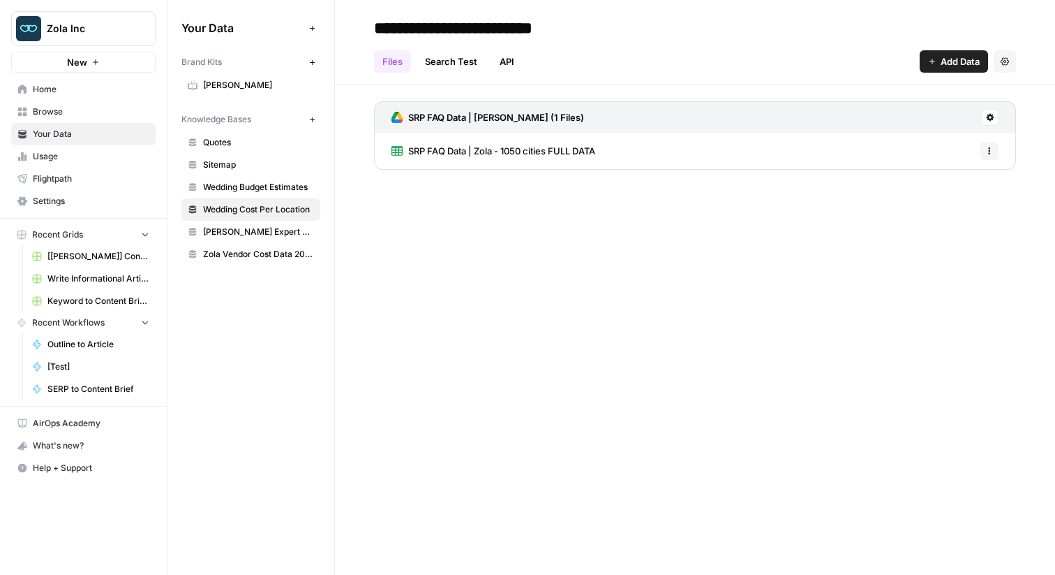
click at [277, 237] on span "[PERSON_NAME] Expert Advice Articles" at bounding box center [258, 231] width 111 height 13
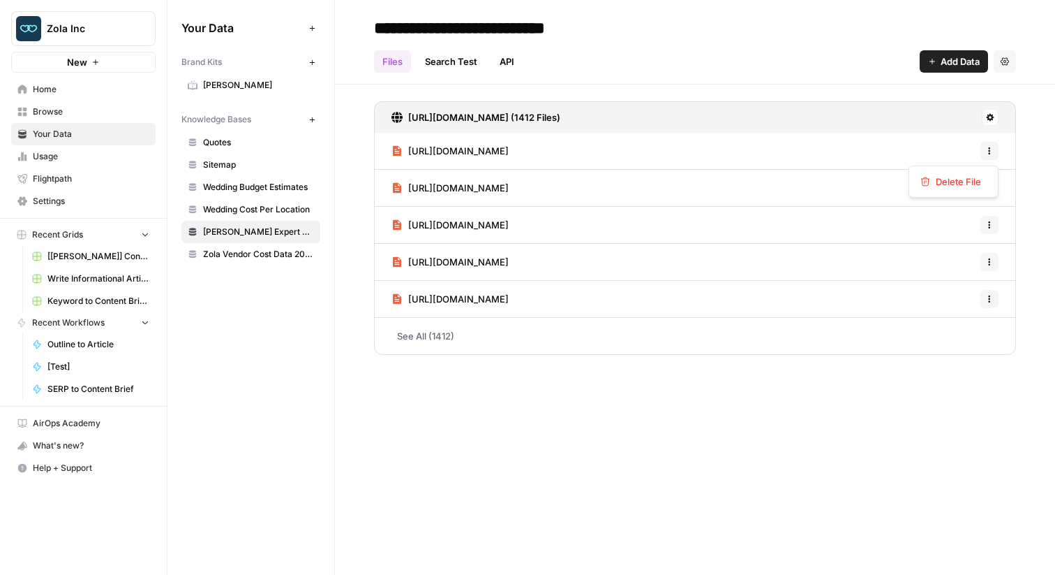
click at [993, 144] on button "Options" at bounding box center [990, 151] width 18 height 18
click at [272, 164] on span "Sitemap" at bounding box center [258, 164] width 111 height 13
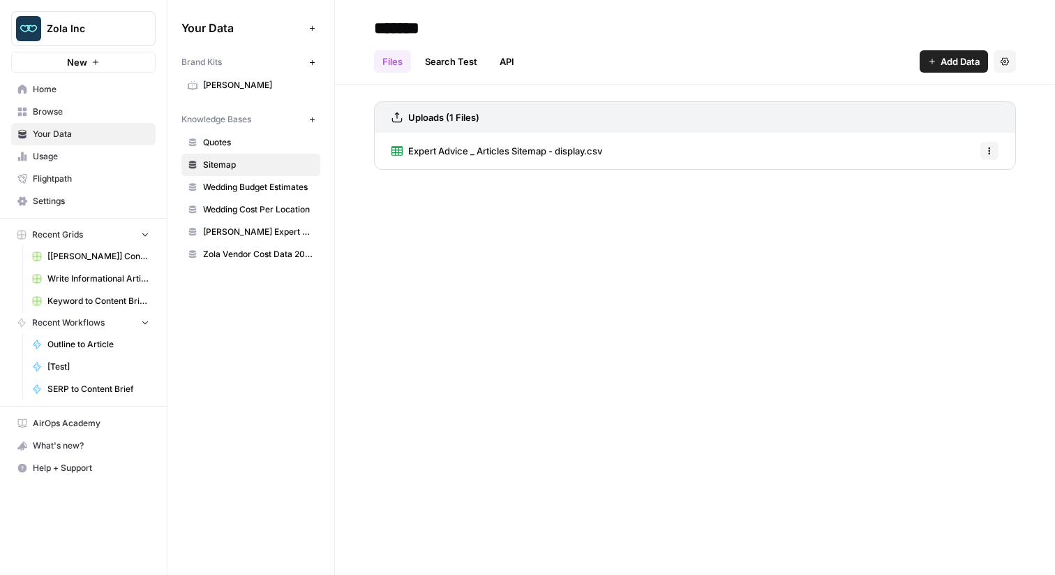
click at [261, 139] on span "Quotes" at bounding box center [258, 142] width 111 height 13
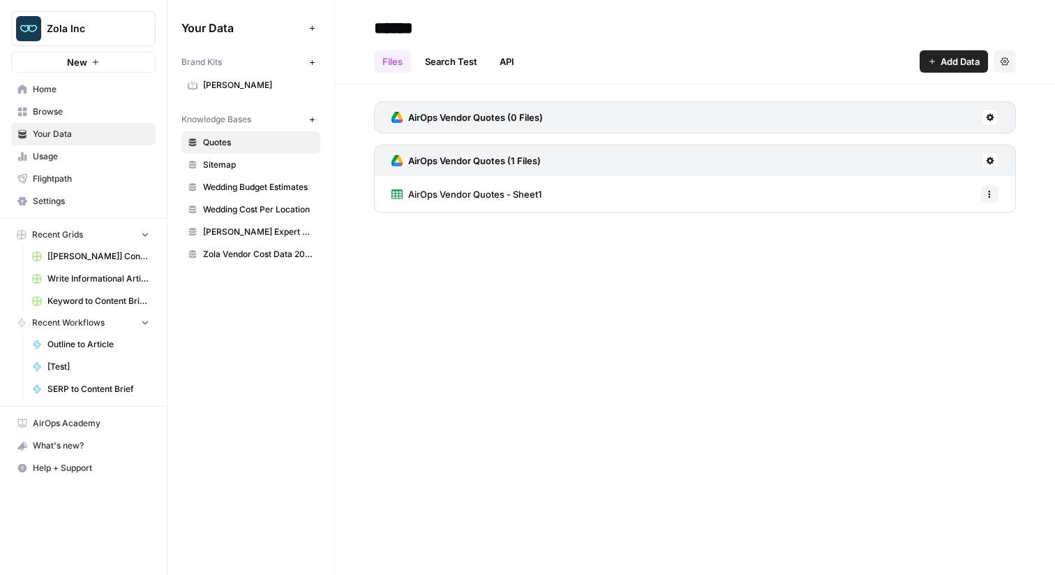
click at [254, 186] on span "Wedding Budget Estimates" at bounding box center [258, 187] width 111 height 13
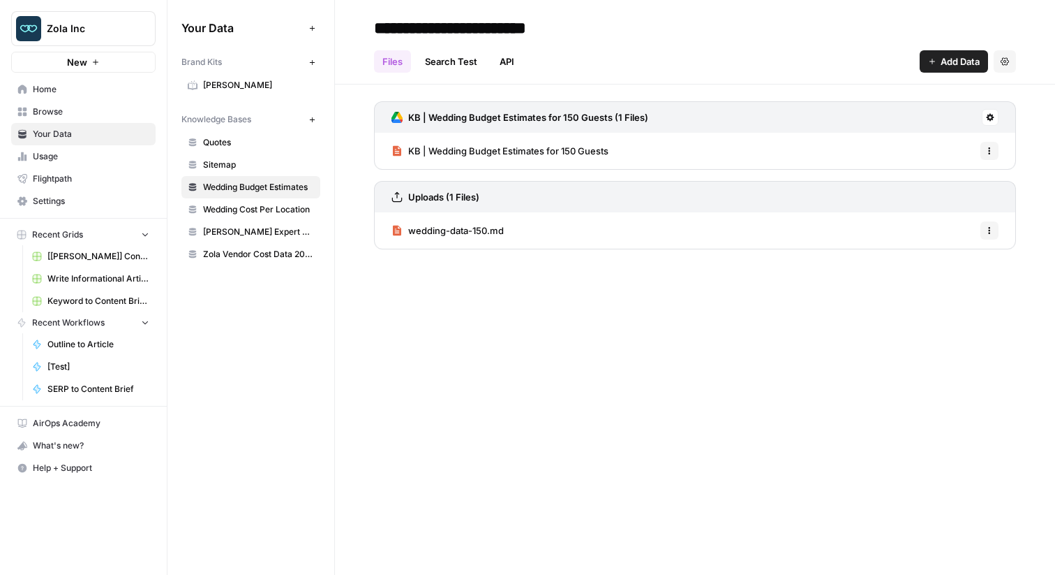
click at [422, 149] on span "KB | Wedding Budget Estimates for 150 Guests" at bounding box center [508, 151] width 200 height 14
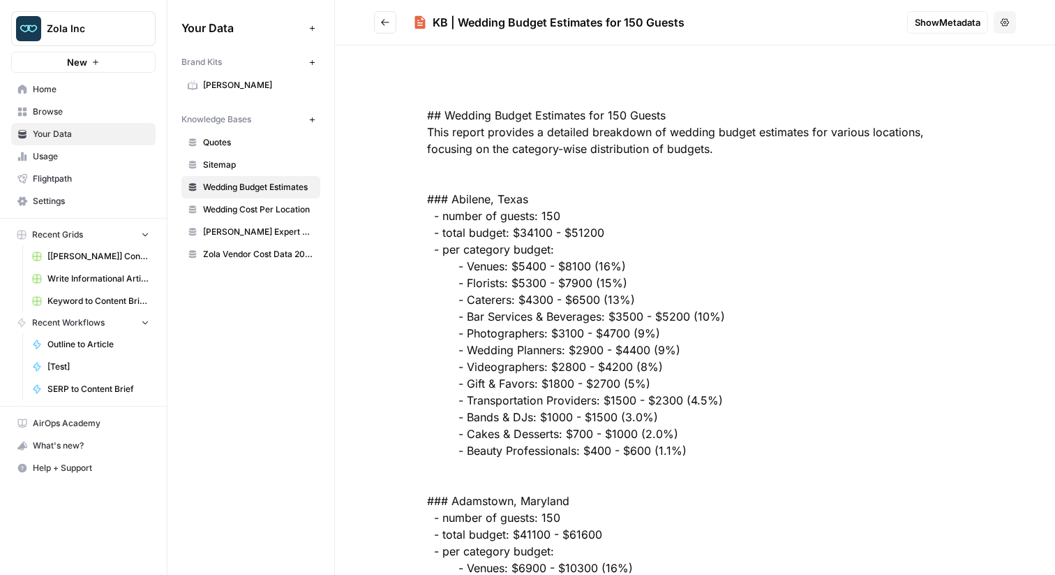
click at [1005, 24] on icon "button" at bounding box center [1005, 22] width 8 height 8
click at [880, 26] on h2 "KB | Wedding Budget Estimates for 150 Guests" at bounding box center [635, 22] width 522 height 22
click at [939, 26] on span "Show Metadata" at bounding box center [948, 22] width 66 height 14
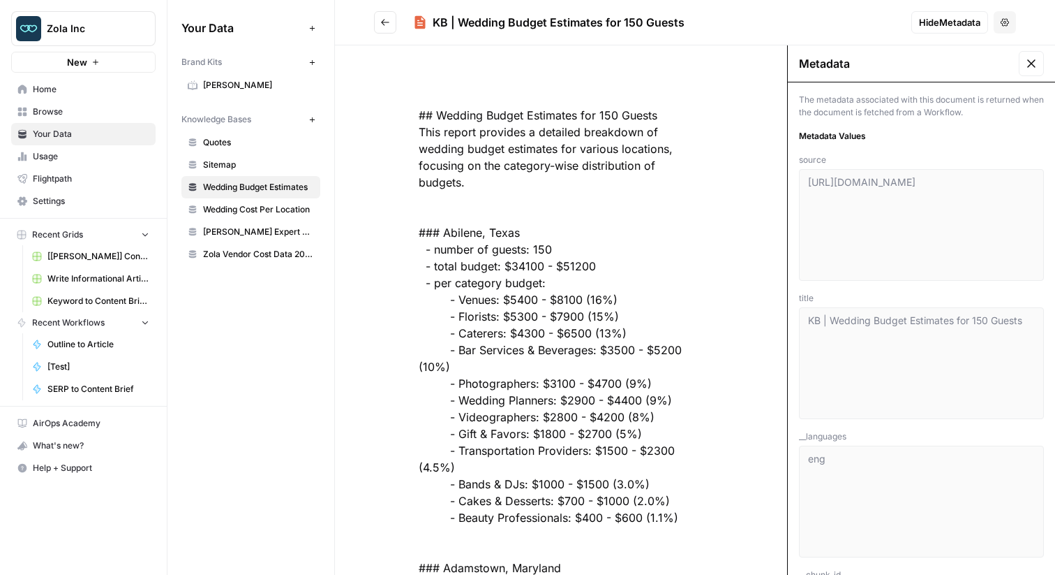
click at [385, 27] on icon "Go back" at bounding box center [385, 22] width 10 height 10
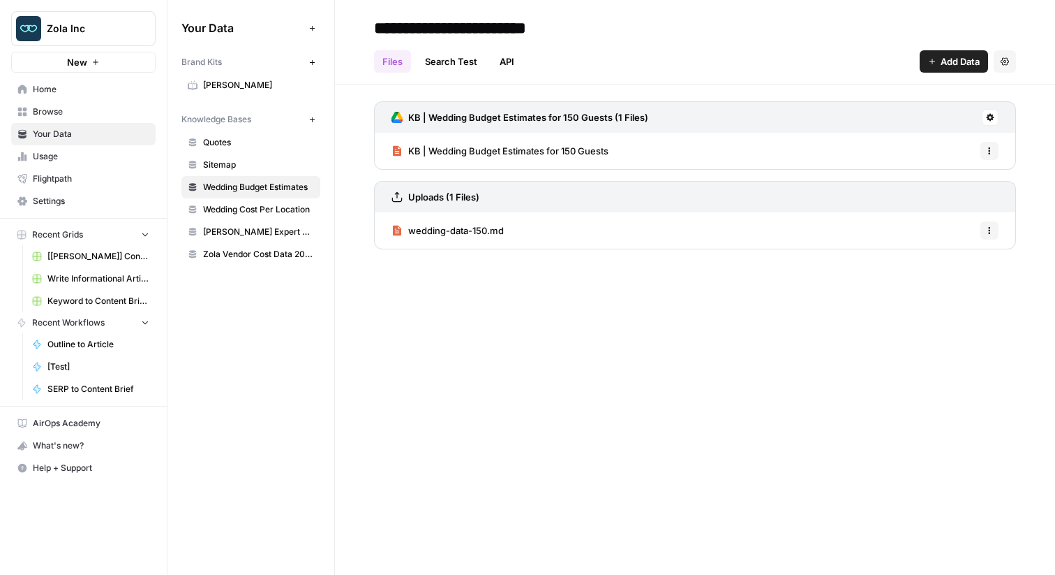
click at [272, 206] on span "Wedding Cost Per Location" at bounding box center [258, 209] width 111 height 13
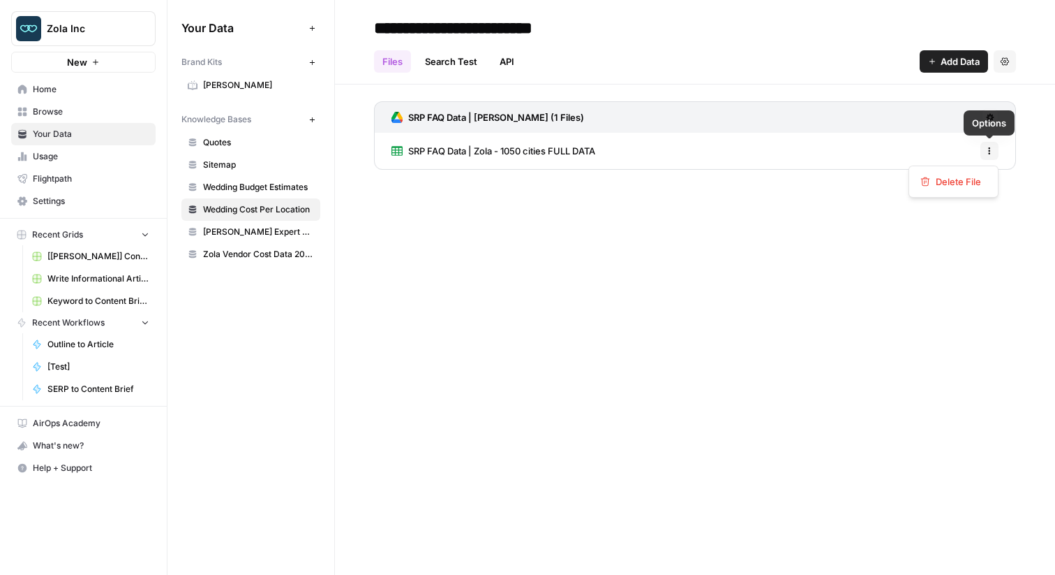
click at [984, 149] on button "Options" at bounding box center [990, 151] width 18 height 18
click at [851, 147] on div "SRP FAQ Data | Zola - 1050 cities FULL DATA Options" at bounding box center [695, 151] width 642 height 36
click at [551, 148] on span "SRP FAQ Data | Zola - 1050 cities FULL DATA" at bounding box center [501, 151] width 187 height 14
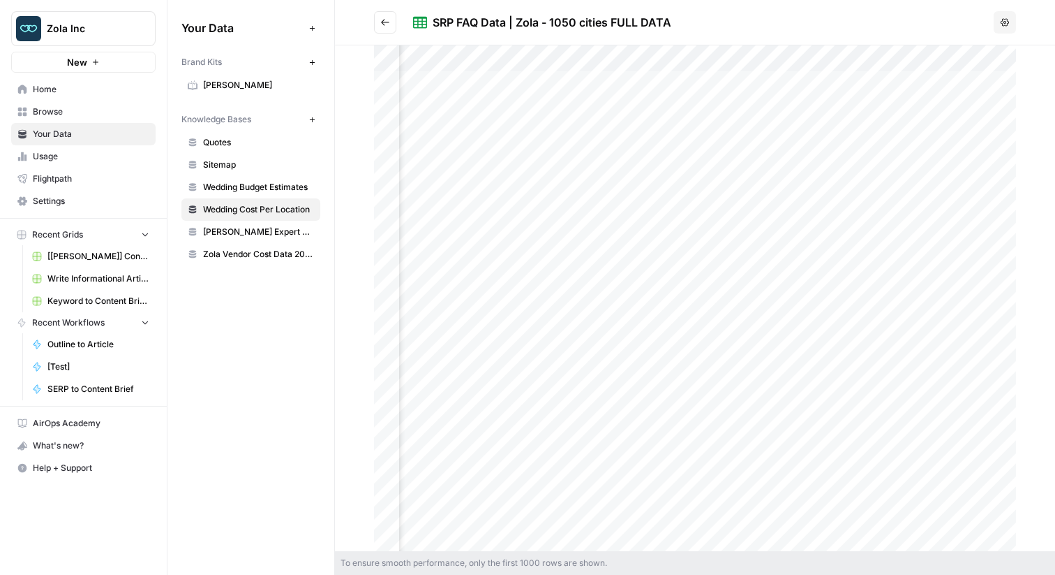
scroll to position [0, 2017]
click at [1010, 36] on header "SRP FAQ Data | Zola - 1050 cities FULL DATA Options" at bounding box center [695, 22] width 720 height 45
click at [1005, 22] on icon "button" at bounding box center [1005, 22] width 8 height 8
click at [764, 81] on div at bounding box center [695, 297] width 642 height 505
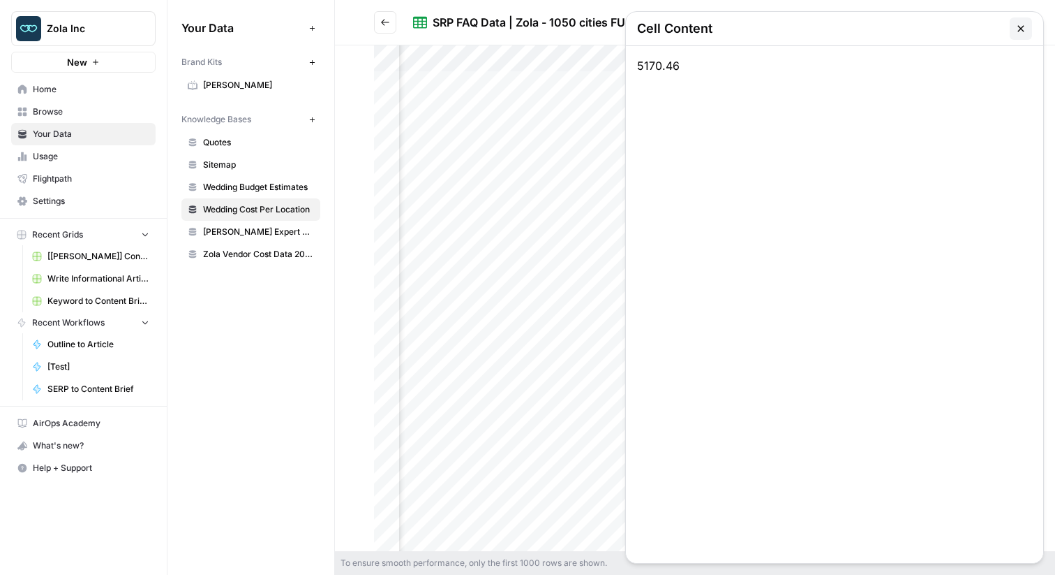
click at [637, 30] on div "Cell Content" at bounding box center [674, 29] width 75 height 20
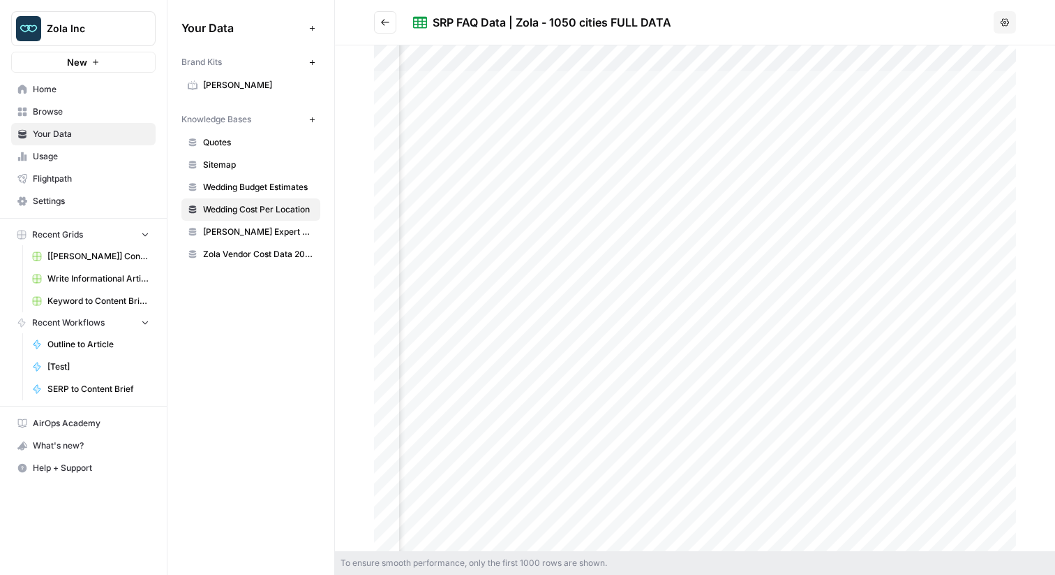
click at [579, 32] on h2 "SRP FAQ Data | Zola - 1050 cities FULL DATA" at bounding box center [681, 22] width 614 height 22
click at [392, 22] on button "Go back" at bounding box center [385, 22] width 22 height 22
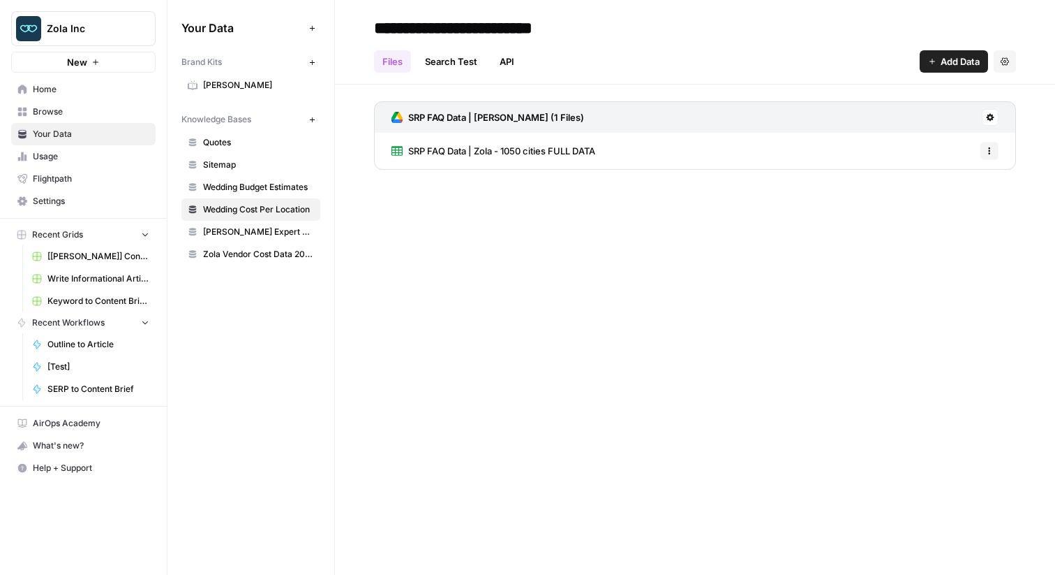
click at [491, 152] on span "SRP FAQ Data | Zola - 1050 cities FULL DATA" at bounding box center [501, 151] width 187 height 14
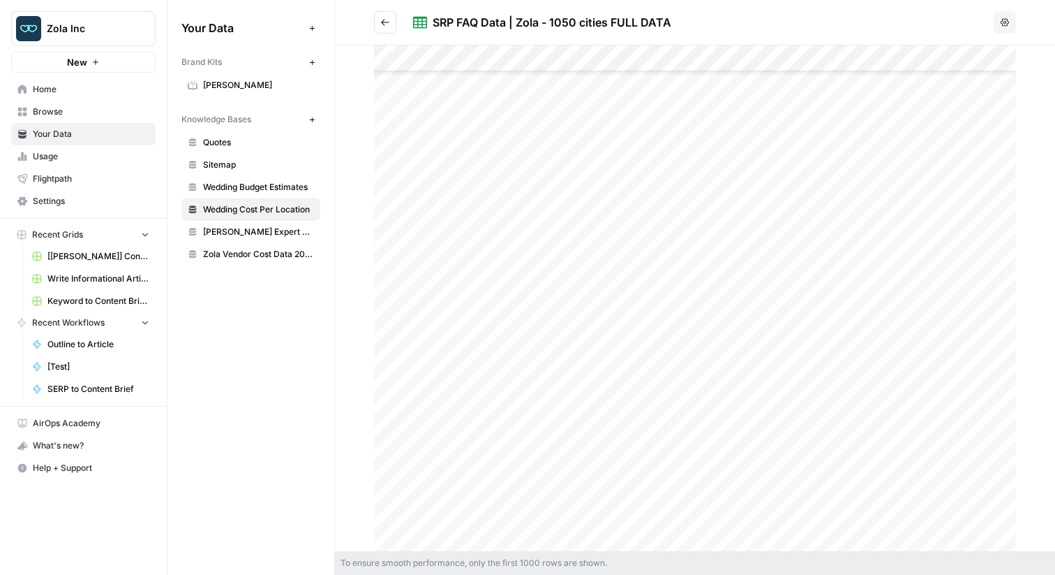
scroll to position [489, 0]
drag, startPoint x: 432, startPoint y: 258, endPoint x: 414, endPoint y: 262, distance: 18.5
click at [414, 262] on div at bounding box center [695, 297] width 642 height 505
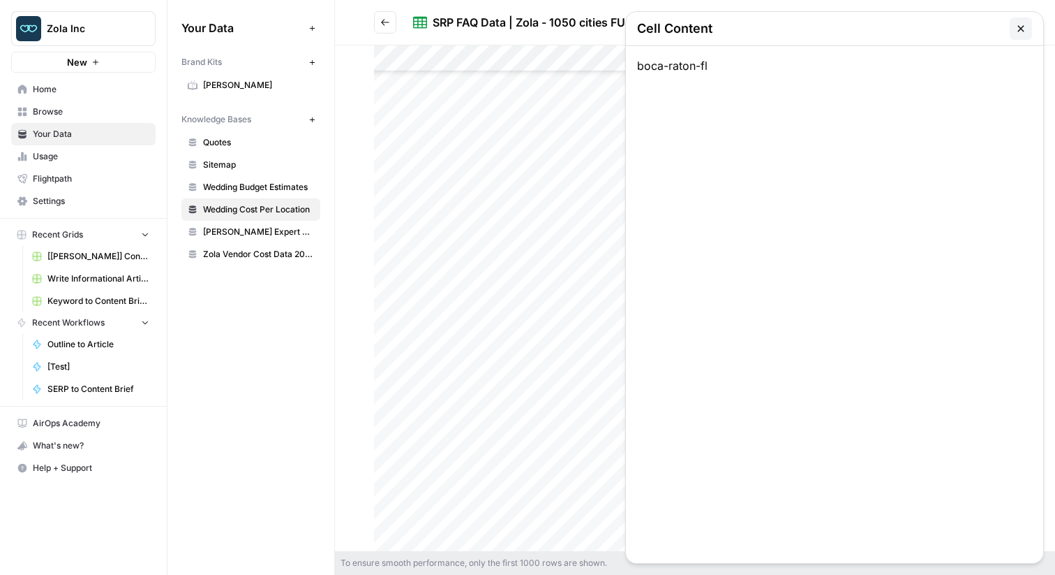
scroll to position [960, 0]
click at [1026, 31] on icon "button" at bounding box center [1021, 28] width 11 height 11
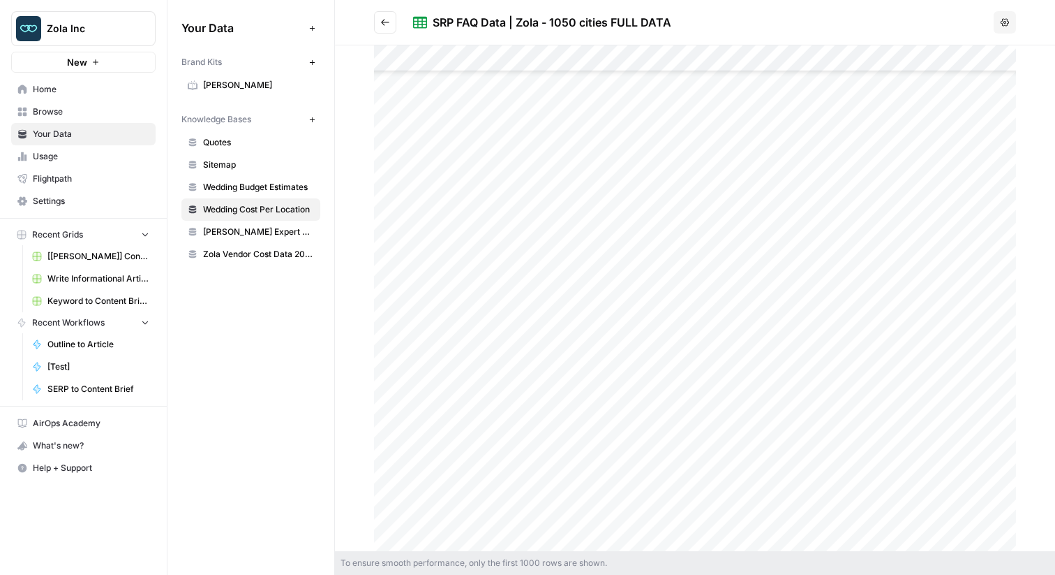
scroll to position [1058, 0]
click at [274, 253] on span "Zola Vendor Cost Data 2025" at bounding box center [258, 254] width 111 height 13
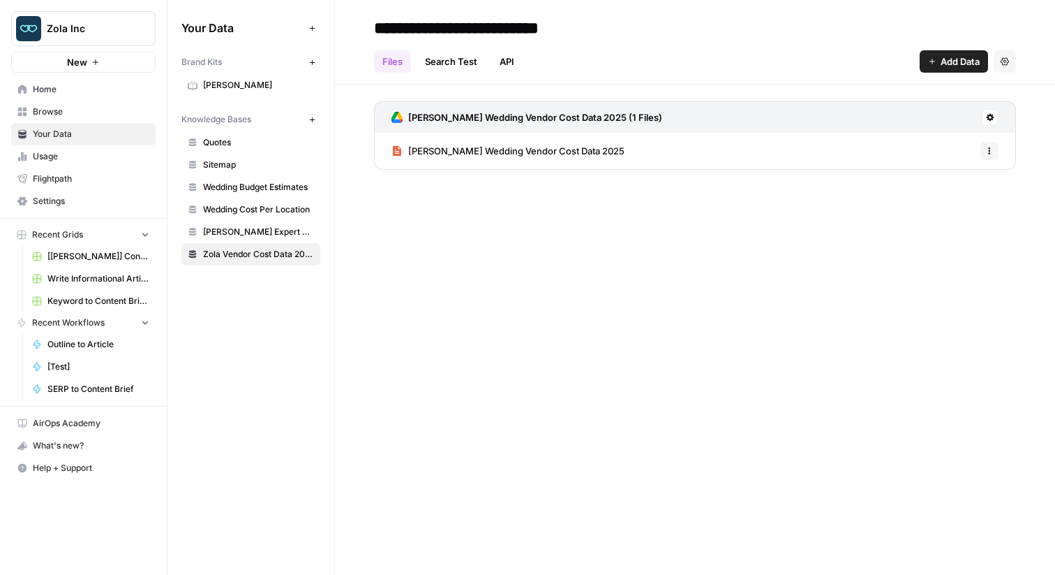
click at [562, 157] on link "[PERSON_NAME] Wedding Vendor Cost Data 2025" at bounding box center [508, 151] width 233 height 36
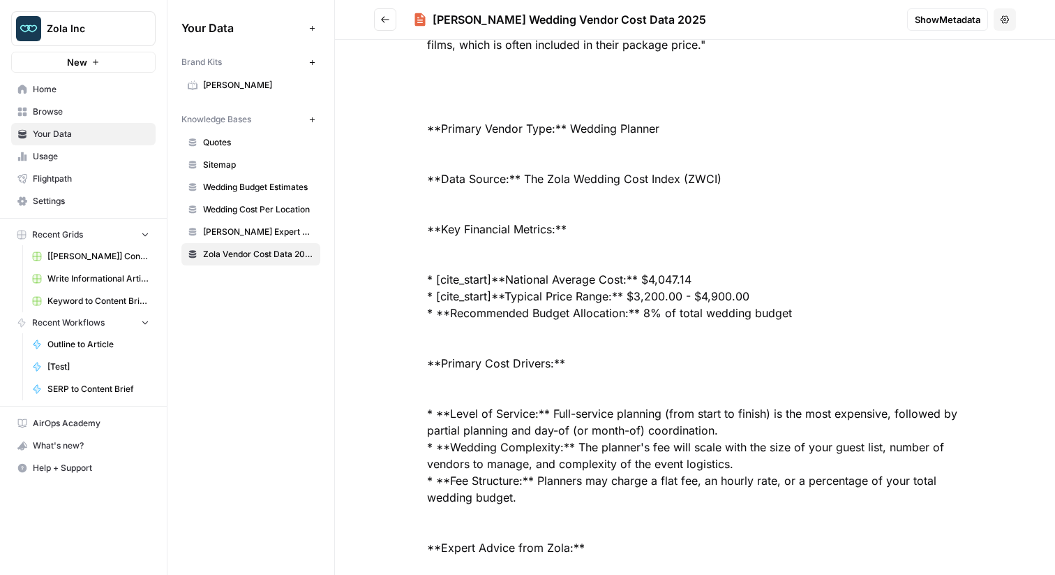
scroll to position [6463, 0]
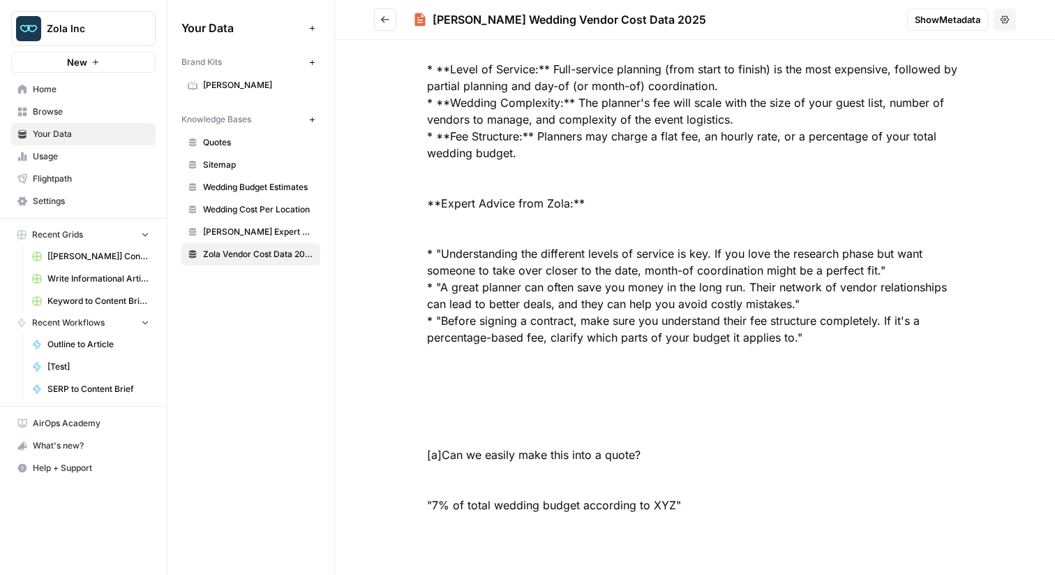
drag, startPoint x: 676, startPoint y: 498, endPoint x: 516, endPoint y: -43, distance: 563.5
click at [516, 0] on html "Zola Inc New Home Browse Your Data Usage Flightpath Settings Recent Grids [Zola…" at bounding box center [527, 287] width 1055 height 575
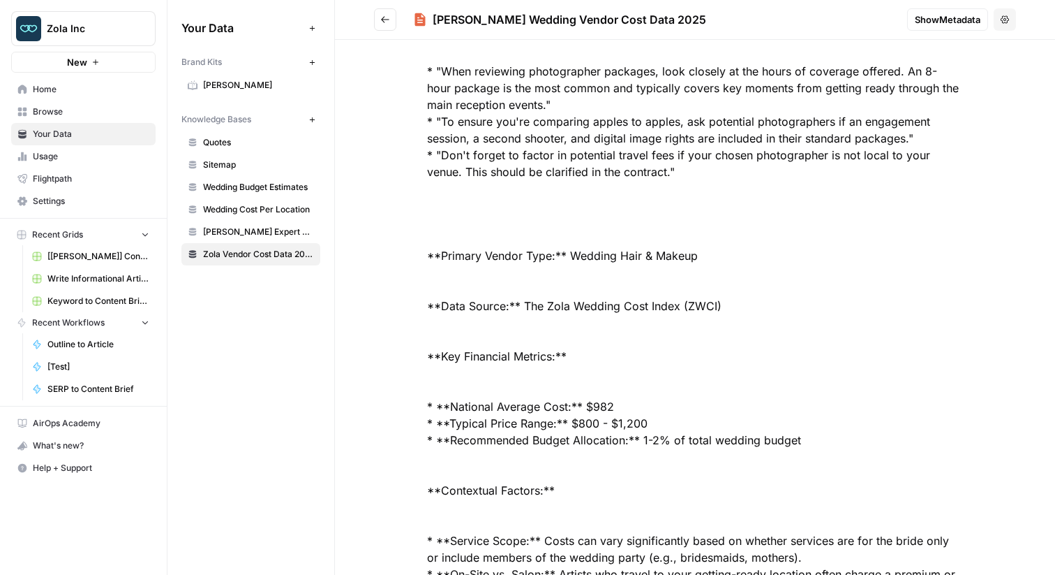
scroll to position [0, 0]
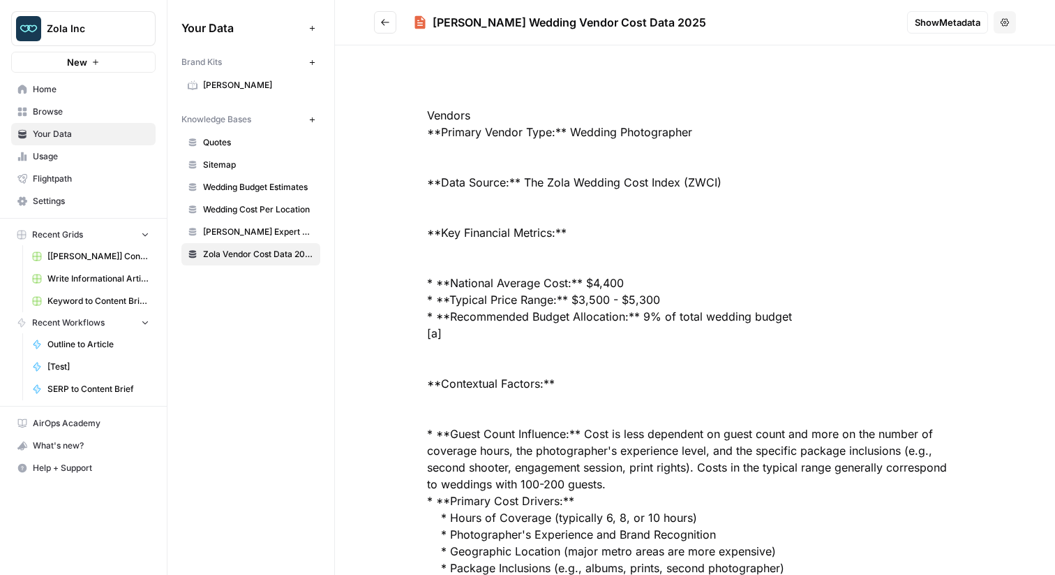
drag, startPoint x: 689, startPoint y: 504, endPoint x: 426, endPoint y: 121, distance: 464.3
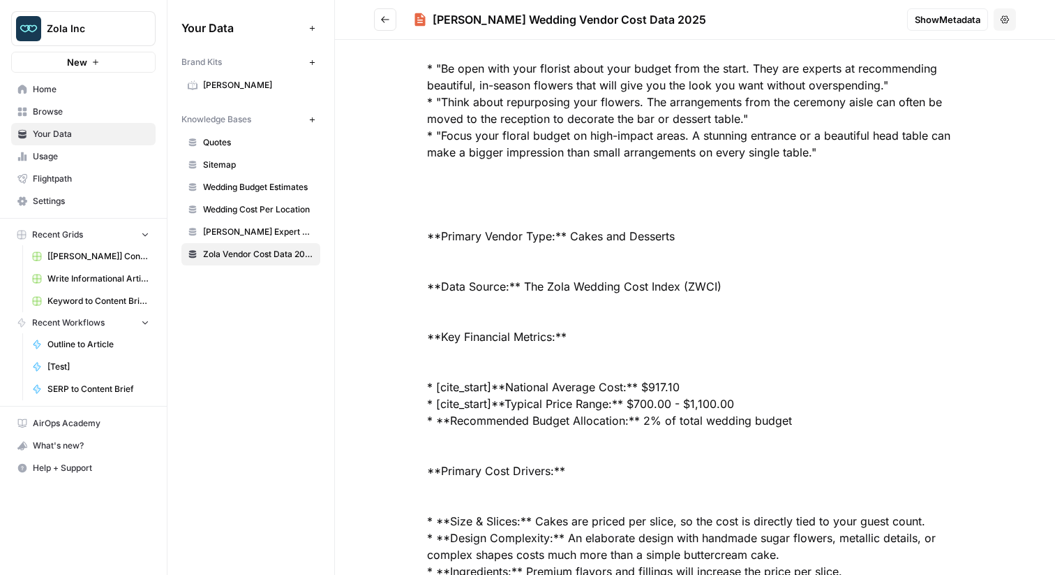
scroll to position [4799, 0]
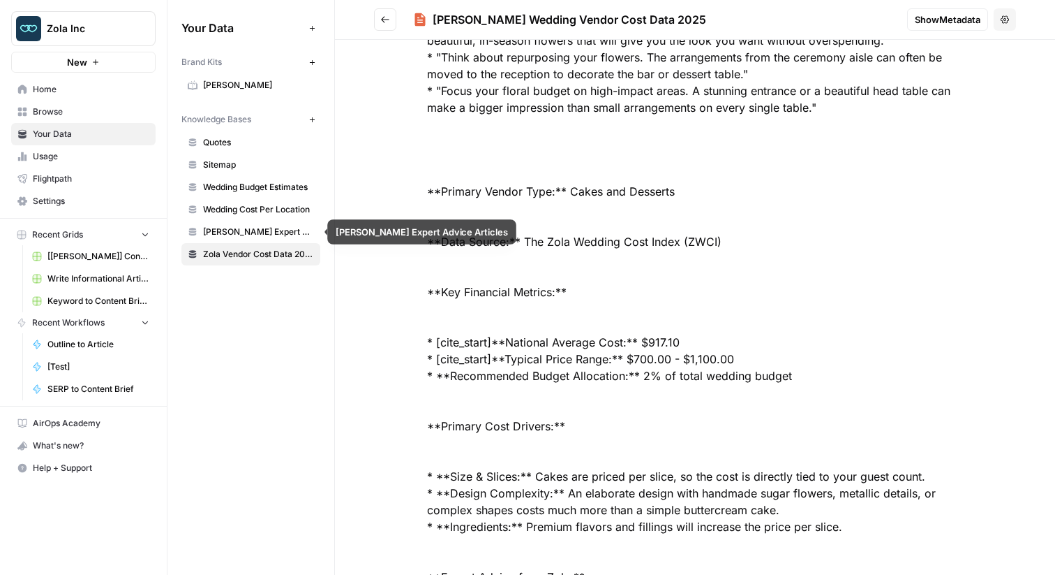
click at [274, 236] on span "[PERSON_NAME] Expert Advice Articles" at bounding box center [258, 231] width 111 height 13
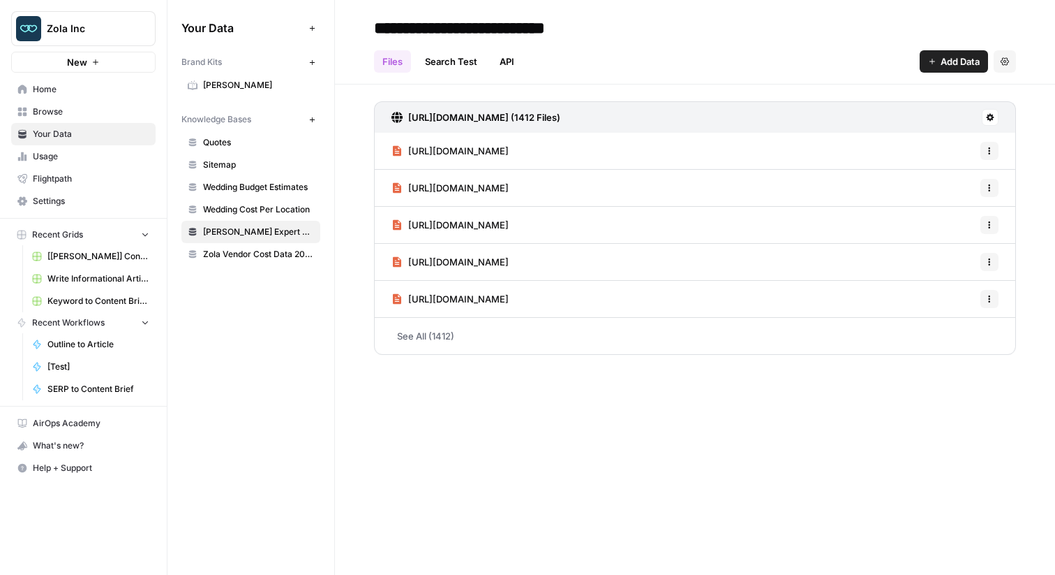
click at [299, 211] on span "Wedding Cost Per Location" at bounding box center [258, 209] width 111 height 13
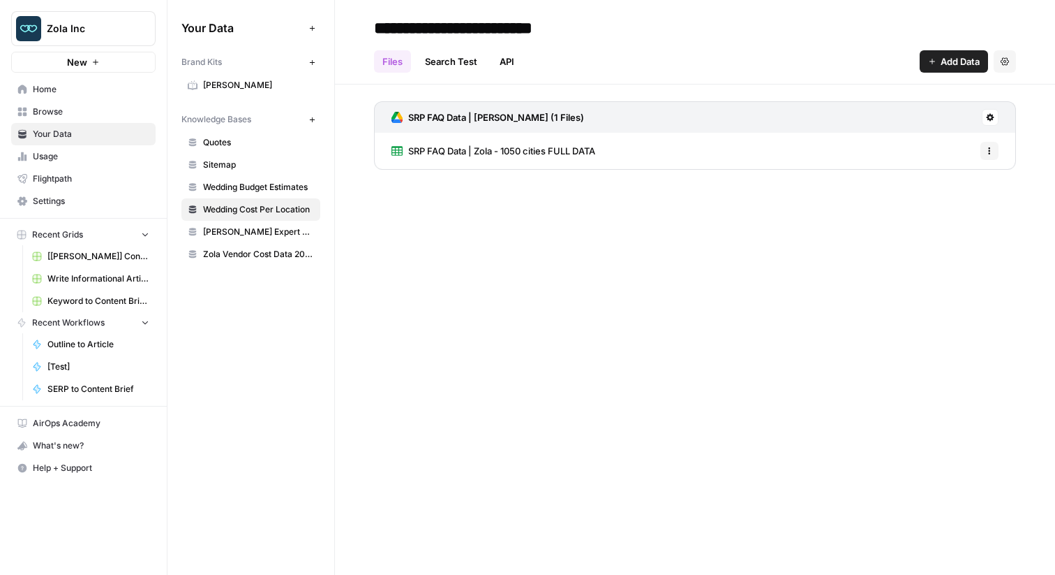
click at [423, 138] on link "SRP FAQ Data | Zola - 1050 cities FULL DATA" at bounding box center [494, 151] width 204 height 36
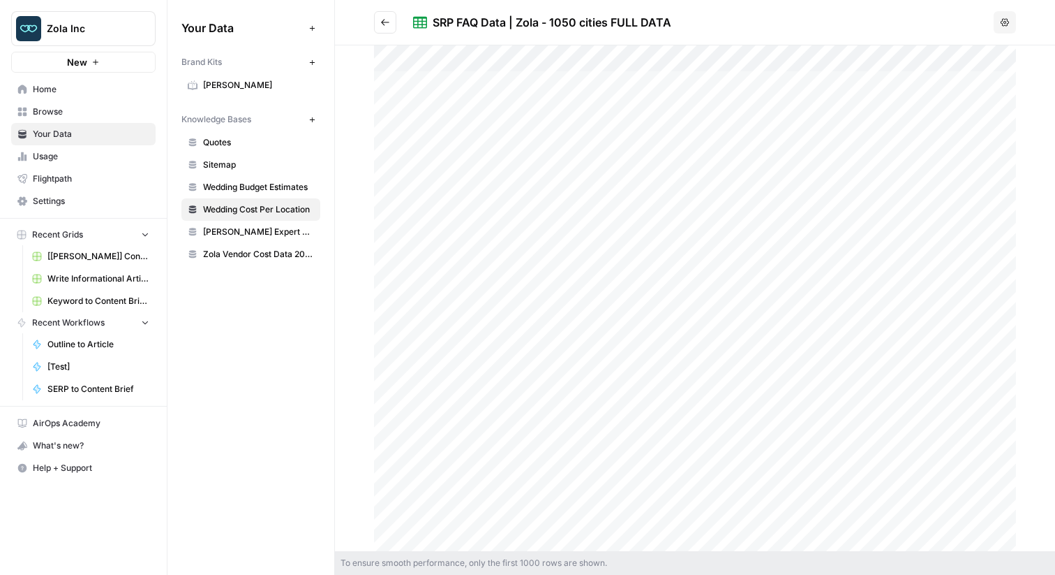
click at [443, 157] on div at bounding box center [695, 297] width 642 height 505
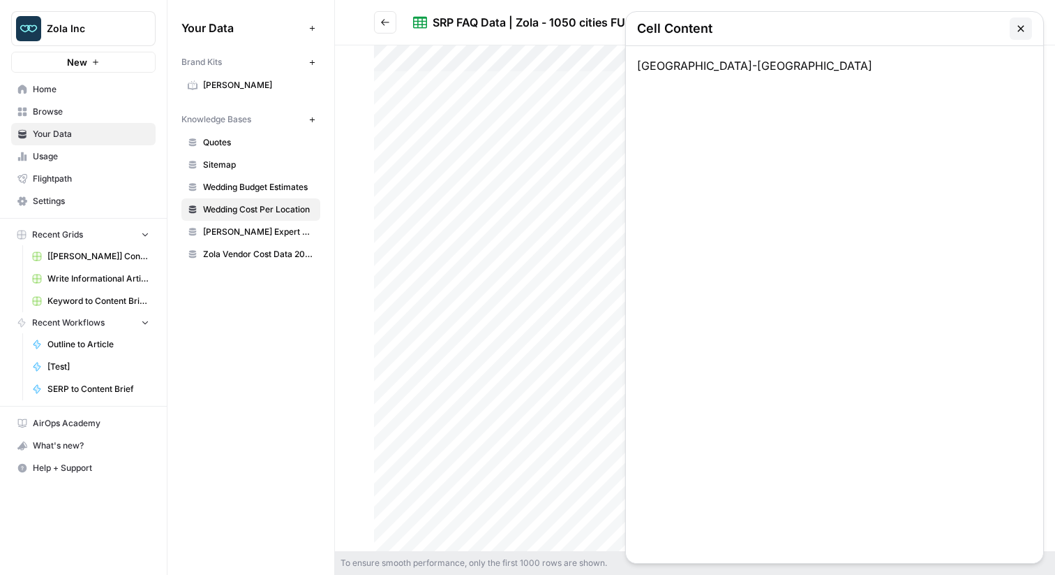
click at [1025, 20] on button "button" at bounding box center [1021, 28] width 22 height 22
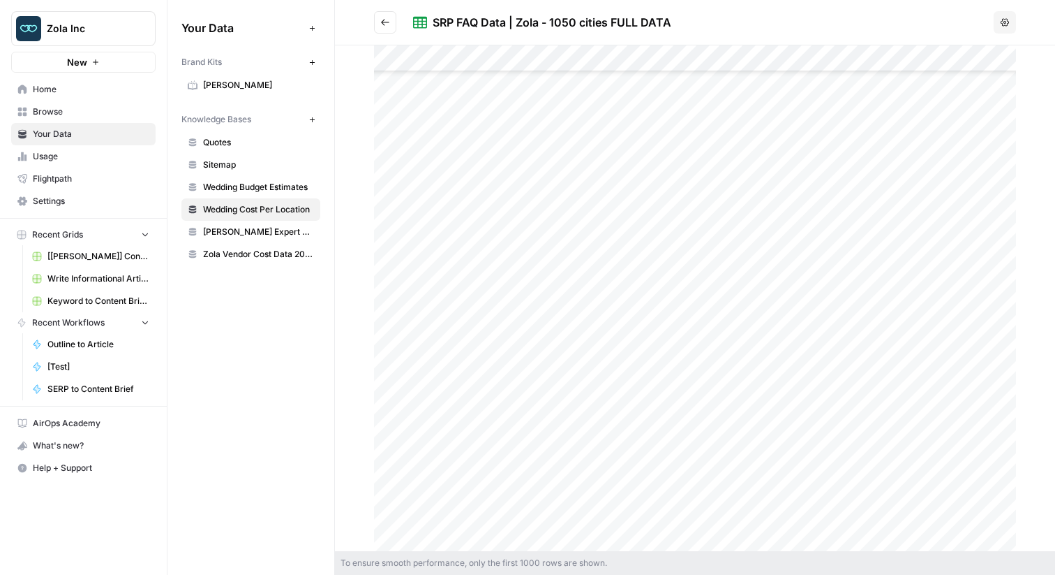
scroll to position [20746, 0]
click at [397, 19] on h2 "SRP FAQ Data | Zola - 1050 cities FULL DATA" at bounding box center [681, 22] width 614 height 22
click at [258, 255] on span "Zola Vendor Cost Data 2025" at bounding box center [258, 254] width 111 height 13
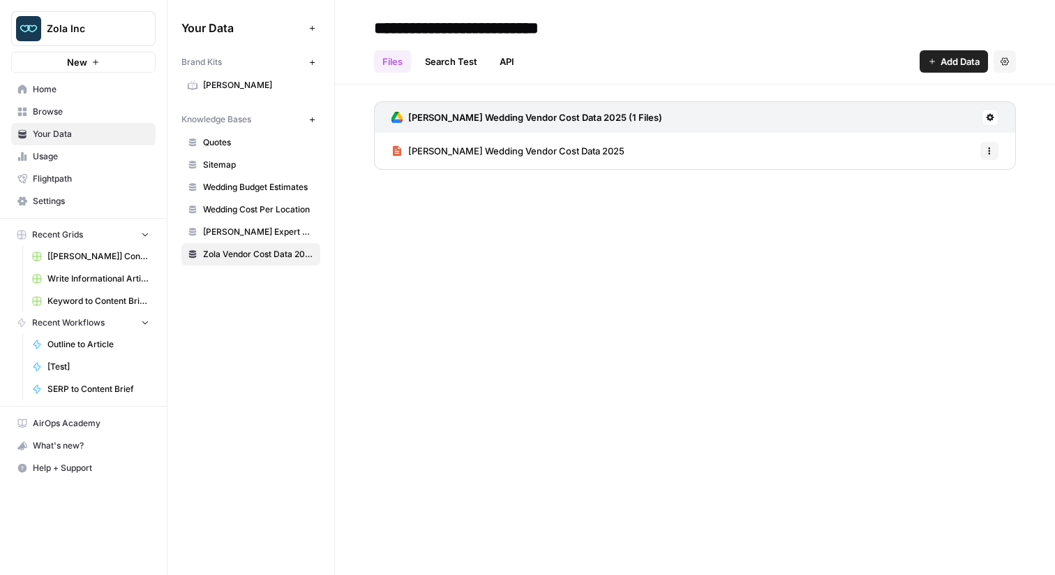
click at [665, 150] on div "Zola Wedding Vendor Cost Data 2025 Options" at bounding box center [695, 151] width 642 height 36
click at [483, 151] on span "[PERSON_NAME] Wedding Vendor Cost Data 2025" at bounding box center [516, 151] width 216 height 14
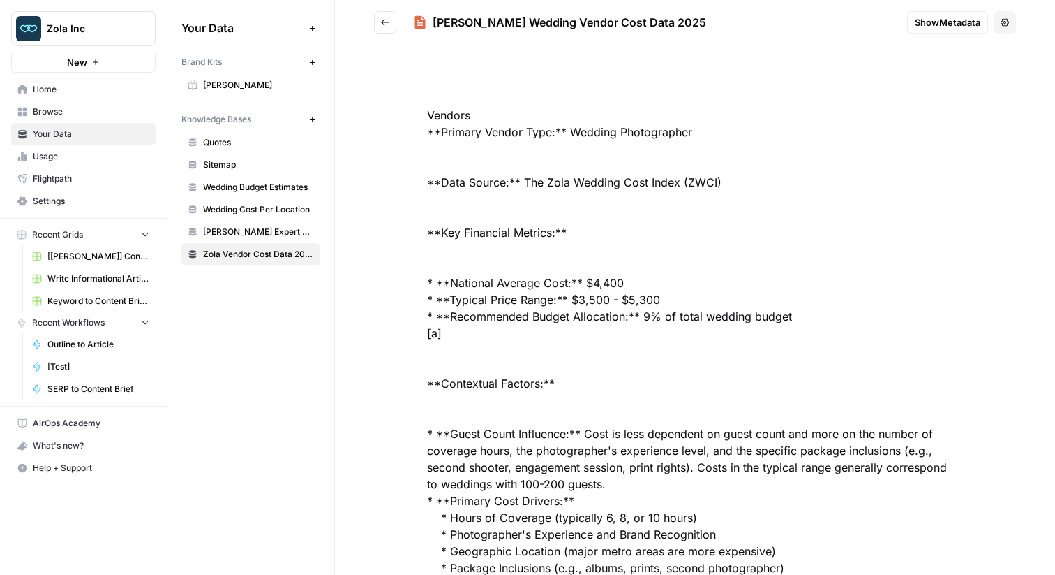
copy div "**Data Source:** The Zola Wedding Cost Index (ZWCI)"
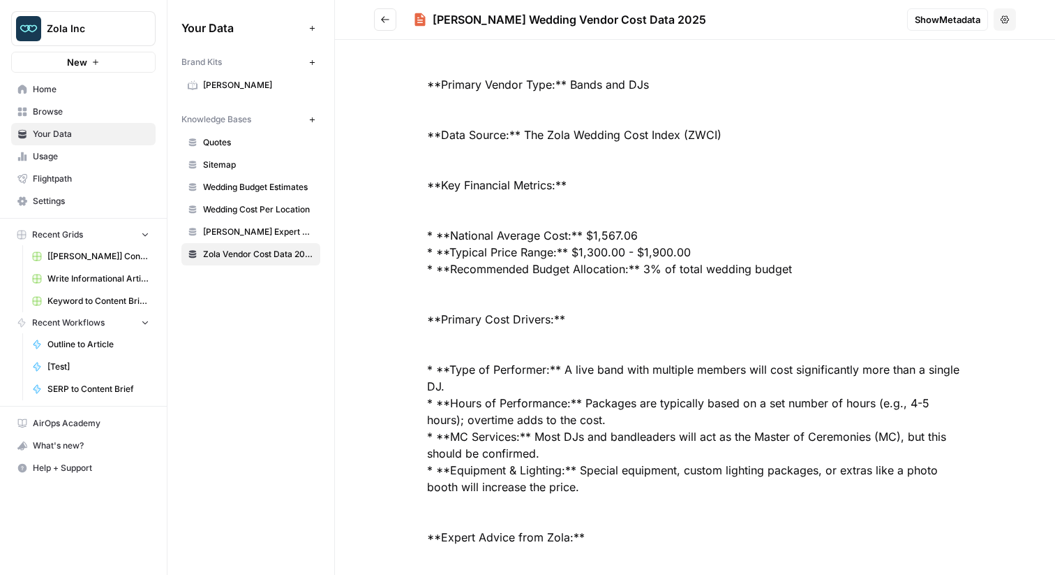
scroll to position [1647, 0]
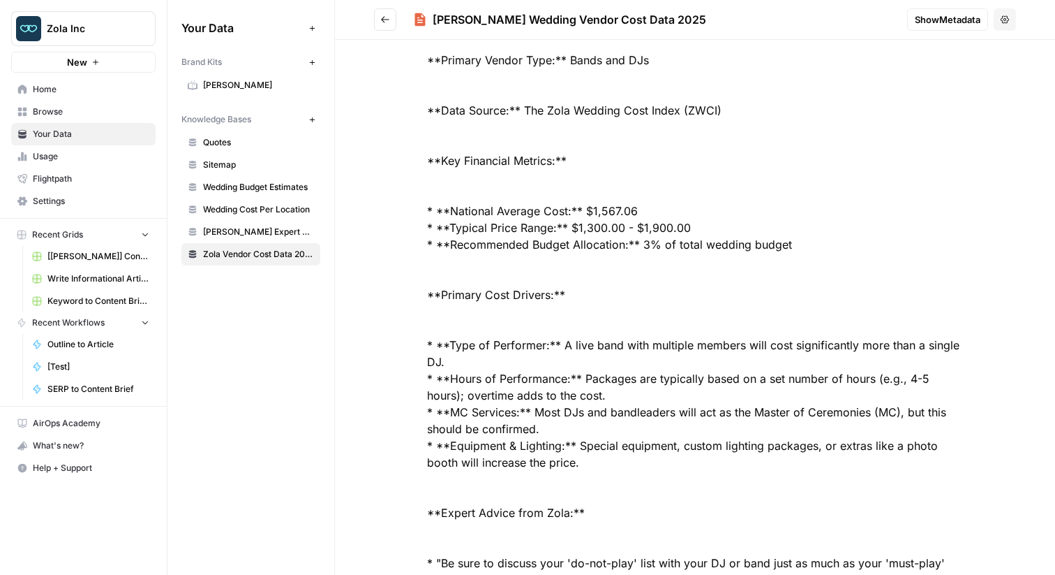
click at [387, 15] on icon "Go back" at bounding box center [385, 20] width 10 height 10
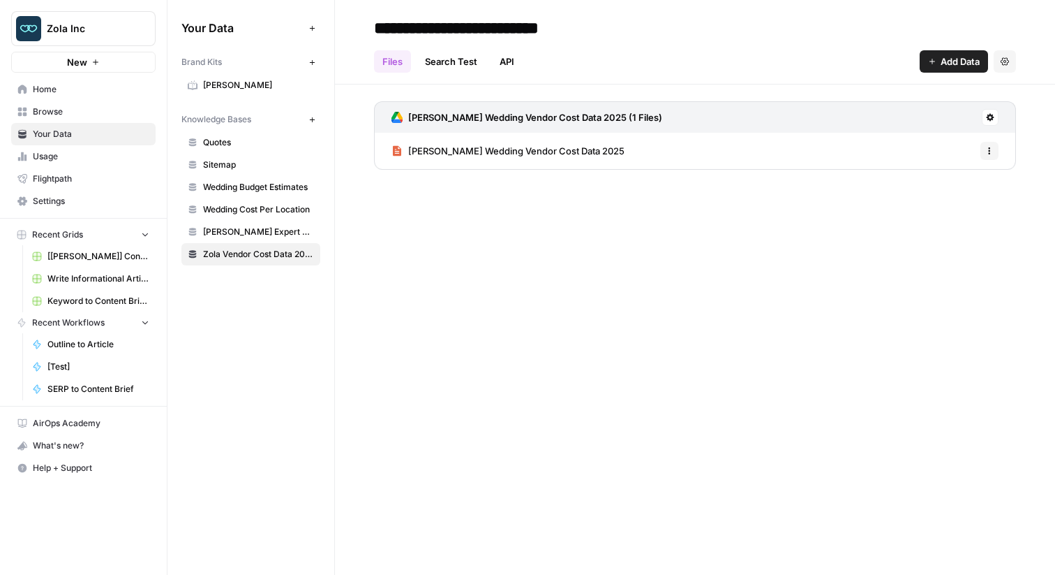
click at [119, 109] on span "Browse" at bounding box center [91, 111] width 117 height 13
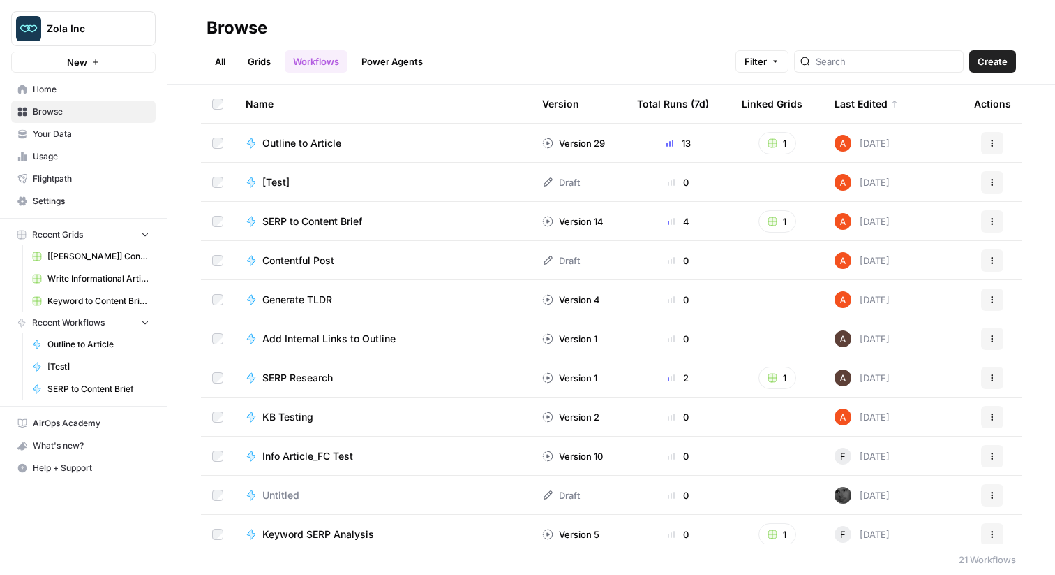
click at [265, 50] on link "Grids" at bounding box center [259, 61] width 40 height 22
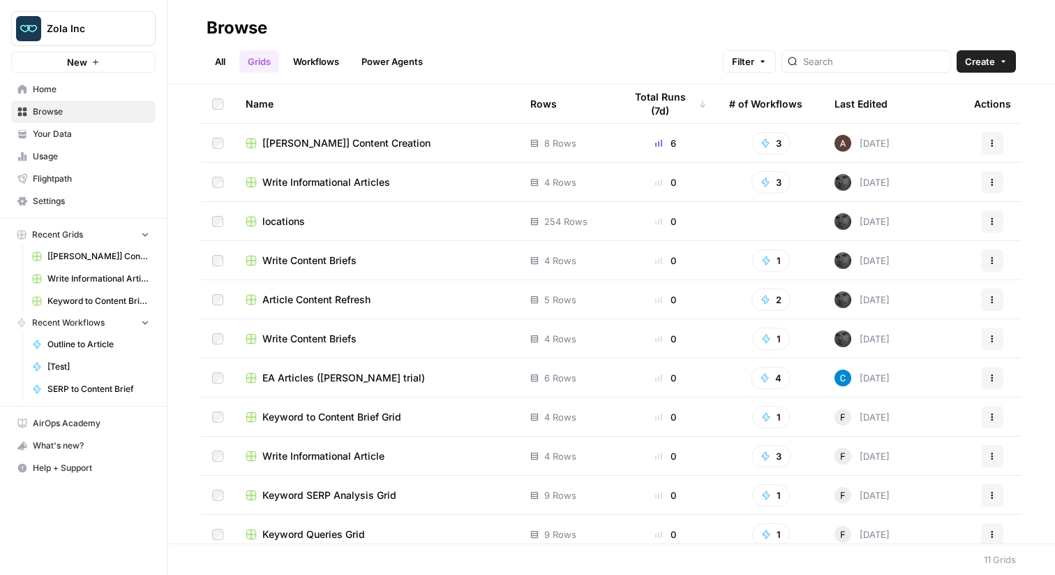
click at [307, 140] on span "[[PERSON_NAME]] Content Creation" at bounding box center [346, 143] width 168 height 14
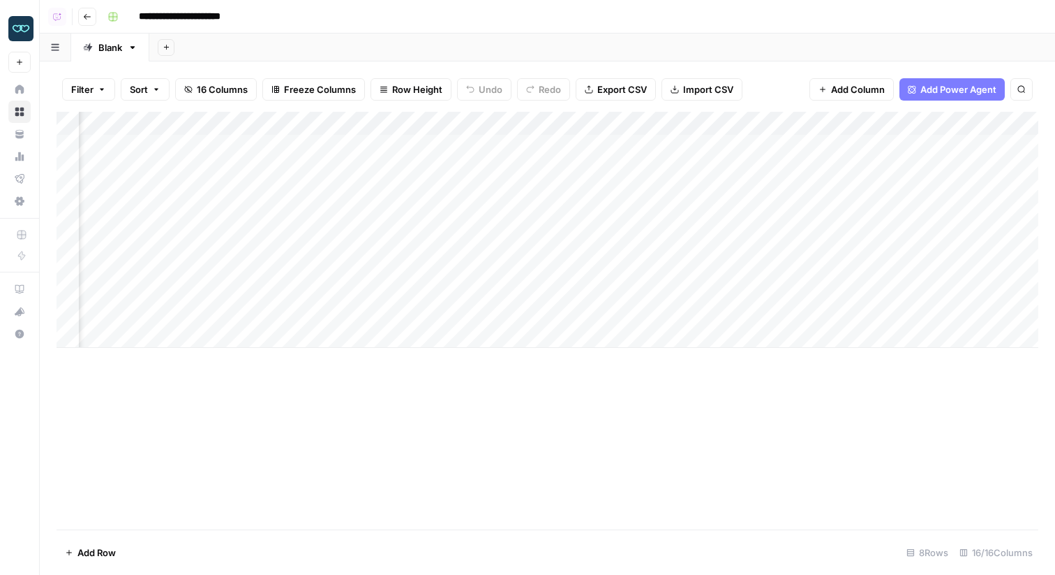
scroll to position [0, 1164]
click at [523, 191] on div "Add Column" at bounding box center [548, 230] width 982 height 236
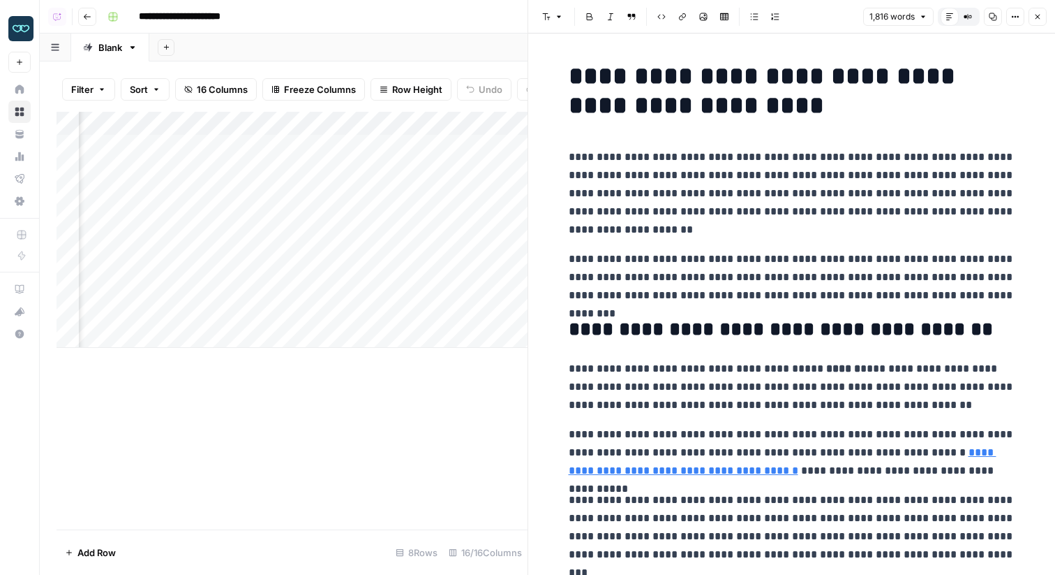
click at [1009, 18] on button "Options" at bounding box center [1016, 17] width 18 height 18
click at [975, 148] on span "Code" at bounding box center [973, 148] width 67 height 14
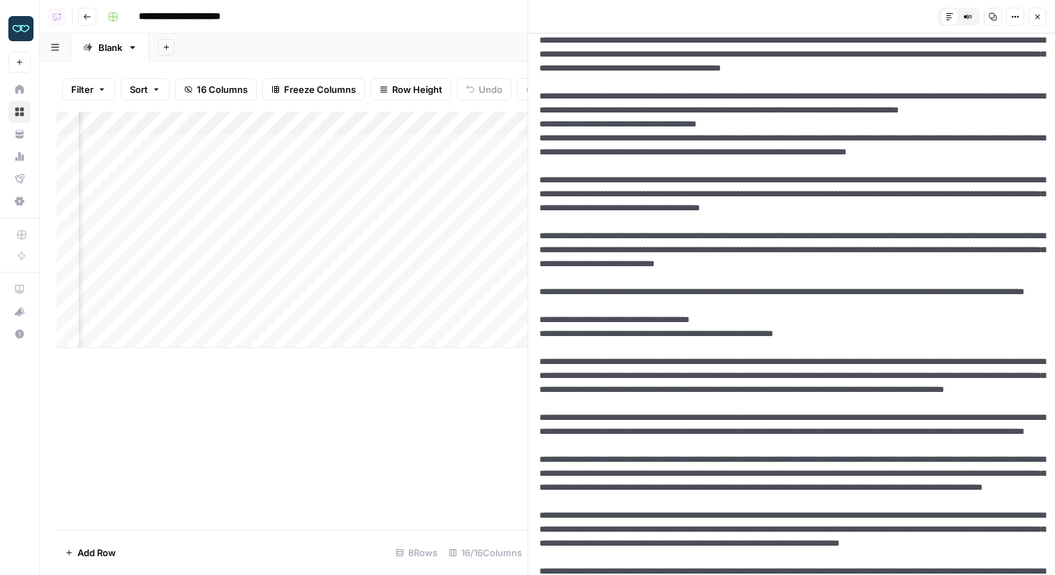
scroll to position [27, 0]
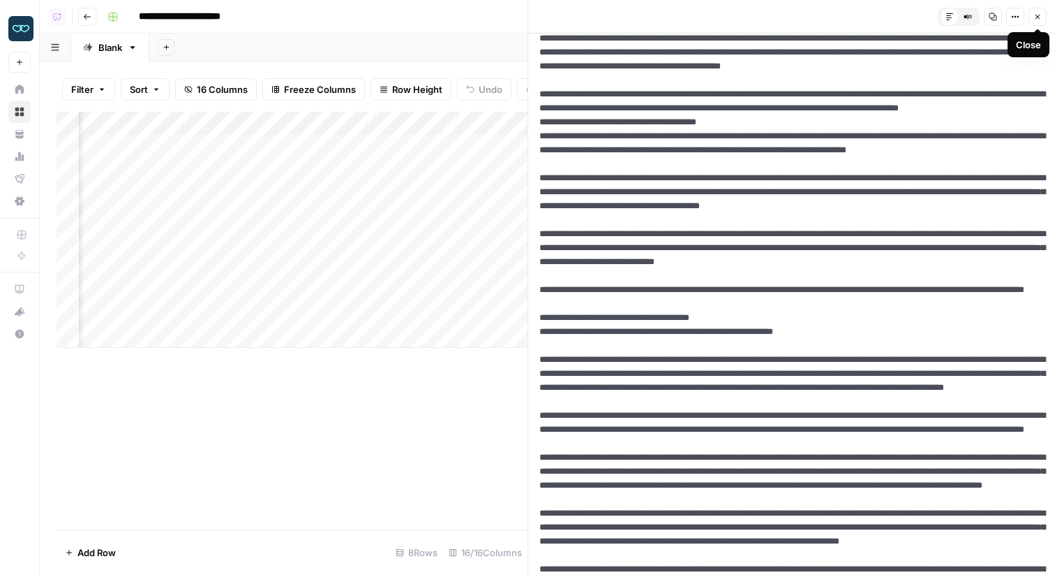
click at [1042, 13] on icon "button" at bounding box center [1038, 17] width 8 height 8
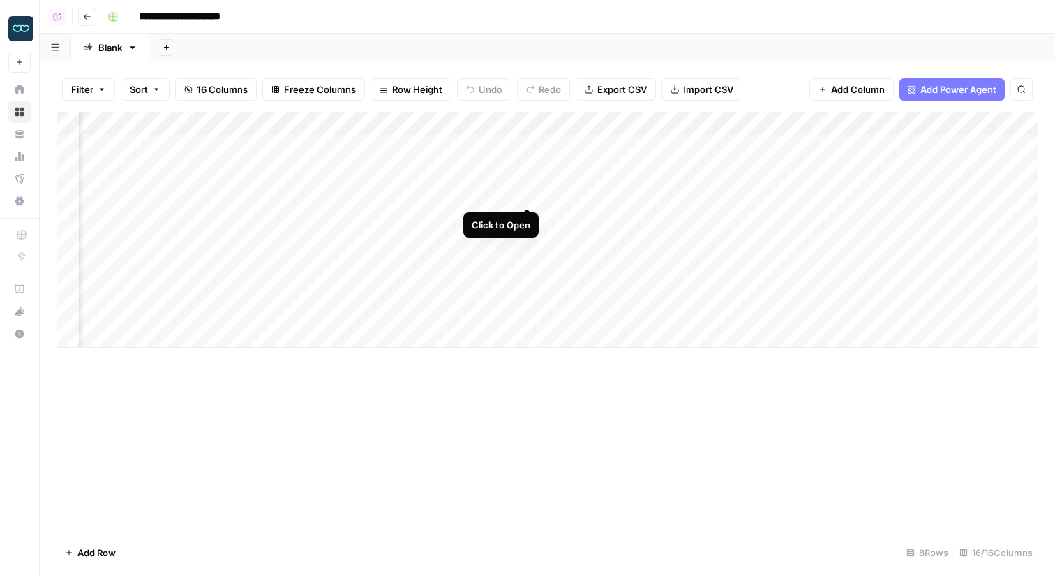
click at [527, 191] on div "Add Column" at bounding box center [548, 230] width 982 height 236
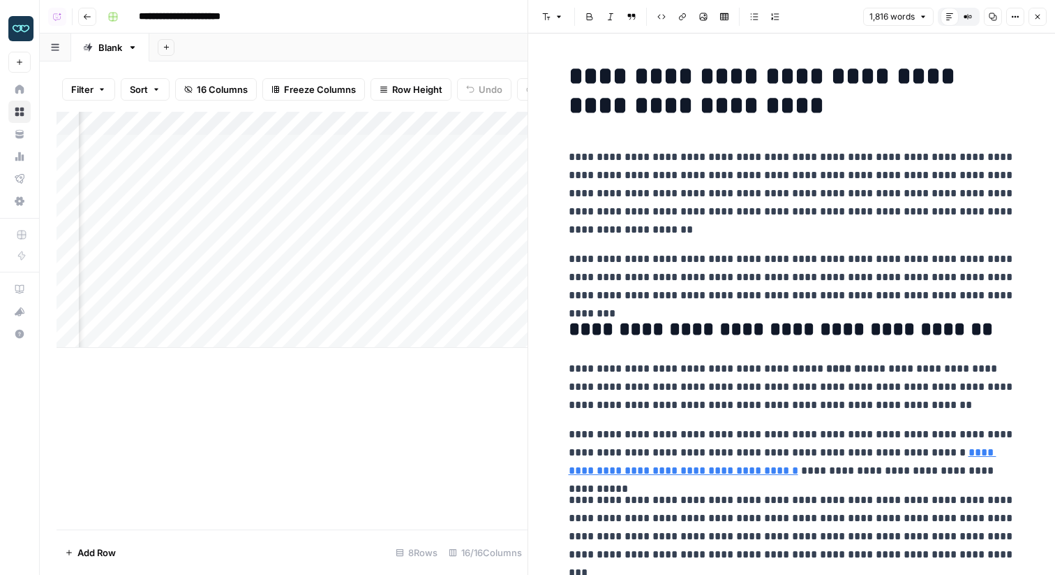
click at [471, 125] on div "Add Column" at bounding box center [292, 230] width 471 height 236
click at [843, 181] on p "**********" at bounding box center [792, 193] width 447 height 91
click at [1043, 20] on button "Close" at bounding box center [1038, 17] width 18 height 18
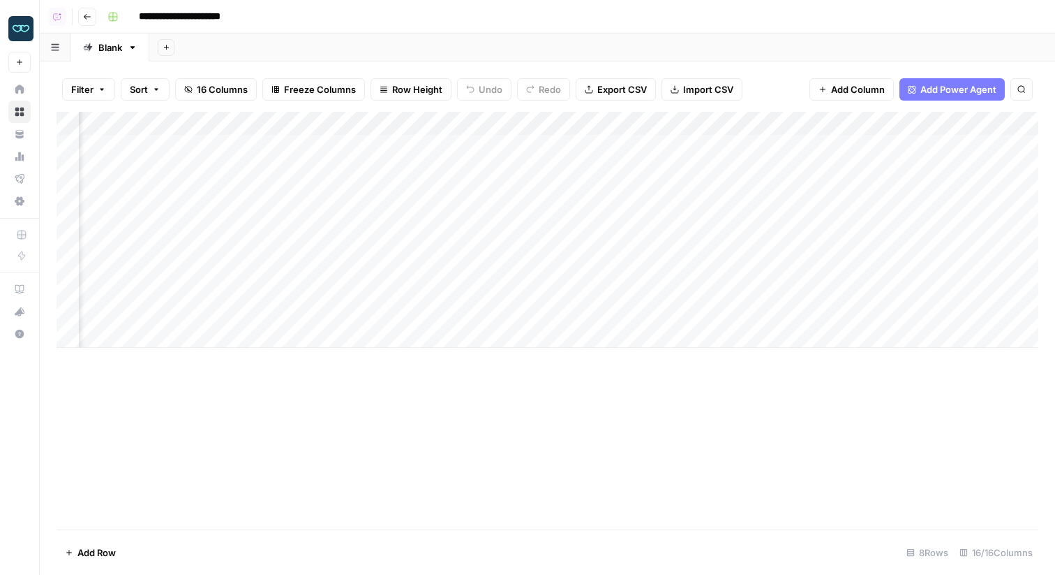
click at [529, 193] on div "Add Column" at bounding box center [548, 230] width 982 height 236
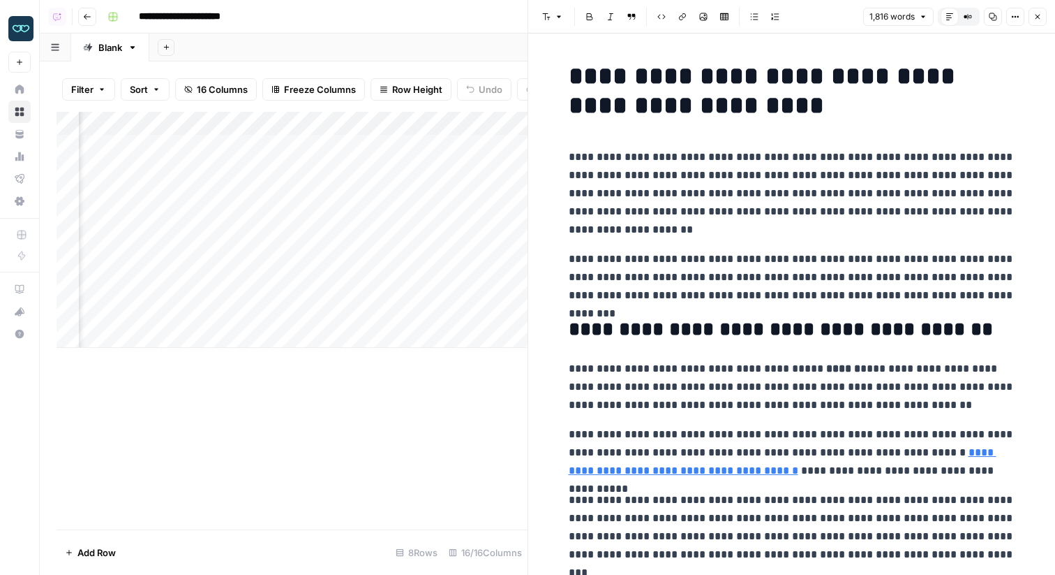
click at [1012, 19] on icon "button" at bounding box center [1016, 17] width 8 height 8
click at [959, 145] on span "Code" at bounding box center [973, 148] width 67 height 14
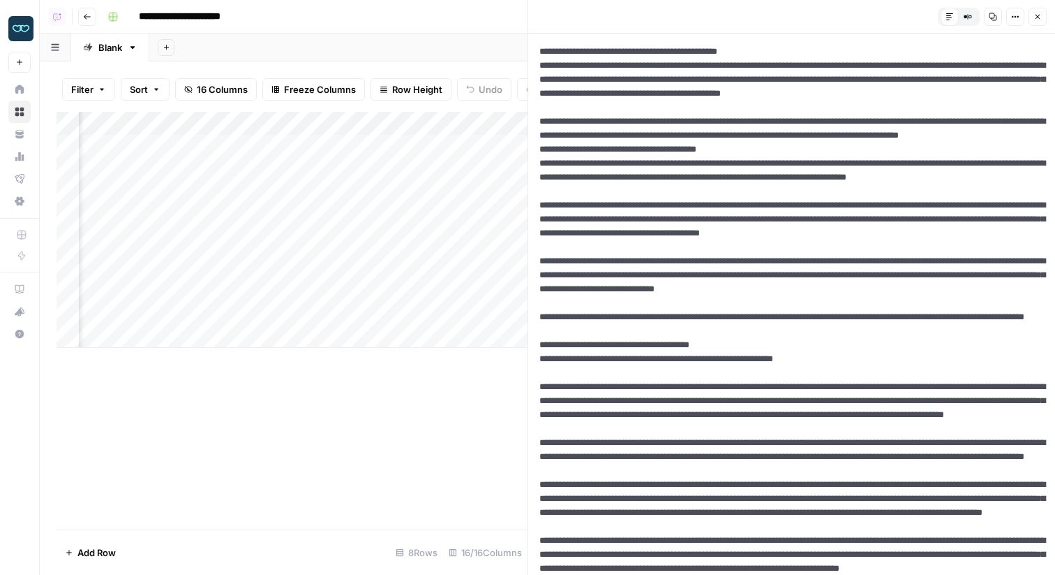
click at [1044, 29] on header "Default Editor Compare Old vs New Content Copy Options Close" at bounding box center [791, 17] width 527 height 34
click at [1042, 19] on button "Close" at bounding box center [1038, 17] width 18 height 18
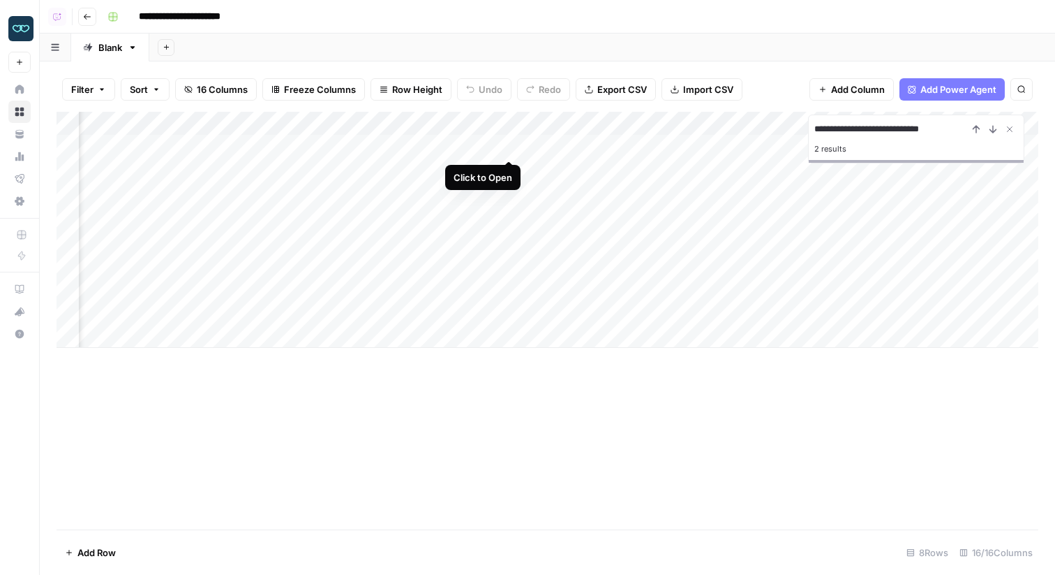
type input "**********"
click at [514, 147] on div "Add Column" at bounding box center [548, 230] width 982 height 236
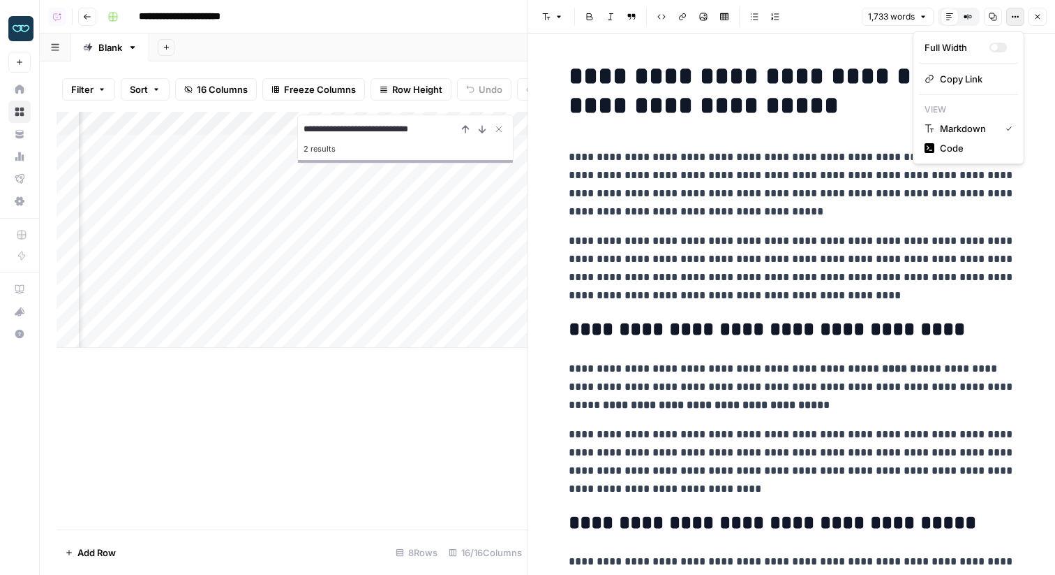
click at [1007, 22] on button "Options" at bounding box center [1016, 17] width 18 height 18
click at [975, 138] on button "Code" at bounding box center [968, 148] width 99 height 20
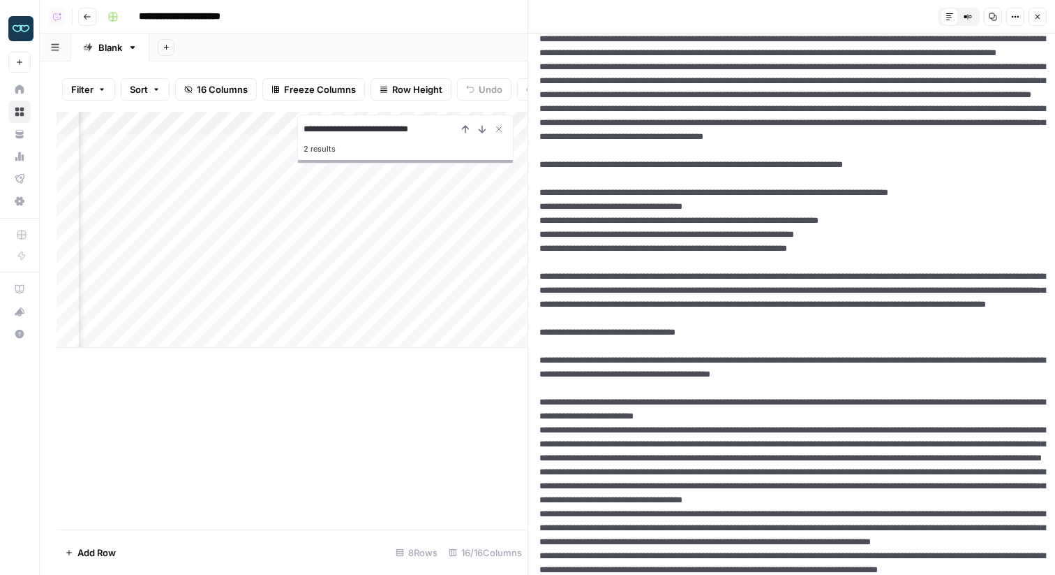
drag, startPoint x: 547, startPoint y: 290, endPoint x: 652, endPoint y: 305, distance: 105.7
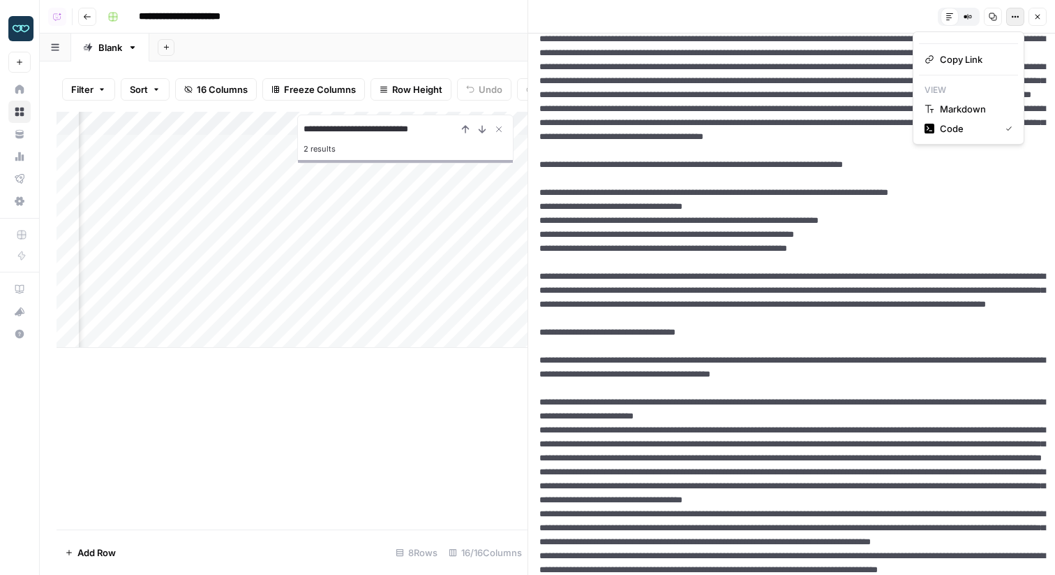
click at [1017, 13] on icon "button" at bounding box center [1016, 17] width 8 height 8
click at [958, 111] on span "Markdown" at bounding box center [973, 109] width 67 height 14
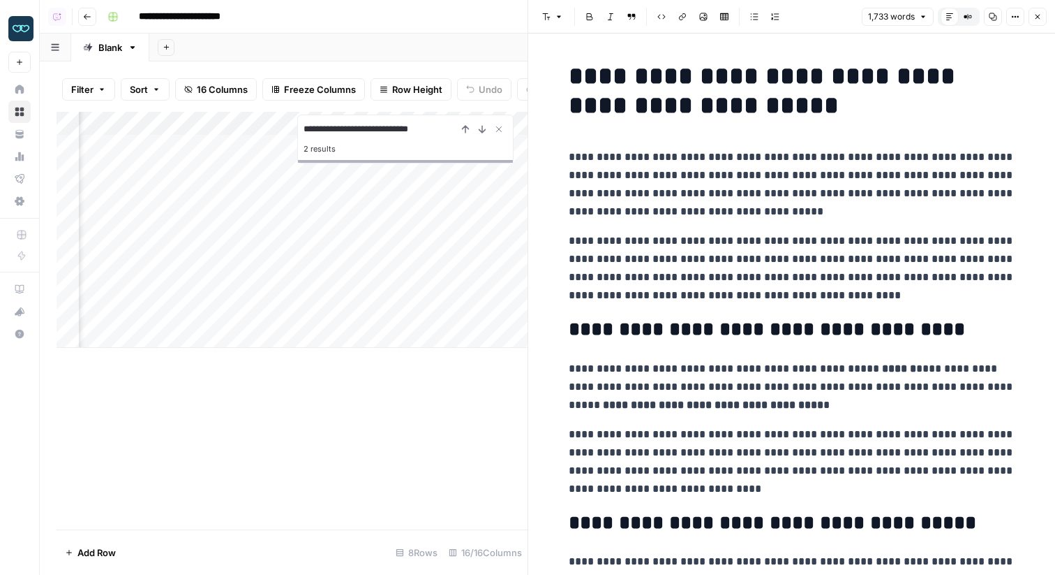
click at [810, 180] on p "**********" at bounding box center [792, 184] width 447 height 73
type input "eight to ten hours of coverage"
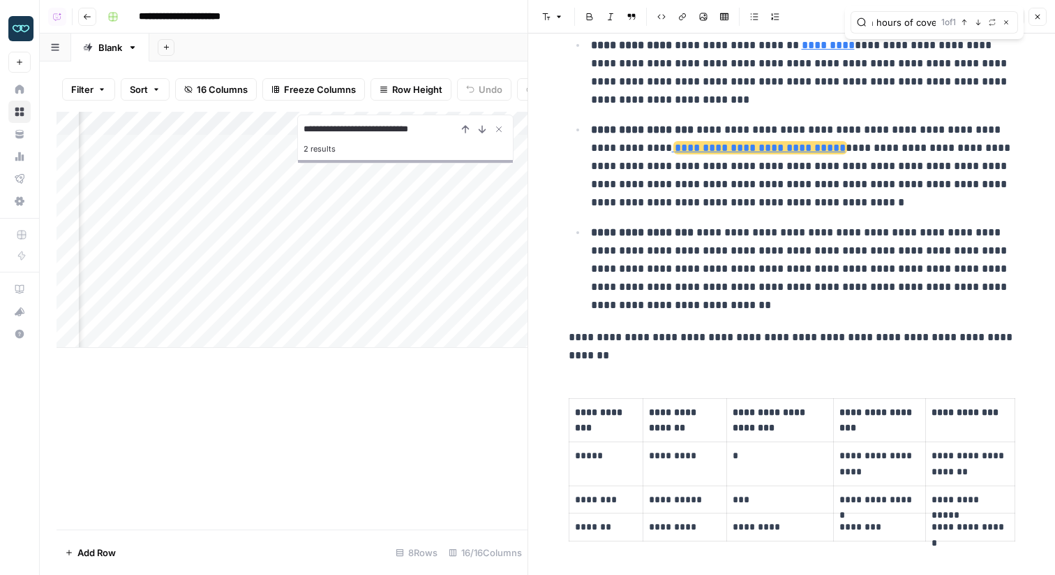
scroll to position [1261, 0]
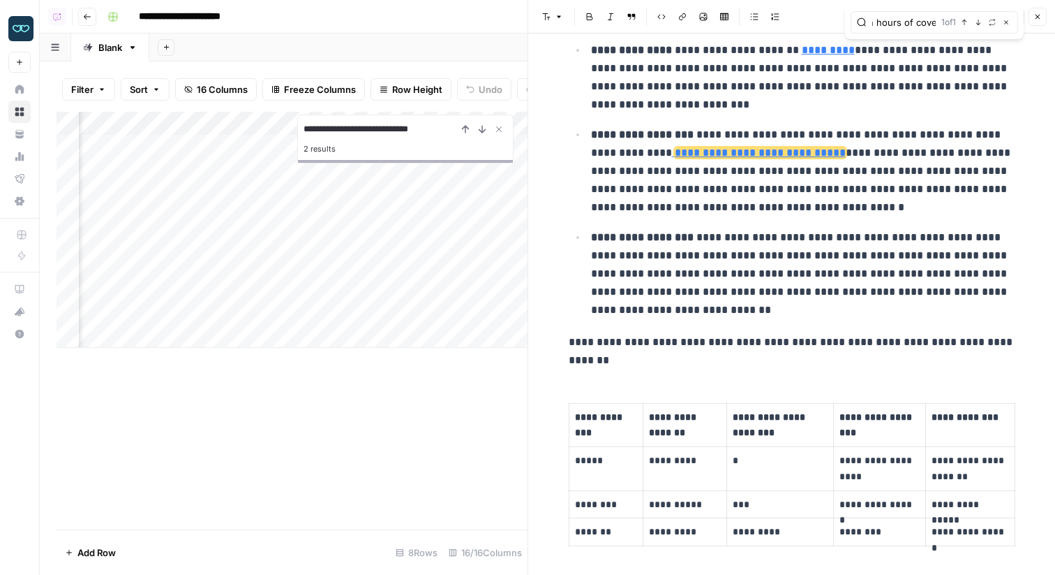
click at [719, 166] on p "**********" at bounding box center [803, 171] width 424 height 91
click at [609, 195] on p "**********" at bounding box center [803, 171] width 424 height 91
drag, startPoint x: 614, startPoint y: 190, endPoint x: 622, endPoint y: 191, distance: 7.7
click at [622, 191] on p "**********" at bounding box center [803, 171] width 424 height 91
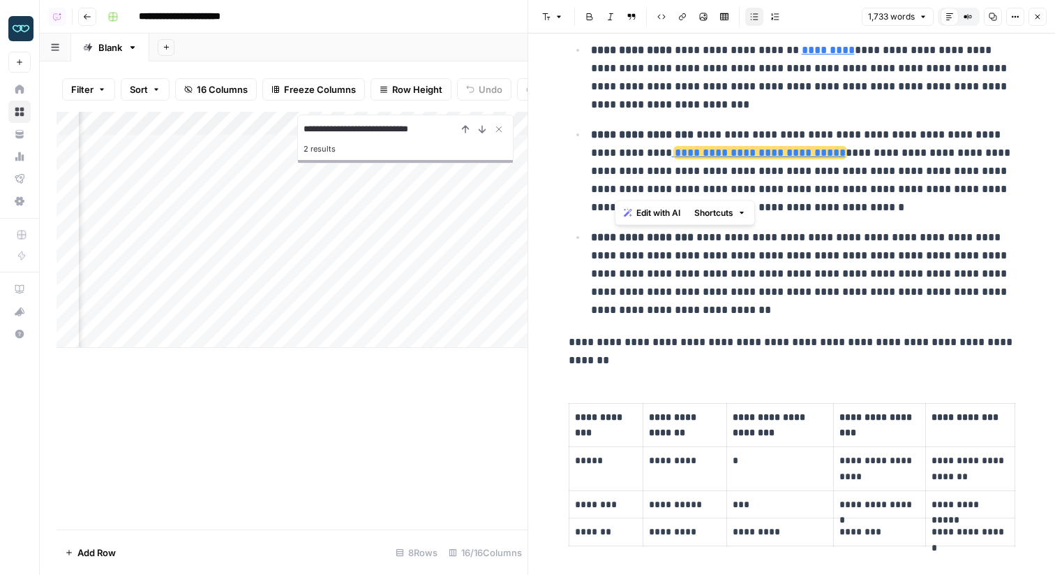
click at [621, 256] on ul "**********" at bounding box center [792, 179] width 447 height 279
click at [626, 188] on p "**********" at bounding box center [803, 171] width 424 height 91
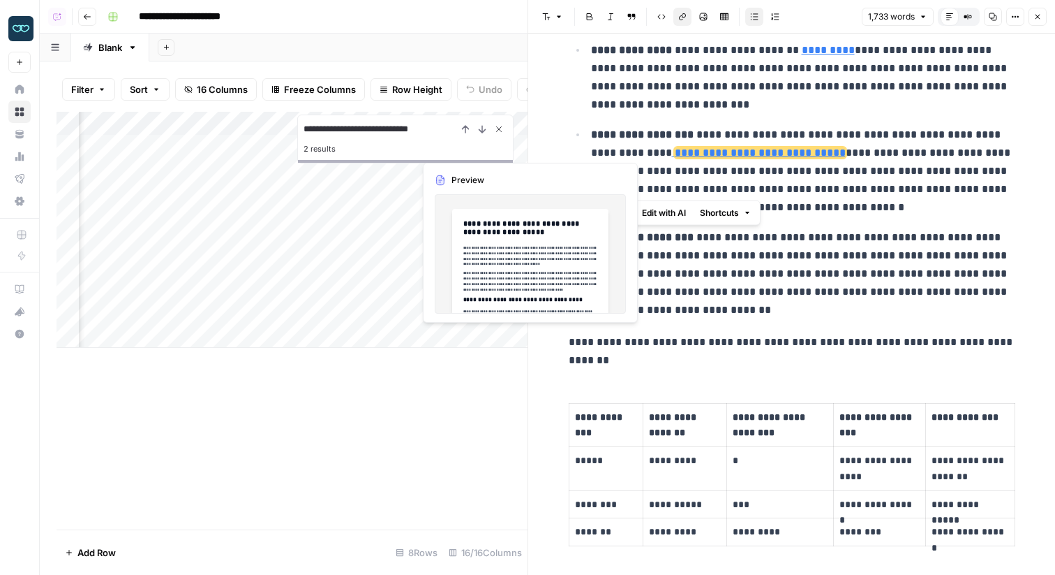
click at [496, 132] on icon "Close Search" at bounding box center [499, 129] width 11 height 11
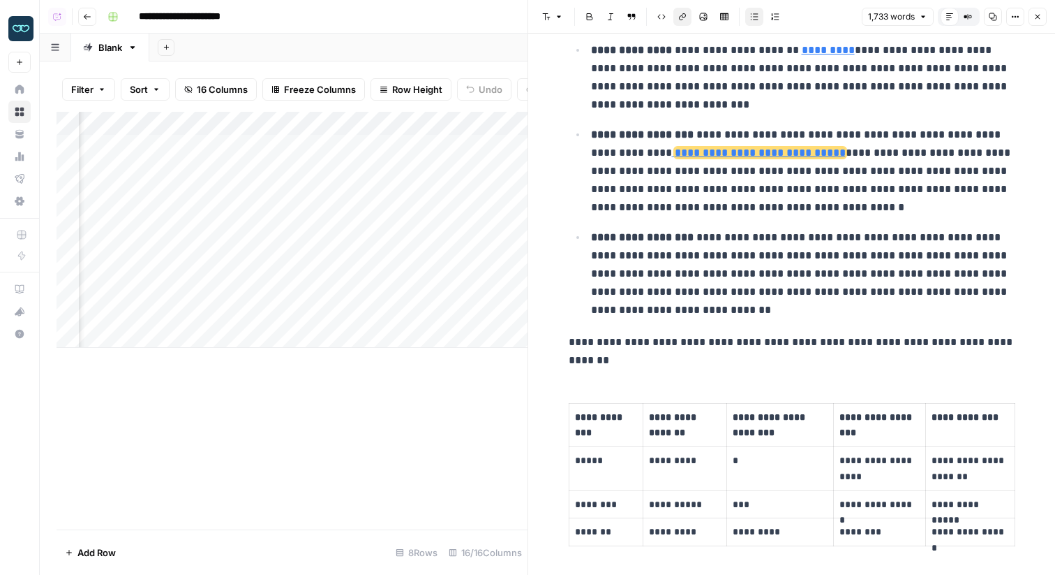
scroll to position [0, 1383]
click at [307, 145] on div "Add Column" at bounding box center [292, 230] width 471 height 236
click at [1044, 15] on button "Close" at bounding box center [1038, 17] width 18 height 18
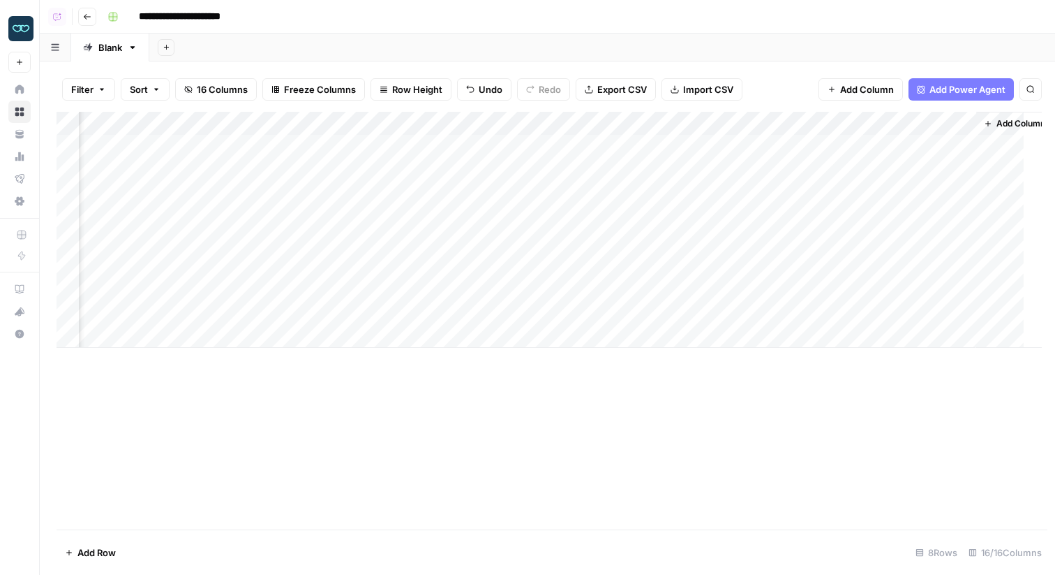
scroll to position [0, 1229]
click at [467, 149] on div "Add Column" at bounding box center [548, 230] width 982 height 236
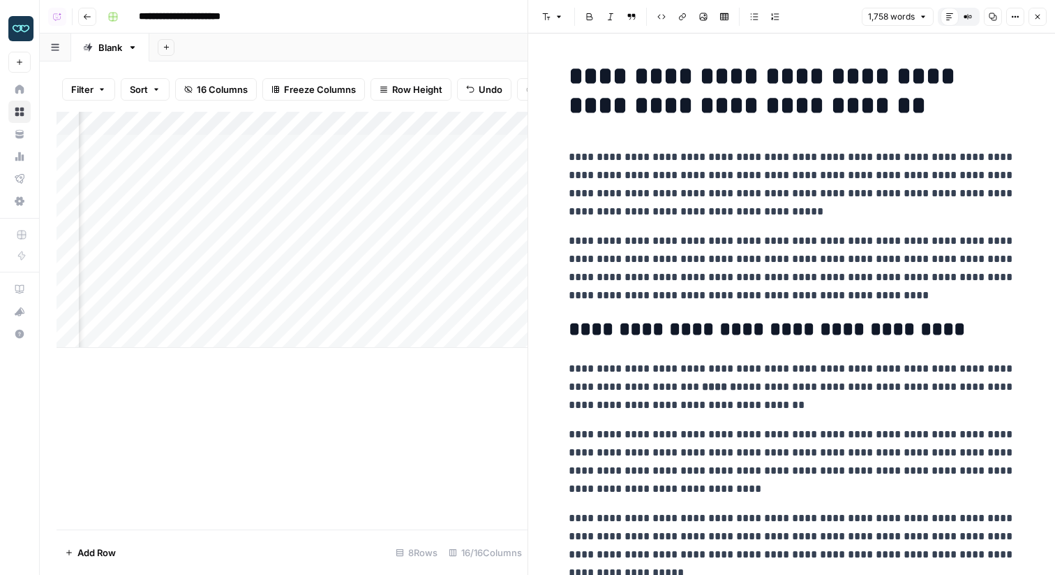
click at [947, 190] on p "**********" at bounding box center [792, 184] width 447 height 73
type input "eight to ten hours of coverage"
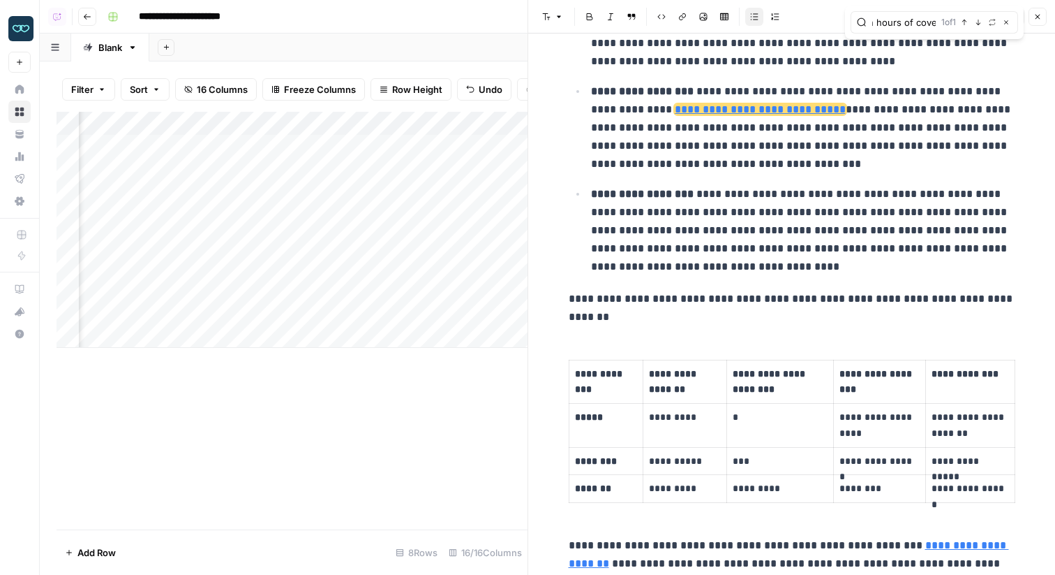
scroll to position [0, 0]
click at [769, 155] on p "**********" at bounding box center [803, 127] width 424 height 91
click at [1012, 15] on icon "button" at bounding box center [1016, 17] width 8 height 8
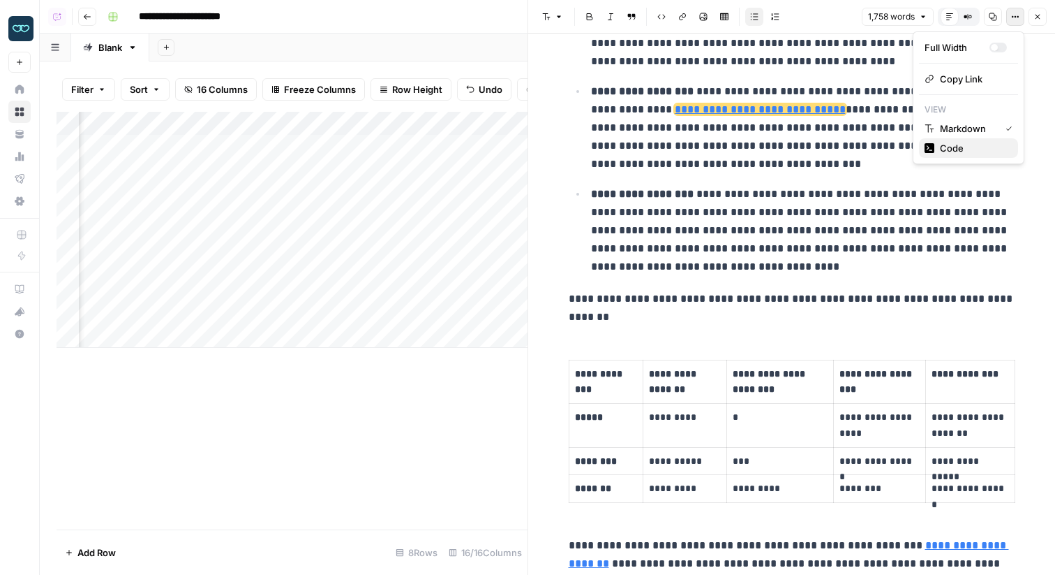
click at [956, 149] on span "Code" at bounding box center [973, 148] width 67 height 14
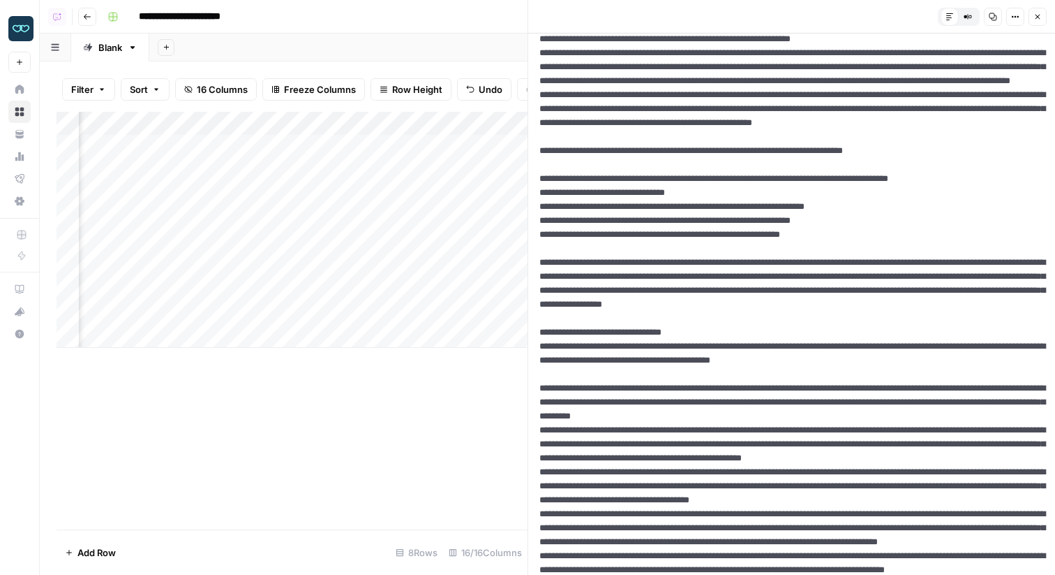
click at [1043, 21] on button "Close" at bounding box center [1038, 17] width 18 height 18
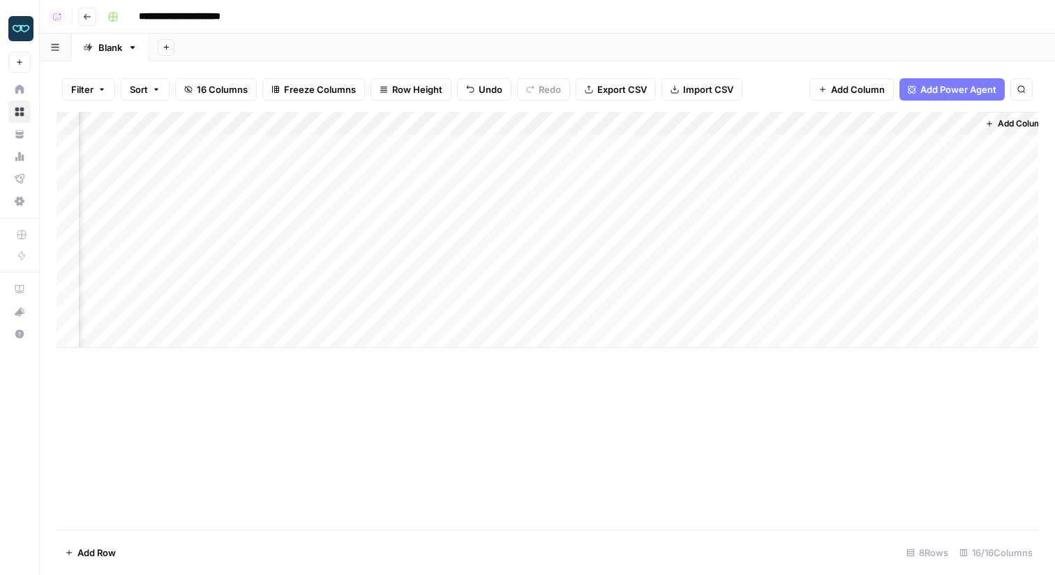
click at [459, 198] on div "Add Column" at bounding box center [548, 230] width 982 height 236
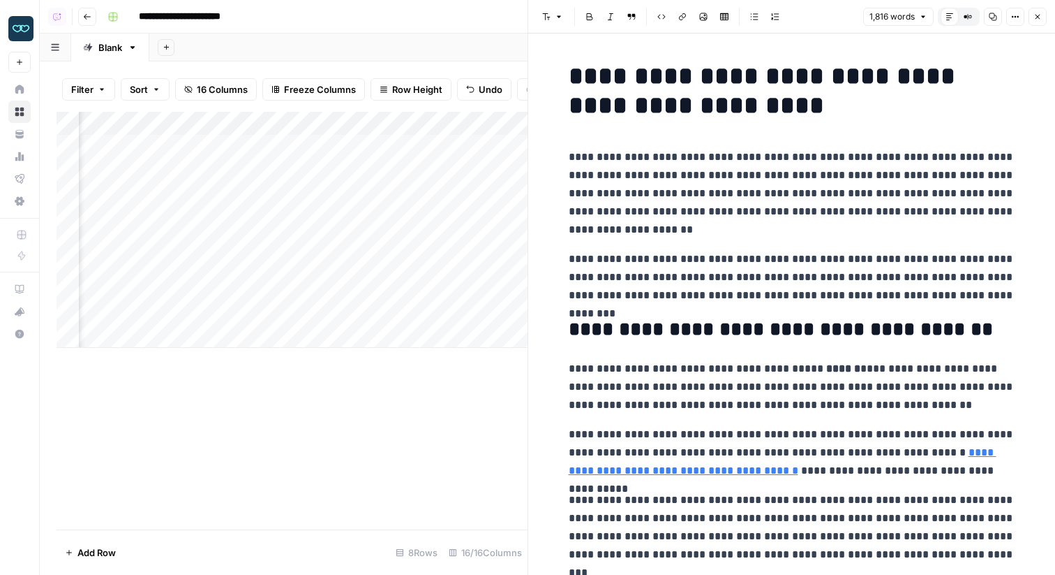
click at [900, 218] on p "**********" at bounding box center [792, 193] width 447 height 91
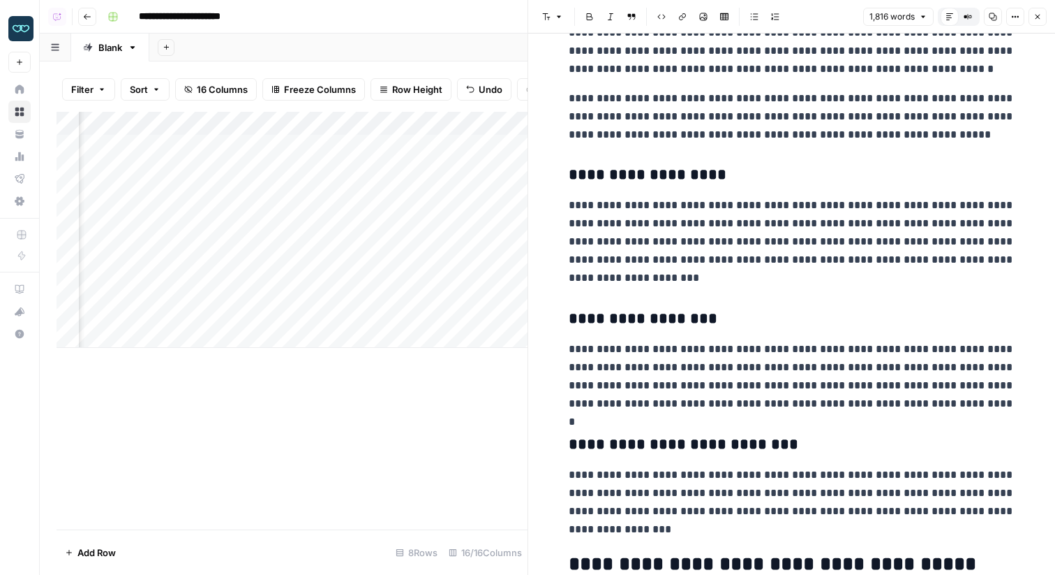
scroll to position [1897, 0]
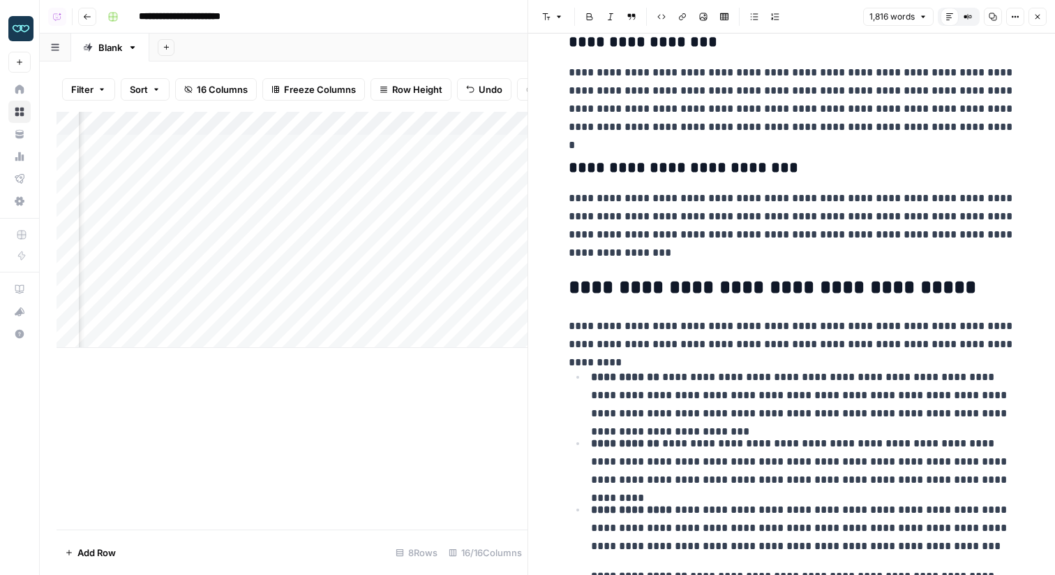
click at [1041, 10] on button "Close" at bounding box center [1038, 17] width 18 height 18
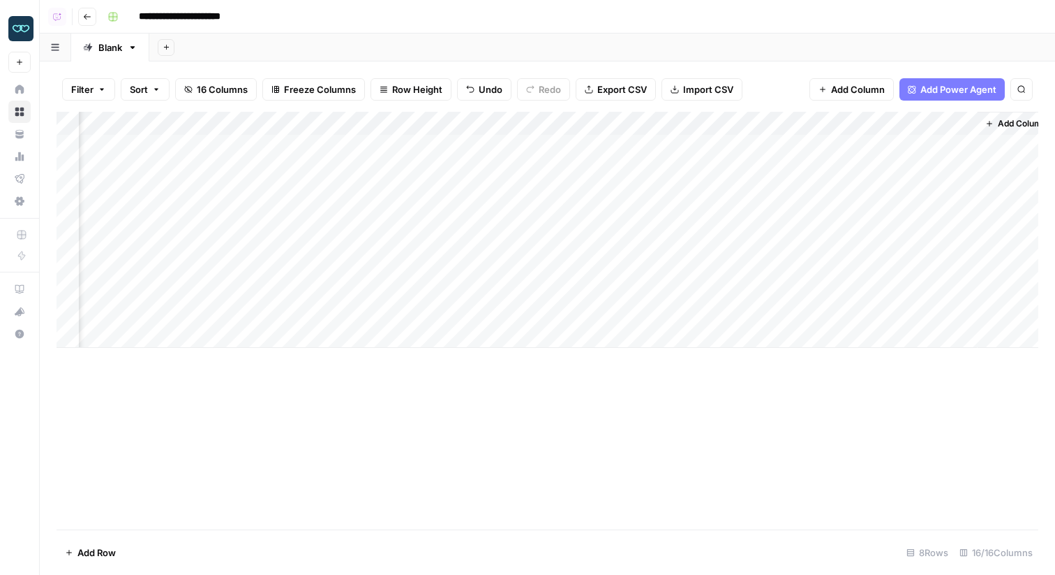
click at [434, 260] on div "Add Column" at bounding box center [548, 230] width 982 height 236
click at [445, 143] on div "Add Column" at bounding box center [548, 230] width 982 height 236
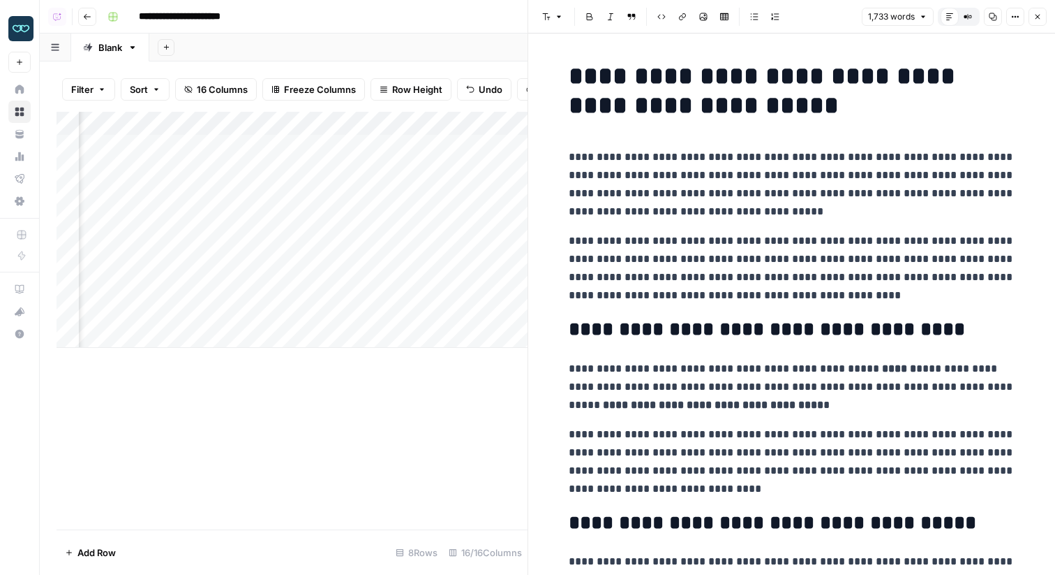
click at [1038, 10] on button "Close" at bounding box center [1038, 17] width 18 height 18
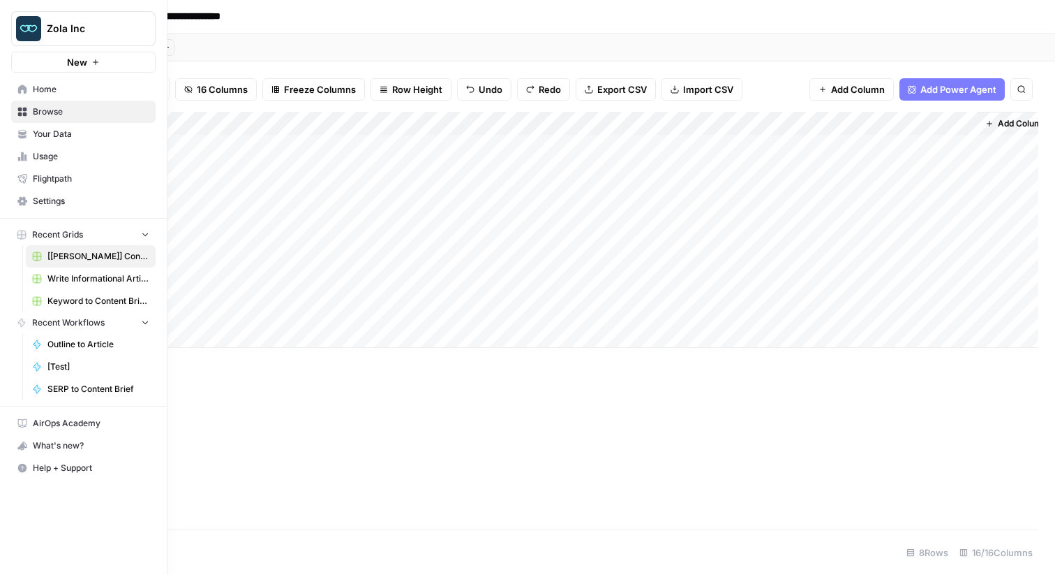
click at [12, 87] on link "Home" at bounding box center [83, 89] width 145 height 22
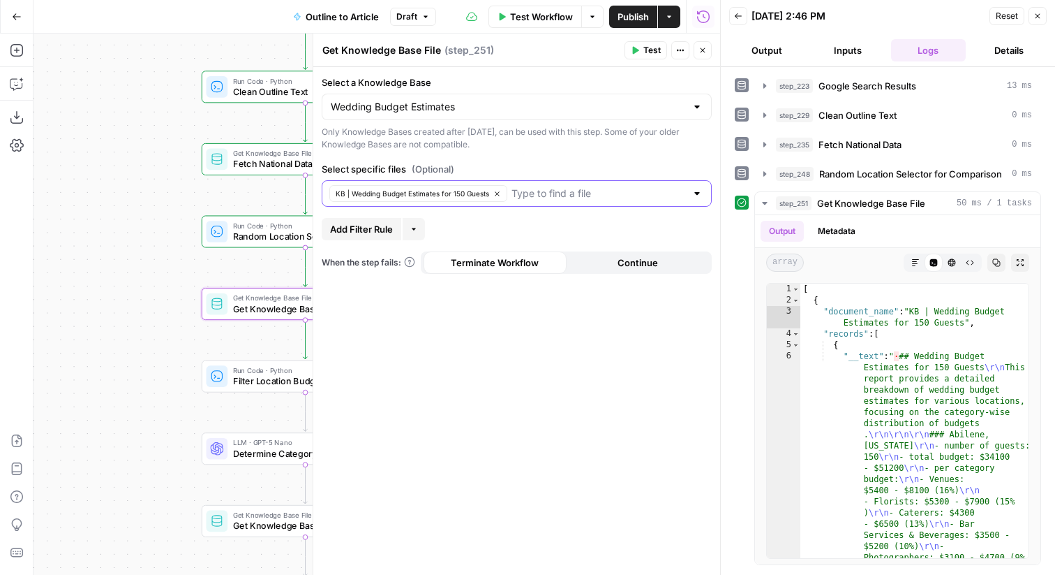
click at [497, 193] on icon "button" at bounding box center [498, 194] width 8 height 8
click at [429, 98] on div "Wedding Budget Estimates" at bounding box center [517, 107] width 390 height 27
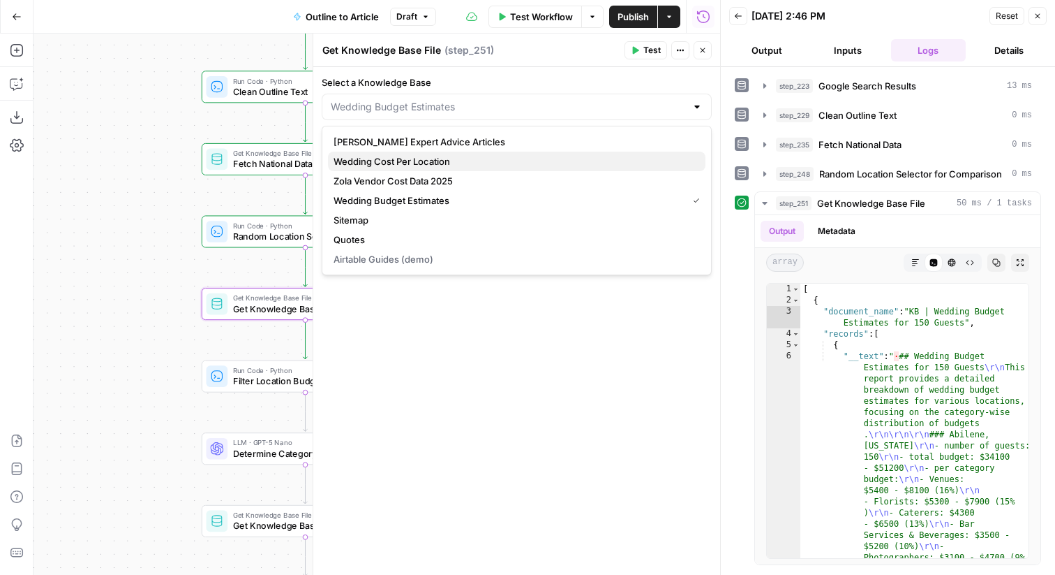
click at [416, 151] on button "Wedding Cost Per Location" at bounding box center [517, 161] width 378 height 20
type input "Wedding Cost Per Location"
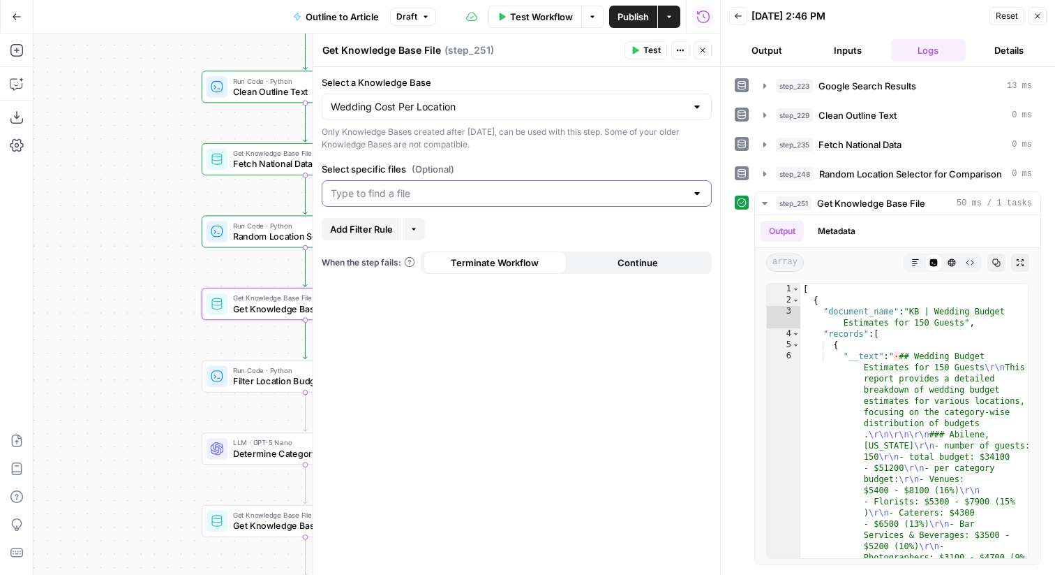
click at [418, 195] on input "Select specific files (Optional)" at bounding box center [508, 193] width 355 height 14
click at [431, 230] on span "SRP FAQ Data | Zola - 1050 cities FULL DATA" at bounding box center [514, 228] width 361 height 14
click at [553, 155] on div "Select a Knowledge Base Wedding Cost Per Location Only Knowledge Bases created …" at bounding box center [516, 321] width 407 height 508
click at [369, 231] on span "Add Filter Rule" at bounding box center [361, 229] width 63 height 14
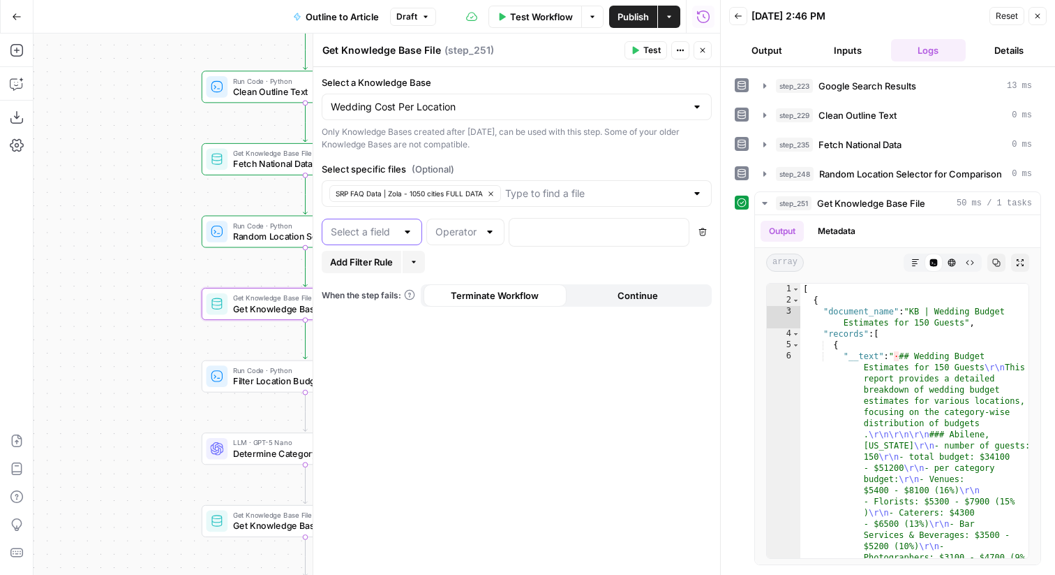
click at [385, 237] on input "text" at bounding box center [364, 232] width 66 height 14
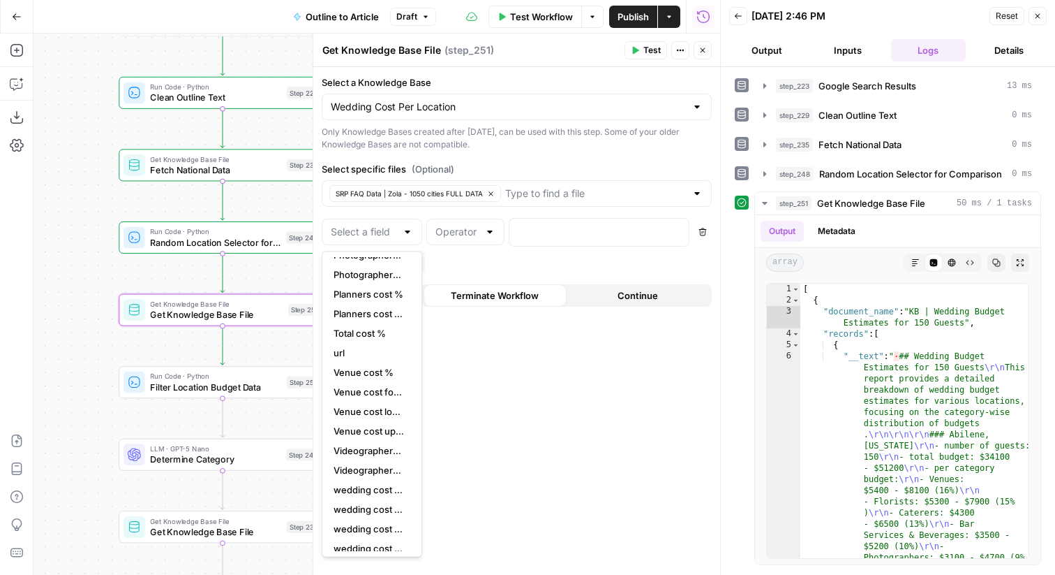
scroll to position [271, 0]
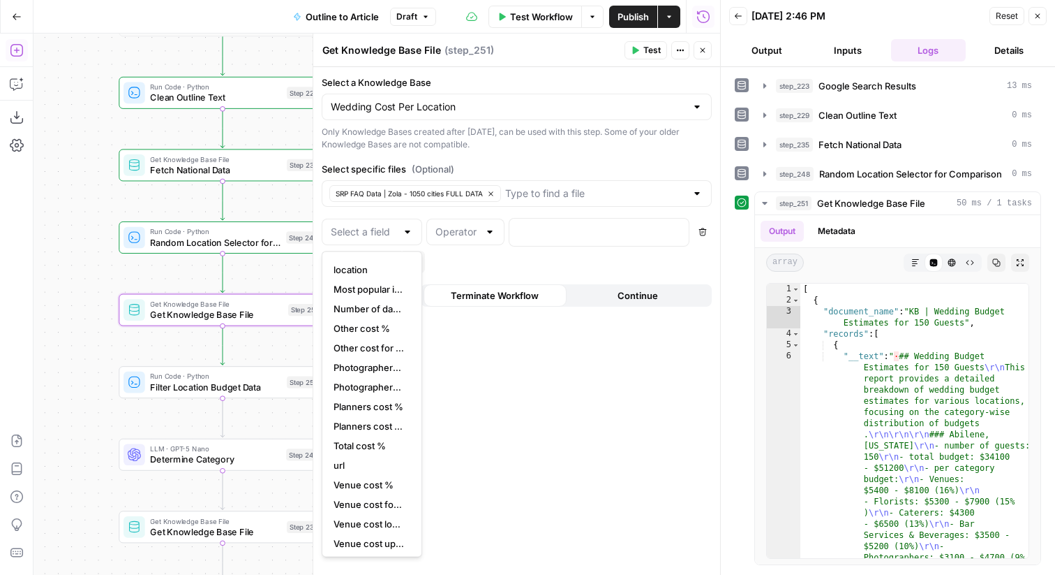
click at [16, 46] on icon "button" at bounding box center [17, 50] width 14 height 14
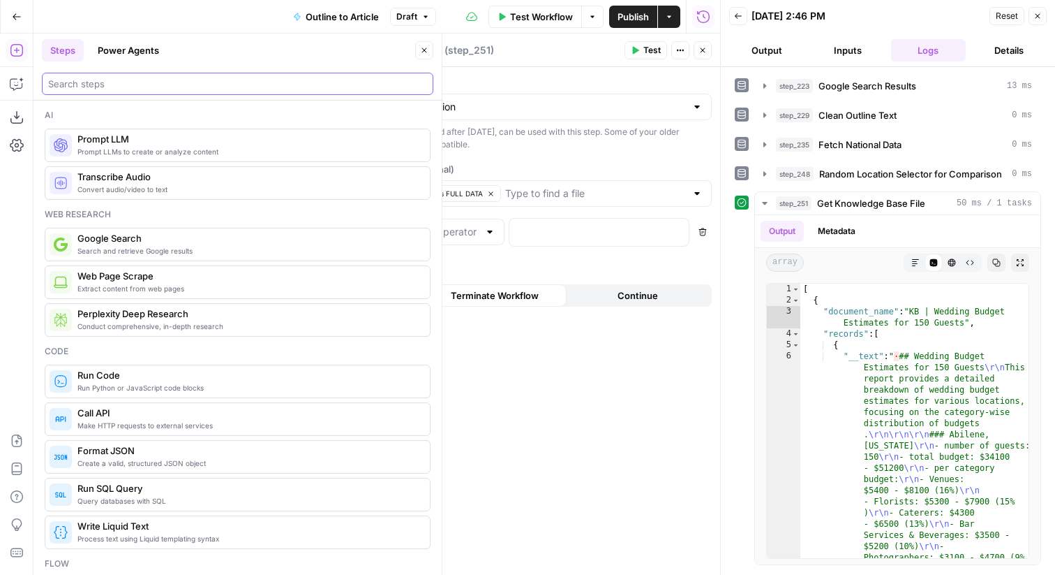
click at [116, 87] on input "search" at bounding box center [237, 84] width 379 height 14
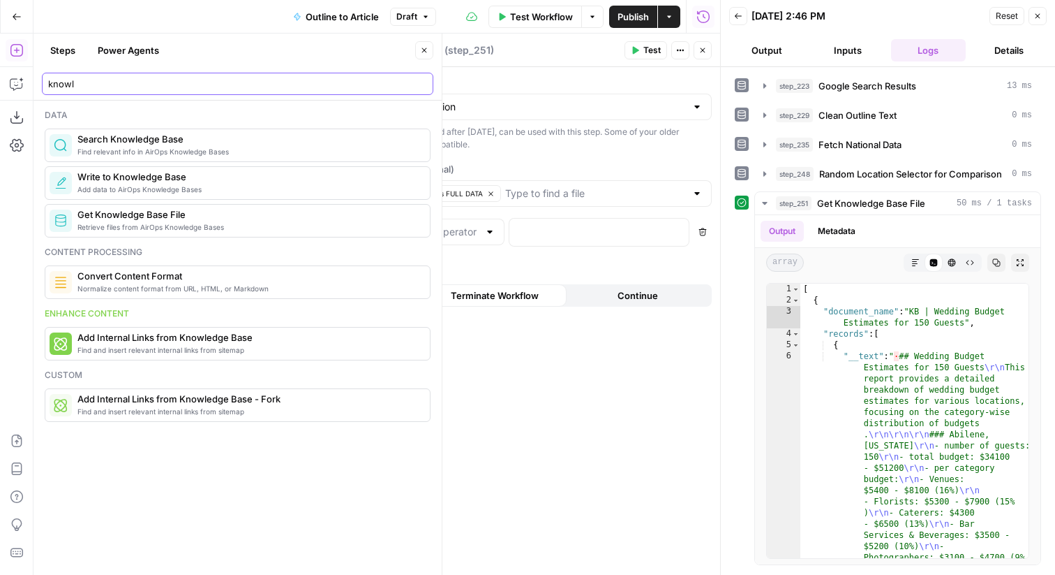
type input "knowl"
click at [1051, 19] on header "Back [DATE] 2:46 PM Reset Close Output Inputs Logs Details" at bounding box center [888, 33] width 334 height 67
click at [1047, 19] on header "Back [DATE] 2:46 PM Reset Close Output Inputs Logs Details" at bounding box center [888, 33] width 334 height 67
click at [1038, 19] on icon "button" at bounding box center [1038, 16] width 8 height 8
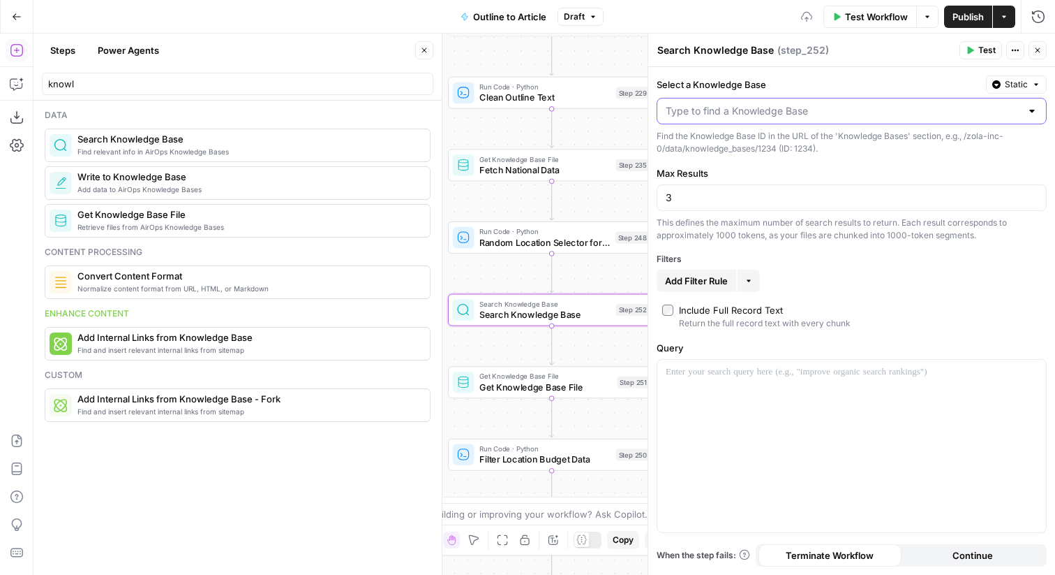
click at [752, 112] on input "Select a Knowledge Base" at bounding box center [843, 111] width 355 height 14
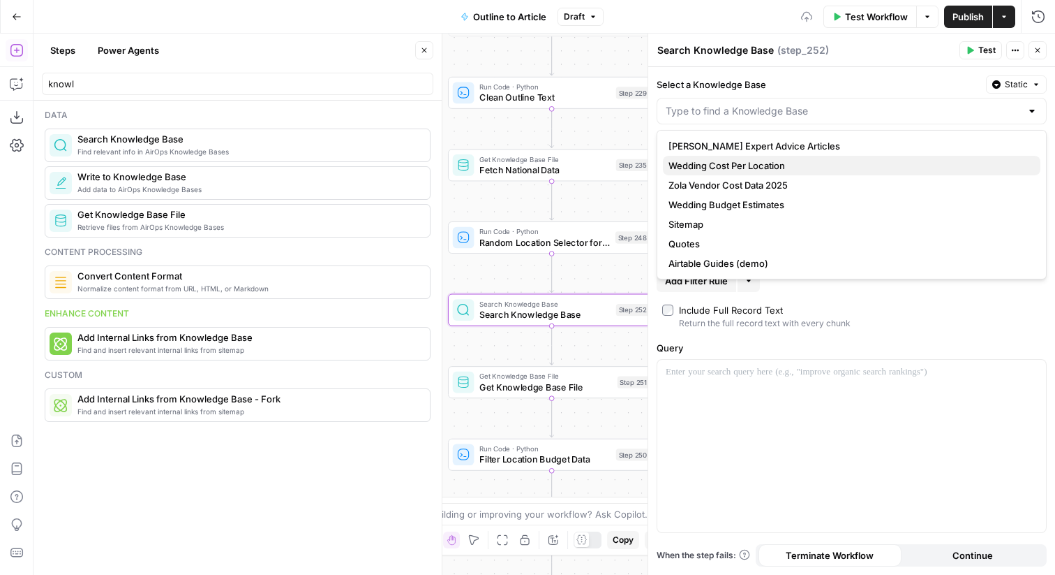
click at [738, 168] on span "Wedding Cost Per Location" at bounding box center [849, 165] width 361 height 14
type input "Wedding Cost Per Location"
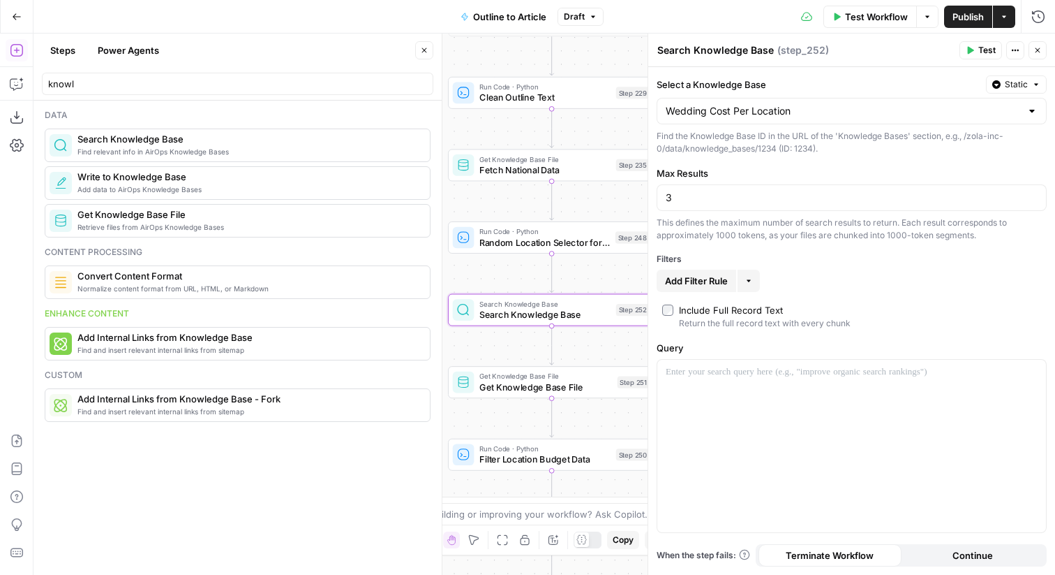
click at [704, 311] on div "Include Full Record Text" at bounding box center [731, 310] width 104 height 14
click at [703, 288] on button "Add Filter Rule" at bounding box center [697, 280] width 80 height 22
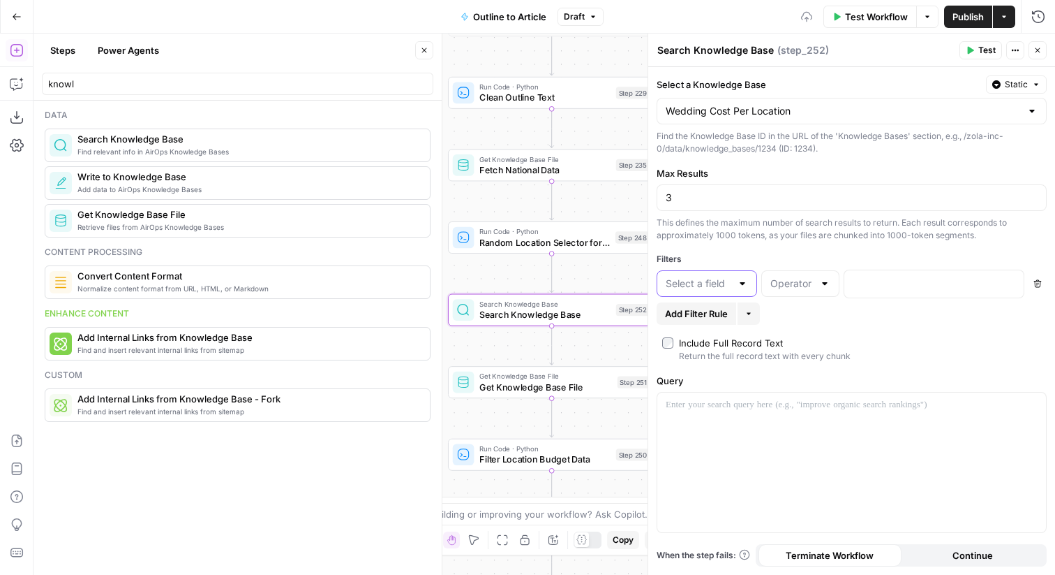
click at [721, 290] on input "text" at bounding box center [699, 283] width 66 height 14
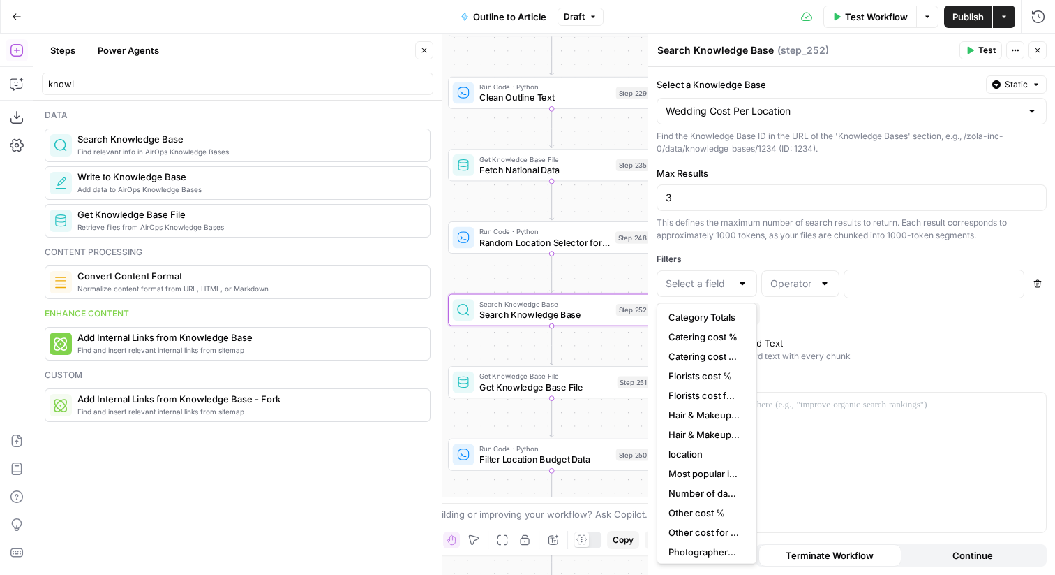
scroll to position [121, 0]
click at [706, 467] on span "location" at bounding box center [704, 471] width 71 height 14
type input "location"
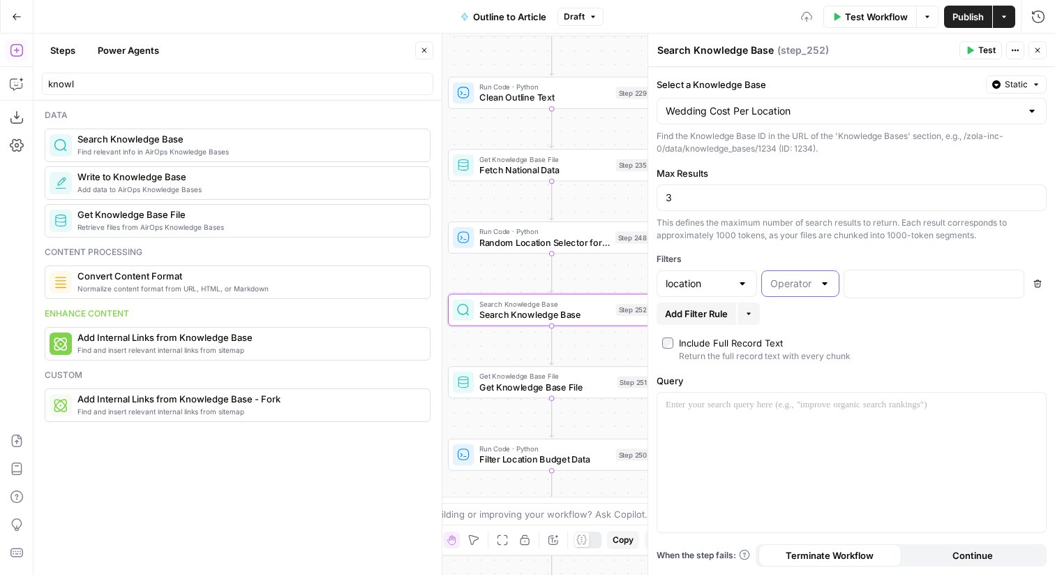
click at [796, 279] on input "text" at bounding box center [792, 283] width 43 height 14
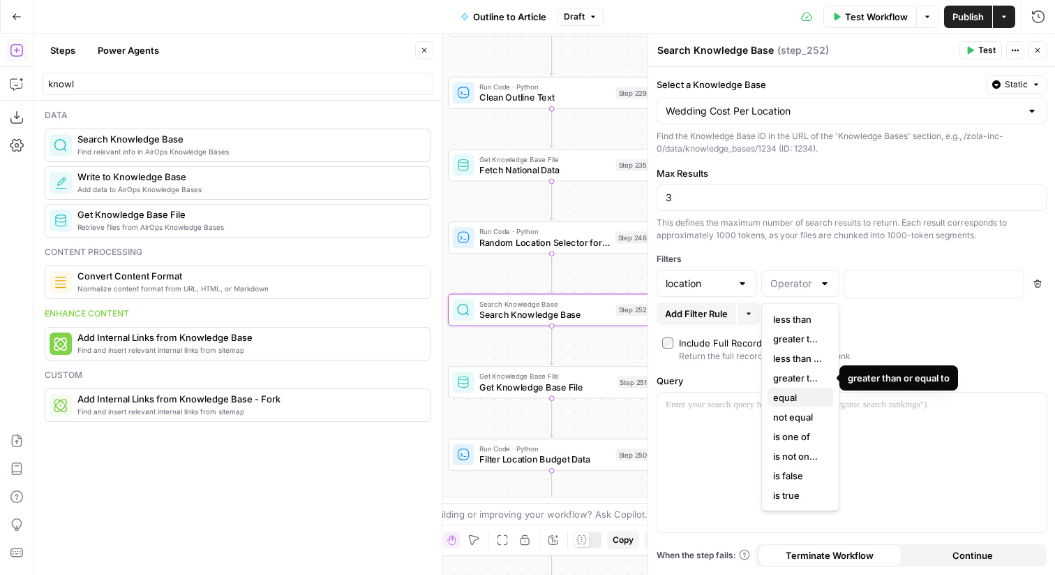
click at [795, 395] on span "equal" at bounding box center [797, 397] width 49 height 14
type input "equal"
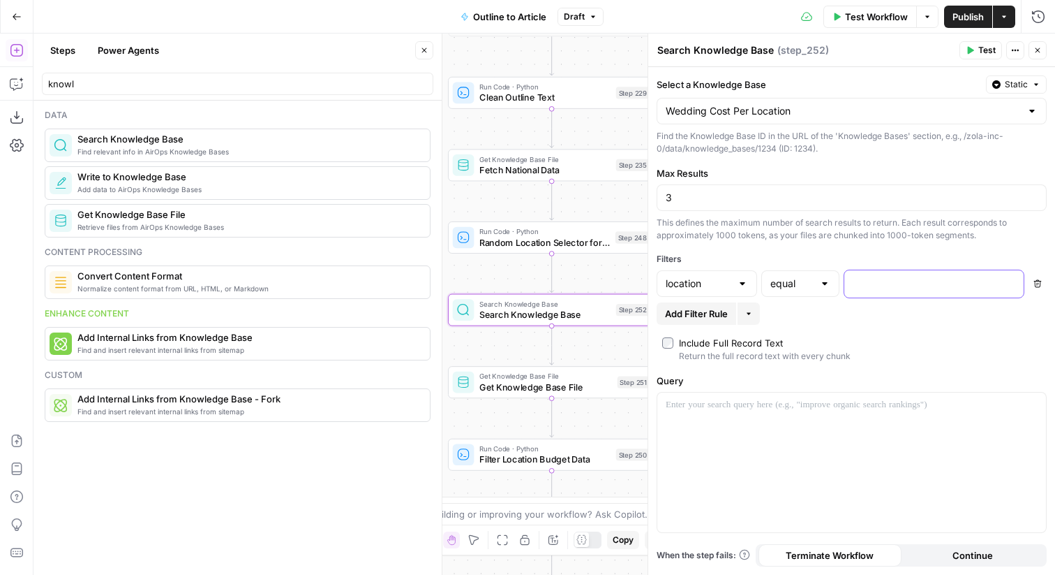
click at [868, 287] on p at bounding box center [923, 283] width 140 height 14
click at [974, 45] on button "Test" at bounding box center [981, 50] width 43 height 18
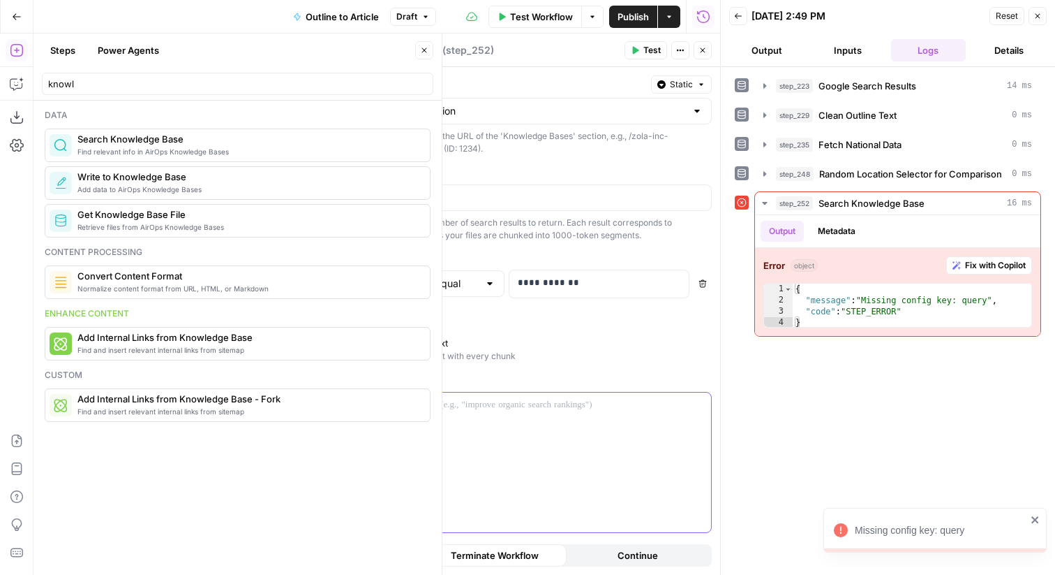
click at [522, 478] on div at bounding box center [517, 462] width 389 height 140
click at [646, 53] on span "Test" at bounding box center [652, 50] width 17 height 13
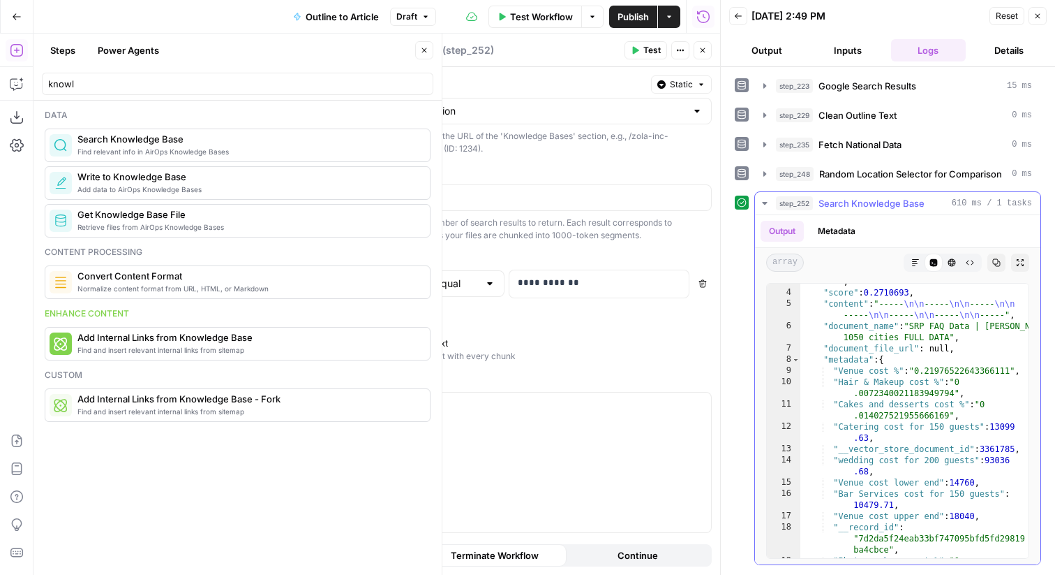
scroll to position [25, 0]
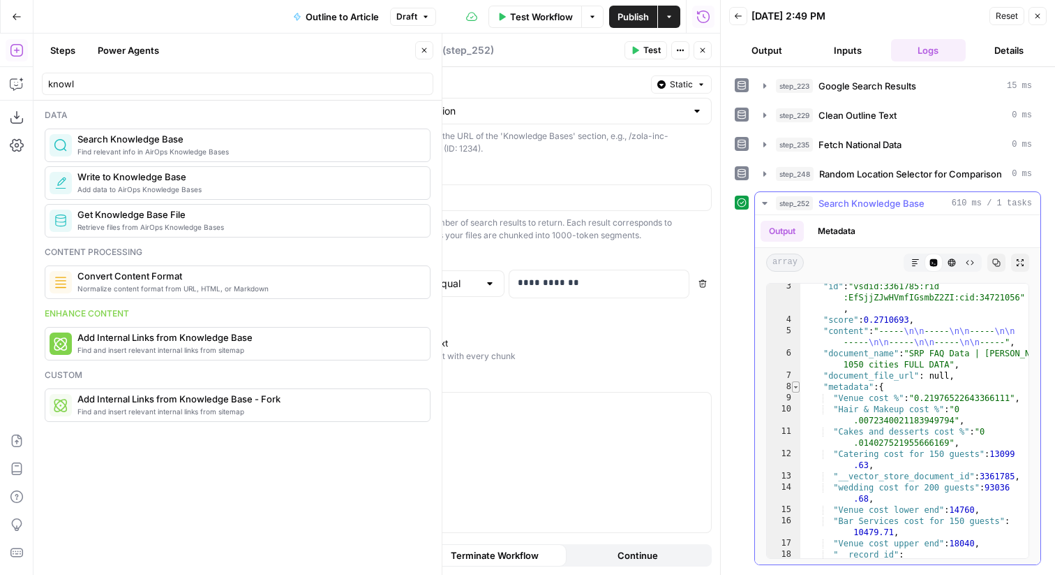
click at [797, 387] on span "Toggle code folding, rows 8 through 53" at bounding box center [796, 386] width 8 height 11
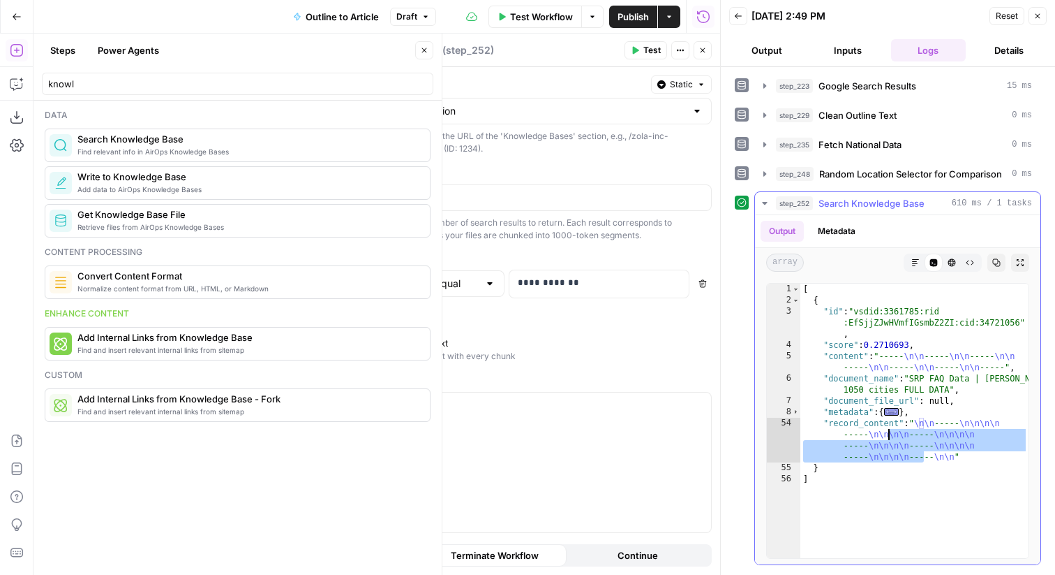
drag, startPoint x: 926, startPoint y: 456, endPoint x: 875, endPoint y: 421, distance: 61.8
click at [875, 421] on div "[ { "id" : "vsdid:3361785:rid :EfSjjZJwHVmfIGsmbZ2ZI:cid:34721056" , "score" : …" at bounding box center [915, 431] width 228 height 297
click at [798, 410] on span "Toggle code folding, rows 8 through 53" at bounding box center [796, 411] width 8 height 11
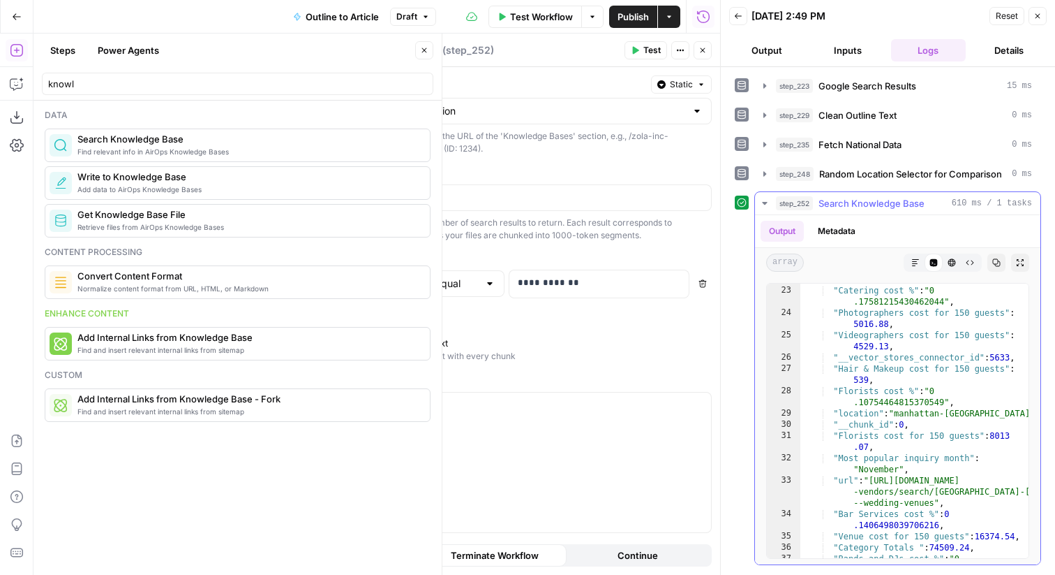
scroll to position [410, 0]
drag, startPoint x: 910, startPoint y: 415, endPoint x: 958, endPoint y: 417, distance: 48.2
click at [958, 417] on div ""wedding cost for 300 guests" : 130091 .55 , "Catering cost %" : "0 .1758121543…" at bounding box center [915, 423] width 228 height 319
type textarea "**********"
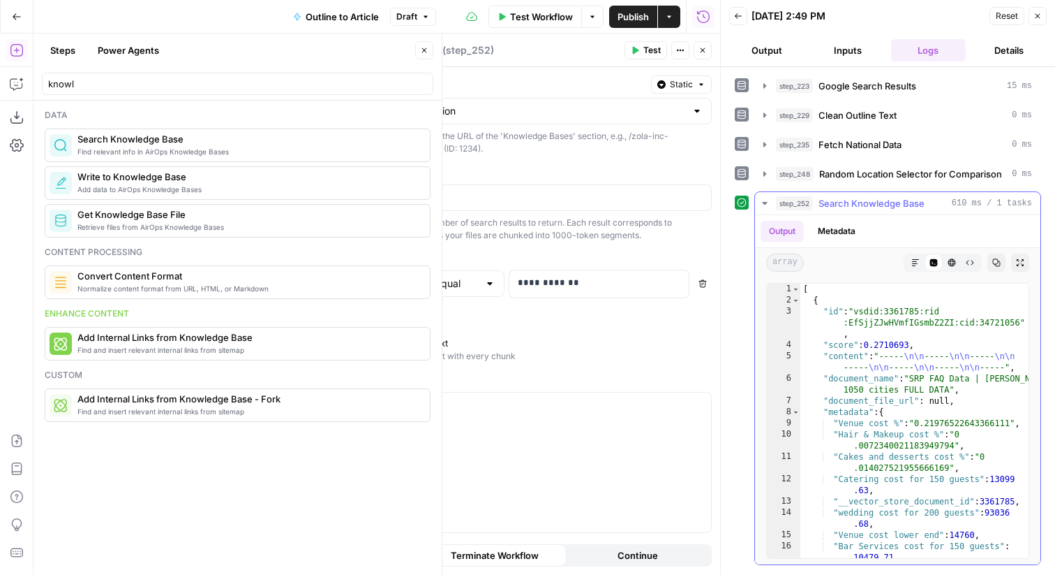
scroll to position [0, 0]
click at [1039, 19] on icon "button" at bounding box center [1038, 16] width 8 height 8
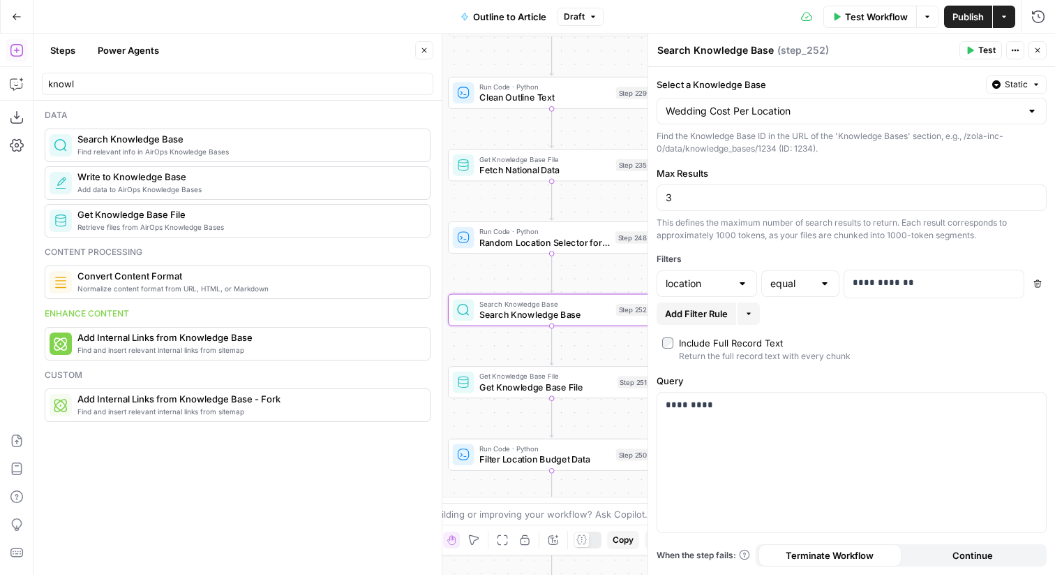
click at [548, 244] on span "Random Location Selector for Comparison" at bounding box center [545, 241] width 131 height 13
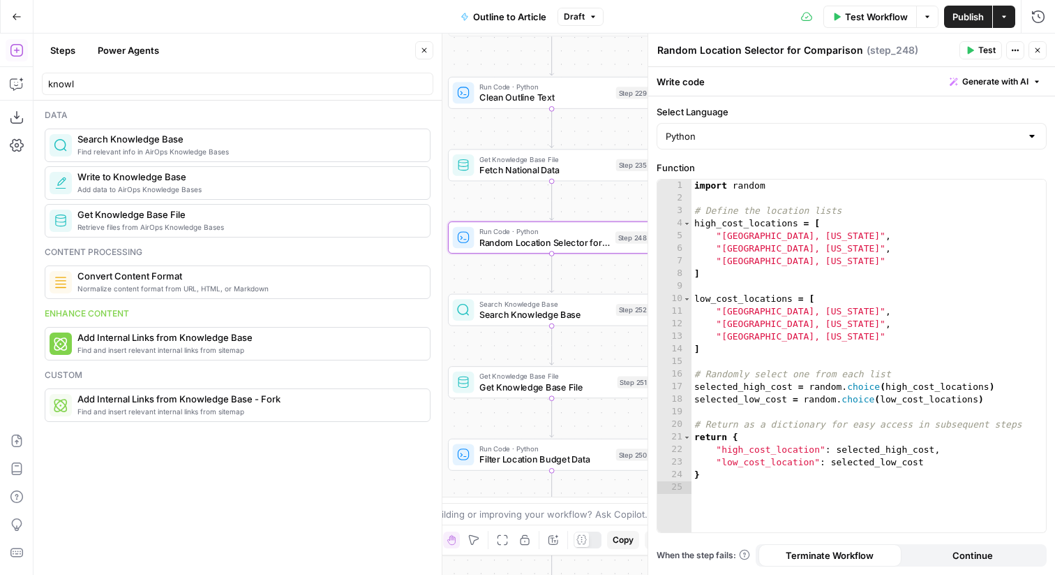
click at [414, 50] on div "Steps Power Agents Close" at bounding box center [238, 50] width 392 height 22
click at [1046, 44] on button "Close" at bounding box center [1038, 50] width 18 height 18
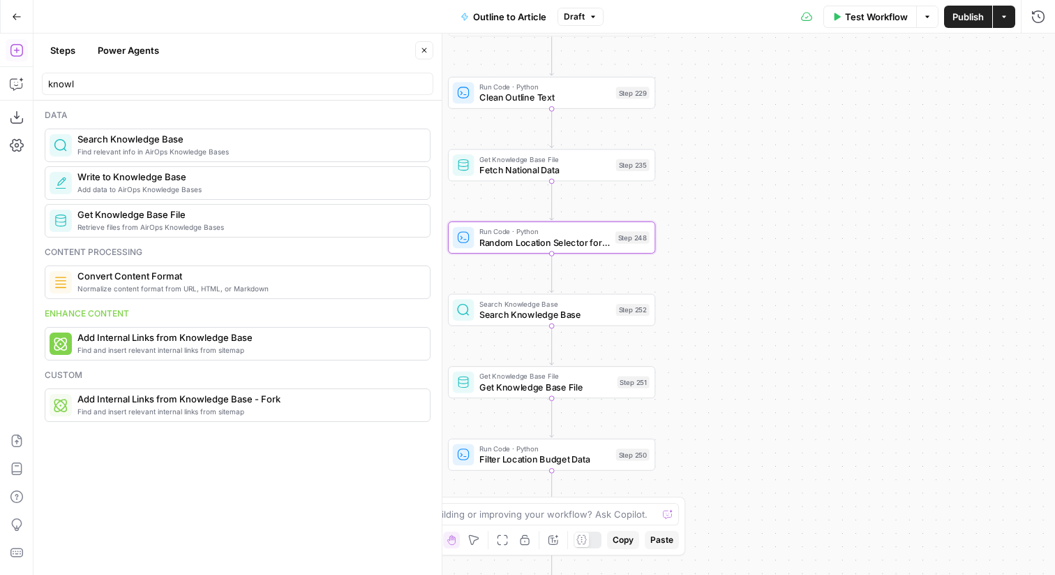
click at [591, 236] on span "Random Location Selector for Comparison" at bounding box center [545, 241] width 131 height 13
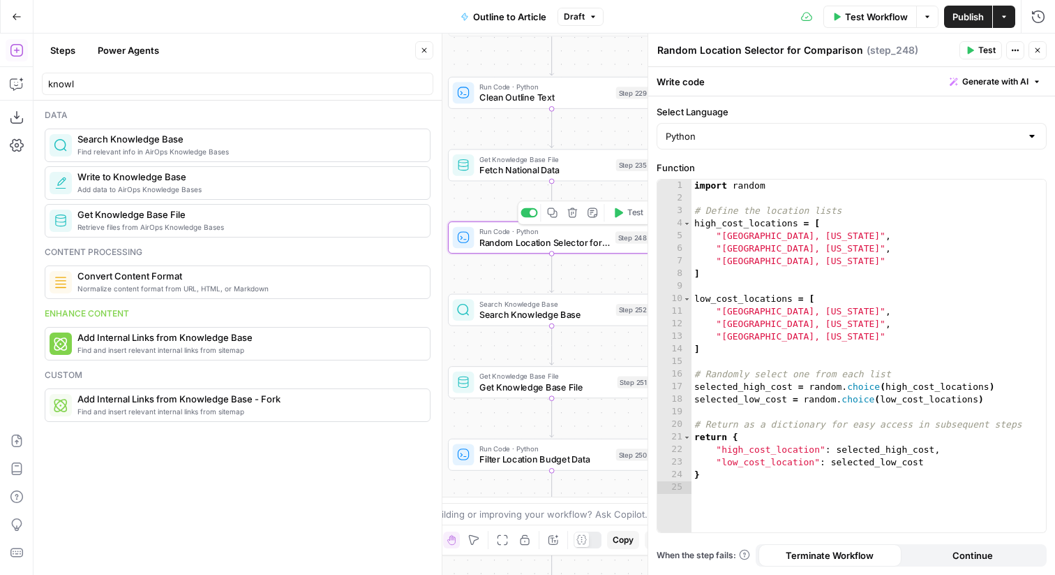
click at [621, 216] on icon "button" at bounding box center [618, 212] width 10 height 10
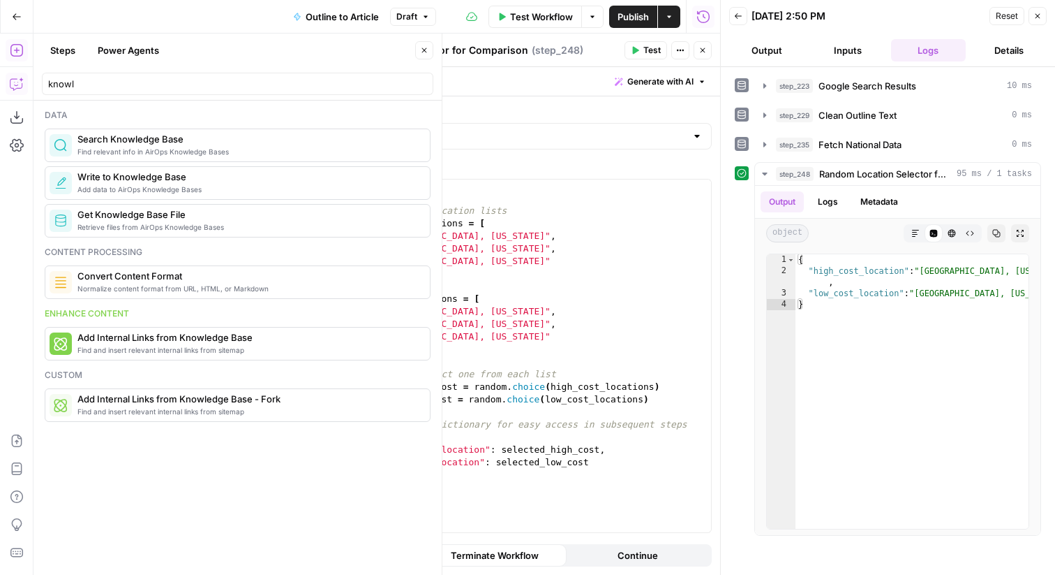
click at [20, 87] on icon "button" at bounding box center [17, 84] width 14 height 14
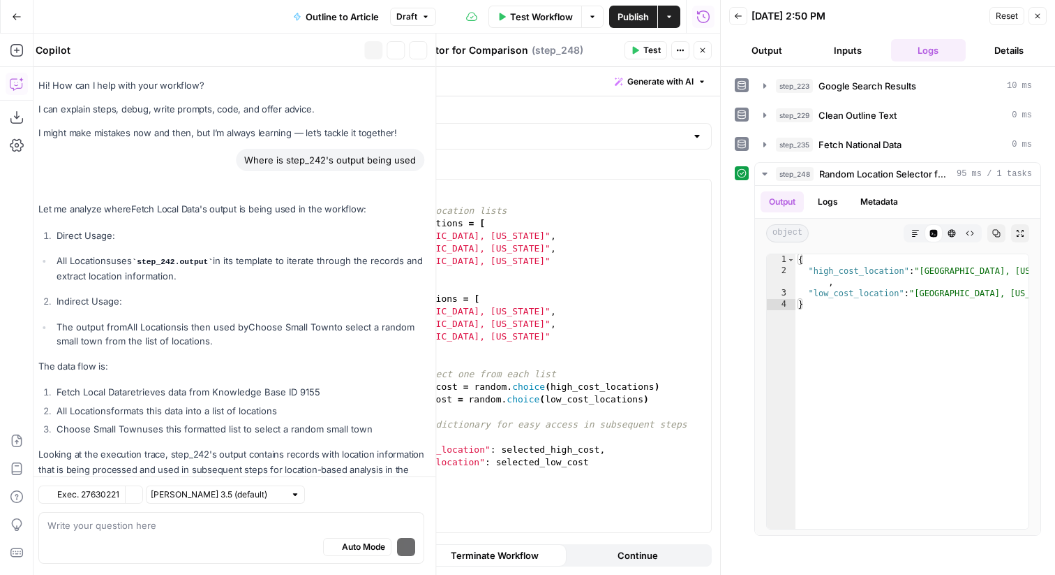
scroll to position [47, 0]
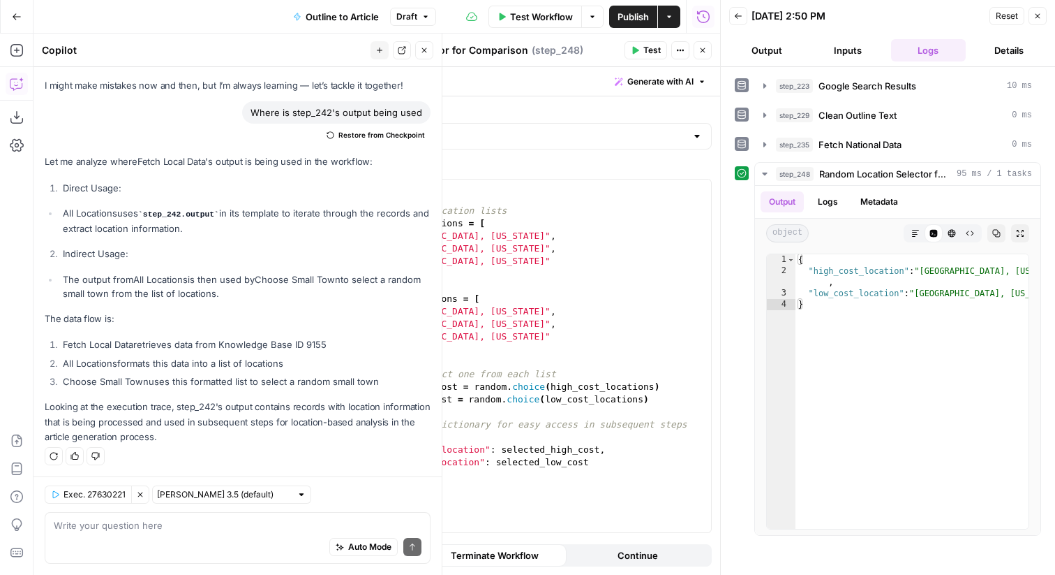
click at [199, 535] on div "Auto Mode Send" at bounding box center [238, 547] width 368 height 31
click at [699, 51] on icon "button" at bounding box center [703, 50] width 8 height 8
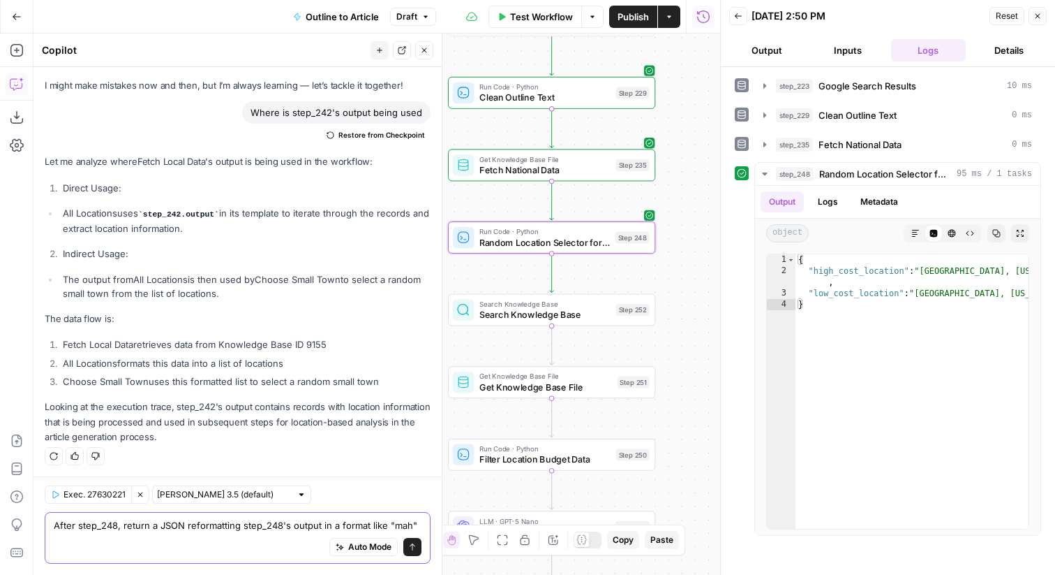
click at [330, 523] on textarea "After step_248, return a JSON reformatting step_248's output in a format like "…" at bounding box center [238, 525] width 368 height 14
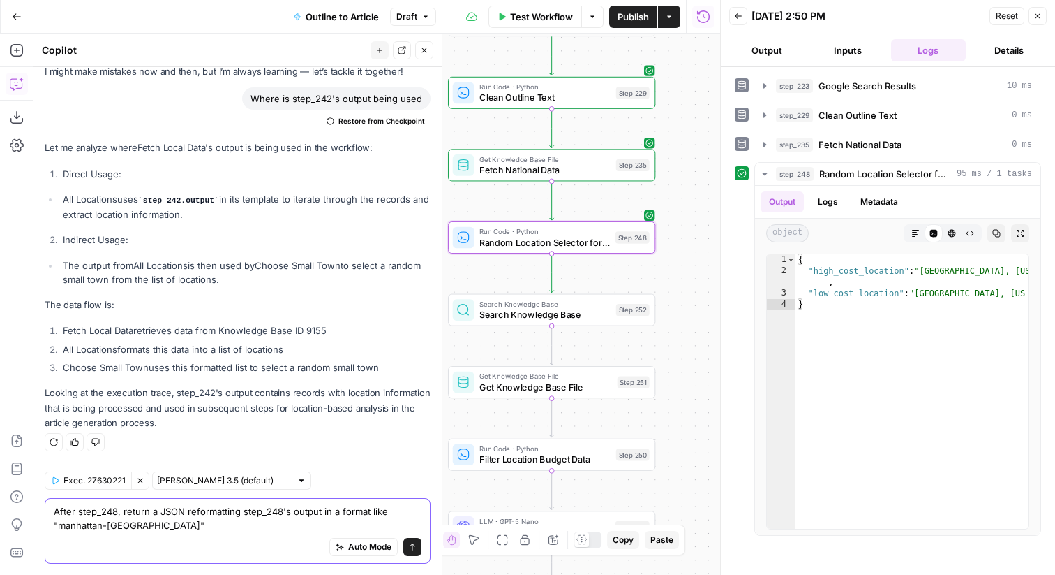
click at [86, 524] on textarea "After step_248, return a JSON reformatting step_248's output in a format like "…" at bounding box center [238, 518] width 368 height 28
click at [140, 526] on textarea "After step_248, return a JSON reformatting step_248's output in a format like "…" at bounding box center [238, 518] width 368 height 28
click at [100, 526] on textarea "After step_248, return a JSON reformatting step_248's output in a format like "…" at bounding box center [238, 518] width 368 height 28
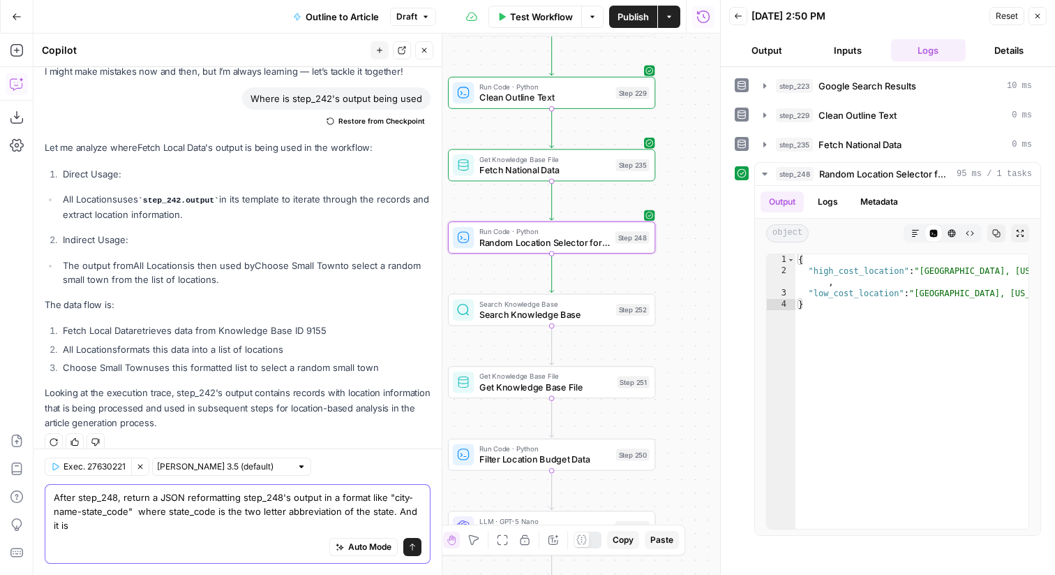
scroll to position [75, 0]
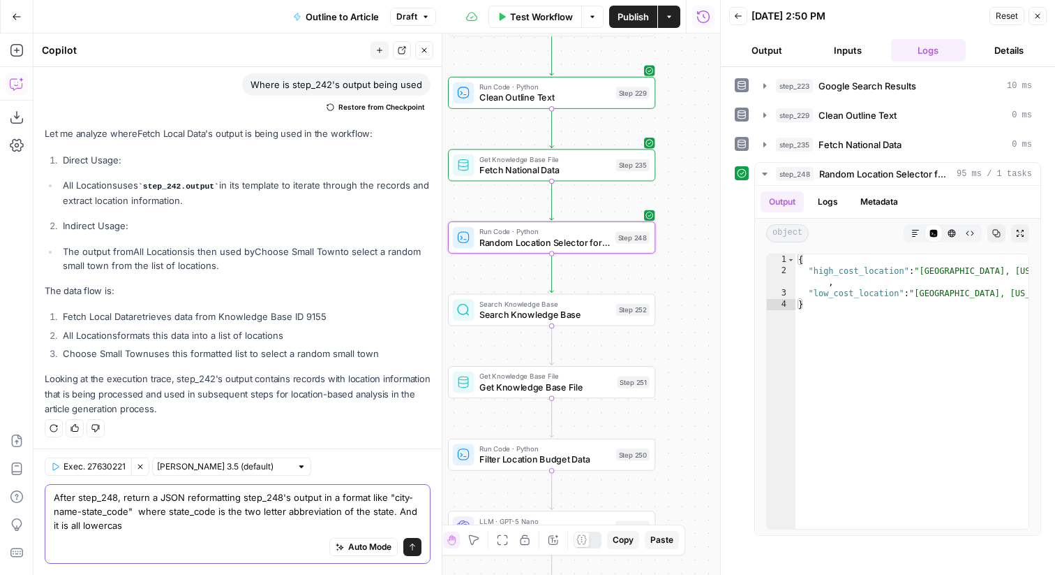
type textarea "After step_248, return a JSON reformatting step_248's output in a format like "…"
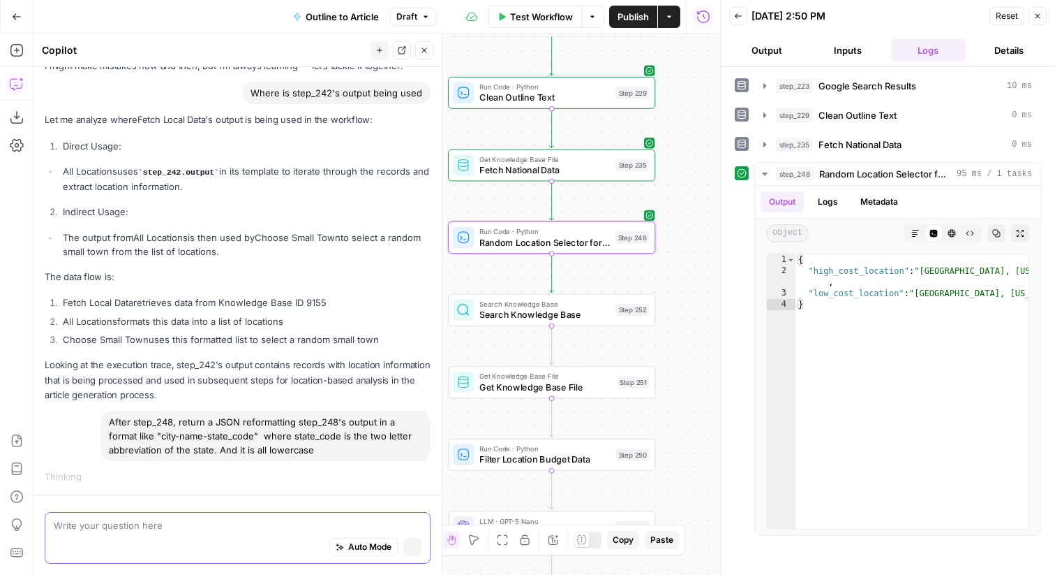
scroll to position [66, 0]
click at [572, 357] on icon "button" at bounding box center [573, 358] width 10 height 10
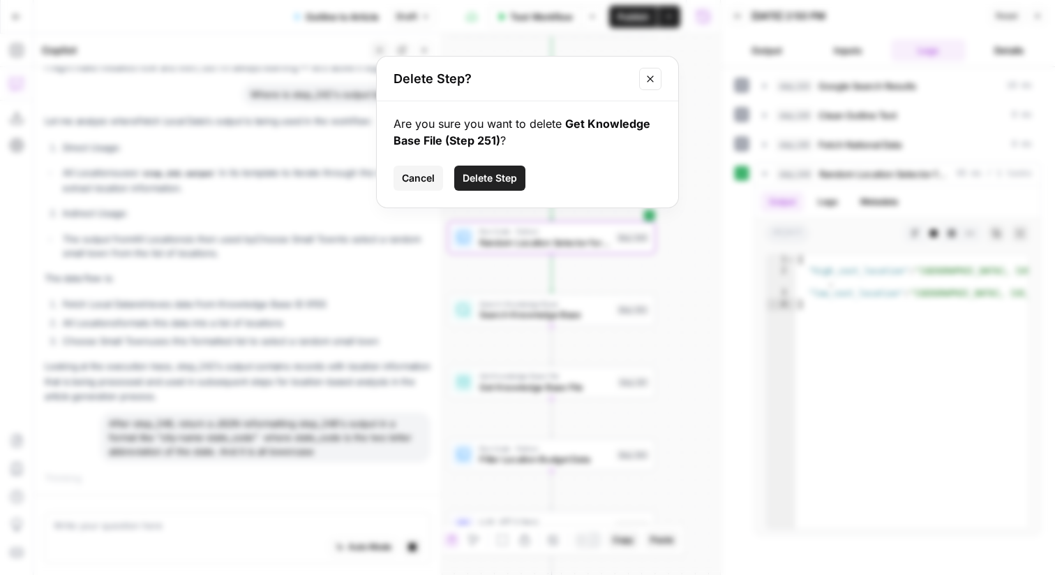
click at [509, 179] on span "Delete Step" at bounding box center [490, 178] width 54 height 14
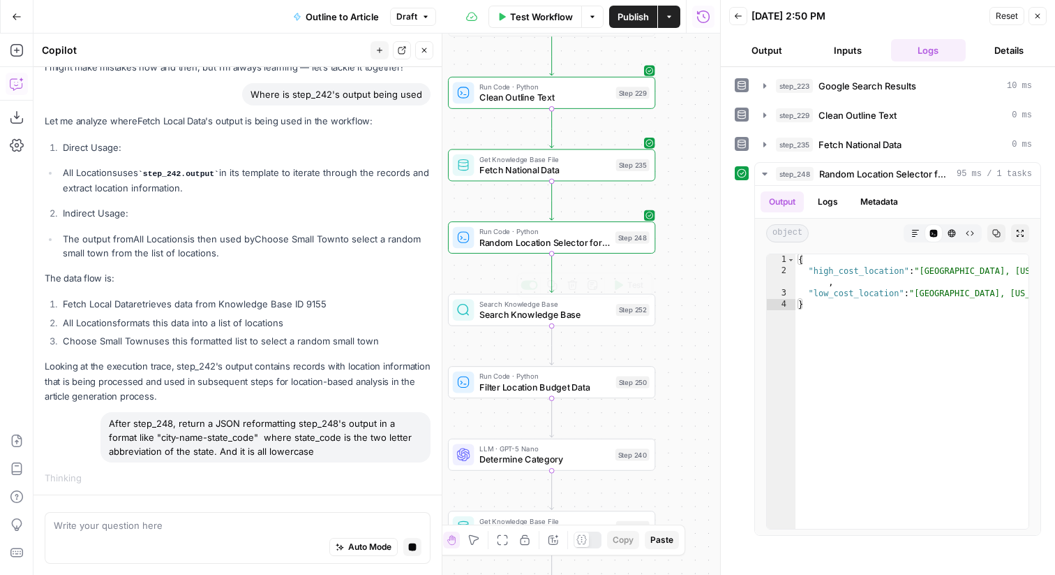
drag, startPoint x: 509, startPoint y: 179, endPoint x: 509, endPoint y: 319, distance: 140.3
click at [509, 269] on div "Workflow Set Inputs Inputs Google Search Google Search Results Step 223 LLM · G…" at bounding box center [777, 9] width 659 height 519
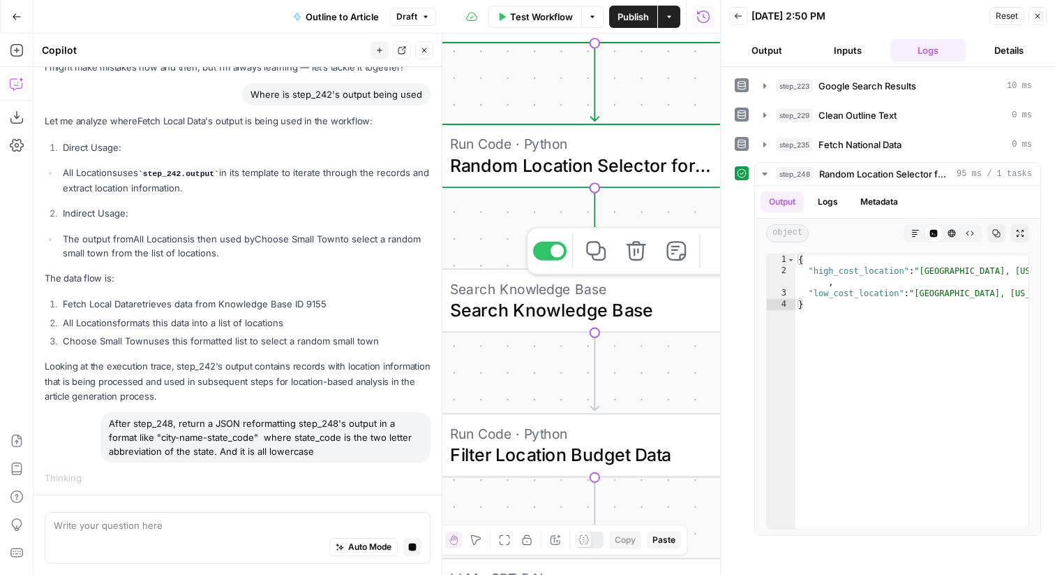
click at [509, 319] on span "Search Knowledge Base" at bounding box center [581, 309] width 262 height 27
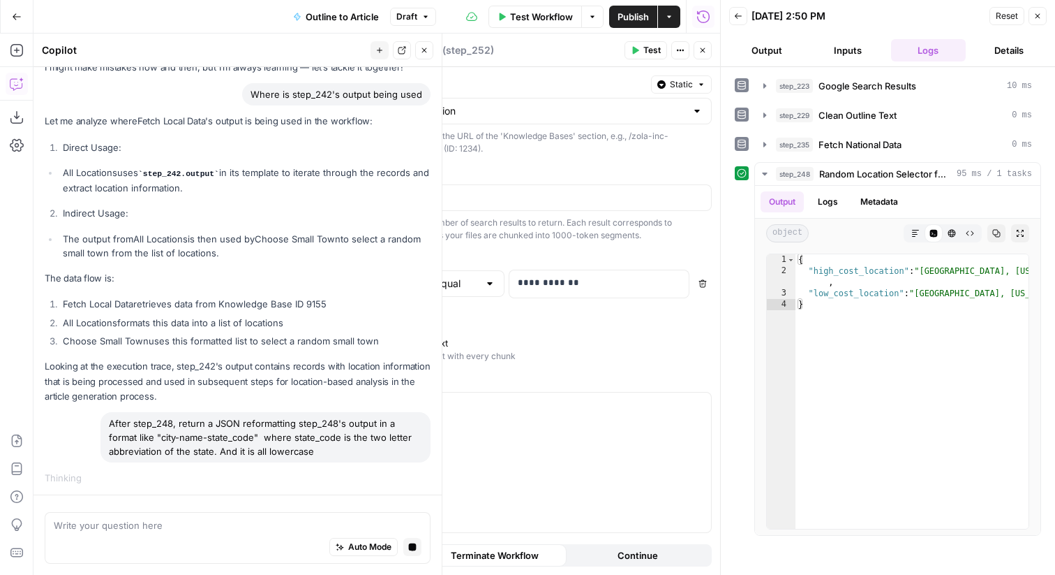
click at [1039, 16] on icon "button" at bounding box center [1038, 16] width 8 height 8
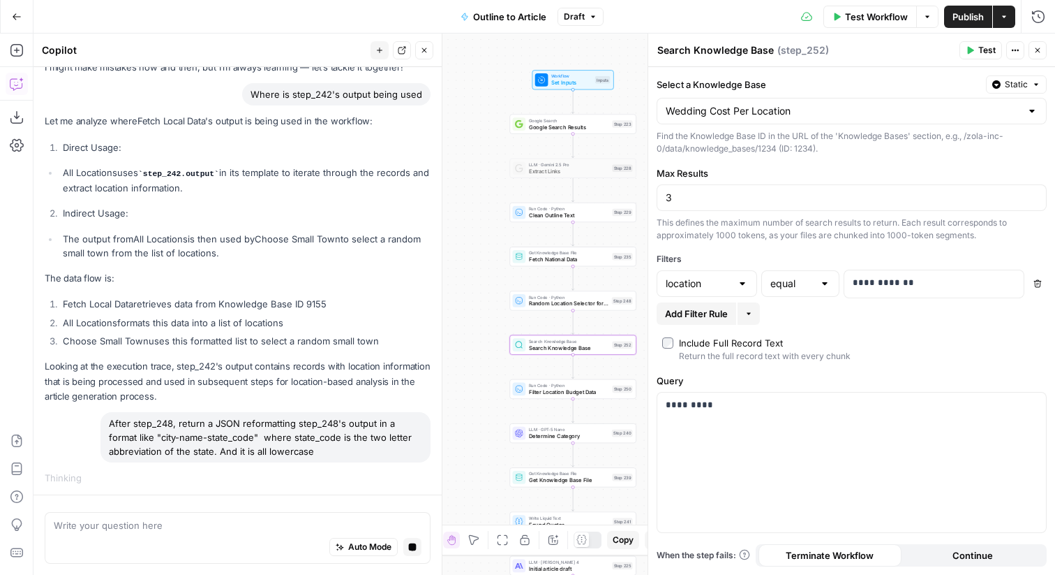
click at [711, 48] on textarea "Search Knowledge Base" at bounding box center [716, 50] width 117 height 14
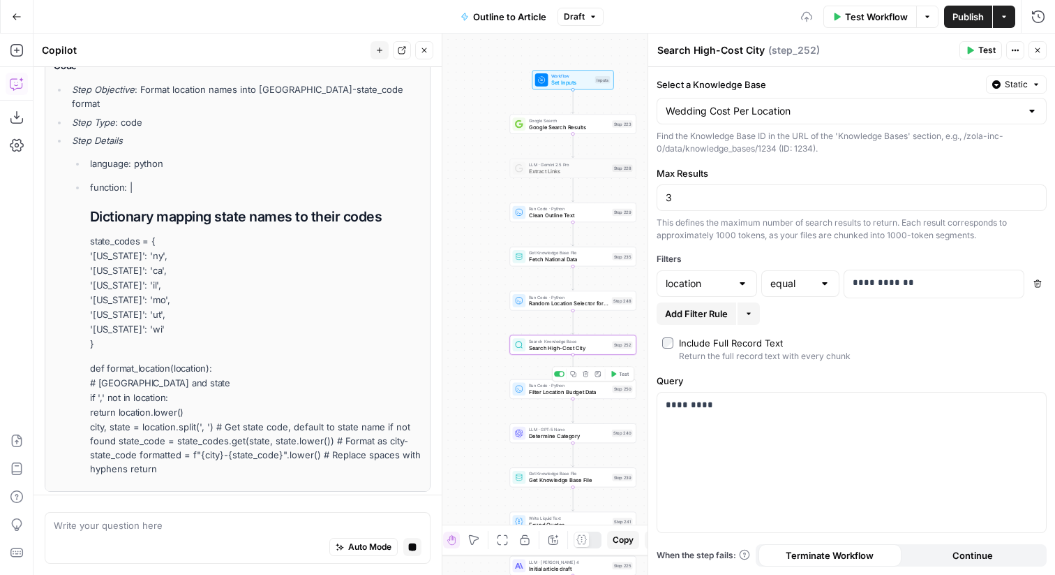
type textarea "Search High-Cost City"
click at [581, 345] on span "Search High-Cost City" at bounding box center [569, 347] width 80 height 8
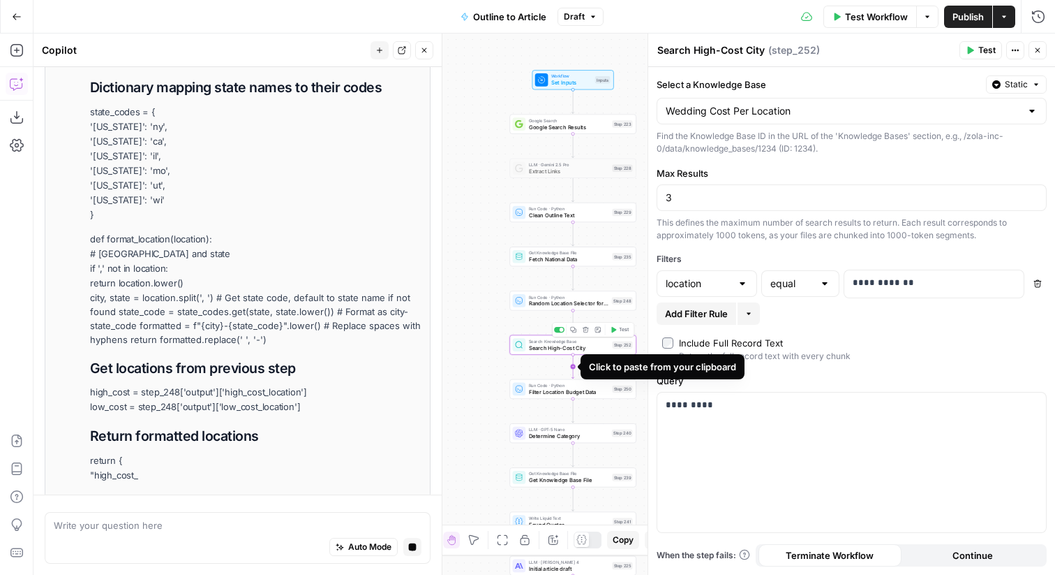
click at [573, 360] on icon "Edge from step_252 to step_250" at bounding box center [573, 367] width 3 height 24
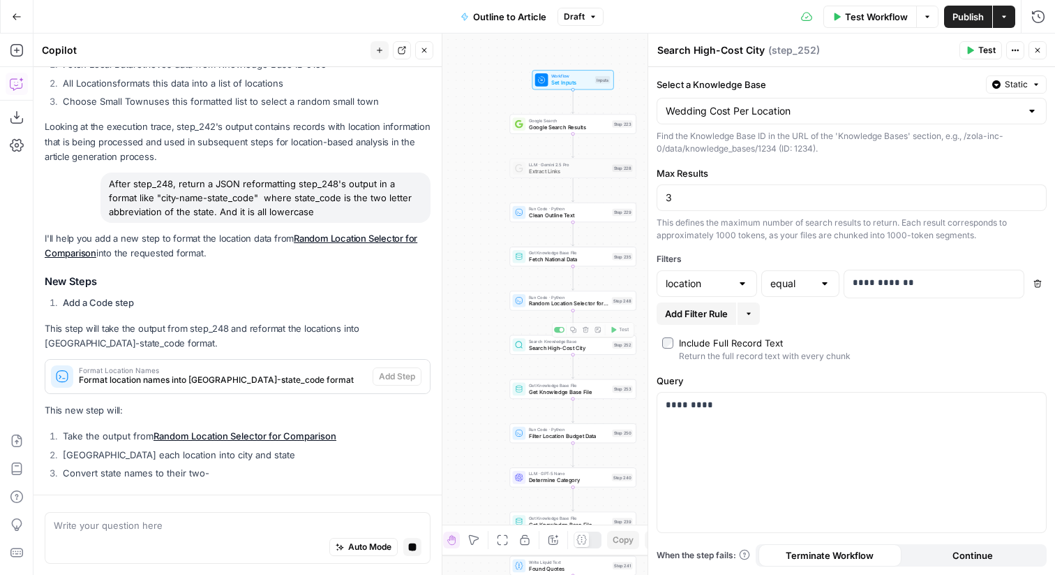
click at [601, 390] on span "Get Knowledge Base File" at bounding box center [569, 391] width 80 height 8
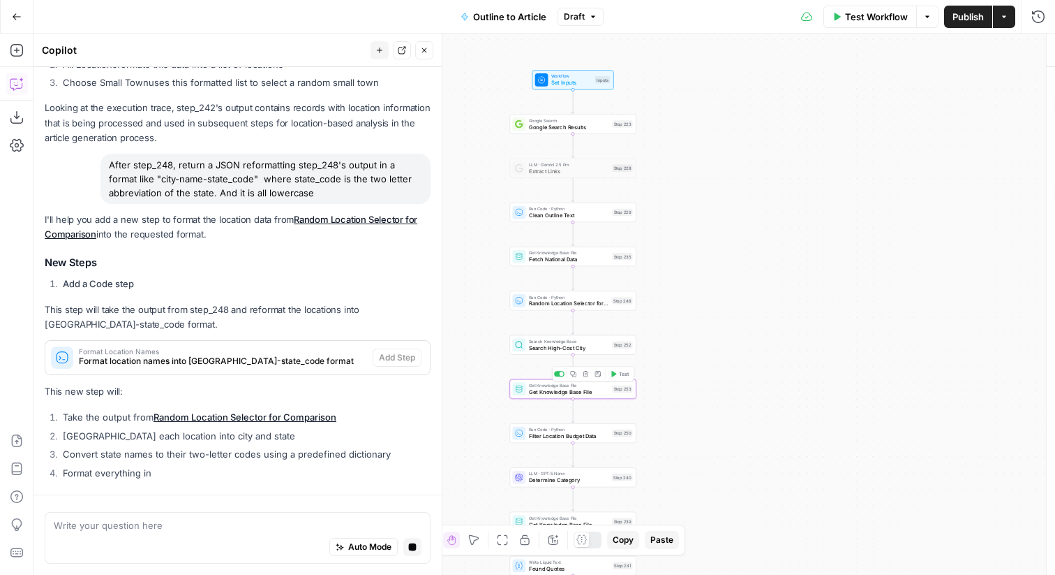
type textarea "Get Knowledge Base File"
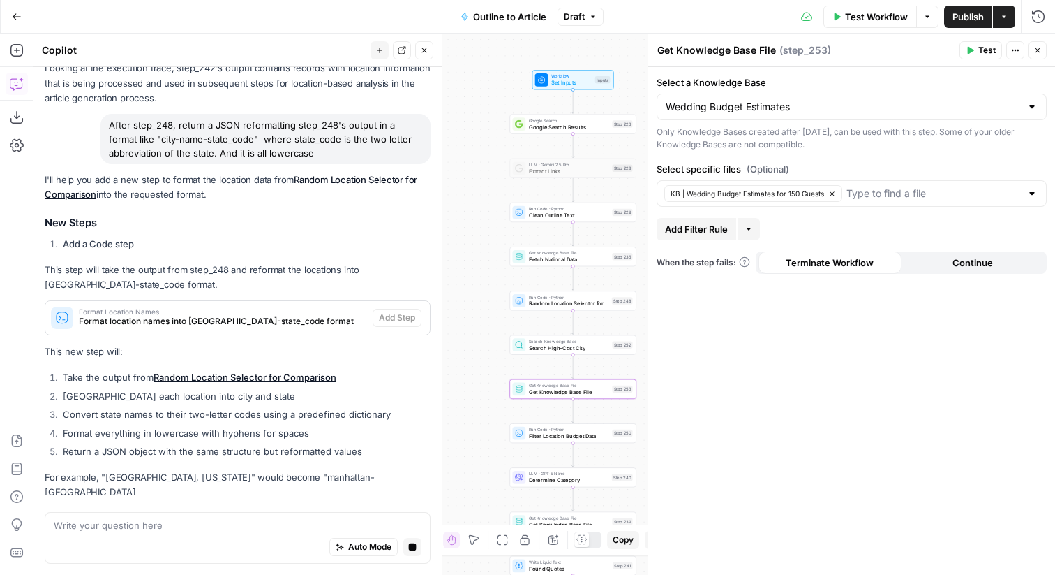
click at [700, 47] on textarea "Get Knowledge Base File" at bounding box center [717, 50] width 119 height 14
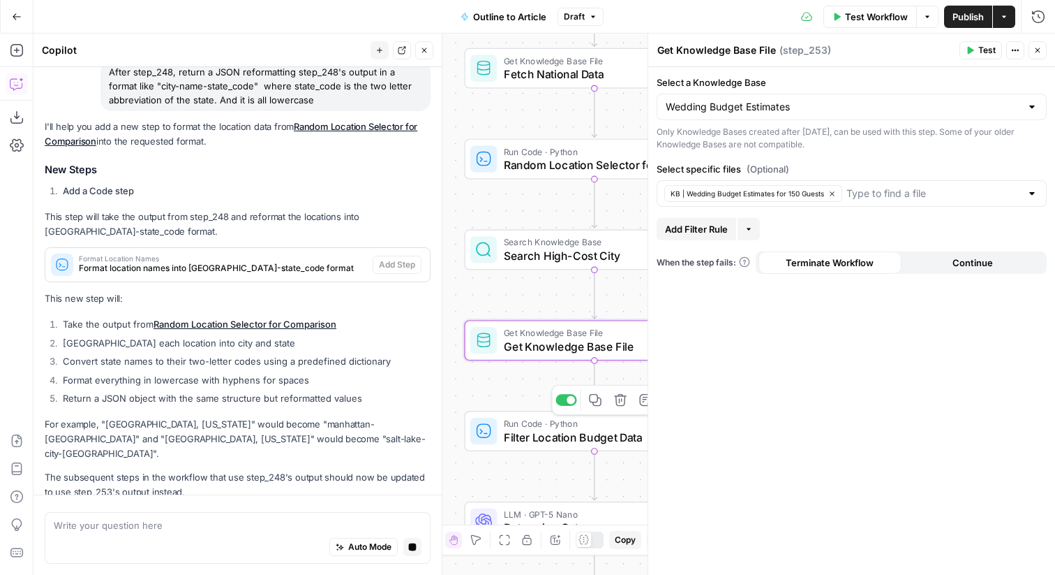
scroll to position [508, 0]
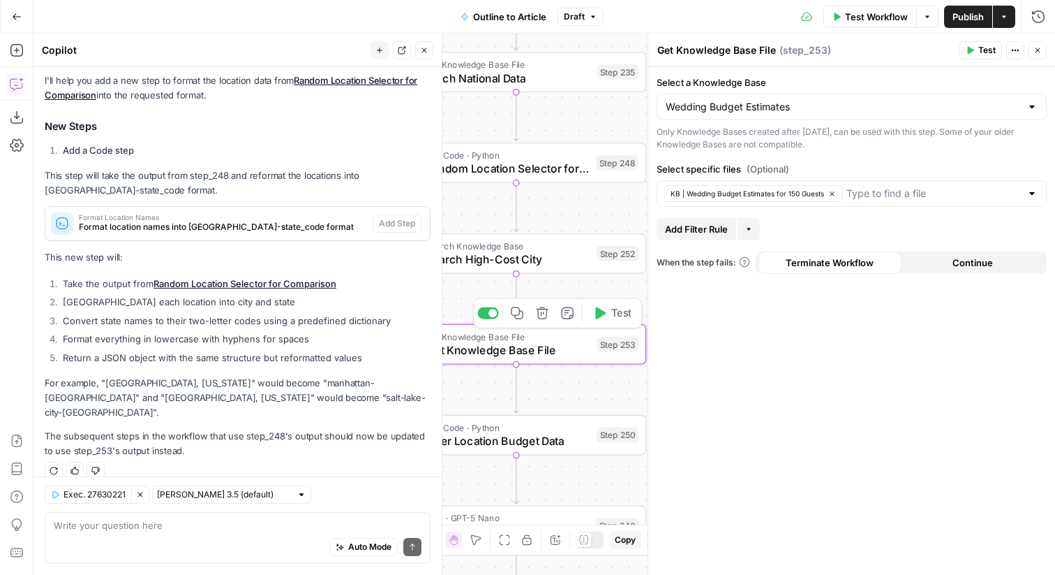
click at [542, 308] on icon "button" at bounding box center [542, 313] width 12 height 12
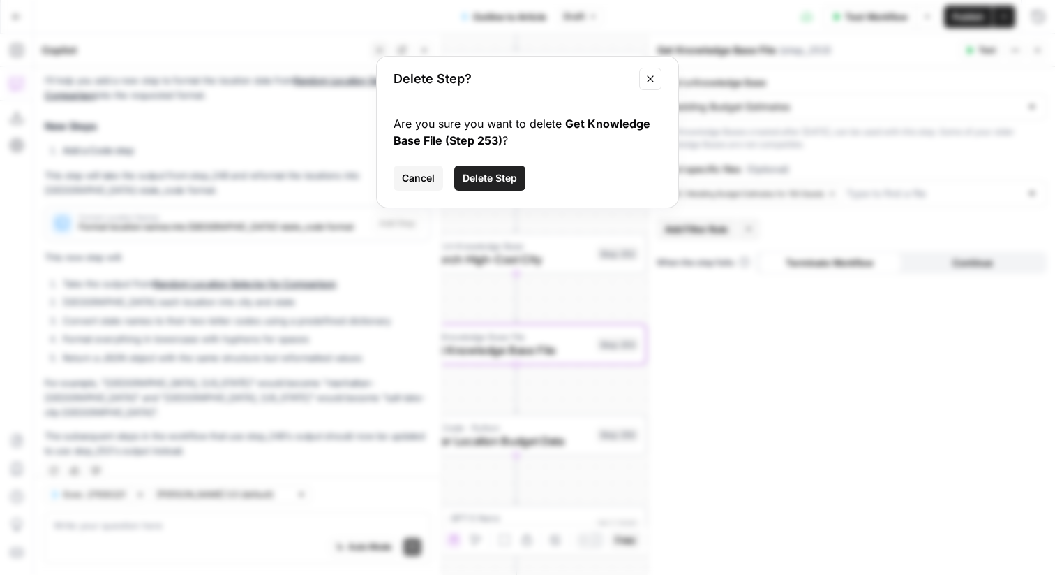
click at [498, 174] on span "Delete Step" at bounding box center [490, 178] width 54 height 14
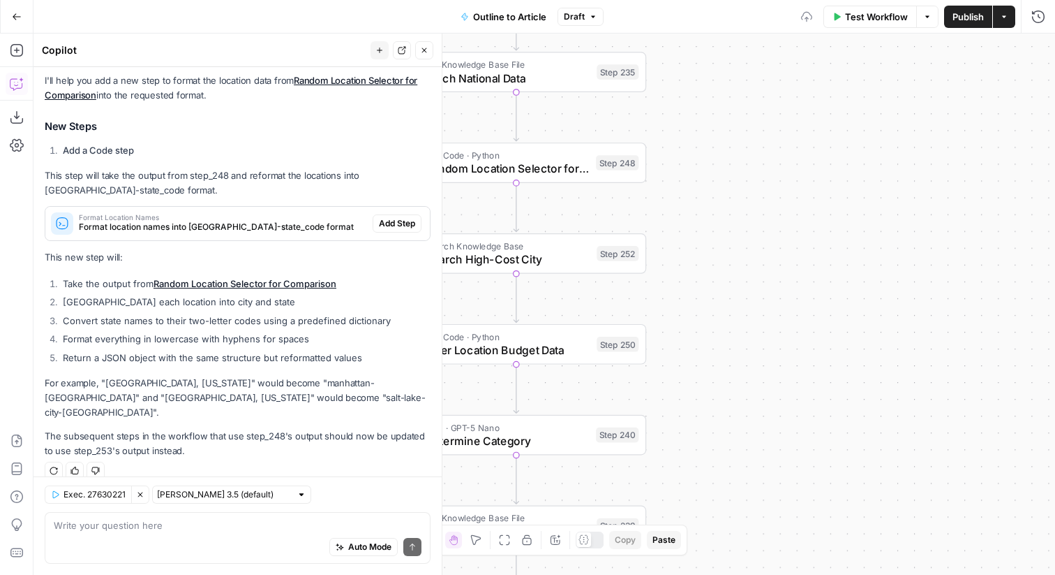
click at [539, 253] on span "Search High-Cost City" at bounding box center [508, 259] width 165 height 17
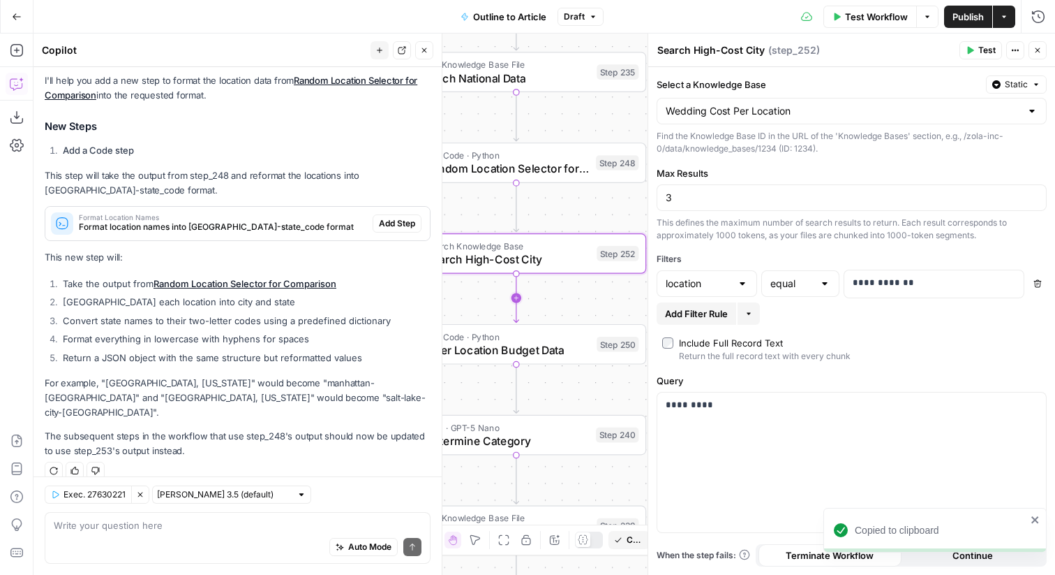
click at [519, 295] on icon "Edge from step_252 to step_250" at bounding box center [516, 298] width 5 height 49
click at [568, 352] on span "Search High-Cost City" at bounding box center [507, 349] width 163 height 17
click at [718, 50] on textarea "Search High-Cost City" at bounding box center [712, 50] width 108 height 14
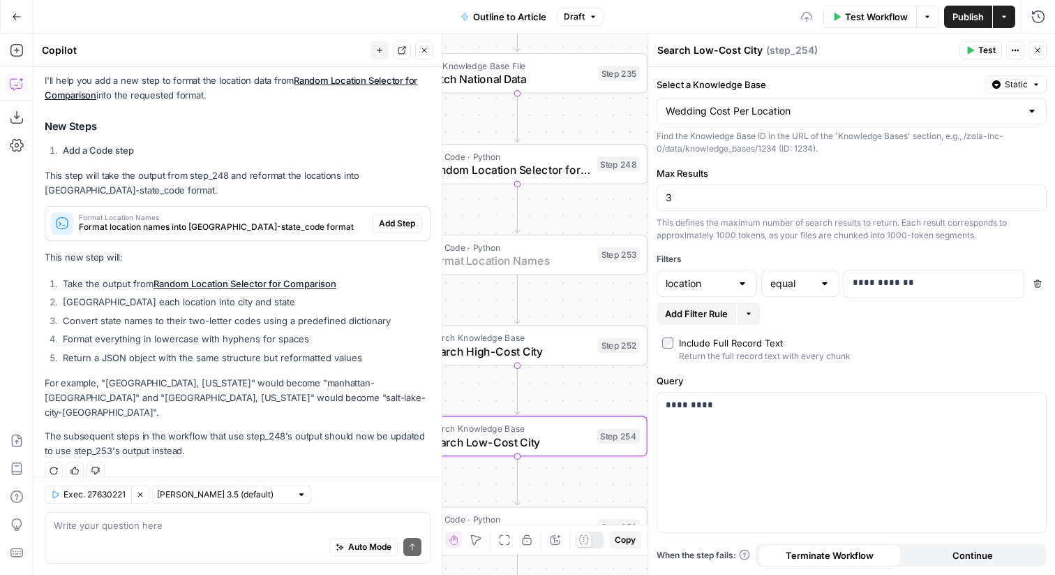
type textarea "Search Low-Cost City"
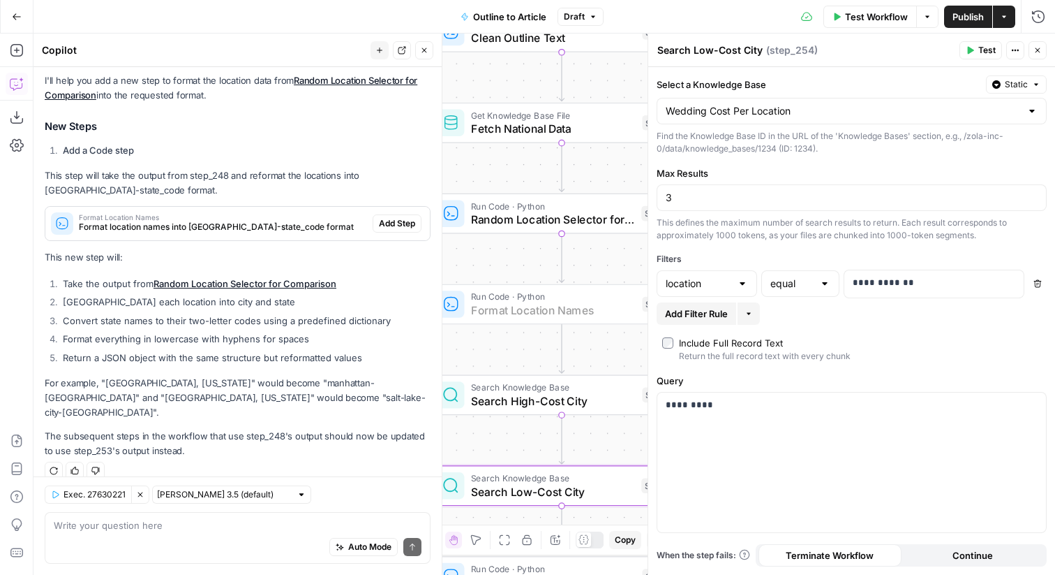
click at [397, 221] on span "Add Step" at bounding box center [397, 223] width 36 height 13
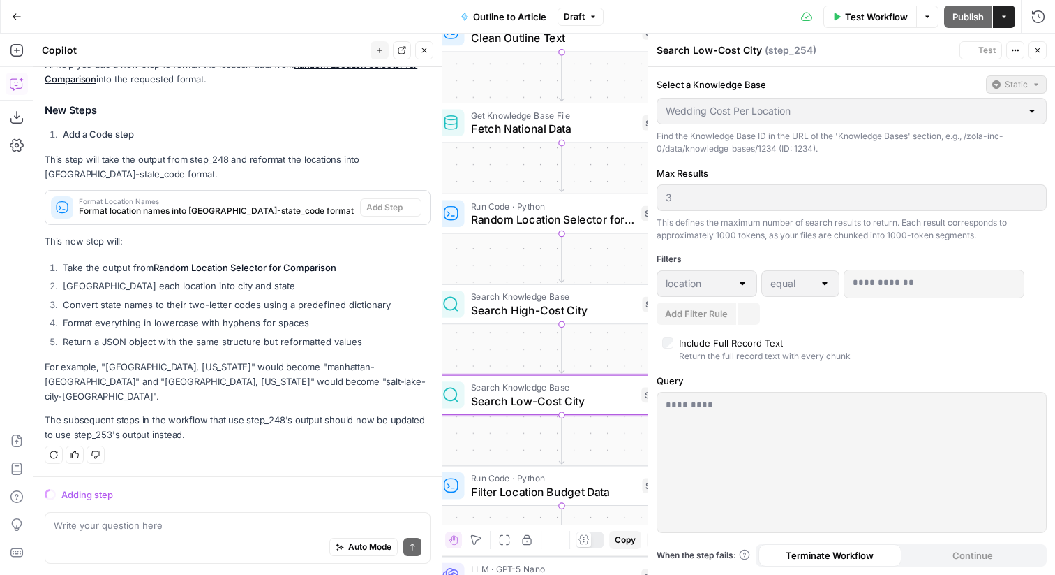
scroll to position [463, 0]
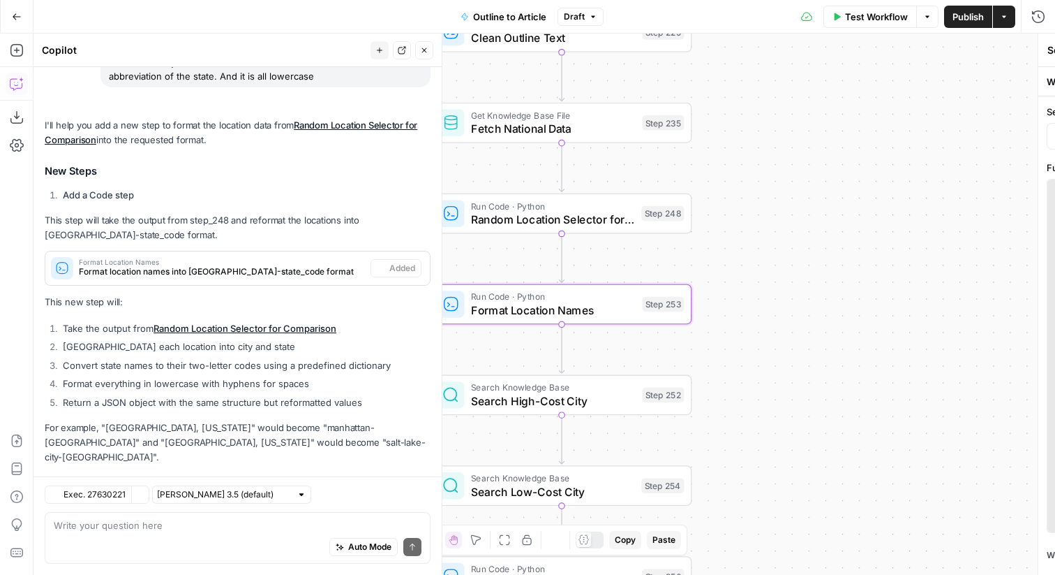
type textarea "Format Location Names"
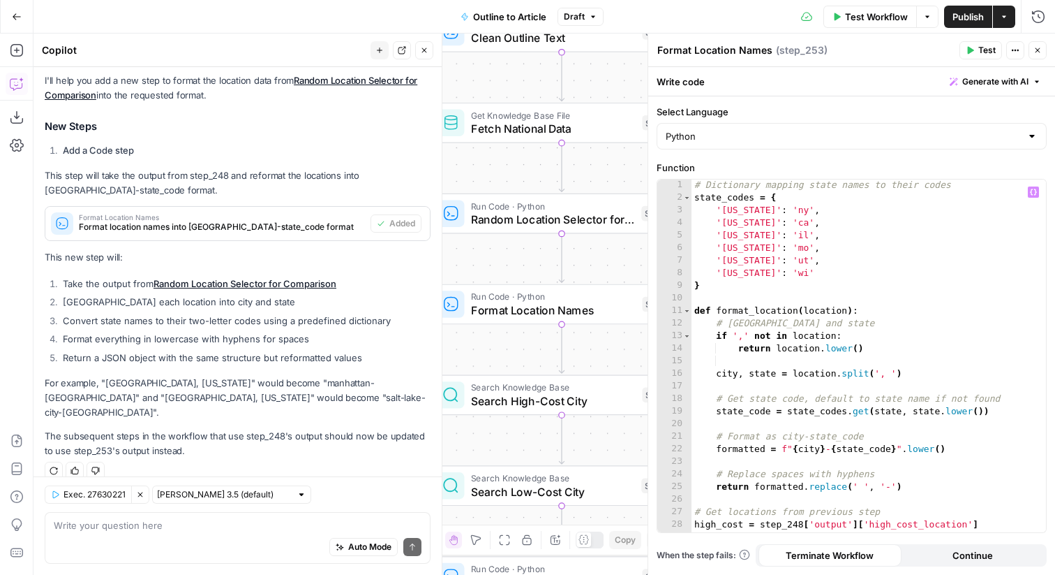
scroll to position [0, 0]
click at [528, 225] on span "Random Location Selector for Comparison" at bounding box center [552, 219] width 163 height 17
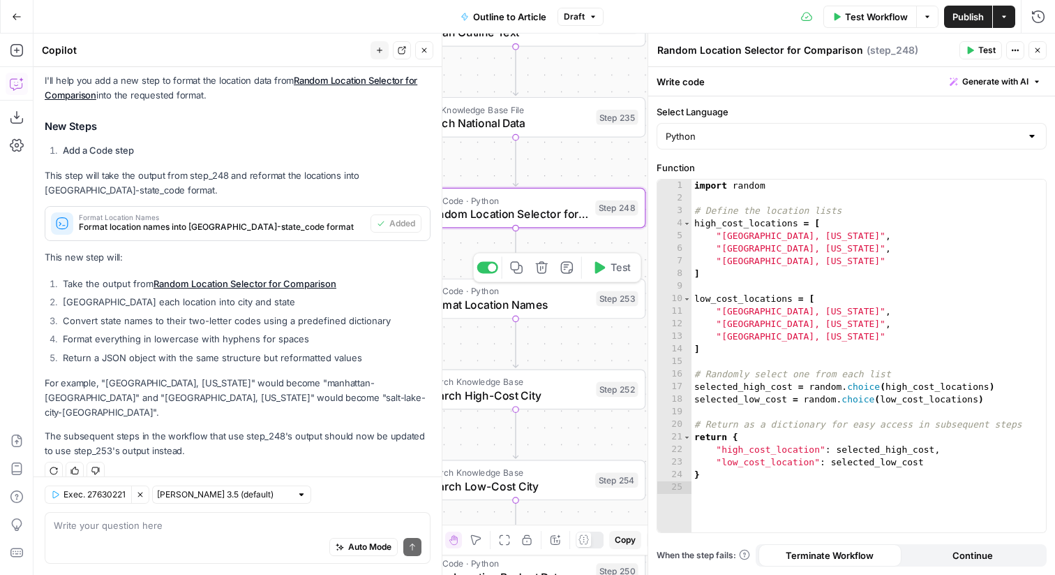
click at [602, 260] on button "Test" at bounding box center [612, 267] width 52 height 22
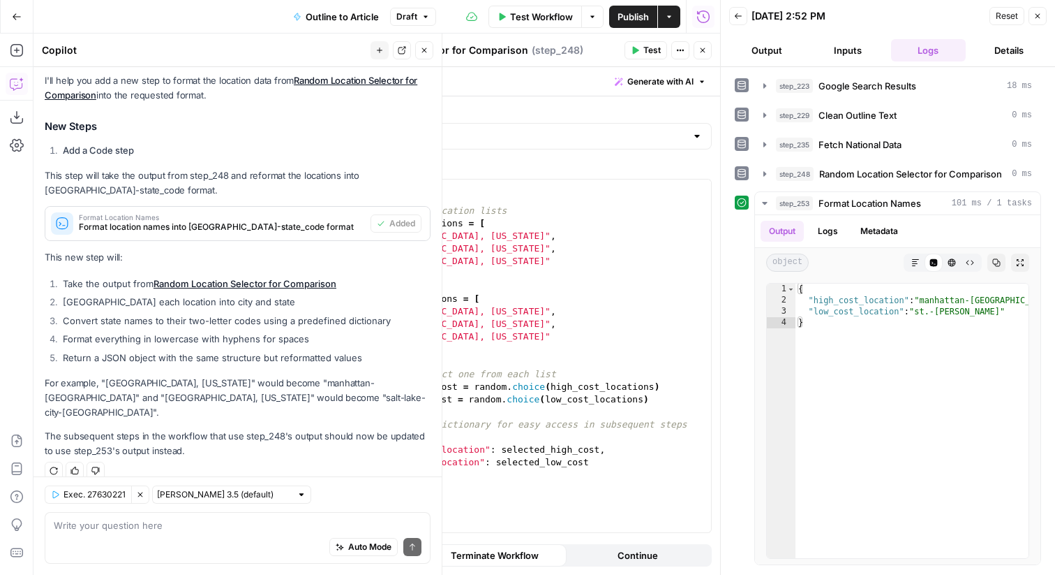
click at [706, 49] on icon "button" at bounding box center [703, 50] width 8 height 8
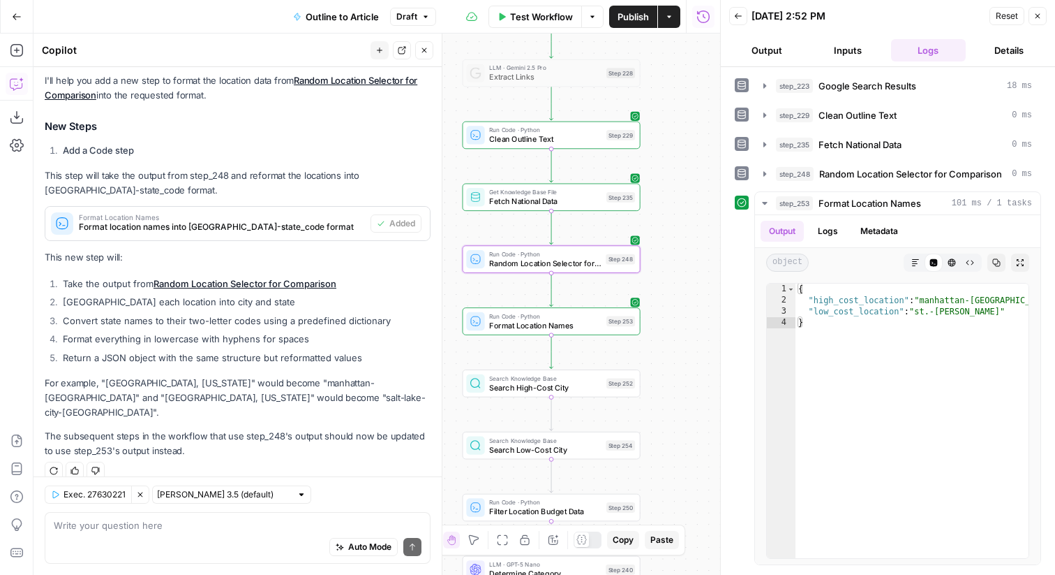
click at [504, 384] on span "Search High-Cost City" at bounding box center [545, 386] width 112 height 11
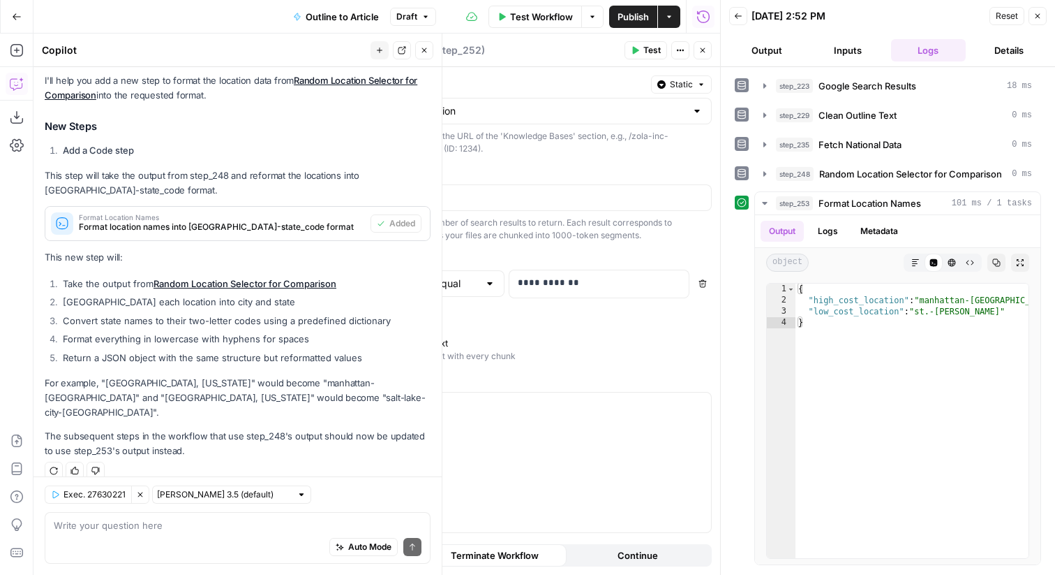
click at [1046, 17] on button "Close" at bounding box center [1038, 16] width 18 height 18
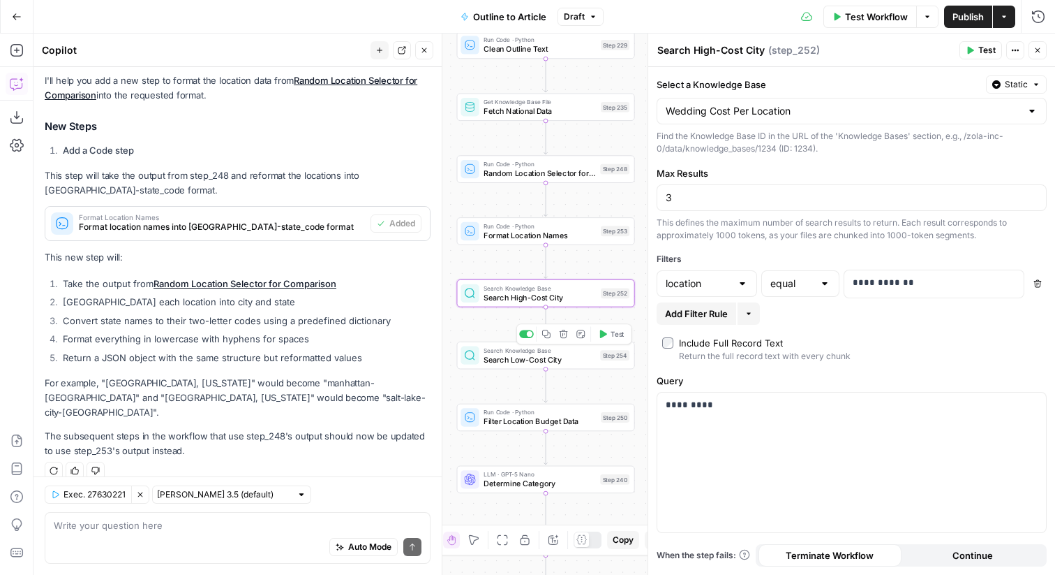
click at [595, 364] on div "Search Knowledge Base Search Low-Cost City Step 254 Copy step Delete step Add N…" at bounding box center [546, 354] width 178 height 27
click at [530, 233] on span "Format Location Names" at bounding box center [540, 235] width 112 height 11
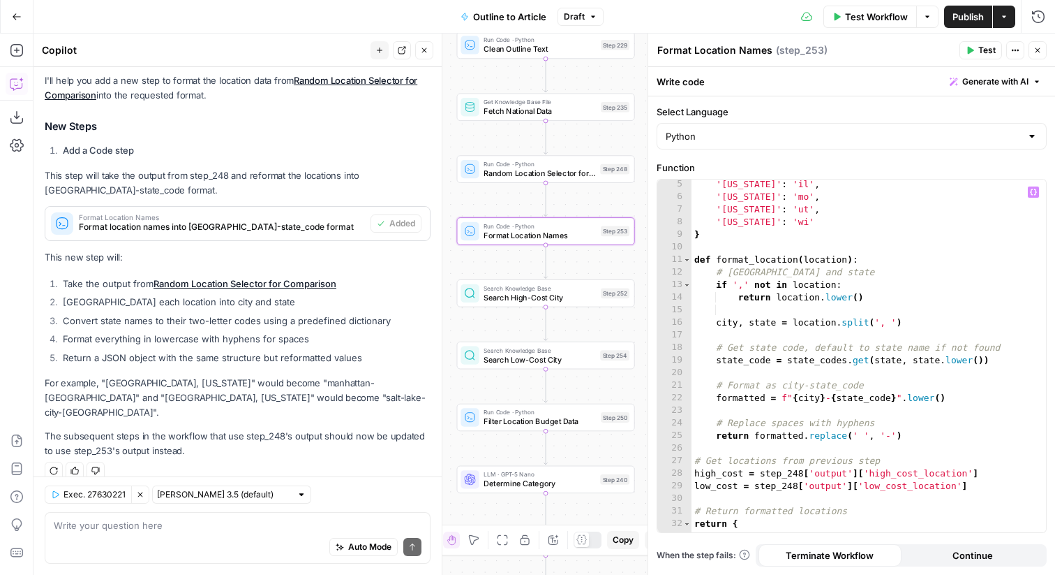
scroll to position [30, 0]
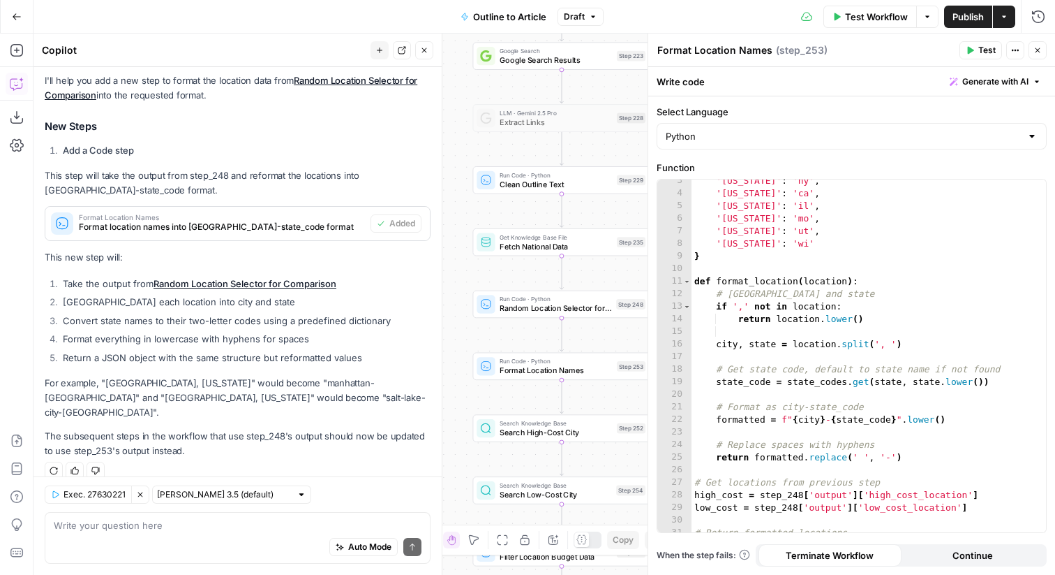
click at [213, 535] on div "Auto Mode Send" at bounding box center [238, 547] width 368 height 31
type textarea "St.[PERSON_NAME] when reformatted must be "st-louis" without the space or ".""
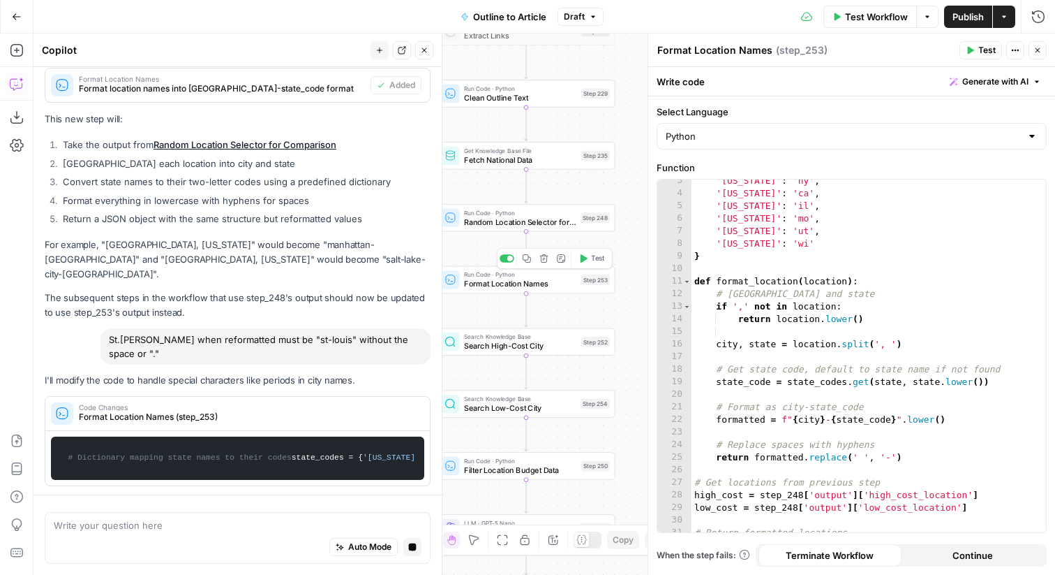
click at [602, 253] on span "Test" at bounding box center [598, 258] width 14 height 10
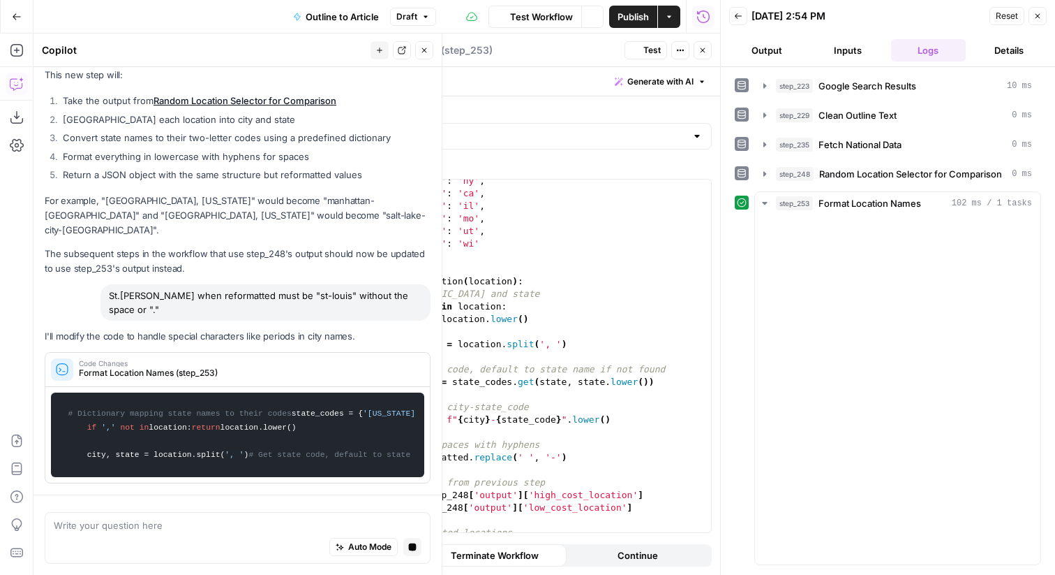
click at [703, 49] on icon "button" at bounding box center [703, 50] width 8 height 8
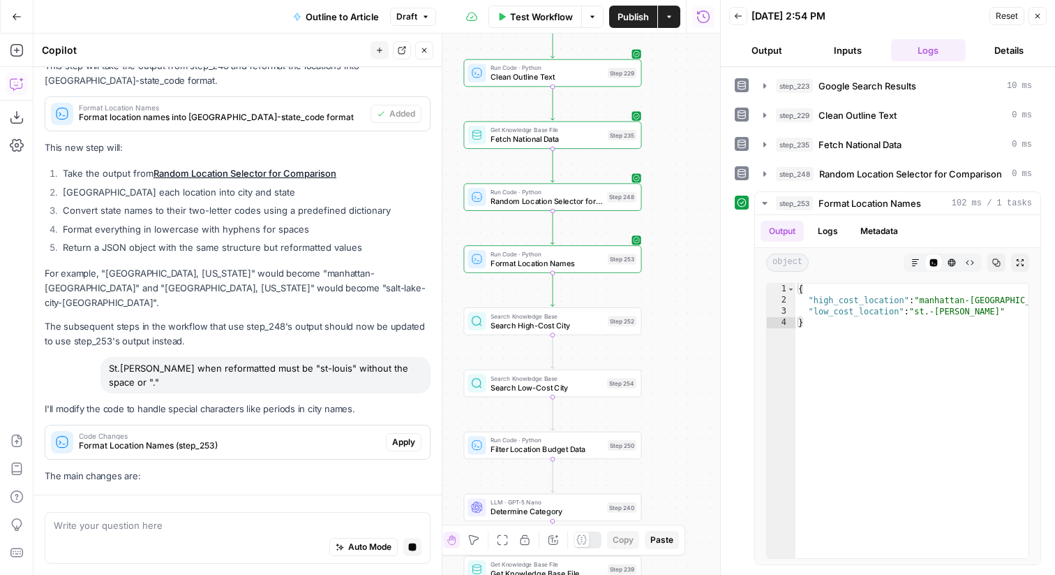
click at [627, 319] on div "Step 252" at bounding box center [622, 321] width 29 height 10
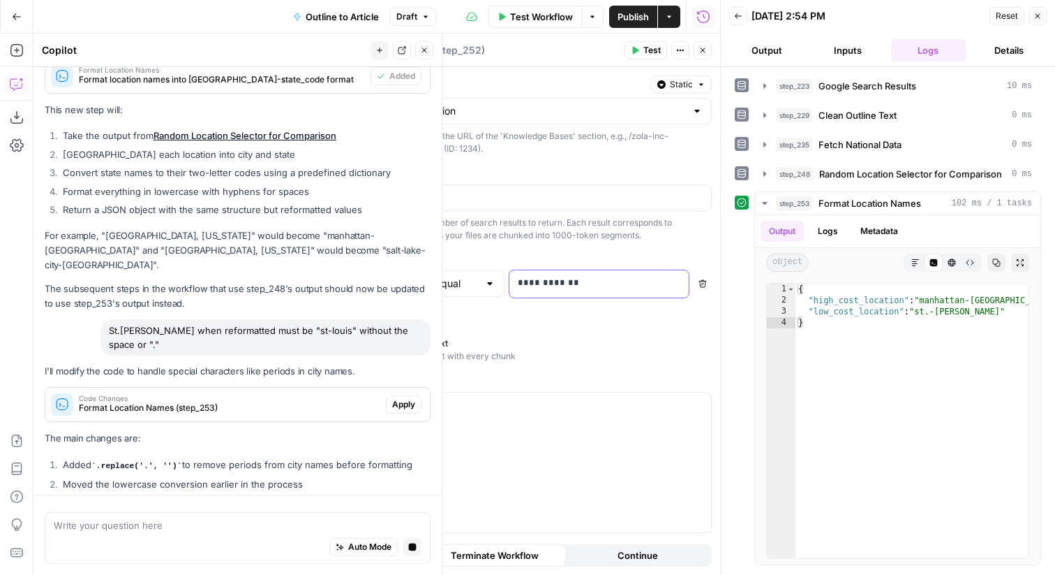
click at [649, 281] on p "**********" at bounding box center [599, 283] width 163 height 14
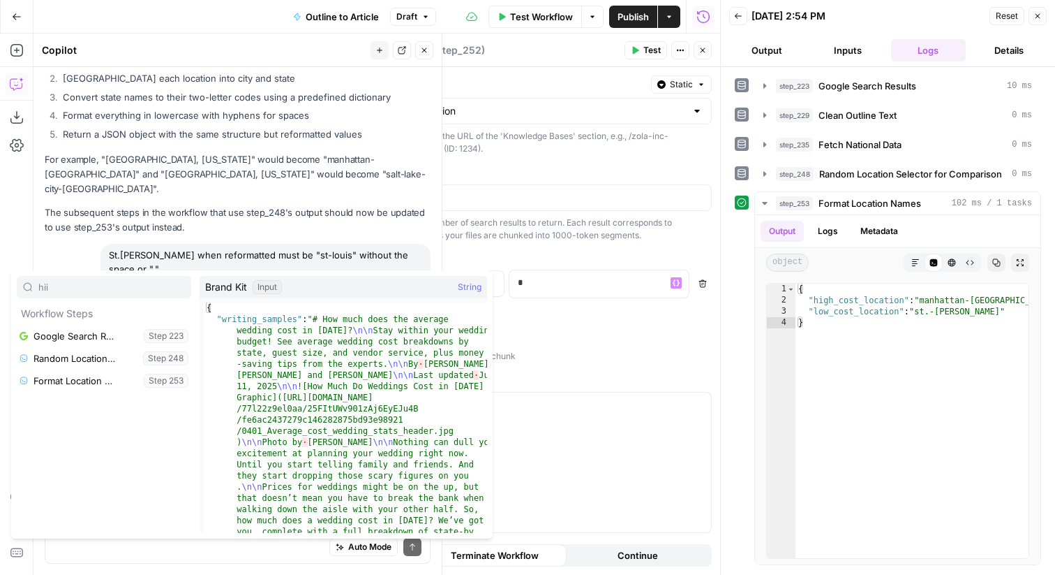
scroll to position [753, 0]
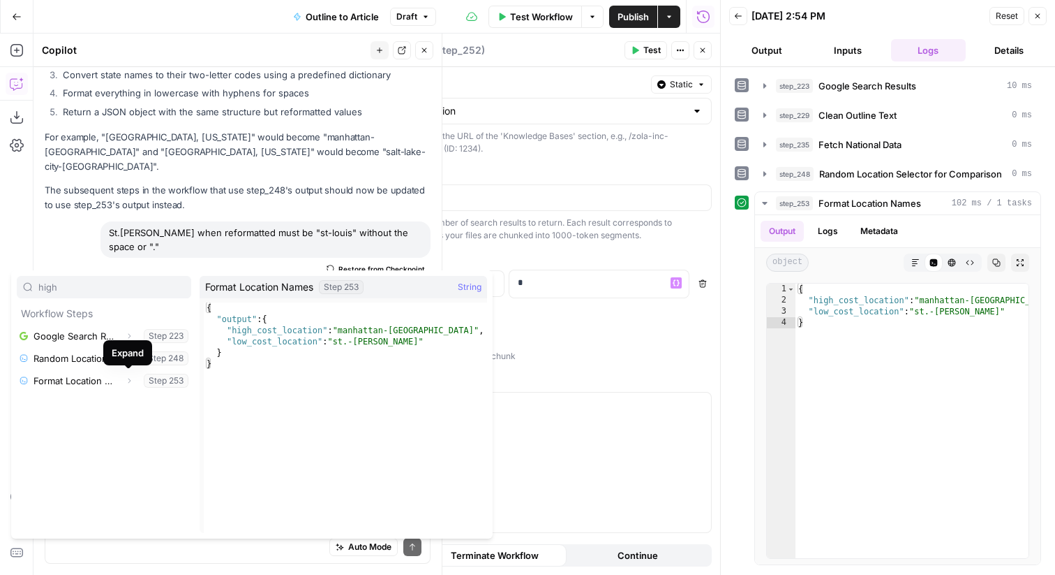
type input "high"
click at [133, 379] on button "Expand" at bounding box center [129, 380] width 18 height 18
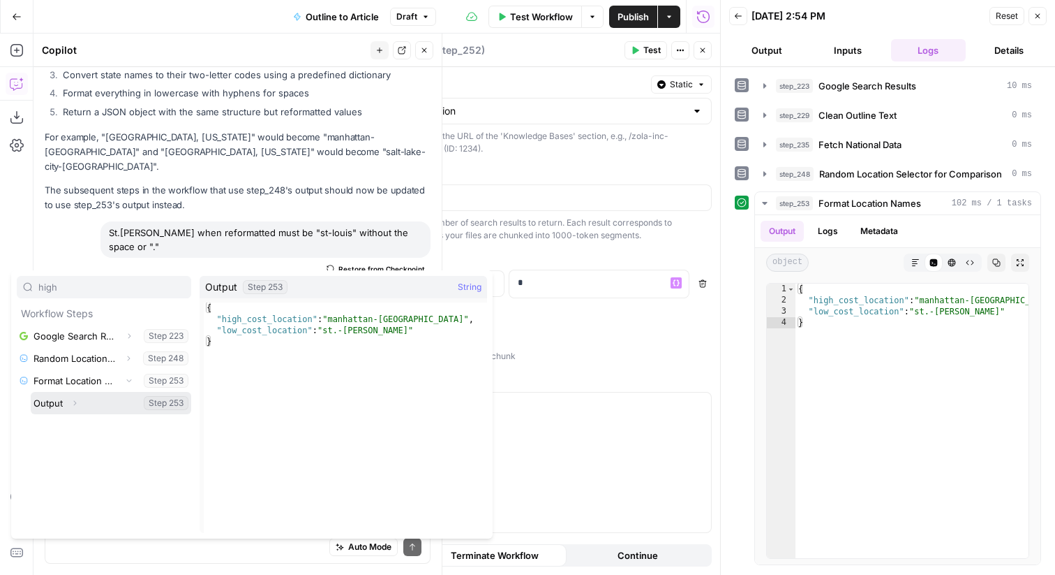
click at [73, 399] on icon "button" at bounding box center [75, 403] width 8 height 8
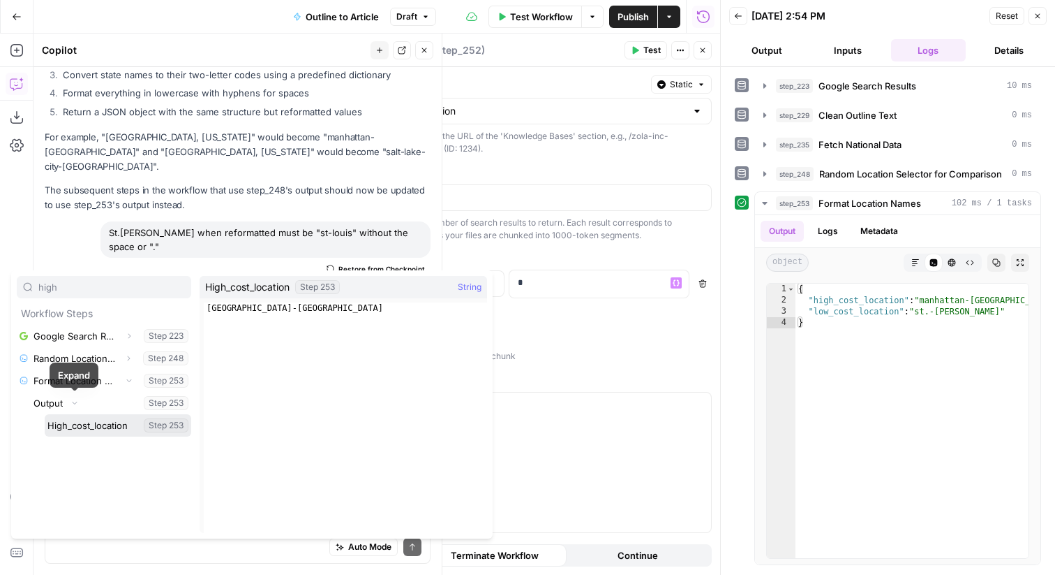
click at [86, 415] on button "Select variable High_cost_location" at bounding box center [118, 425] width 147 height 22
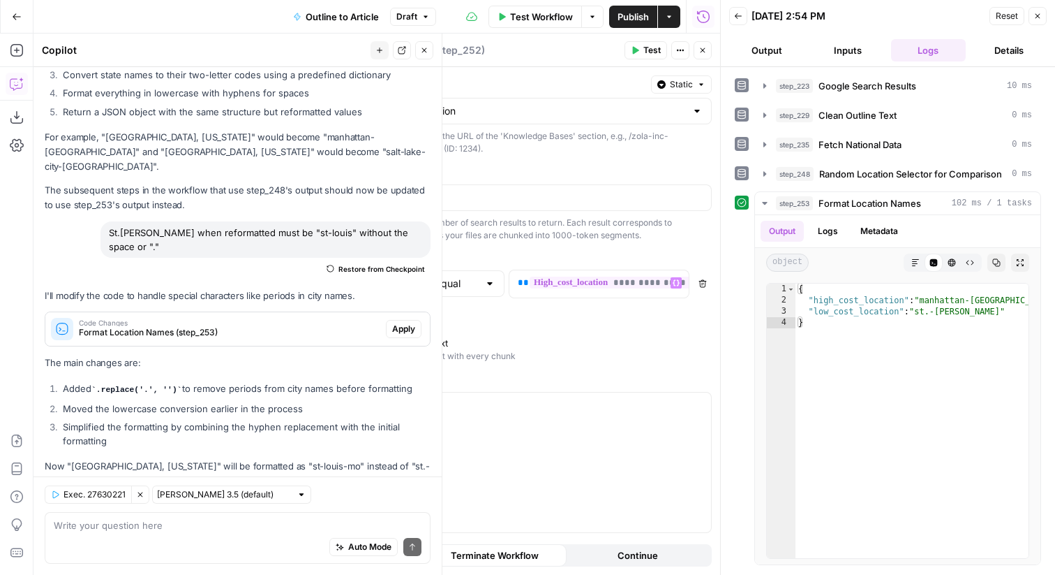
click at [1037, 15] on icon "button" at bounding box center [1038, 16] width 5 height 5
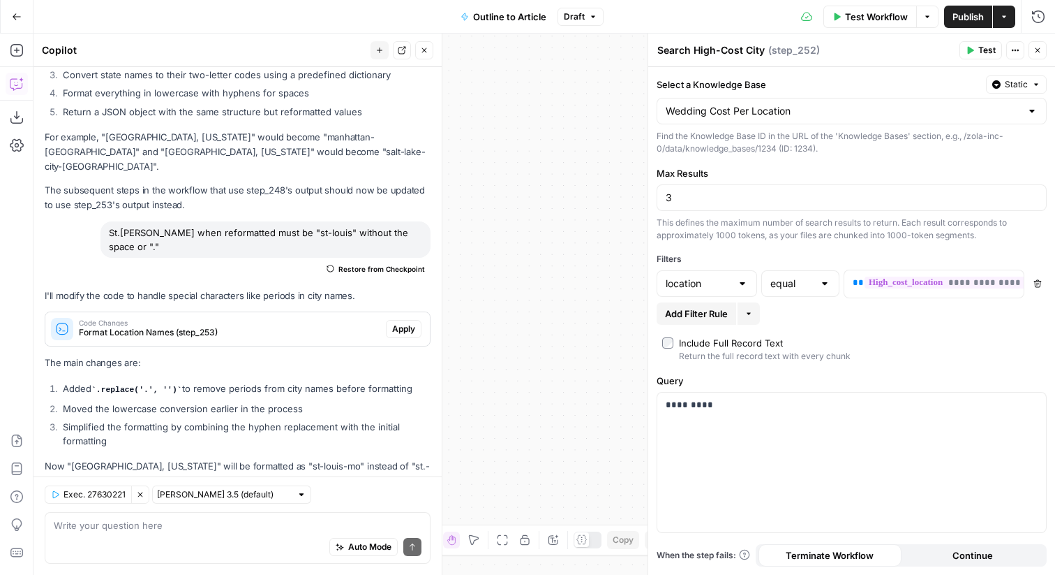
click at [984, 47] on span "Test" at bounding box center [987, 50] width 17 height 13
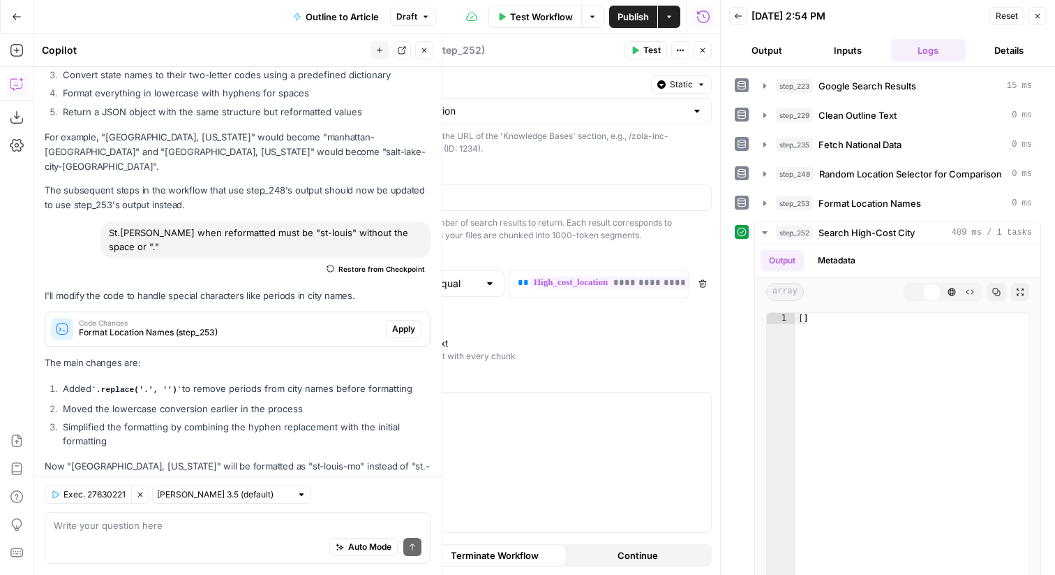
click at [707, 46] on button "Close" at bounding box center [703, 50] width 18 height 18
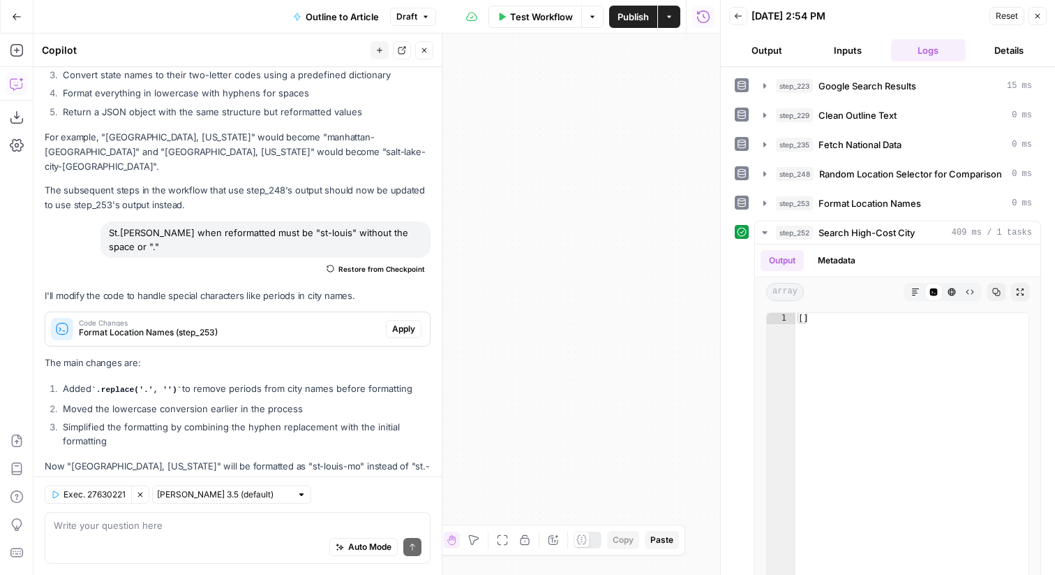
click at [1039, 8] on button "Close" at bounding box center [1038, 16] width 18 height 18
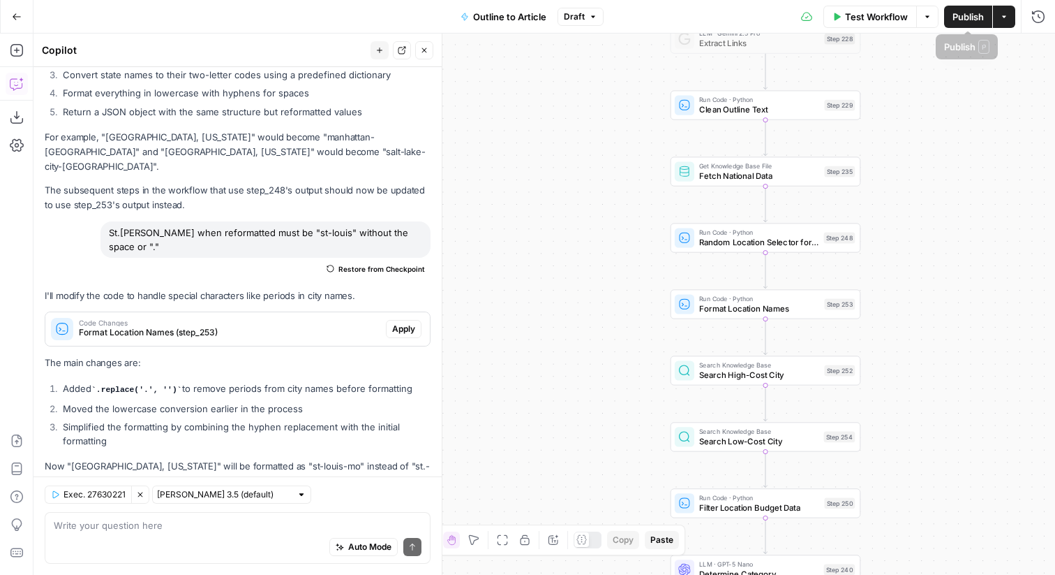
click at [979, 18] on span "Publish" at bounding box center [968, 17] width 31 height 14
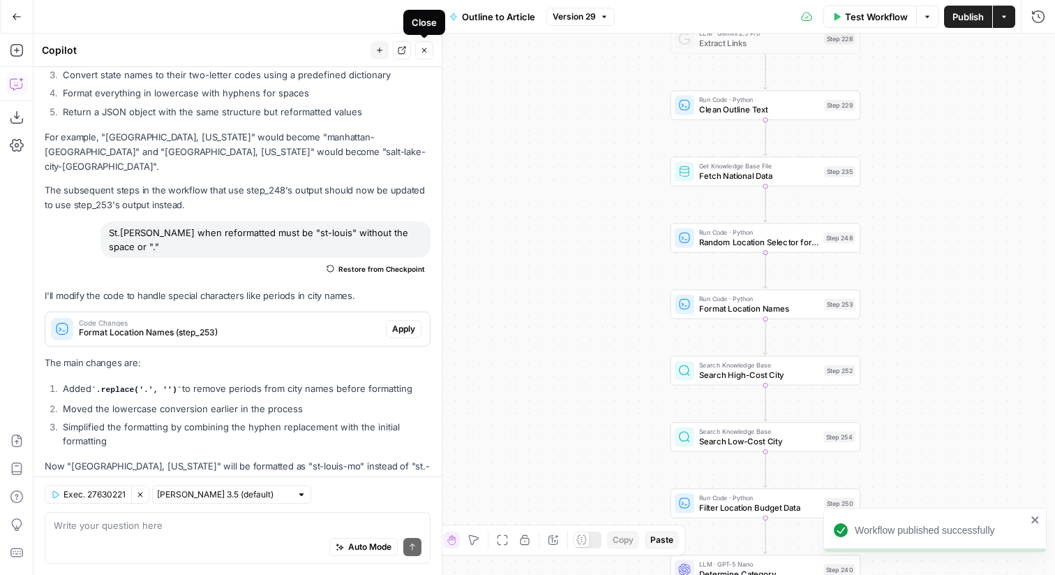
click at [425, 46] on icon "button" at bounding box center [424, 50] width 8 height 8
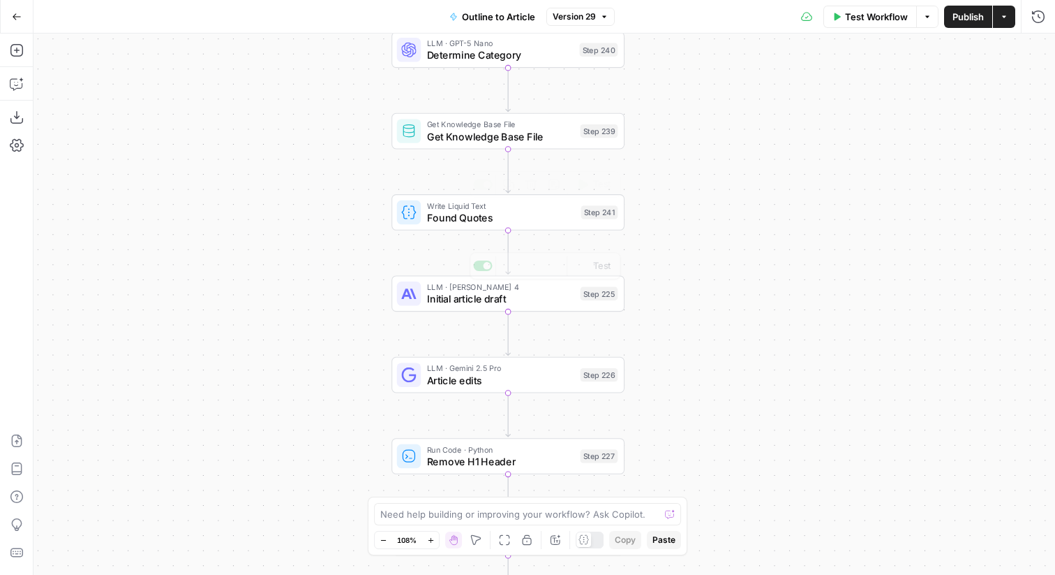
click at [477, 314] on div "Workflow Set Inputs Inputs Google Search Google Search Results Step 223 LLM · G…" at bounding box center [545, 304] width 1022 height 541
drag, startPoint x: 473, startPoint y: 302, endPoint x: 495, endPoint y: 281, distance: 30.6
click at [473, 302] on span "Initial article draft" at bounding box center [500, 298] width 147 height 15
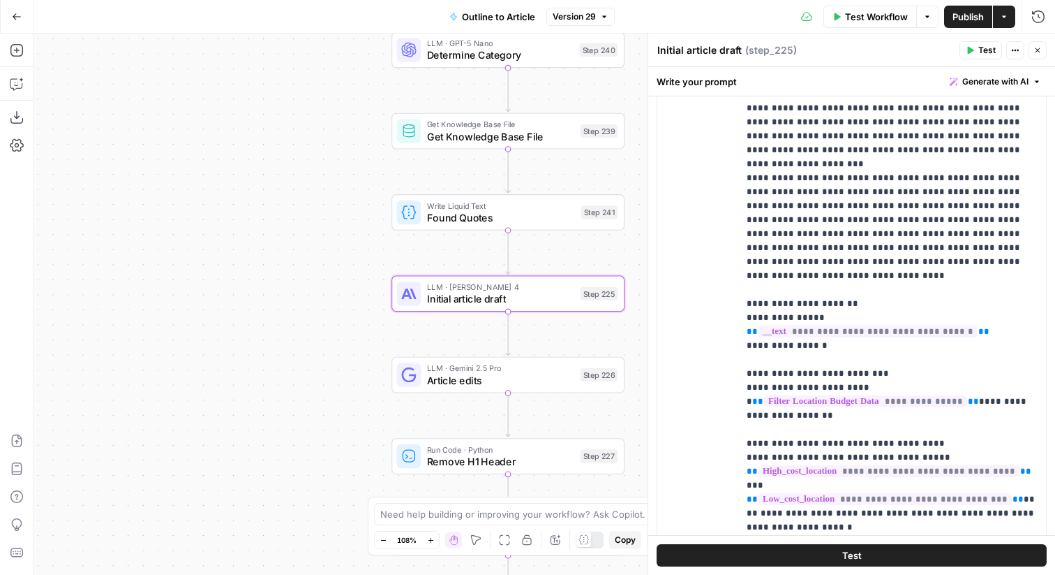
scroll to position [1136, 0]
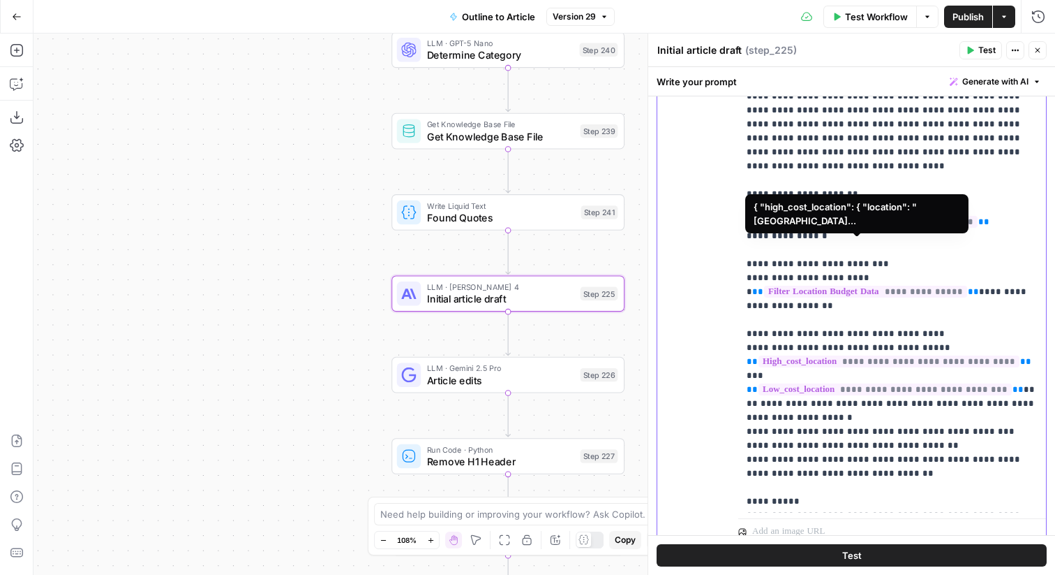
scroll to position [1082, 0]
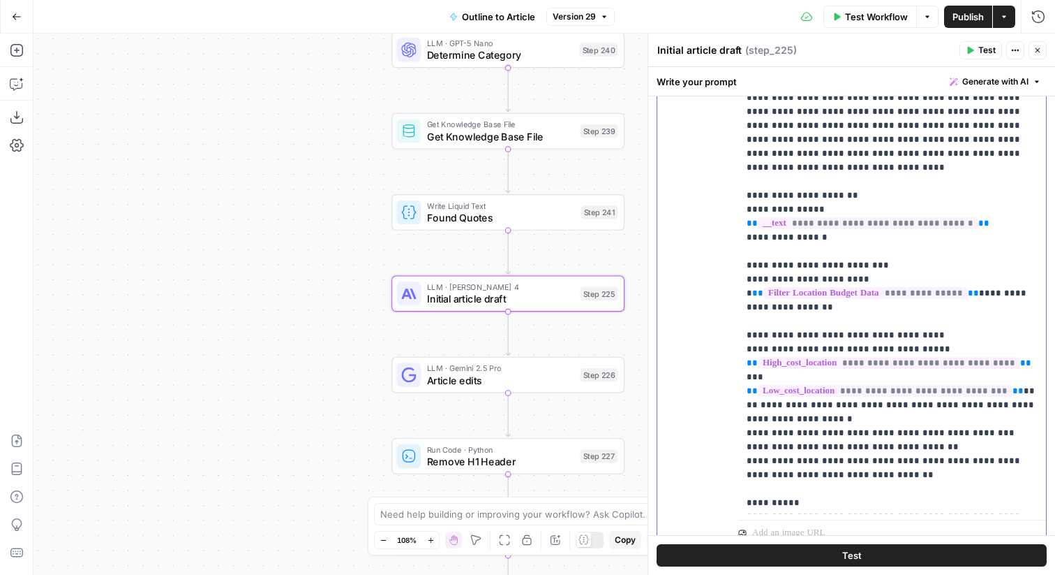
drag, startPoint x: 889, startPoint y: 436, endPoint x: 732, endPoint y: 242, distance: 250.1
click at [732, 242] on div "**********" at bounding box center [852, 247] width 389 height 602
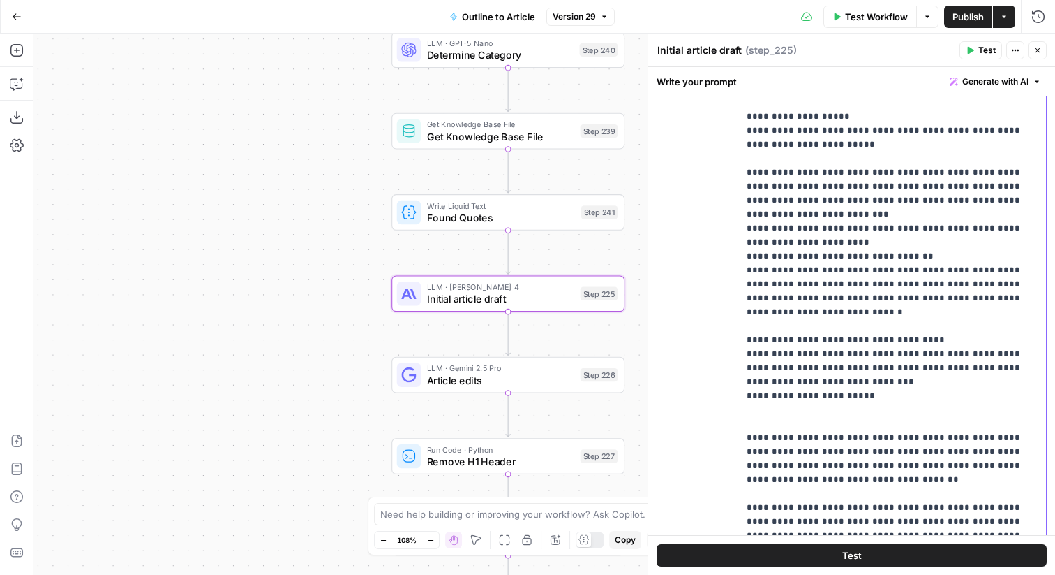
scroll to position [605, 0]
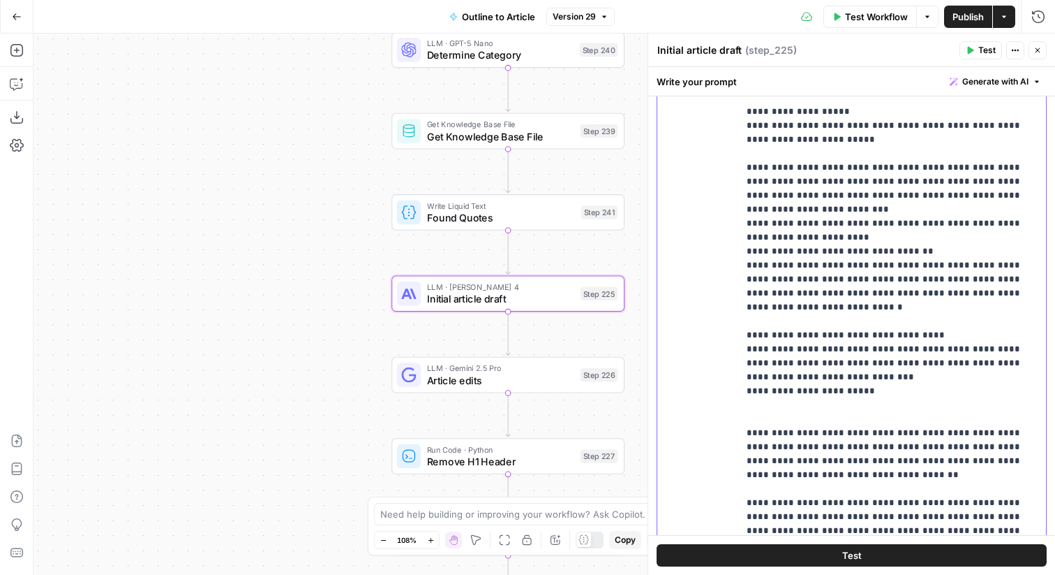
drag, startPoint x: 873, startPoint y: 332, endPoint x: 736, endPoint y: 276, distance: 147.1
click at [736, 276] on div "**********" at bounding box center [852, 279] width 389 height 602
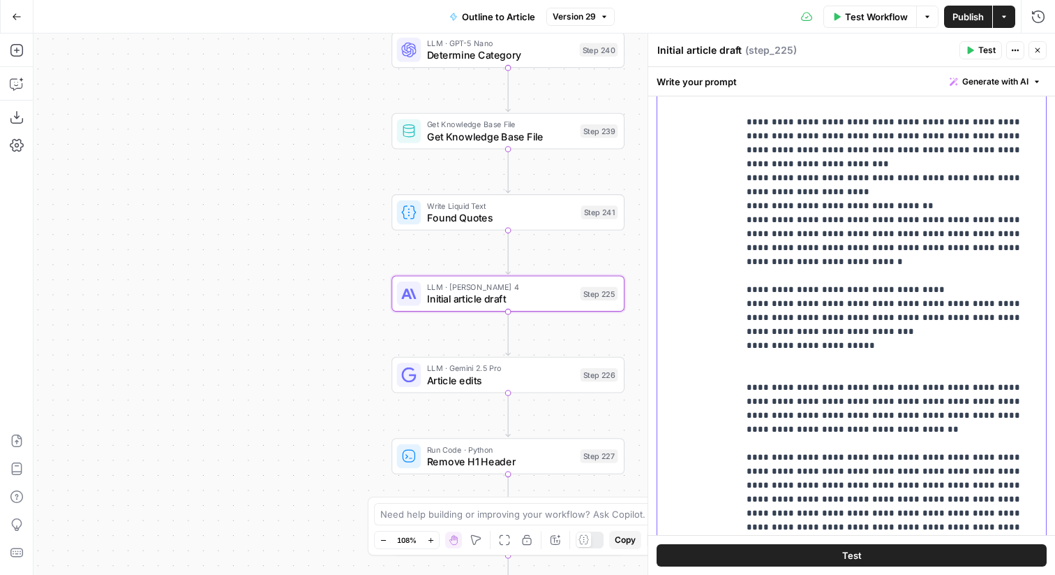
scroll to position [659, 0]
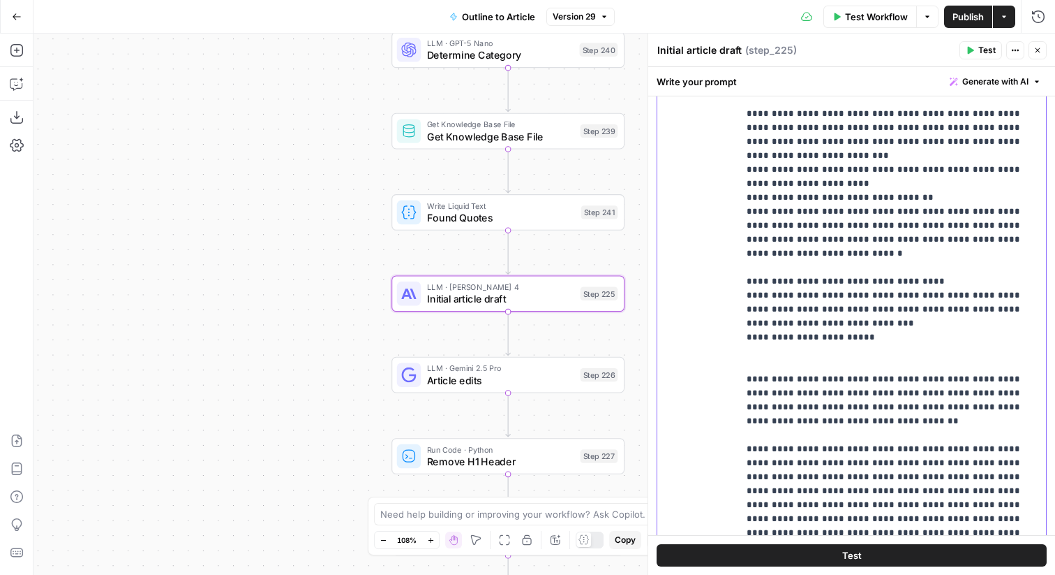
click at [764, 308] on p "**********" at bounding box center [892, 72] width 291 height 1494
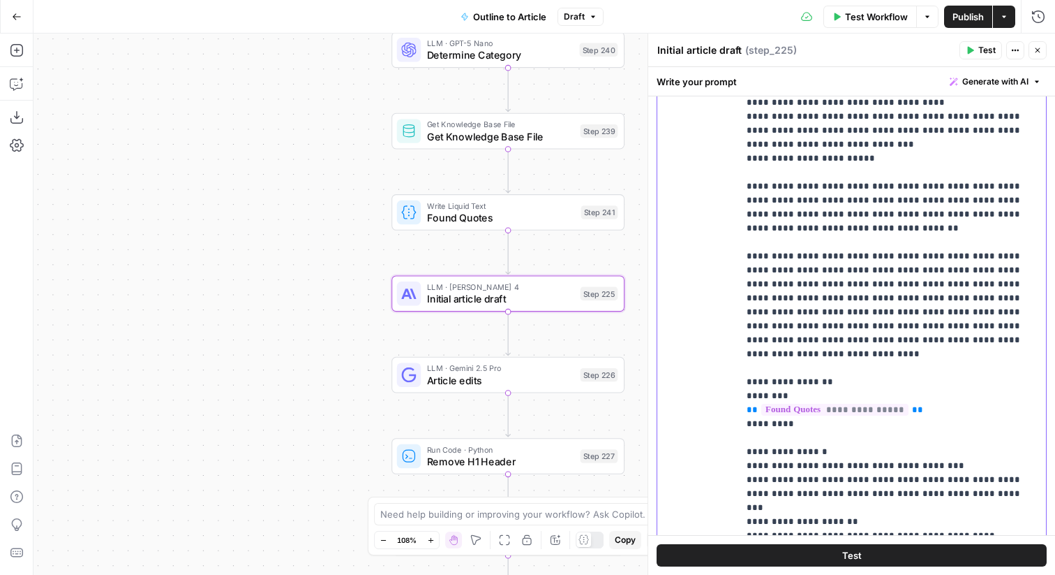
scroll to position [839, 0]
drag, startPoint x: 864, startPoint y: 355, endPoint x: 717, endPoint y: 195, distance: 216.9
click at [717, 195] on div "**********" at bounding box center [852, 279] width 389 height 602
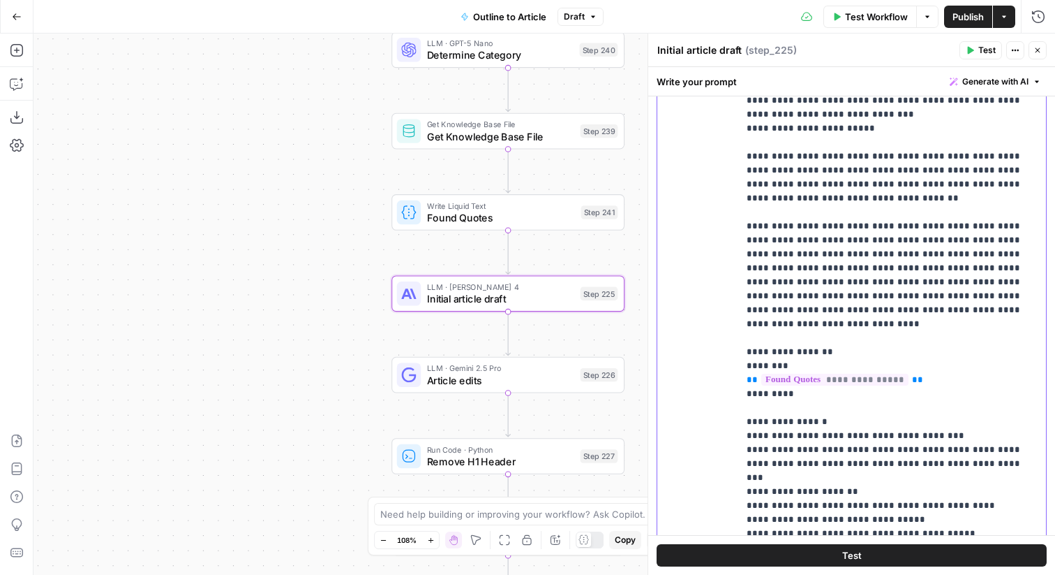
scroll to position [861, 0]
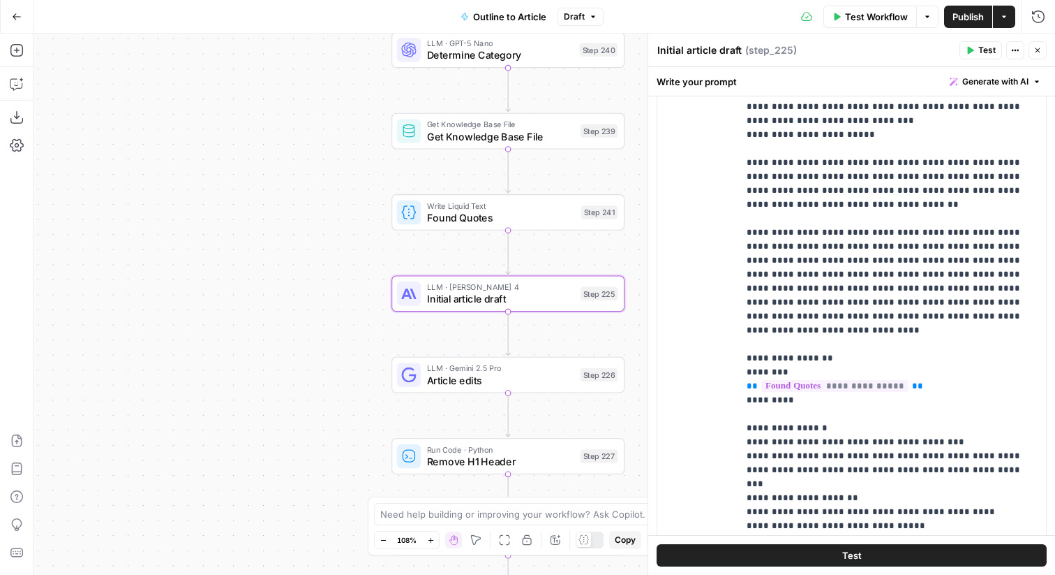
click at [431, 223] on span "Found Quotes" at bounding box center [501, 217] width 148 height 15
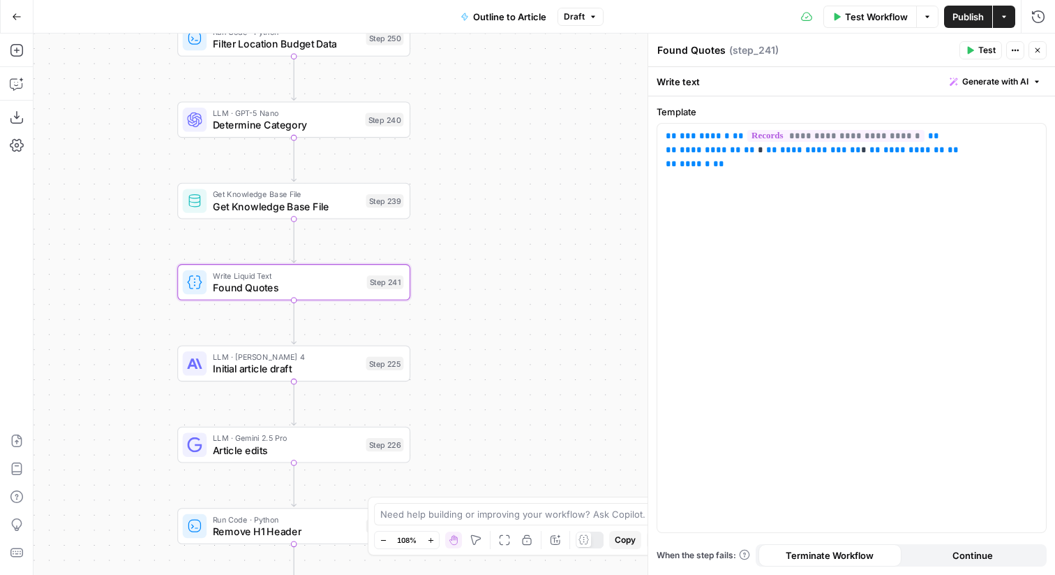
click at [357, 209] on span "Get Knowledge Base File" at bounding box center [286, 205] width 147 height 15
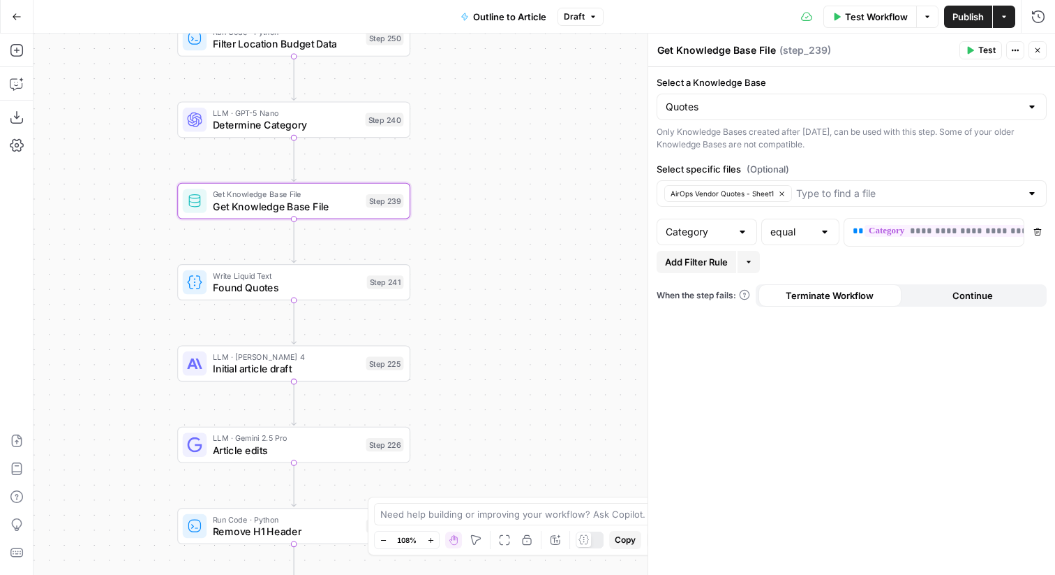
scroll to position [0, 10]
click at [1039, 60] on header "Get Knowledge Base File Get Knowledge Base File ( step_239 ) Test Actions Close" at bounding box center [852, 51] width 407 height 34
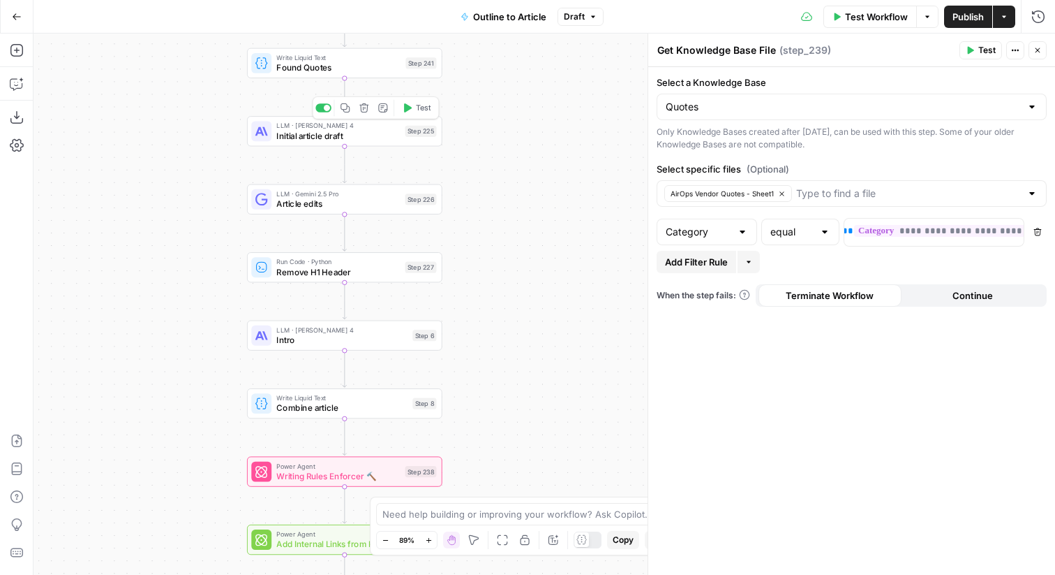
click at [427, 131] on div "Step 225" at bounding box center [420, 131] width 31 height 11
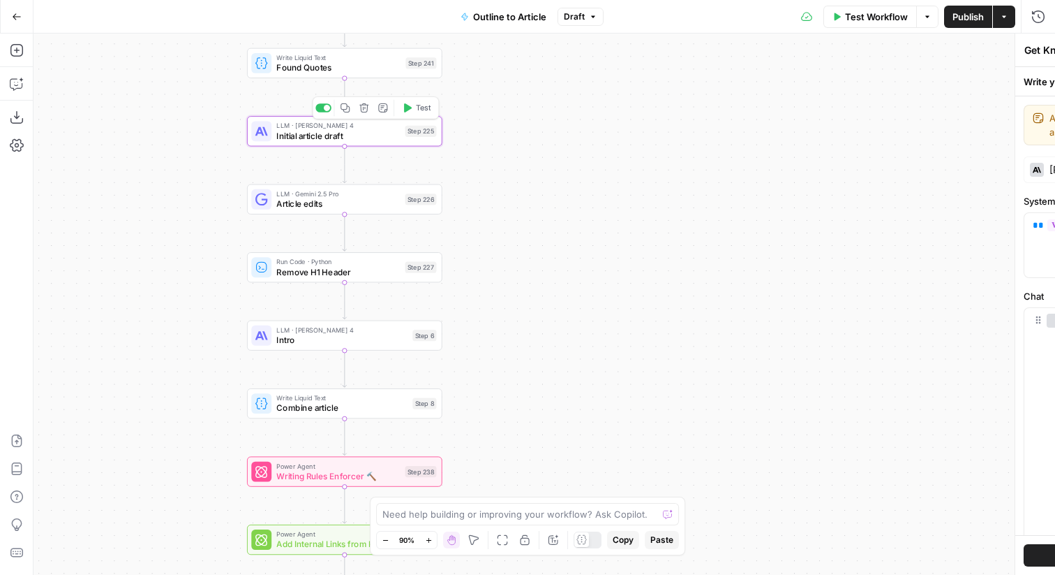
type textarea "Initial article draft"
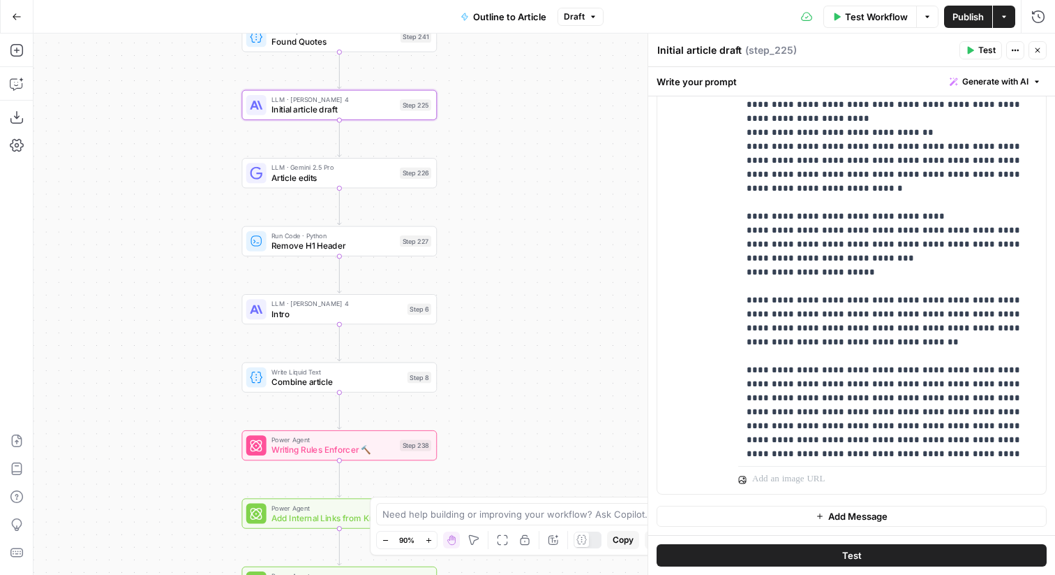
scroll to position [596, 0]
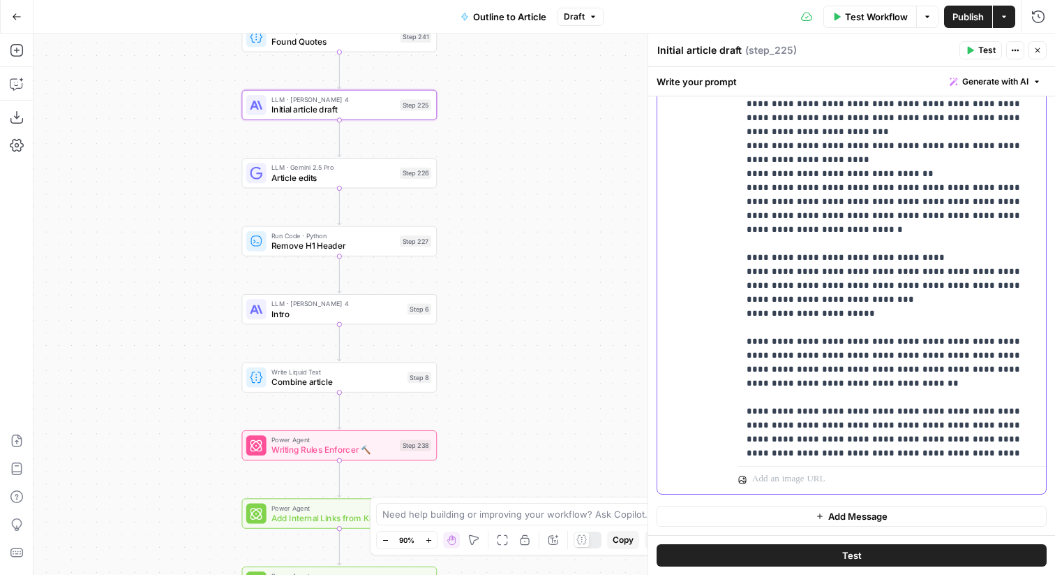
drag, startPoint x: 862, startPoint y: 264, endPoint x: 718, endPoint y: 263, distance: 144.5
click at [718, 263] on div "**********" at bounding box center [852, 193] width 389 height 602
click at [889, 254] on p "**********" at bounding box center [892, 41] width 291 height 1480
drag, startPoint x: 889, startPoint y: 254, endPoint x: 718, endPoint y: 203, distance: 179.1
click at [718, 203] on div "**********" at bounding box center [852, 193] width 389 height 602
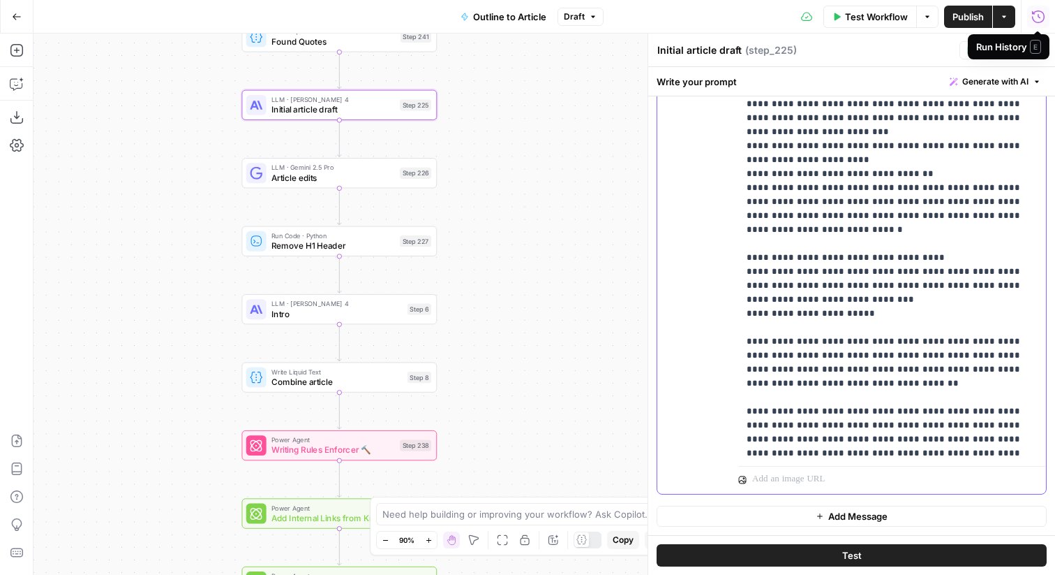
click at [818, 267] on p "**********" at bounding box center [892, 41] width 291 height 1480
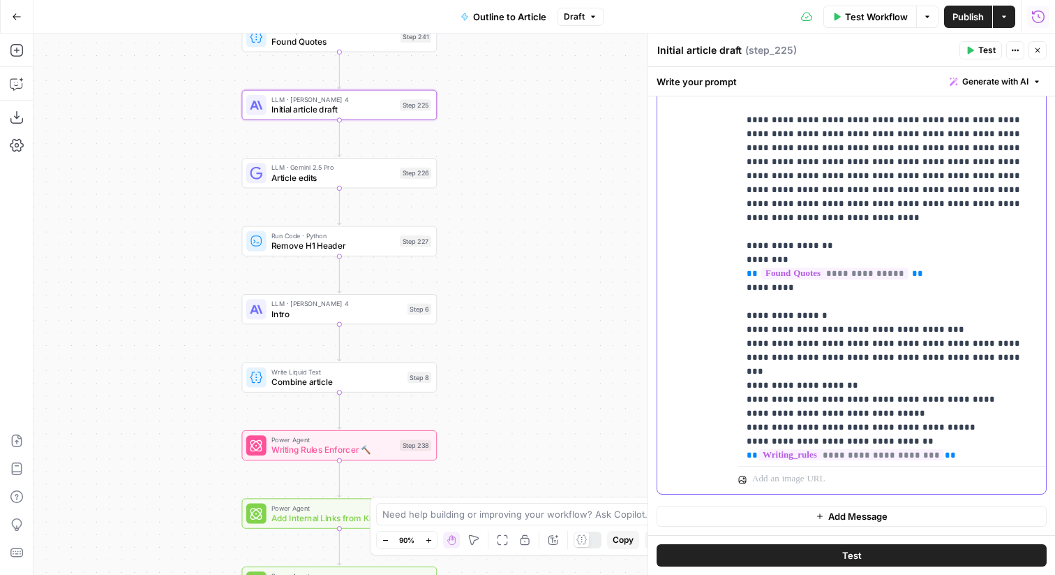
scroll to position [889, 0]
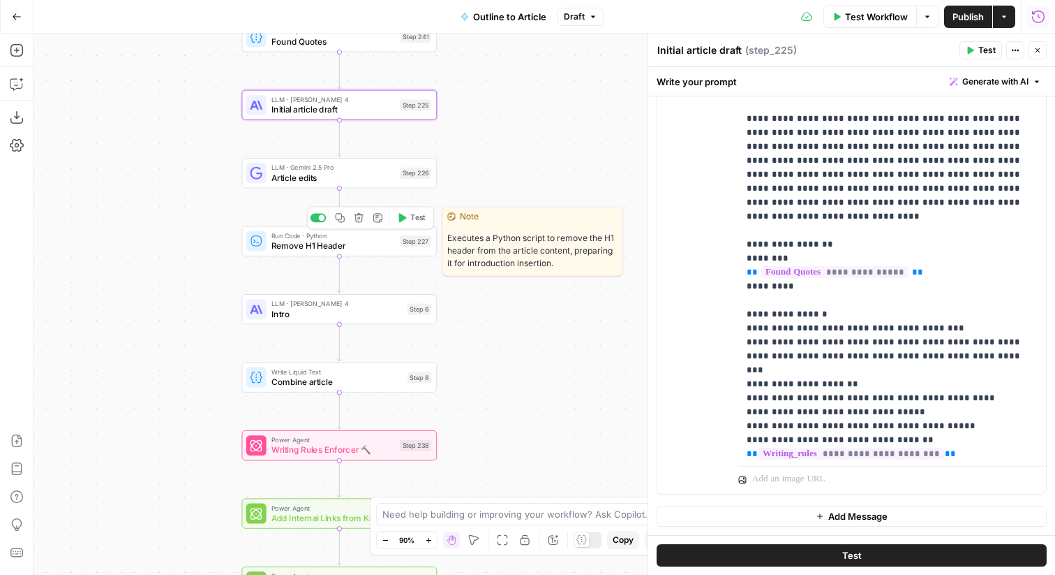
click at [327, 182] on span "Article edits" at bounding box center [334, 177] width 124 height 13
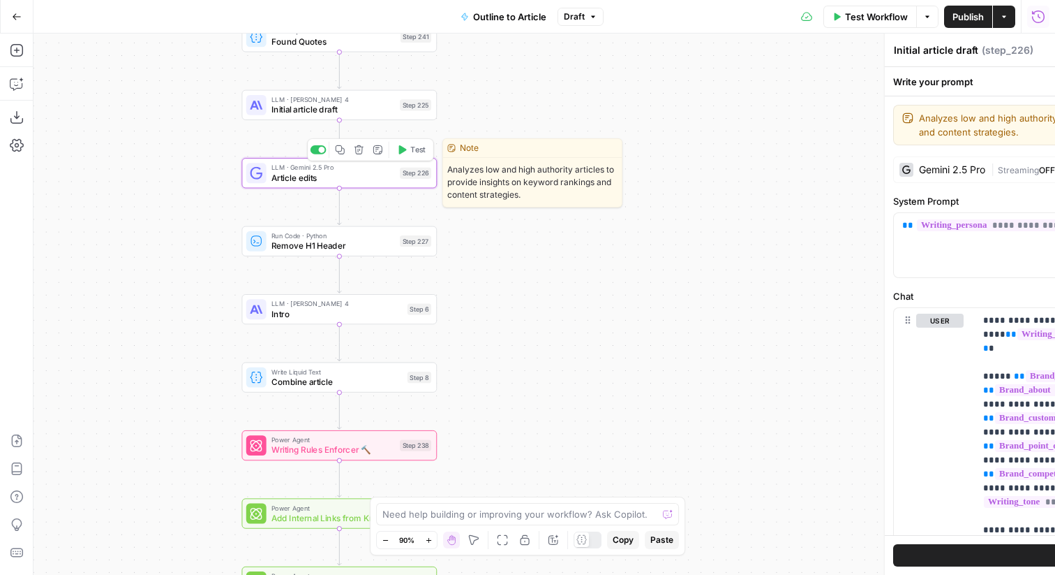
type textarea "Article edits"
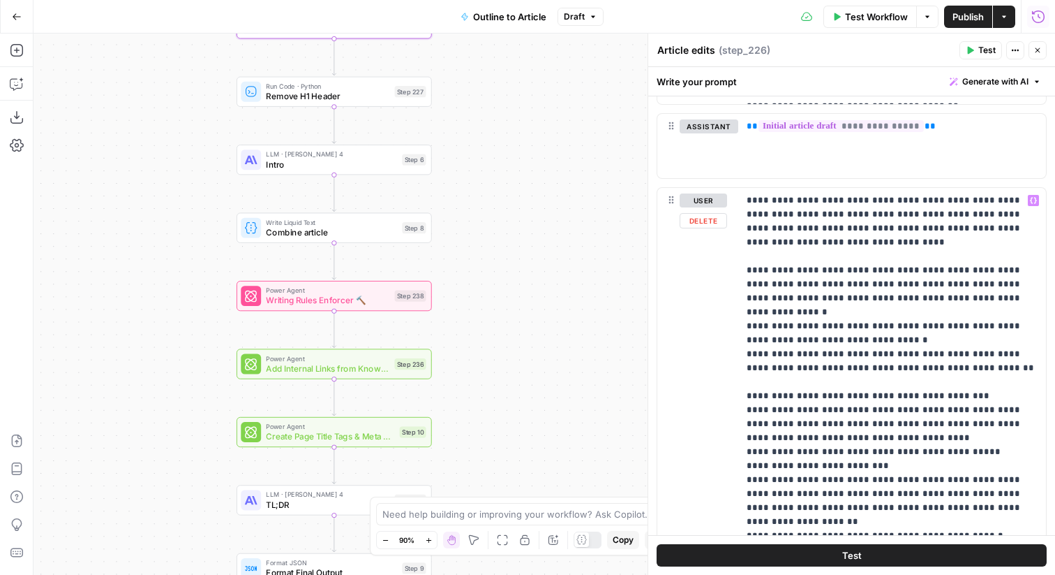
scroll to position [1740, 0]
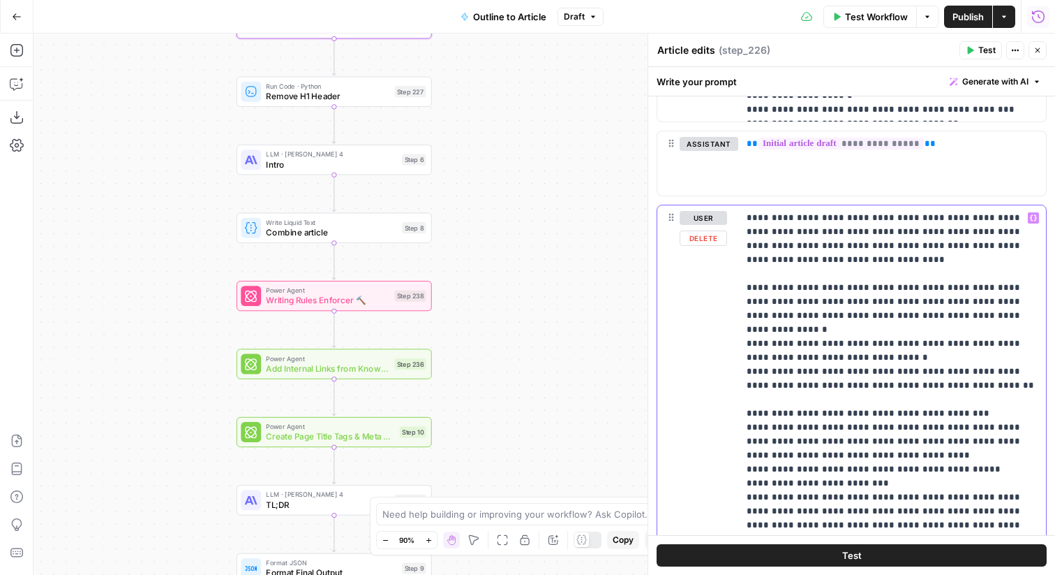
click at [805, 306] on p "**********" at bounding box center [892, 497] width 291 height 572
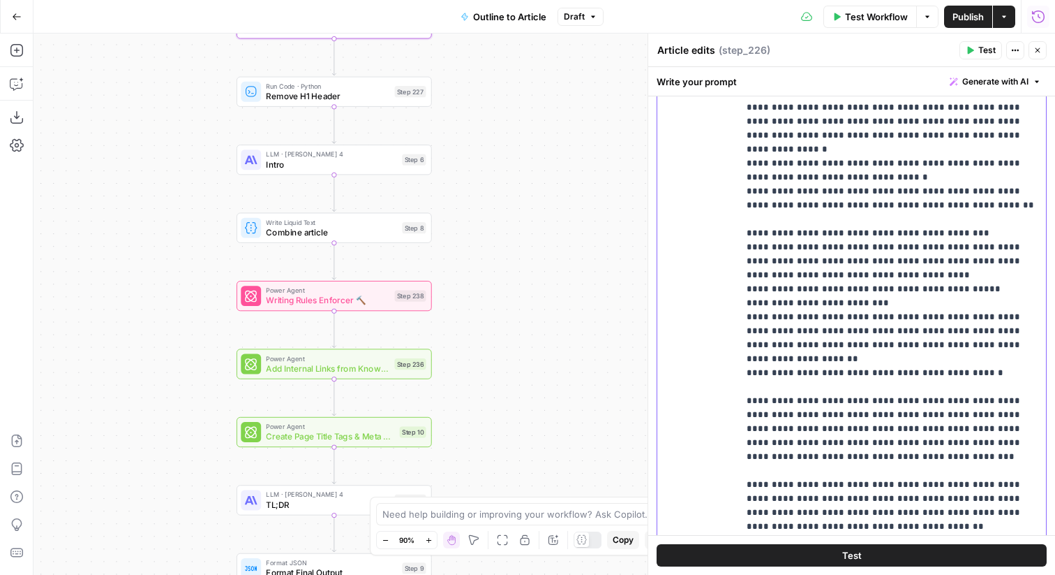
scroll to position [2020, 0]
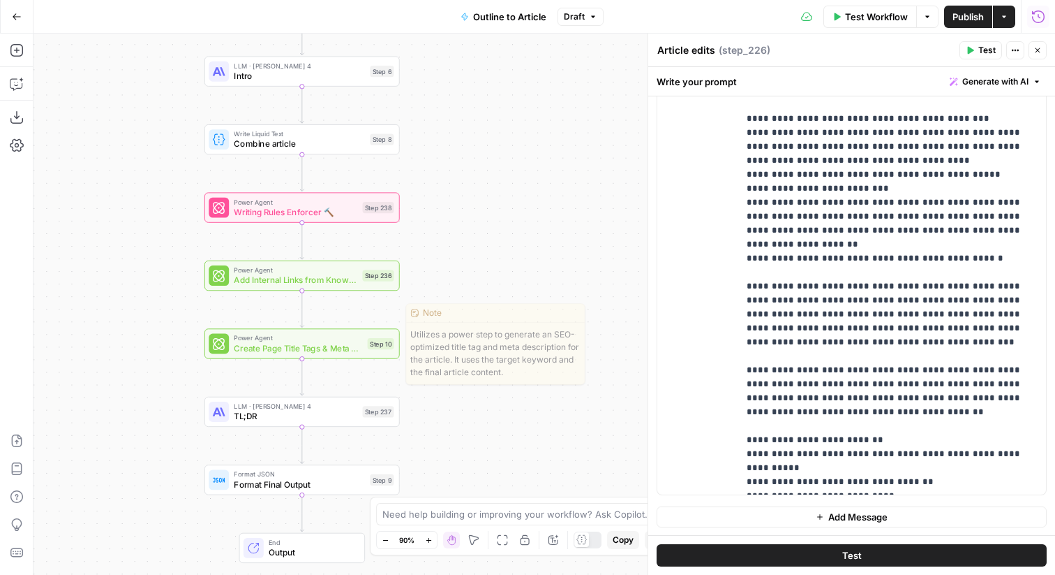
click at [387, 344] on div "Step 10" at bounding box center [381, 343] width 27 height 11
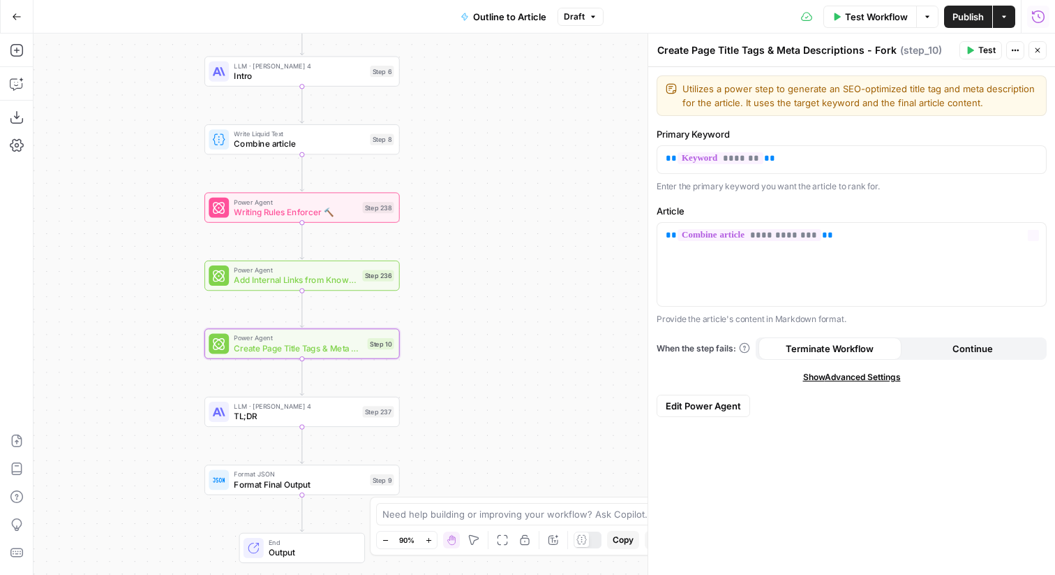
click at [713, 414] on button "Edit Power Agent" at bounding box center [704, 405] width 94 height 22
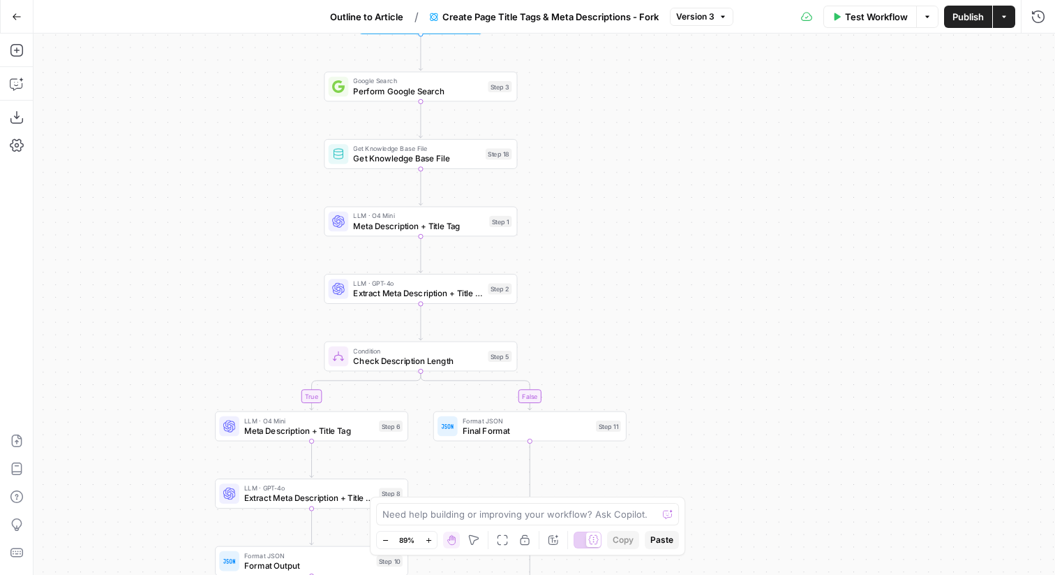
click at [487, 163] on div "Get Knowledge Base File Get Knowledge Base File Step 18 Copy step Delete step A…" at bounding box center [421, 153] width 184 height 21
